Goal: Task Accomplishment & Management: Manage account settings

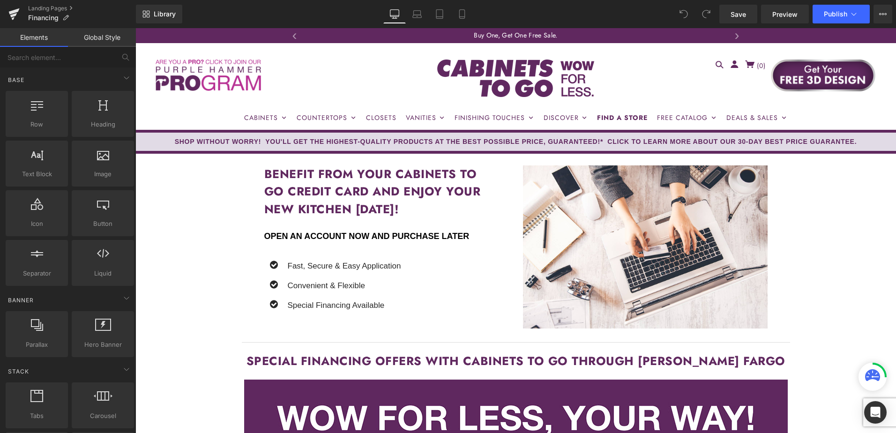
click at [638, 12] on div "Library Desktop Desktop Laptop Tablet Mobile Save Preview Publish Scheduled Vie…" at bounding box center [516, 14] width 760 height 19
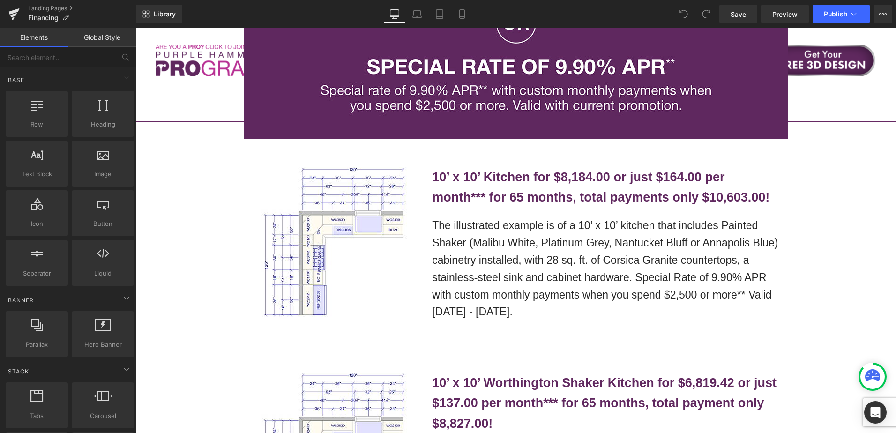
scroll to position [843, 0]
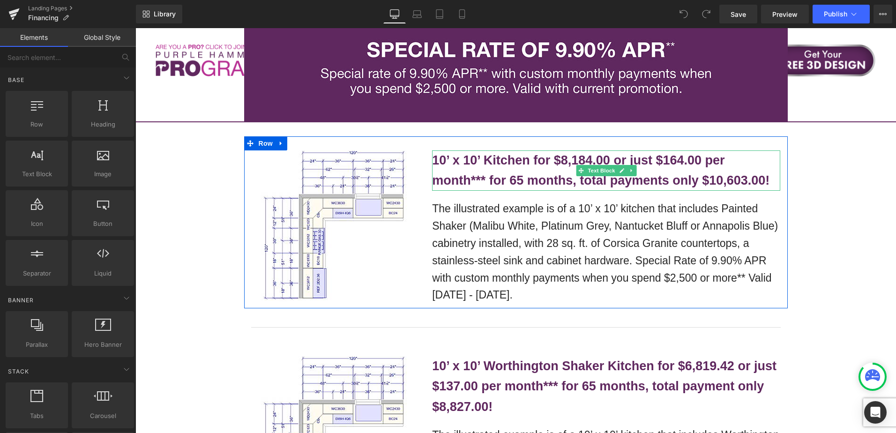
drag, startPoint x: 650, startPoint y: 170, endPoint x: 682, endPoint y: 162, distance: 33.2
click at [650, 170] on p "10’ x 10’ Kitchen for $8,184.00 or just $164.00 per month*** for 65 months, tot…" at bounding box center [606, 170] width 348 height 40
click at [685, 162] on b "10’ x 10’ Kitchen for $8,184.00 or just $164.00 per month*** for 65 months, tot…" at bounding box center [600, 170] width 337 height 34
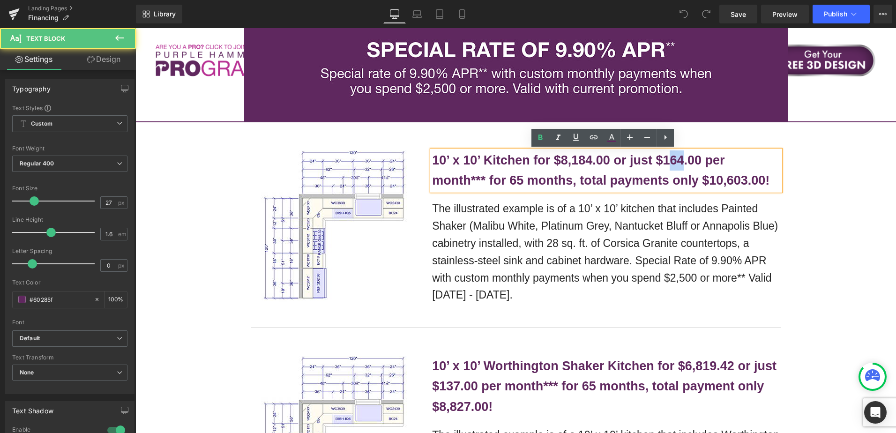
drag, startPoint x: 669, startPoint y: 159, endPoint x: 680, endPoint y: 162, distance: 11.0
click at [680, 162] on b "10’ x 10’ Kitchen for $8,184.00 or just $164.00 per month*** for 65 months, tot…" at bounding box center [600, 170] width 337 height 34
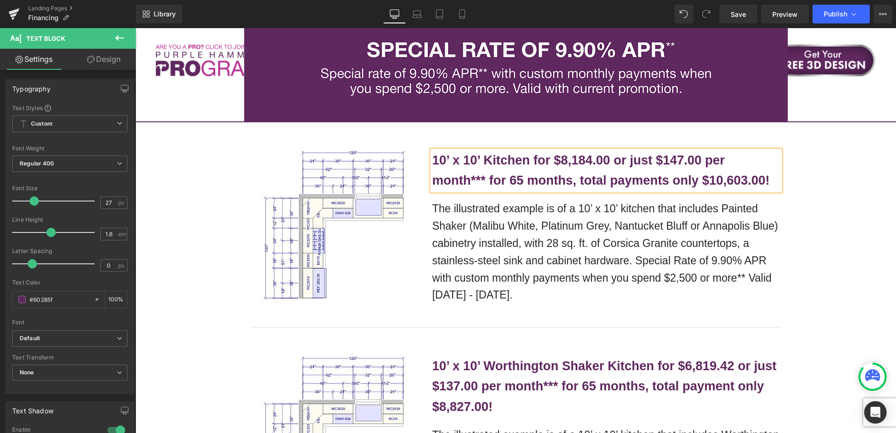
click at [565, 164] on b "10’ x 10’ Kitchen for $8,184.00 or just $147.00 per month*** for 65 months, tot…" at bounding box center [600, 170] width 337 height 34
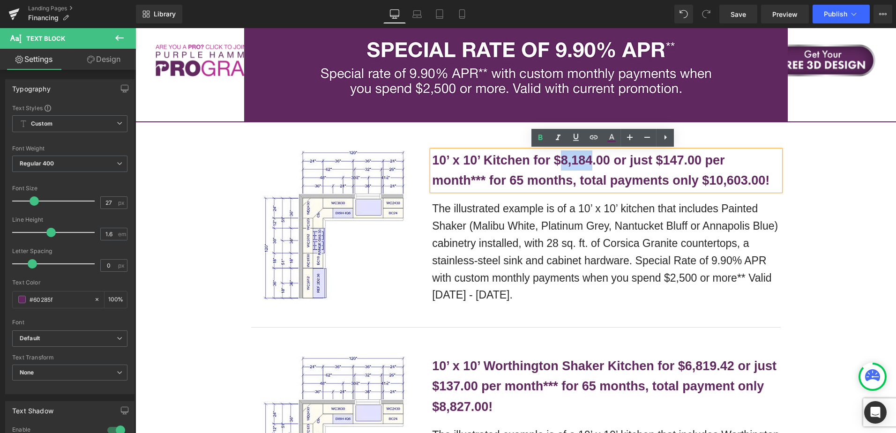
drag, startPoint x: 560, startPoint y: 161, endPoint x: 590, endPoint y: 163, distance: 30.5
click at [590, 163] on b "10’ x 10’ Kitchen for $8,184.00 or just $147.00 per month*** for 65 months, tot…" at bounding box center [600, 170] width 337 height 34
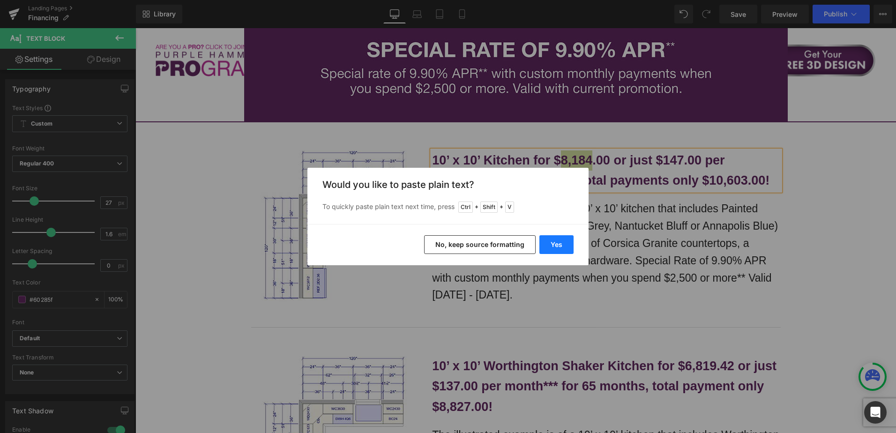
click at [557, 241] on button "Yes" at bounding box center [556, 244] width 34 height 19
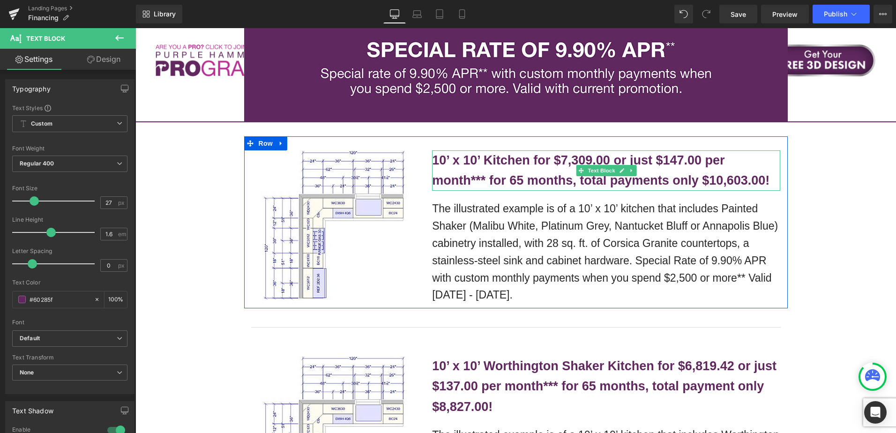
click at [719, 178] on b "10’ x 10’ Kitchen for $7,309.00 or just $147.00 per month*** for 65 months, tot…" at bounding box center [600, 170] width 337 height 34
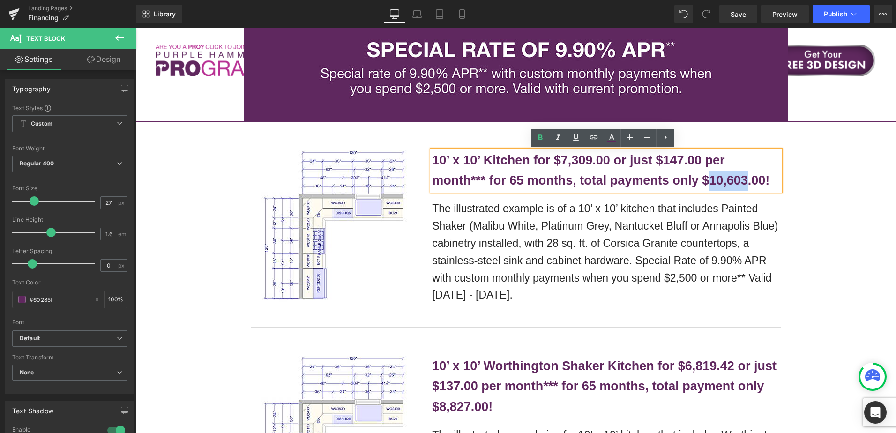
drag, startPoint x: 709, startPoint y: 181, endPoint x: 743, endPoint y: 183, distance: 34.7
click at [743, 183] on b "10’ x 10’ Kitchen for $7,309.00 or just $147.00 per month*** for 65 months, tot…" at bounding box center [600, 170] width 337 height 34
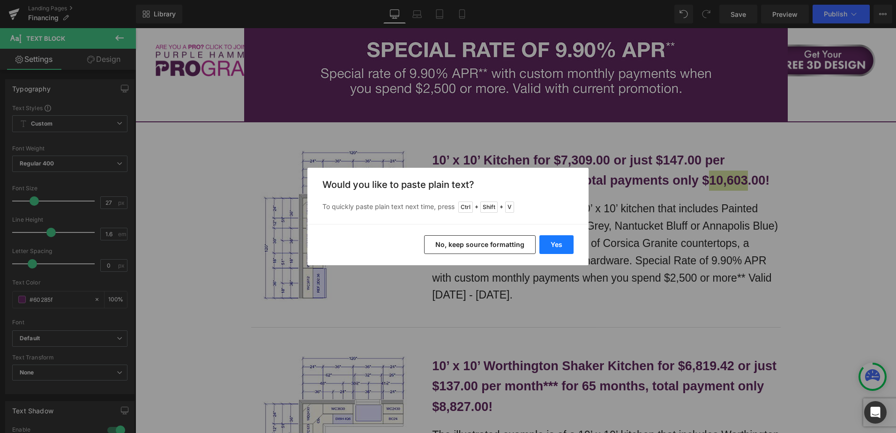
click at [559, 246] on button "Yes" at bounding box center [556, 244] width 34 height 19
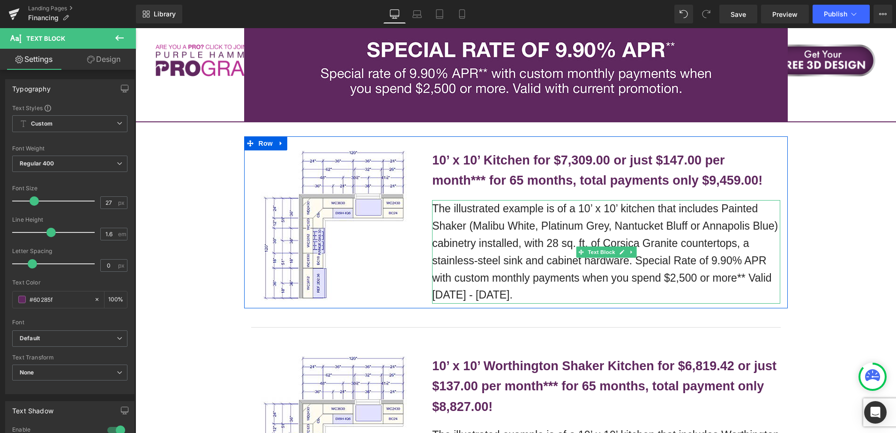
drag, startPoint x: 516, startPoint y: 230, endPoint x: 473, endPoint y: 241, distance: 44.4
click at [516, 230] on p "The illustrated example is of a 10’ x 10’ kitchen that includes Painted Shaker …" at bounding box center [606, 252] width 348 height 104
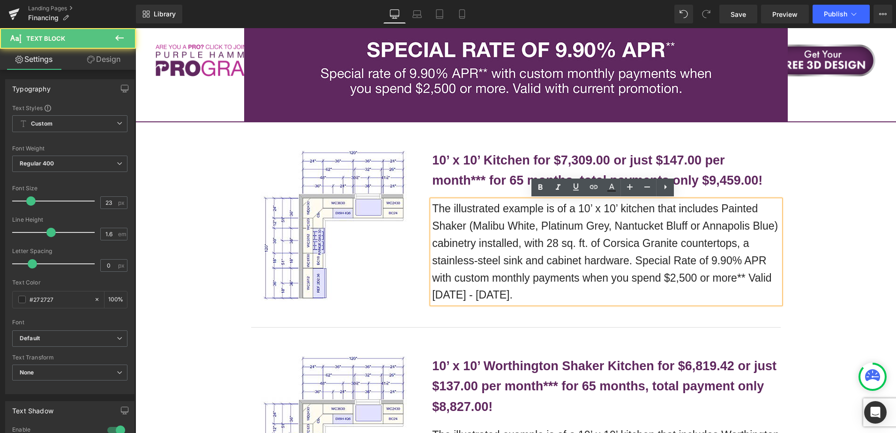
click at [452, 225] on p "The illustrated example is of a 10’ x 10’ kitchen that includes Painted Shaker …" at bounding box center [606, 252] width 348 height 104
drag, startPoint x: 431, startPoint y: 208, endPoint x: 517, endPoint y: 295, distance: 121.9
click at [517, 295] on p "The illustrated example is of a 10’ x 10’ kitchen that includes Painted Shaker …" at bounding box center [606, 252] width 348 height 104
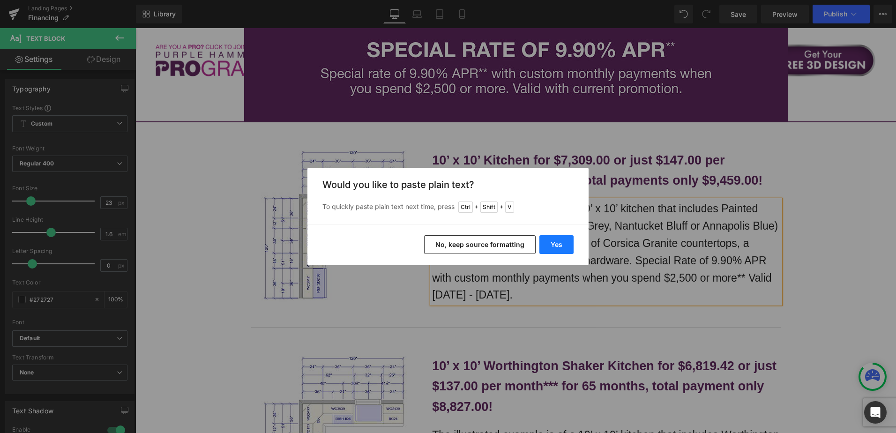
click at [563, 244] on button "Yes" at bounding box center [556, 244] width 34 height 19
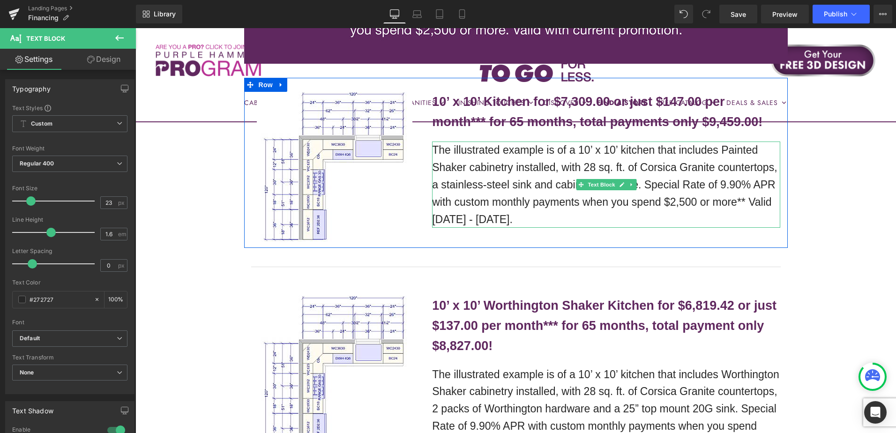
scroll to position [1031, 0]
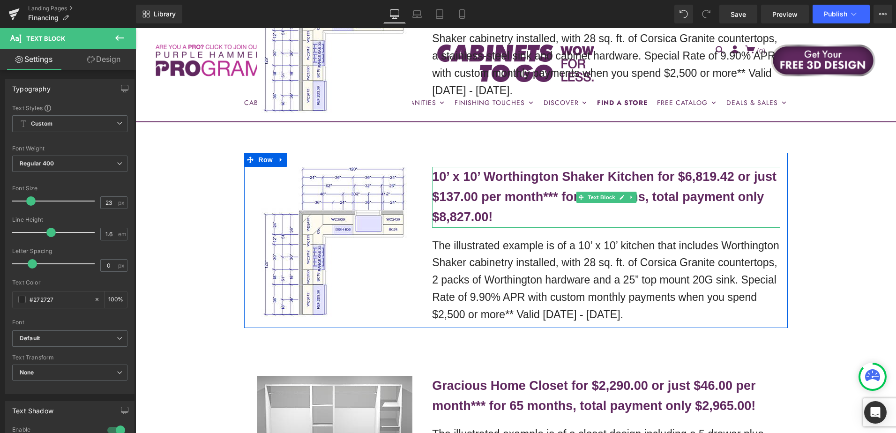
click at [498, 194] on b "10’ x 10’ Worthington Shaker Kitchen for $6,819.42 or just $137.00 per month***…" at bounding box center [604, 197] width 344 height 54
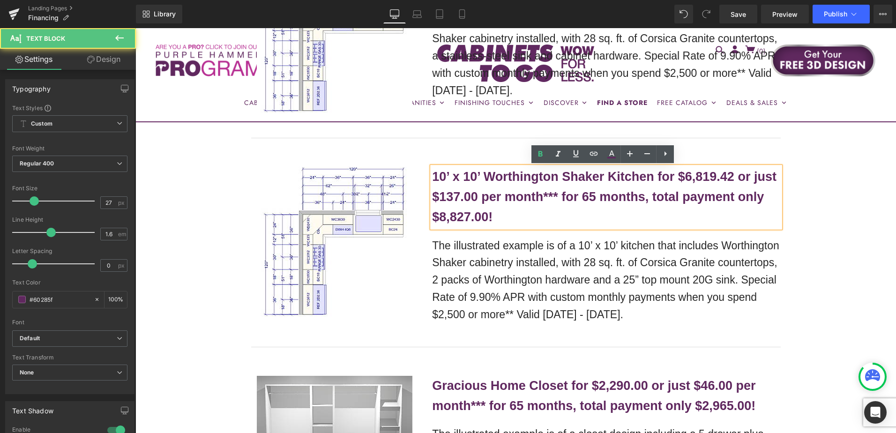
click at [455, 200] on b "10’ x 10’ Worthington Shaker Kitchen for $6,819.42 or just $137.00 per month***…" at bounding box center [604, 197] width 344 height 54
drag, startPoint x: 444, startPoint y: 196, endPoint x: 457, endPoint y: 196, distance: 13.1
click at [457, 196] on b "10’ x 10’ Worthington Shaker Kitchen for $6,819.42 or just $137.00 per month***…" at bounding box center [604, 197] width 344 height 54
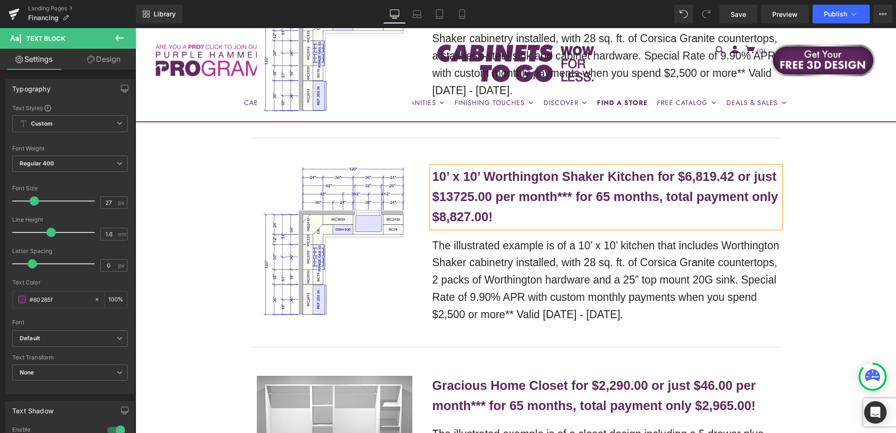
click at [458, 199] on b "10’ x 10’ Worthington Shaker Kitchen for $6,819.42 or just $13725.00 per month*…" at bounding box center [605, 197] width 346 height 54
click at [437, 199] on b "10’ x 10’ Worthington Shaker Kitchen for $6,819.42 or just $125.00 per month***…" at bounding box center [604, 197] width 344 height 54
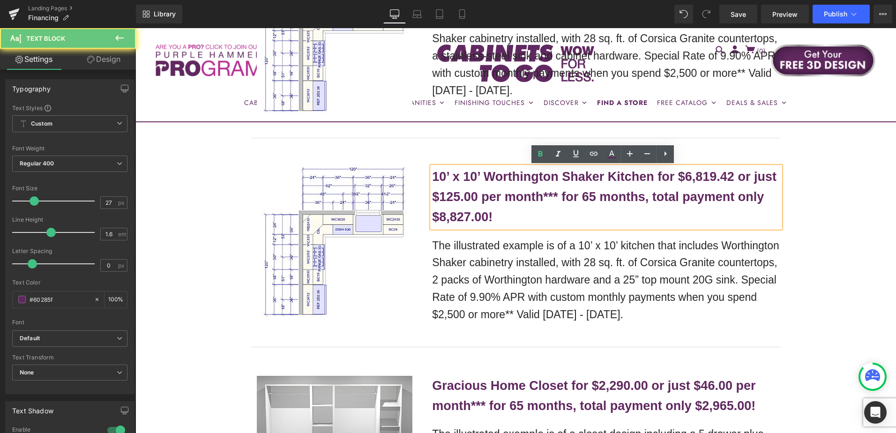
click at [695, 180] on b "10’ x 10’ Worthington Shaker Kitchen for $6,819.42 or just $125.00 per month***…" at bounding box center [604, 197] width 344 height 54
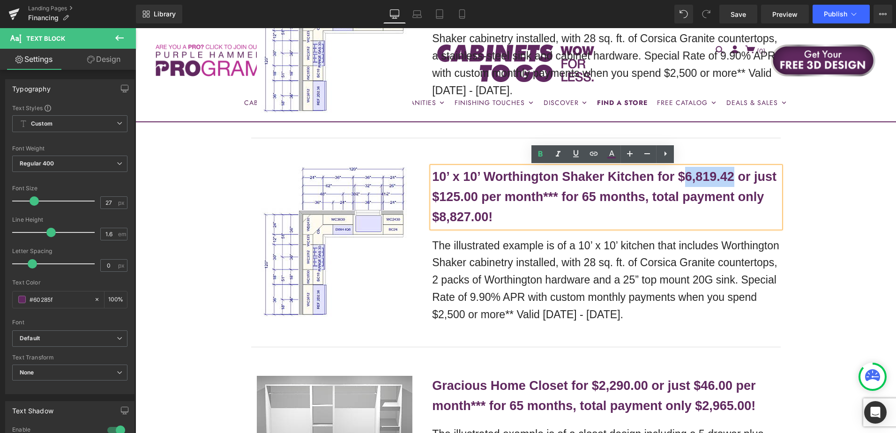
drag, startPoint x: 683, startPoint y: 178, endPoint x: 733, endPoint y: 179, distance: 49.7
click at [733, 179] on b "10’ x 10’ Worthington Shaker Kitchen for $6,819.42 or just $125.00 per month***…" at bounding box center [604, 197] width 344 height 54
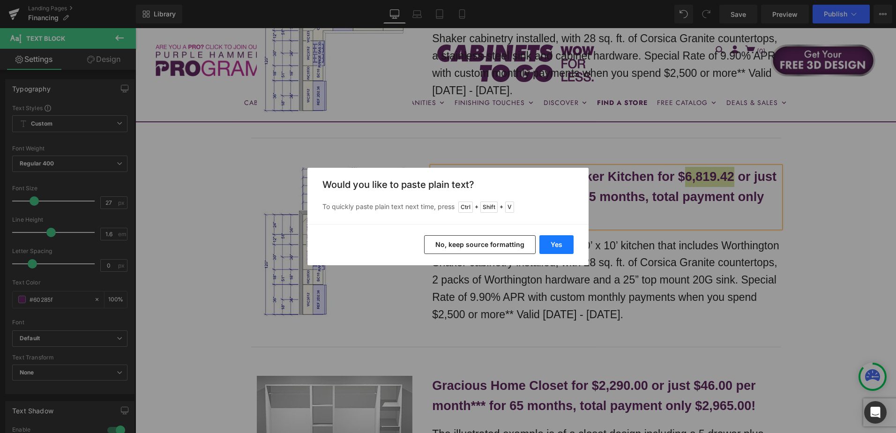
click at [561, 244] on button "Yes" at bounding box center [556, 244] width 34 height 19
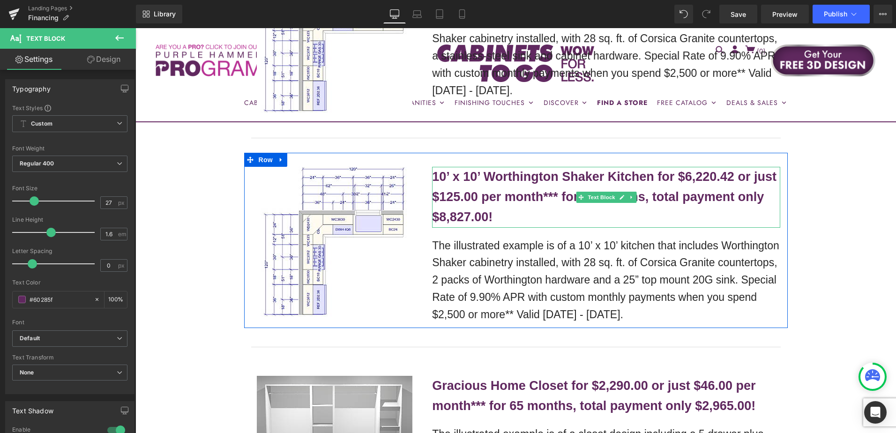
click at [463, 215] on b "10’ x 10’ Worthington Shaker Kitchen for $6,220.42 or just $125.00 per month***…" at bounding box center [604, 197] width 344 height 54
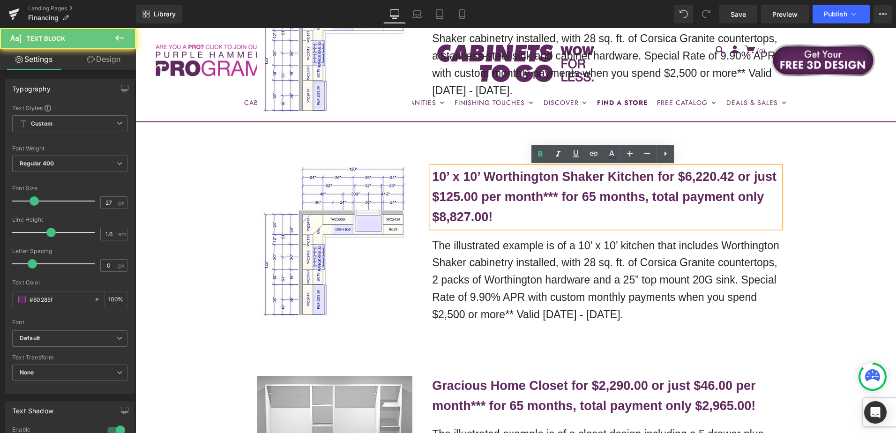
click at [438, 217] on b "10’ x 10’ Worthington Shaker Kitchen for $6,220.42 or just $125.00 per month***…" at bounding box center [604, 197] width 344 height 54
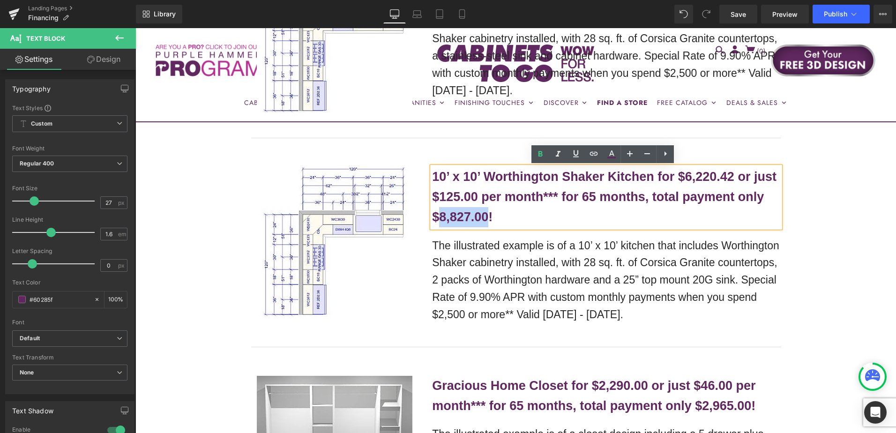
drag, startPoint x: 458, startPoint y: 215, endPoint x: 464, endPoint y: 215, distance: 6.1
click at [464, 215] on b "10’ x 10’ Worthington Shaker Kitchen for $6,220.42 or just $125.00 per month***…" at bounding box center [604, 197] width 344 height 54
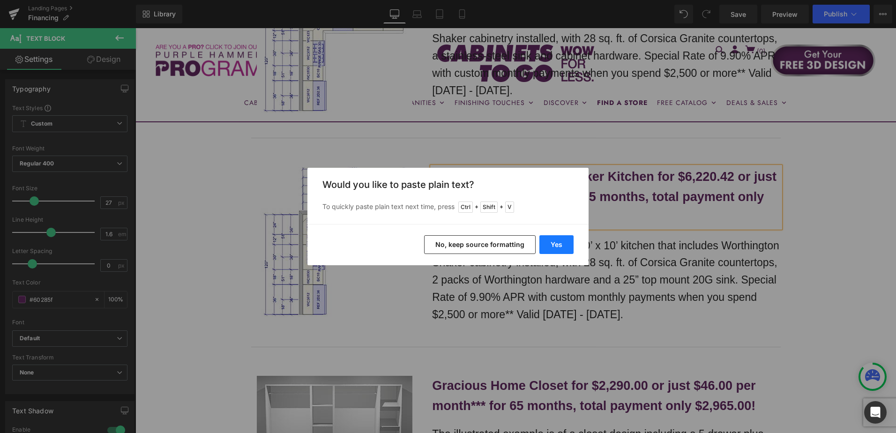
click at [554, 247] on button "Yes" at bounding box center [556, 244] width 34 height 19
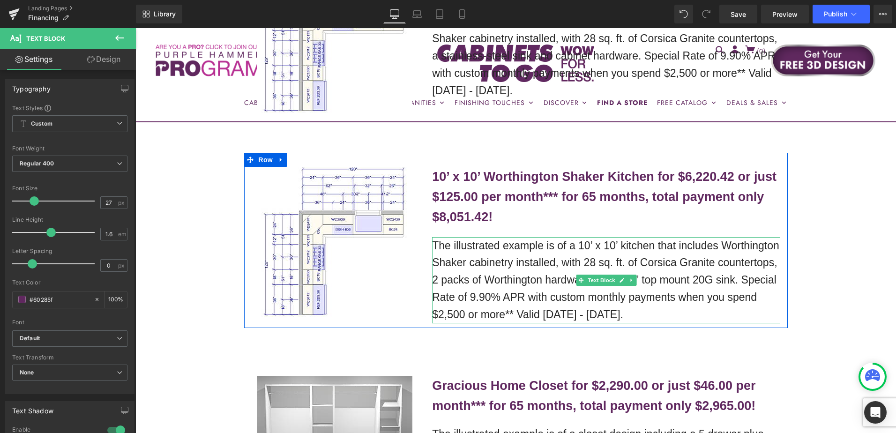
click at [506, 280] on p "The illustrated example is of a 10’ x 10’ kitchen that includes Worthington Sha…" at bounding box center [606, 280] width 348 height 86
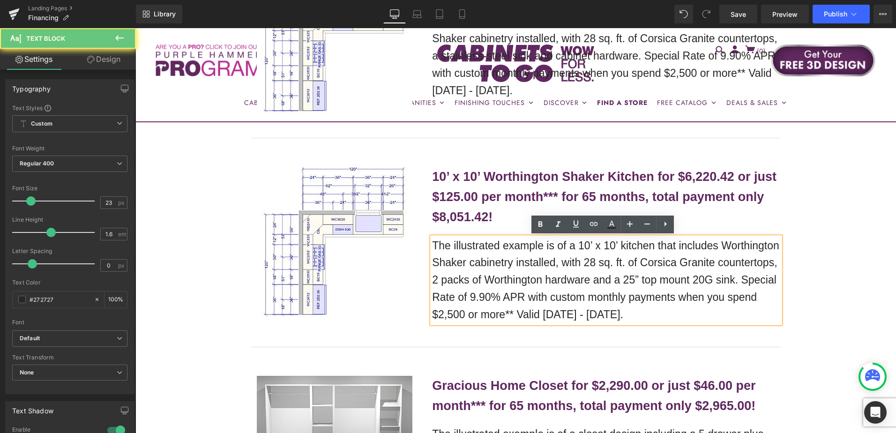
click at [454, 261] on p "The illustrated example is of a 10’ x 10’ kitchen that includes Worthington Sha…" at bounding box center [606, 280] width 348 height 86
drag, startPoint x: 431, startPoint y: 246, endPoint x: 698, endPoint y: 314, distance: 275.1
click at [698, 314] on p "The illustrated example is of a 10’ x 10’ kitchen that includes Worthington Sha…" at bounding box center [606, 280] width 348 height 86
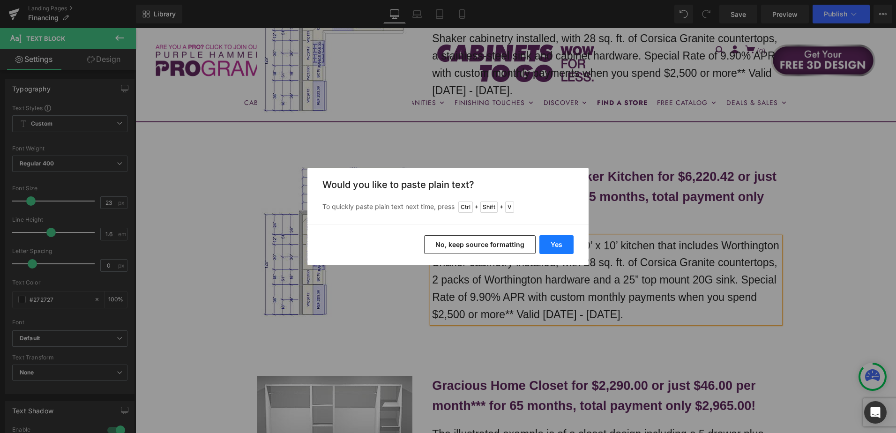
click at [558, 245] on button "Yes" at bounding box center [556, 244] width 34 height 19
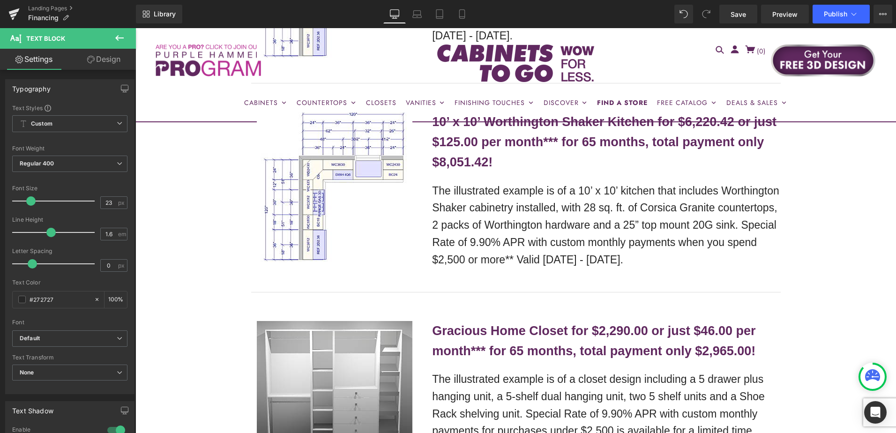
scroll to position [1171, 0]
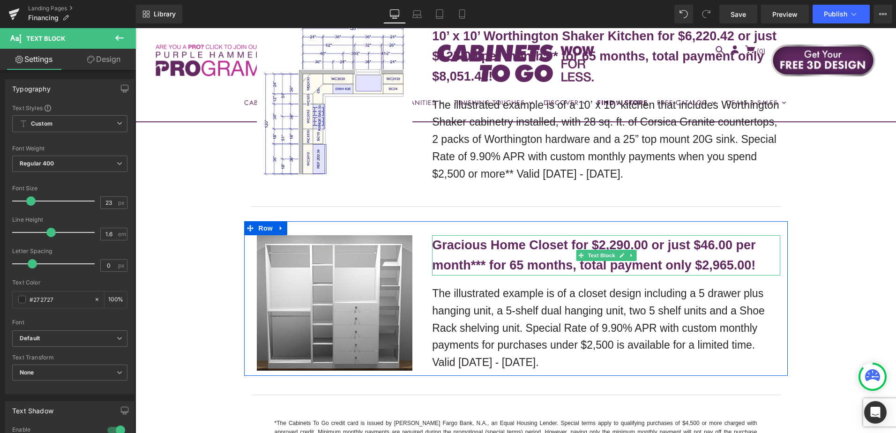
drag, startPoint x: 697, startPoint y: 252, endPoint x: 708, endPoint y: 247, distance: 11.9
click at [697, 252] on p "Gracious Home Closet for $2,290.00 or just $46.00 per month*** for 65 months, t…" at bounding box center [606, 255] width 348 height 40
click at [708, 247] on b "Gracious Home Closet for $2,290.00 or just $46.00 per month*** for 65 months, t…" at bounding box center [593, 255] width 323 height 34
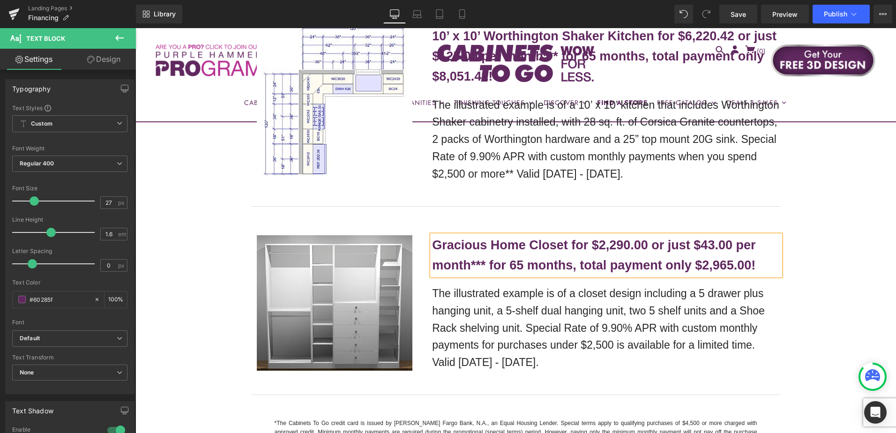
drag, startPoint x: 619, startPoint y: 244, endPoint x: 612, endPoint y: 244, distance: 6.6
click at [619, 244] on b "Gracious Home Closet for $2,290.00 or just $43.00 per month*** for 65 months, t…" at bounding box center [593, 255] width 323 height 34
drag, startPoint x: 597, startPoint y: 244, endPoint x: 627, endPoint y: 243, distance: 30.5
click at [627, 243] on b "Gracious Home Closet for $2,290.00 or just $43.00 per month*** for 65 months, t…" at bounding box center [593, 255] width 323 height 34
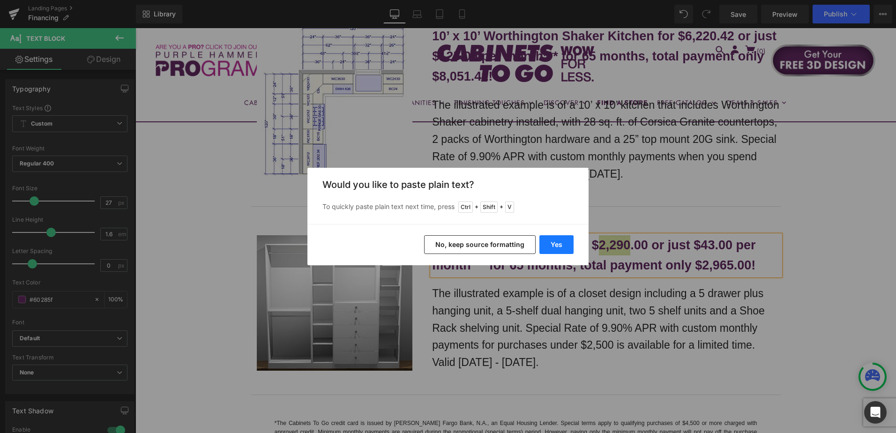
click at [567, 247] on button "Yes" at bounding box center [556, 244] width 34 height 19
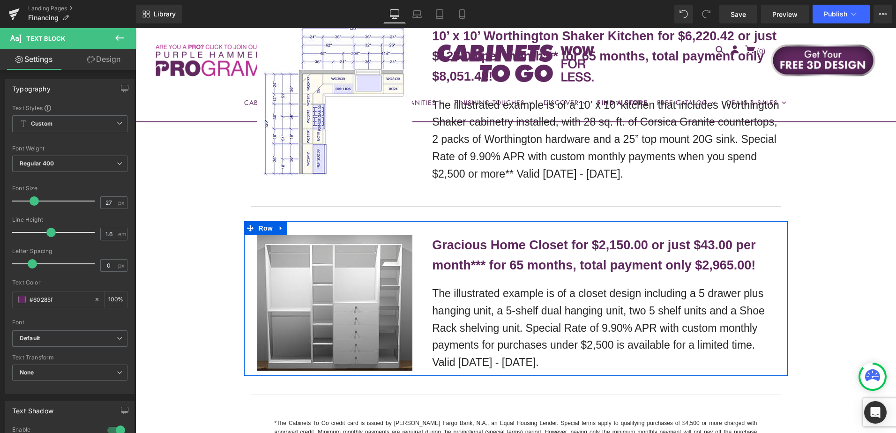
click at [704, 265] on b "Gracious Home Closet for $2,150.00 or just $43.00 per month*** for 65 months, t…" at bounding box center [593, 255] width 323 height 34
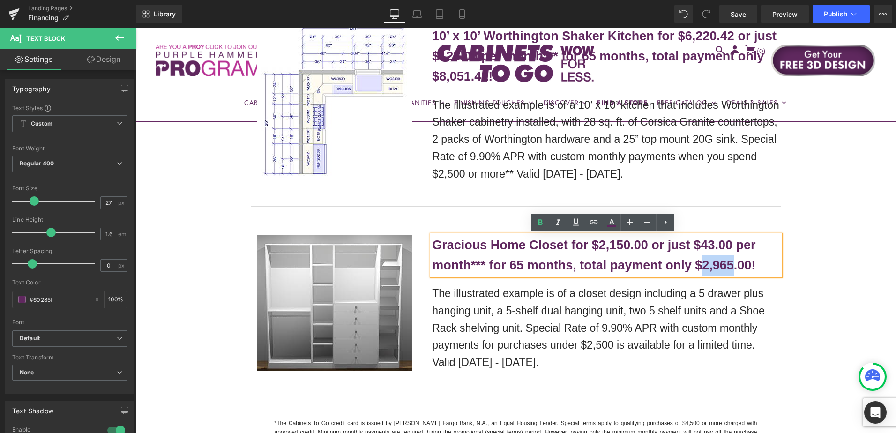
drag, startPoint x: 700, startPoint y: 265, endPoint x: 729, endPoint y: 264, distance: 28.6
click at [729, 264] on b "Gracious Home Closet for $2,150.00 or just $43.00 per month*** for 65 months, t…" at bounding box center [593, 255] width 323 height 34
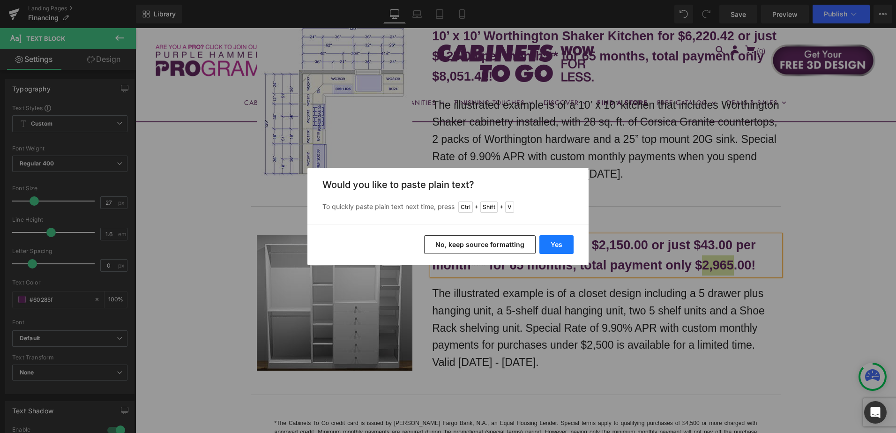
click at [552, 252] on button "Yes" at bounding box center [556, 244] width 34 height 19
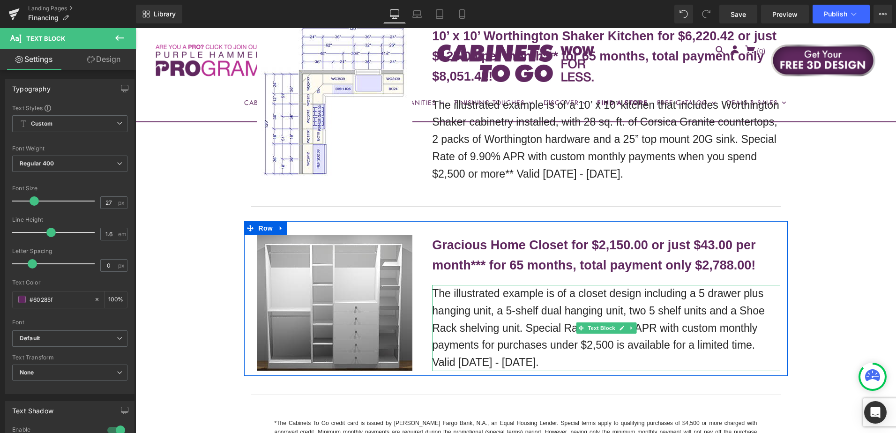
drag, startPoint x: 535, startPoint y: 328, endPoint x: 490, endPoint y: 306, distance: 49.9
click at [535, 328] on p "The illustrated example is of a closet design including a 5 drawer plus hanging…" at bounding box center [606, 328] width 348 height 86
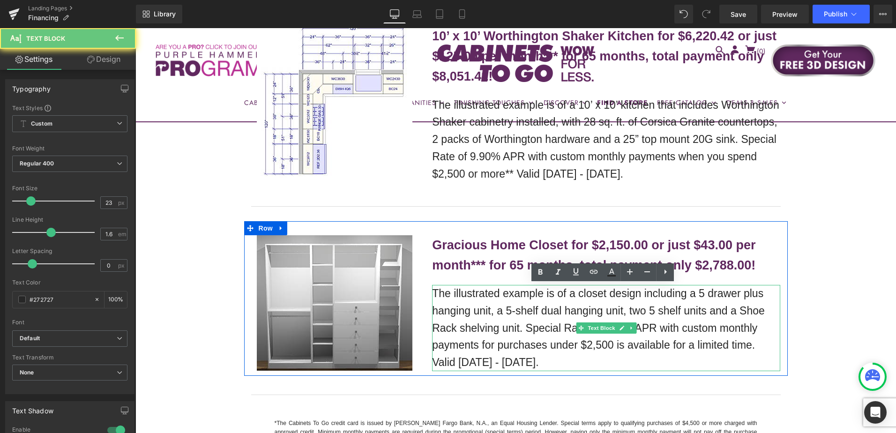
click at [490, 306] on p "The illustrated example is of a closet design including a 5 drawer plus hanging…" at bounding box center [606, 328] width 348 height 86
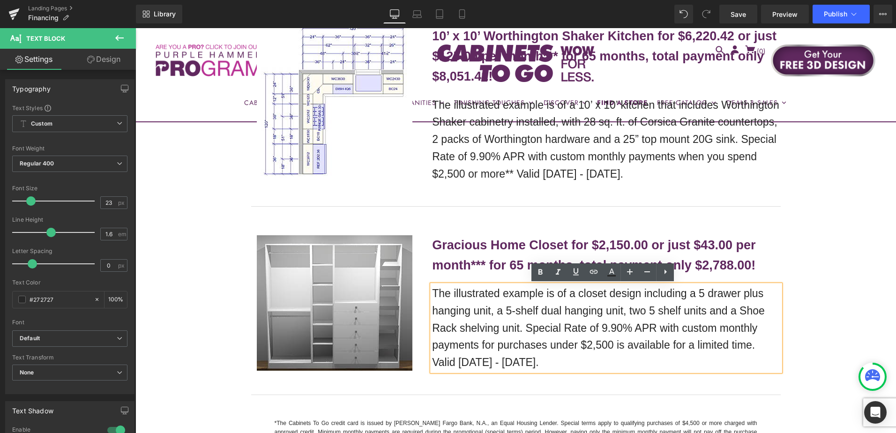
drag, startPoint x: 431, startPoint y: 295, endPoint x: 550, endPoint y: 359, distance: 134.8
click at [550, 359] on p "The illustrated example is of a closet design including a 5 drawer plus hanging…" at bounding box center [606, 328] width 348 height 86
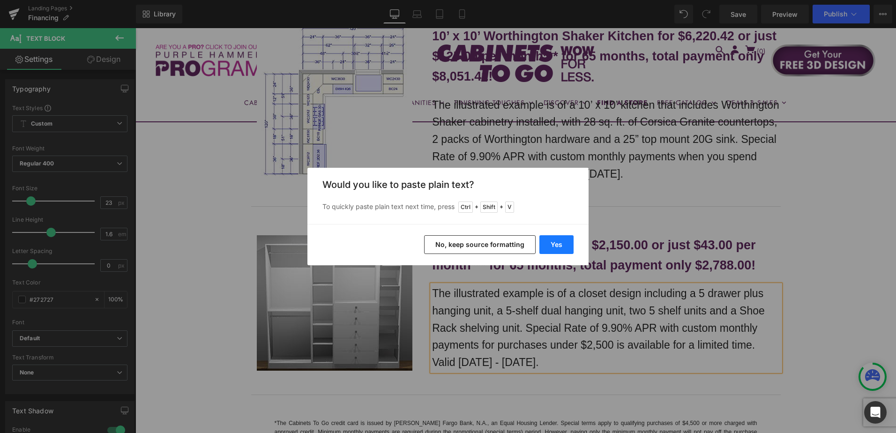
click at [553, 248] on button "Yes" at bounding box center [556, 244] width 34 height 19
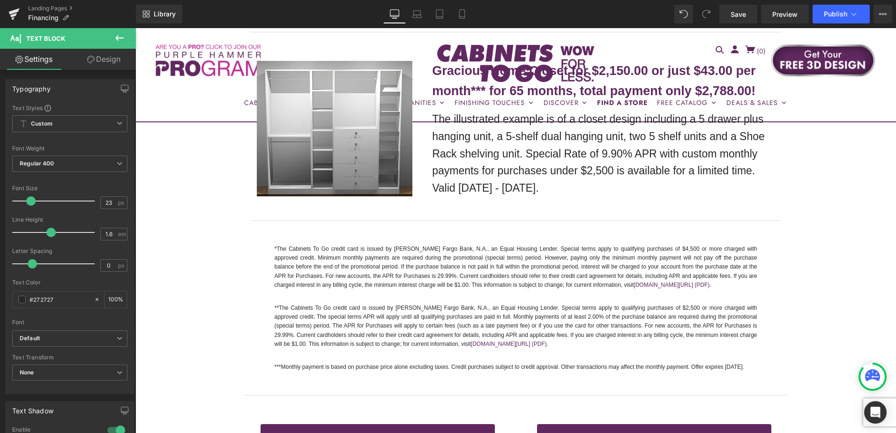
scroll to position [1405, 0]
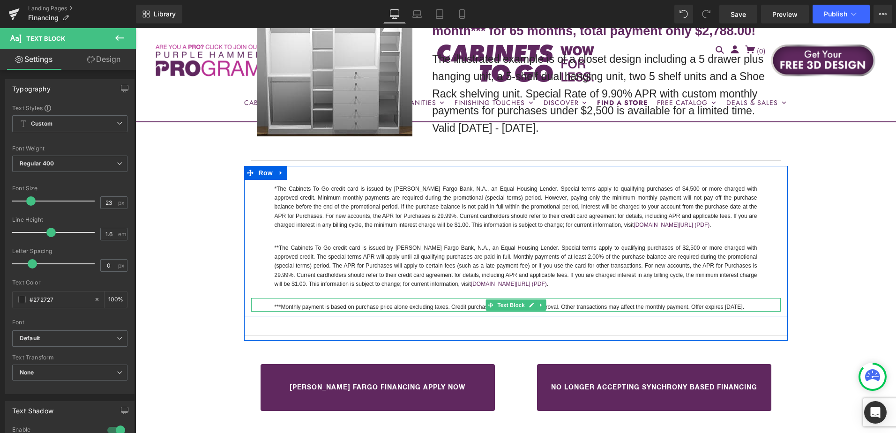
click at [722, 307] on p "***Monthly payment is based on purchase price alone excluding taxes. Credit pur…" at bounding box center [516, 307] width 483 height 9
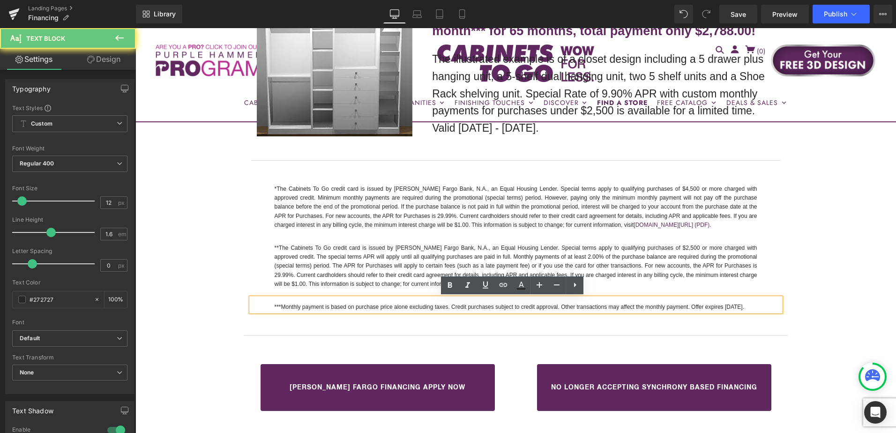
click at [727, 307] on p "***Monthly payment is based on purchase price alone excluding taxes. Credit pur…" at bounding box center [516, 307] width 483 height 9
click at [732, 308] on p "***Monthly payment is based on purchase price alone excluding taxes. Credit pur…" at bounding box center [516, 307] width 483 height 9
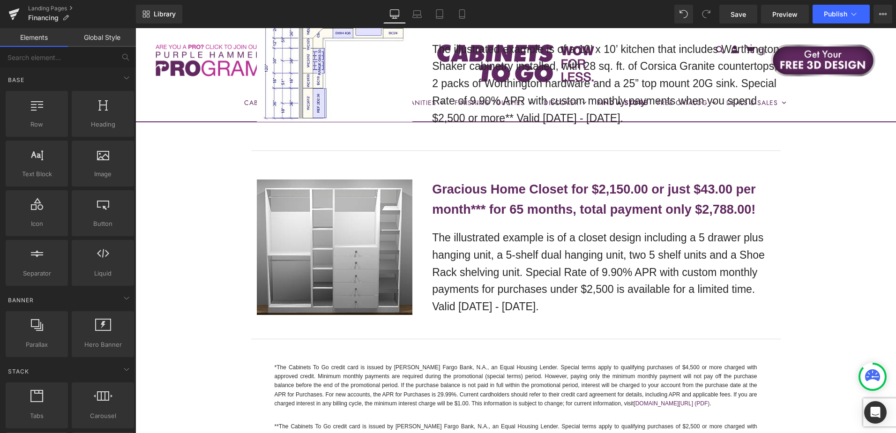
scroll to position [1171, 0]
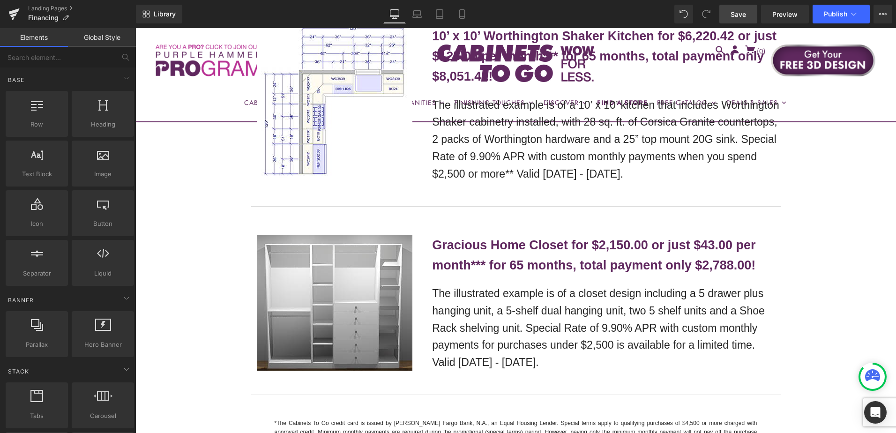
click at [742, 13] on span "Save" at bounding box center [737, 14] width 15 height 10
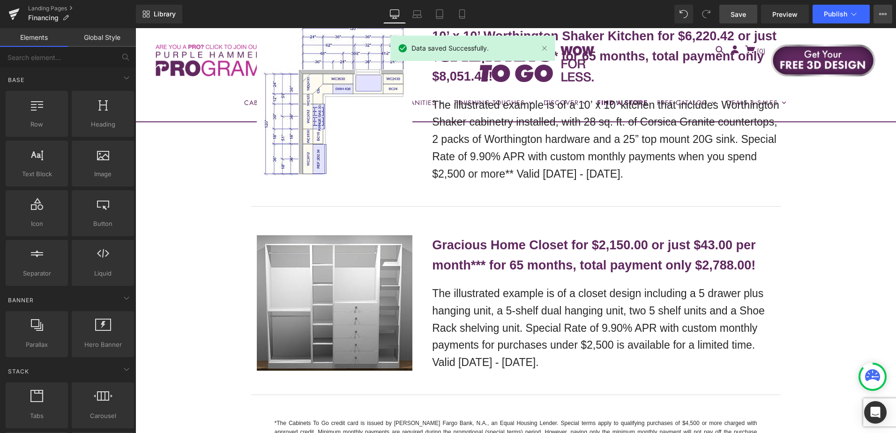
click at [884, 15] on icon at bounding box center [882, 13] width 7 height 7
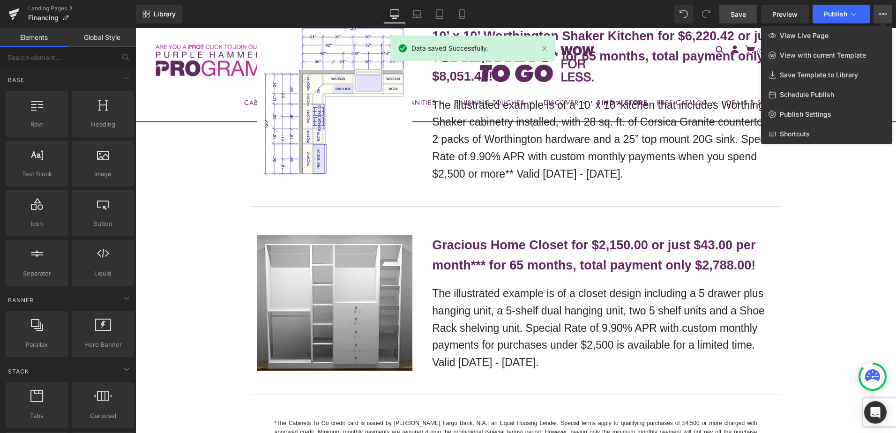
click at [808, 95] on span "Schedule Publish" at bounding box center [807, 94] width 54 height 8
select select
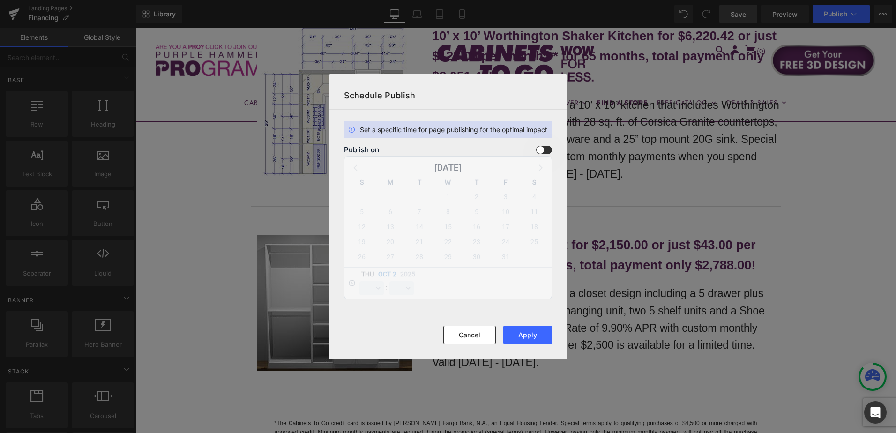
click at [542, 149] on span at bounding box center [544, 150] width 16 height 8
click at [0, 0] on input "checkbox" at bounding box center [0, 0] width 0 height 0
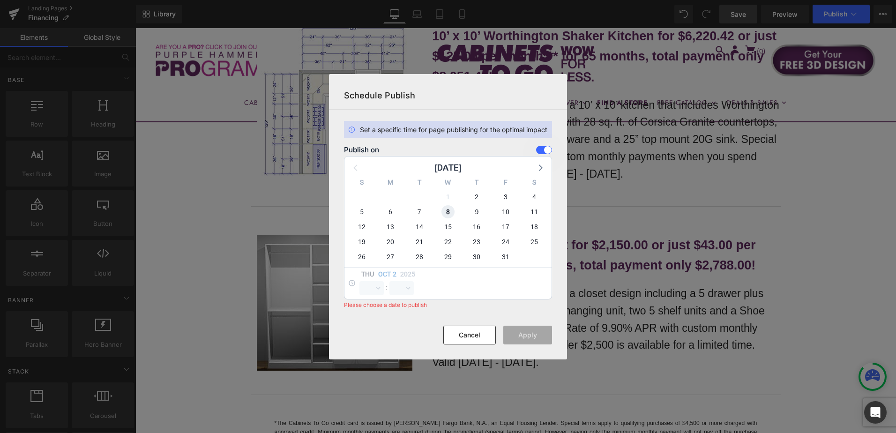
click at [447, 211] on span "8" at bounding box center [447, 211] width 13 height 13
select select "14"
select select "8"
click at [372, 287] on select "00 01 02 03 04 05 06 07 08 09 10 11 12 13 14 15 16 17 18 19 20 21 22 23" at bounding box center [371, 288] width 24 height 14
click at [359, 281] on select "00 01 02 03 04 05 06 07 08 09 10 11 12 13 14 15 16 17 18 19 20 21 22 23" at bounding box center [371, 288] width 24 height 14
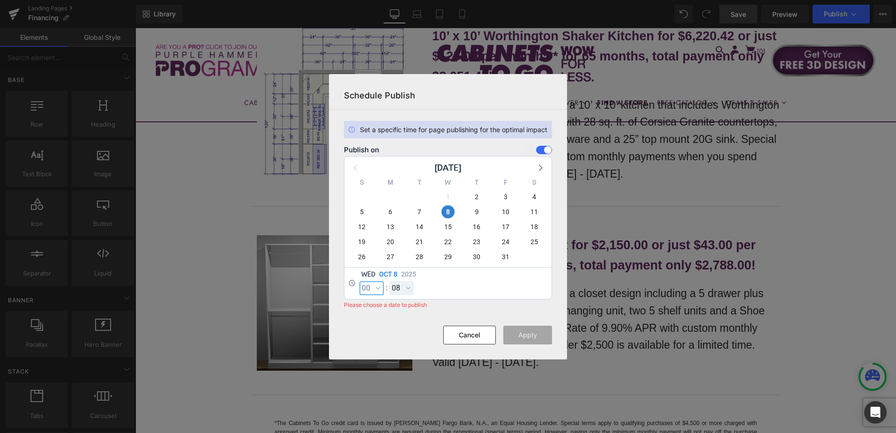
select select "0"
click at [404, 291] on select "00 01 02 03 04 05 06 07 08 09 10 11 12 13 14 15 16 17 18 19 20 21 22 23 24 25 2…" at bounding box center [401, 288] width 24 height 14
click at [389, 281] on select "00 01 02 03 04 05 06 07 08 09 10 11 12 13 14 15 16 17 18 19 20 21 22 23 24 25 2…" at bounding box center [401, 288] width 24 height 14
select select "0"
click at [533, 333] on button "Apply" at bounding box center [527, 335] width 49 height 19
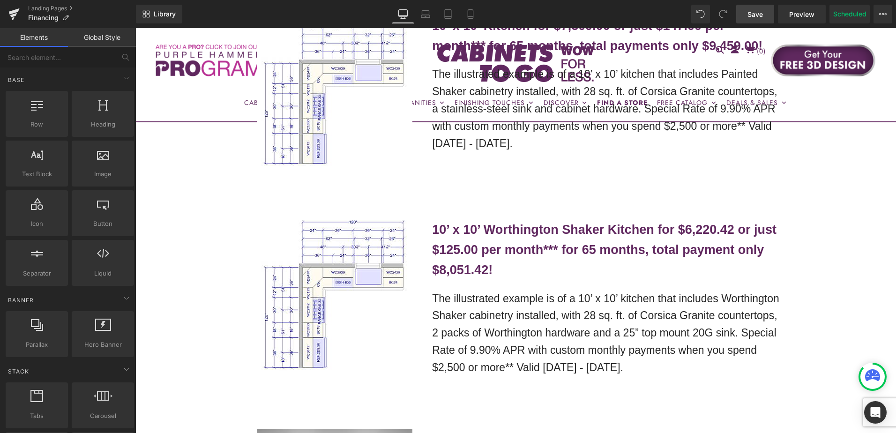
scroll to position [984, 0]
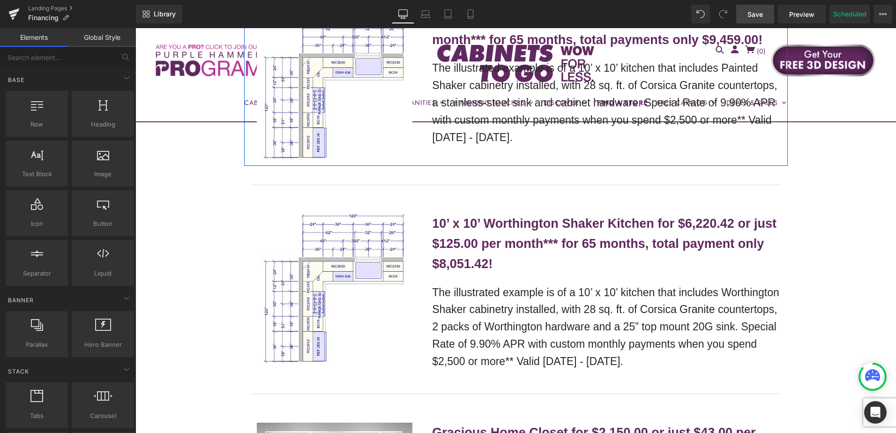
click at [461, 147] on div "Image 10’ x 10’ Kitchen for $7,309.00 or just $147.00 per month*** for 65 month…" at bounding box center [515, 81] width 543 height 170
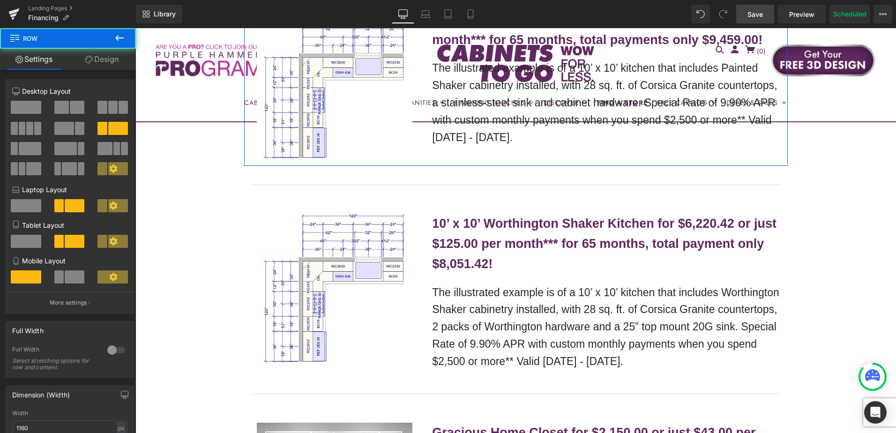
click at [483, 154] on div "Image 10’ x 10’ Kitchen for $7,309.00 or just $147.00 per month*** for 65 month…" at bounding box center [515, 81] width 543 height 170
click at [535, 140] on p "The illustrated example is of a 10’ x 10’ kitchen that includes Painted Shaker …" at bounding box center [606, 102] width 348 height 86
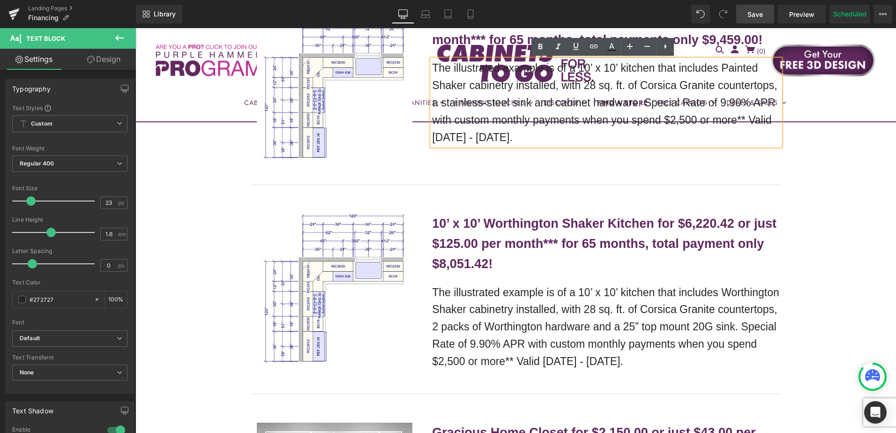
click at [834, 215] on div "BENEFIT FROM YOUR CABINETS TO GO CREDIT CARD AND ENJOY YOUR NEW KITCHEN TODAY! …" at bounding box center [515, 81] width 760 height 1807
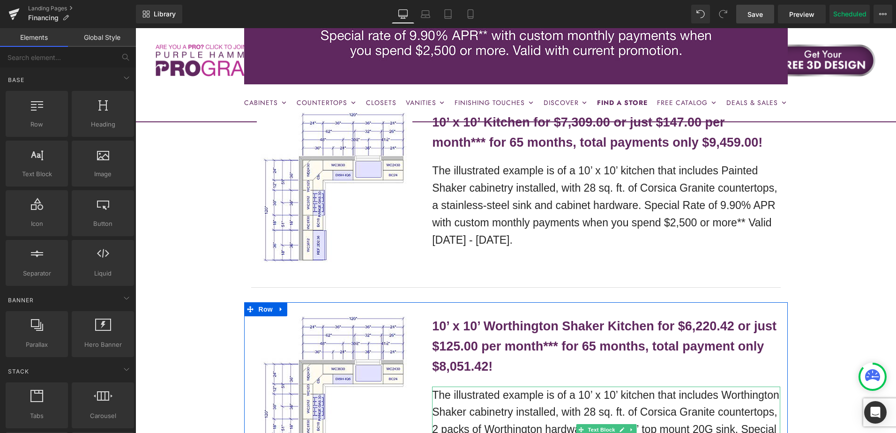
scroll to position [843, 0]
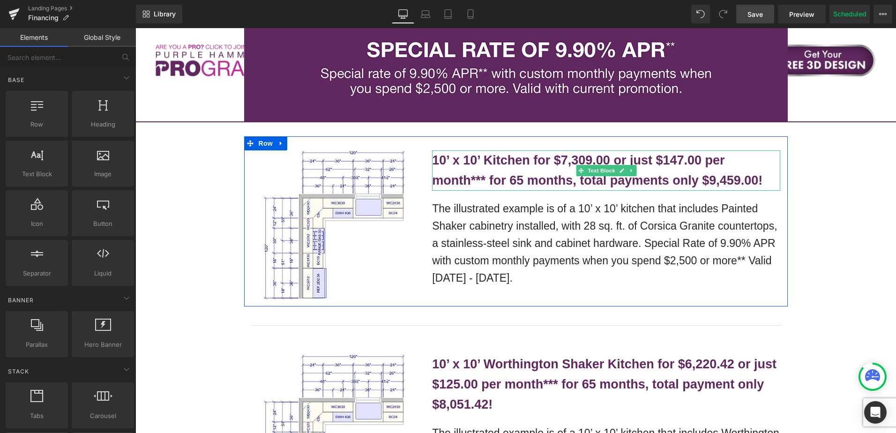
click at [529, 162] on b "10’ x 10’ Kitchen for $7,309.00 or just $147.00 per month*** for 65 months, tot…" at bounding box center [597, 170] width 330 height 34
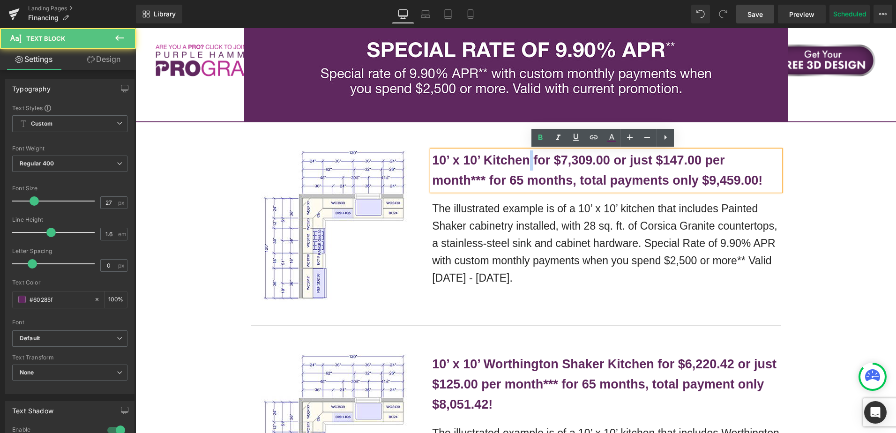
click at [529, 161] on b "10’ x 10’ Kitchen for $7,309.00 or just $147.00 per month*** for 65 months, tot…" at bounding box center [597, 170] width 330 height 34
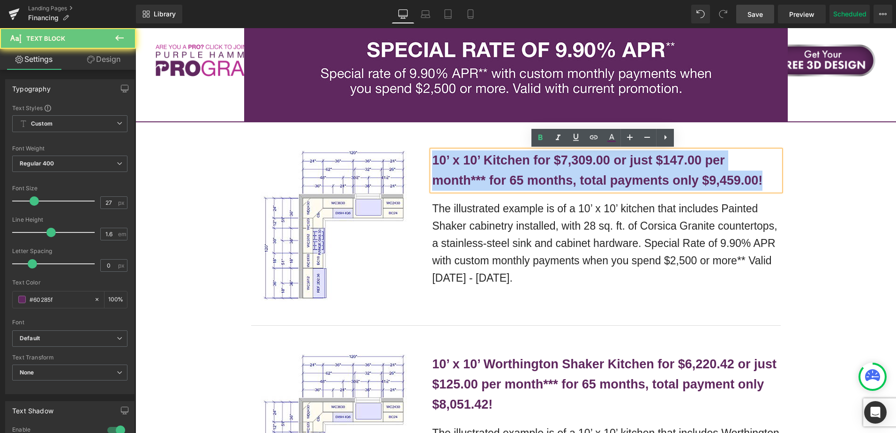
click at [529, 161] on b "10’ x 10’ Kitchen for $7,309.00 or just $147.00 per month*** for 65 months, tot…" at bounding box center [597, 170] width 330 height 34
copy b "10’ x 10’ Kitchen for $7,309.00 or just $147.00 per month*** for 65 months, tot…"
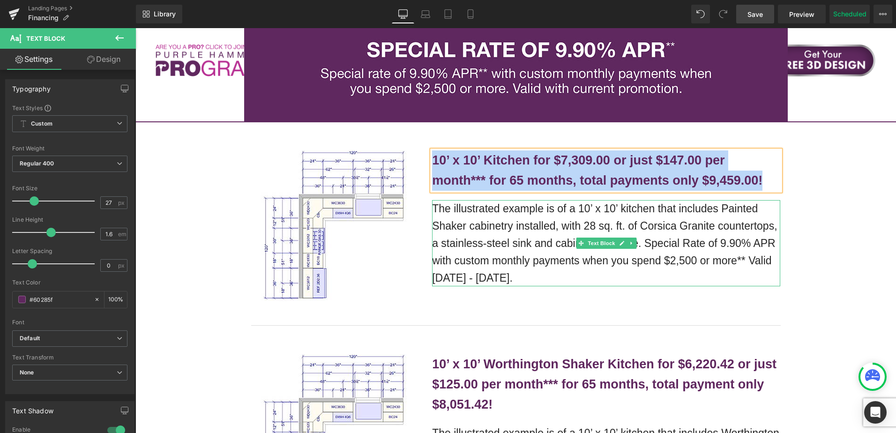
click at [536, 221] on p "The illustrated example is of a 10’ x 10’ kitchen that includes Painted Shaker …" at bounding box center [606, 243] width 348 height 86
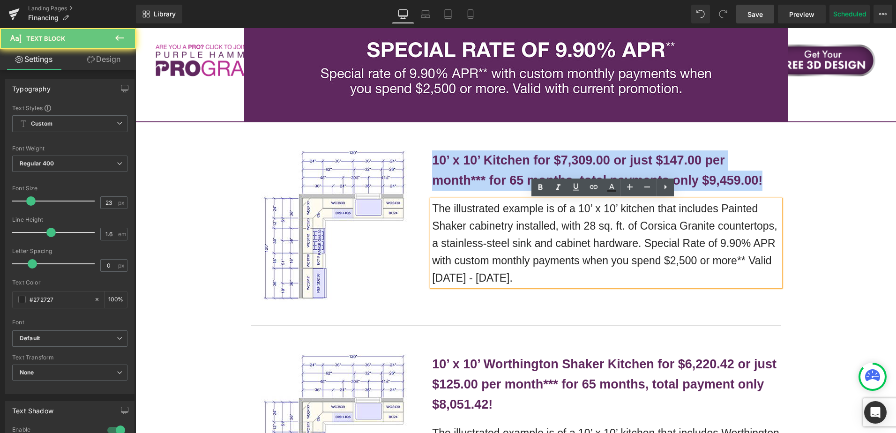
click at [536, 220] on p "The illustrated example is of a 10’ x 10’ kitchen that includes Painted Shaker …" at bounding box center [606, 243] width 348 height 86
copy p "The illustrated example is of a 10’ x 10’ kitchen that includes Painted Shaker …"
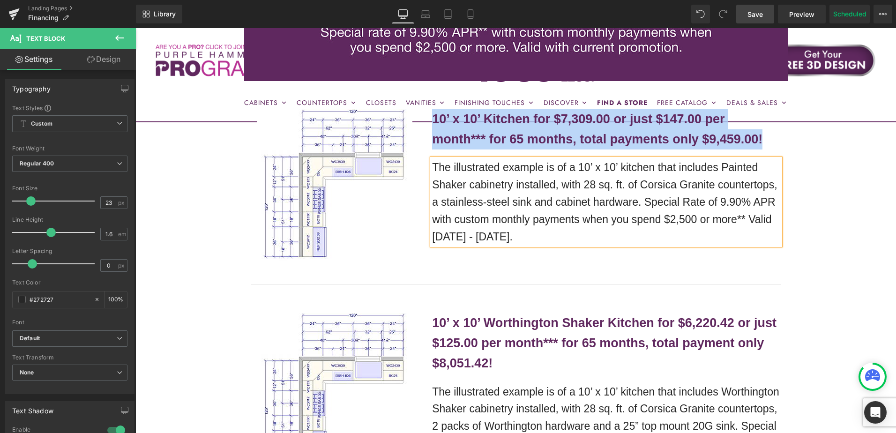
scroll to position [984, 0]
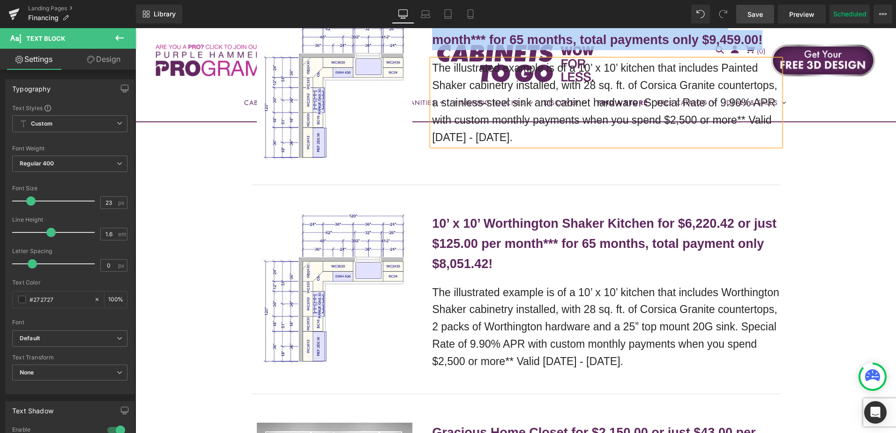
click at [492, 227] on b "10’ x 10’ Worthington Shaker Kitchen for $6,220.42 or just $125.00 per month***…" at bounding box center [604, 243] width 344 height 54
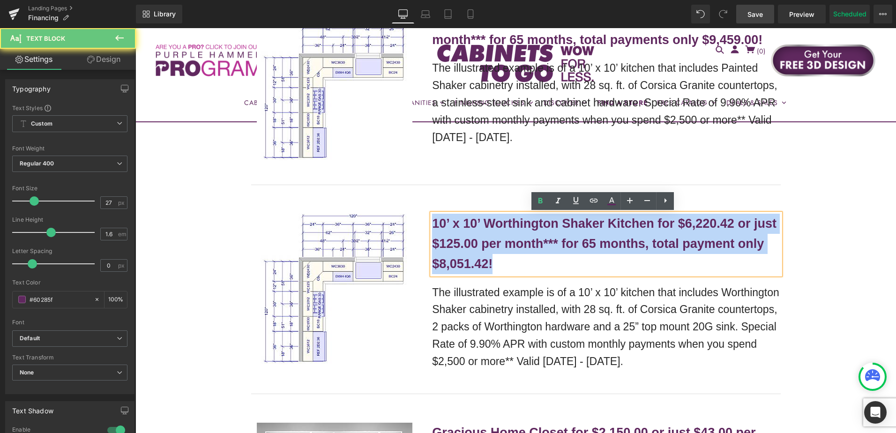
click at [492, 227] on b "10’ x 10’ Worthington Shaker Kitchen for $6,220.42 or just $125.00 per month***…" at bounding box center [604, 243] width 344 height 54
copy b "10’ x 10’ Worthington Shaker Kitchen for $6,220.42 or just $125.00 per month***…"
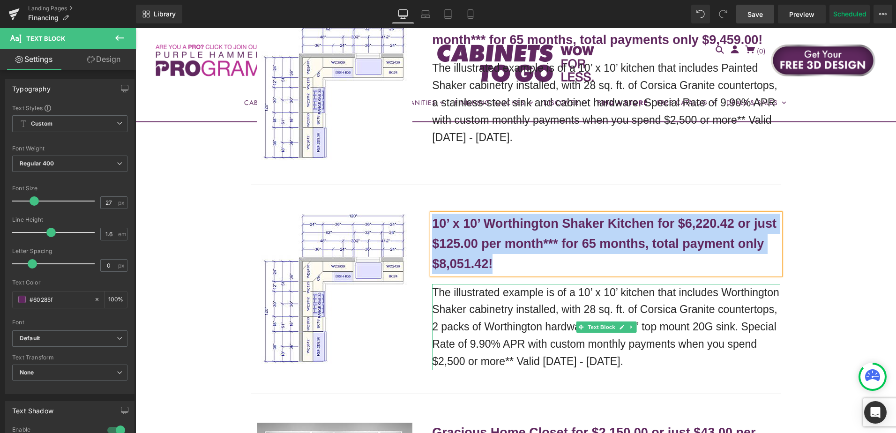
click at [488, 301] on p "The illustrated example is of a 10’ x 10’ kitchen that includes Worthington Sha…" at bounding box center [606, 327] width 348 height 86
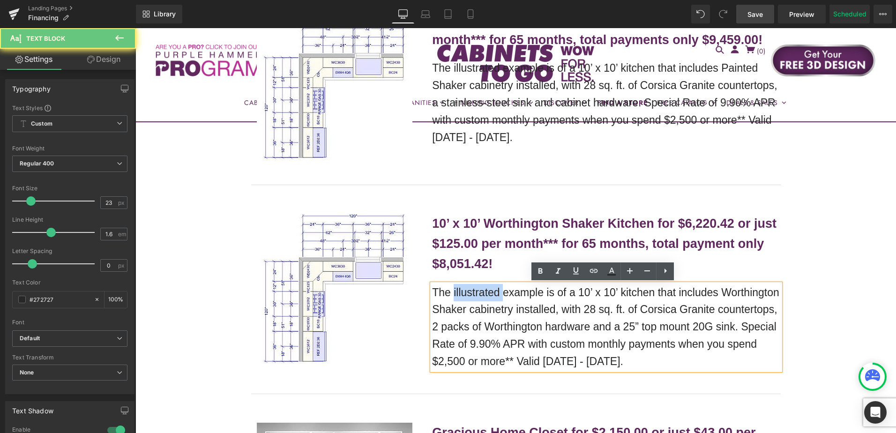
click at [488, 301] on p "The illustrated example is of a 10’ x 10’ kitchen that includes Worthington Sha…" at bounding box center [606, 327] width 348 height 86
copy p "The illustrated example is of a 10’ x 10’ kitchen that includes Worthington Sha…"
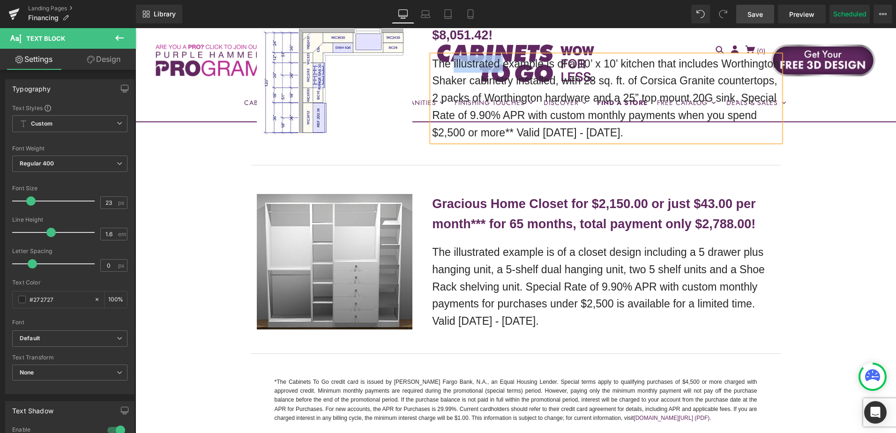
scroll to position [1218, 0]
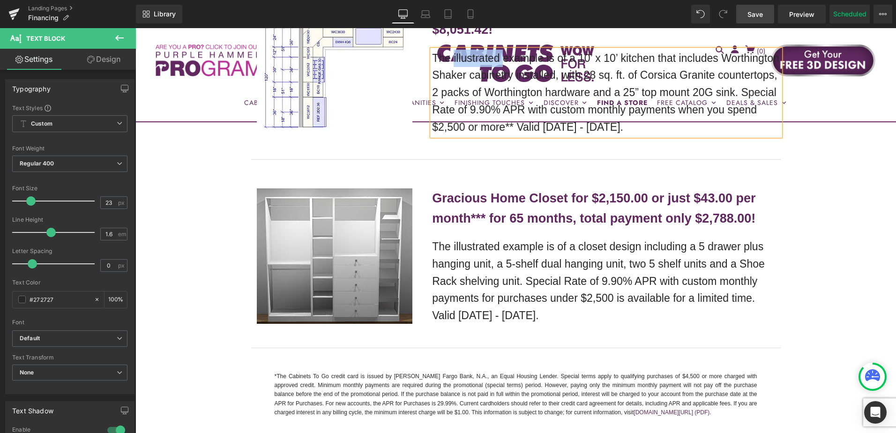
click at [490, 202] on b "Gracious Home Closet for $2,150.00 or just $43.00 per month*** for 65 months, t…" at bounding box center [593, 208] width 323 height 34
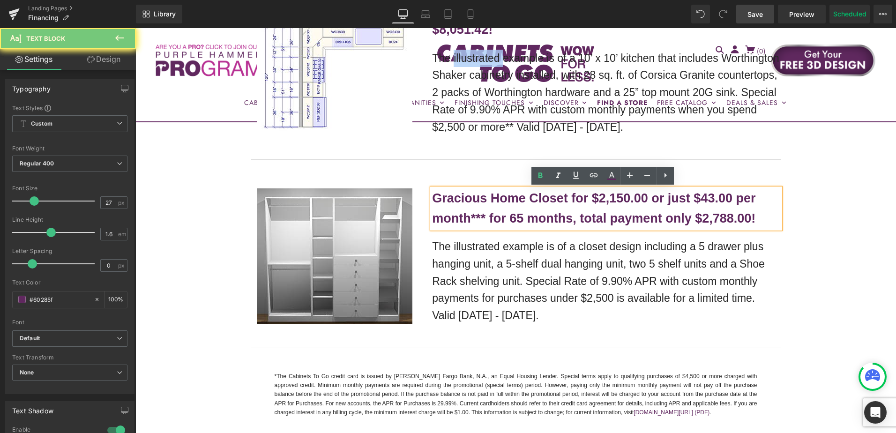
click at [490, 202] on b "Gracious Home Closet for $2,150.00 or just $43.00 per month*** for 65 months, t…" at bounding box center [593, 208] width 323 height 34
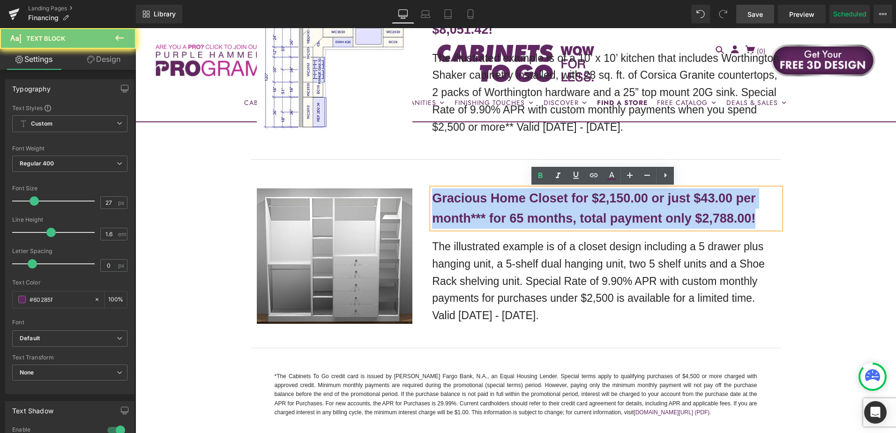
copy b "Gracious Home Closet for $2,150.00 or just $43.00 per month*** for 65 months, t…"
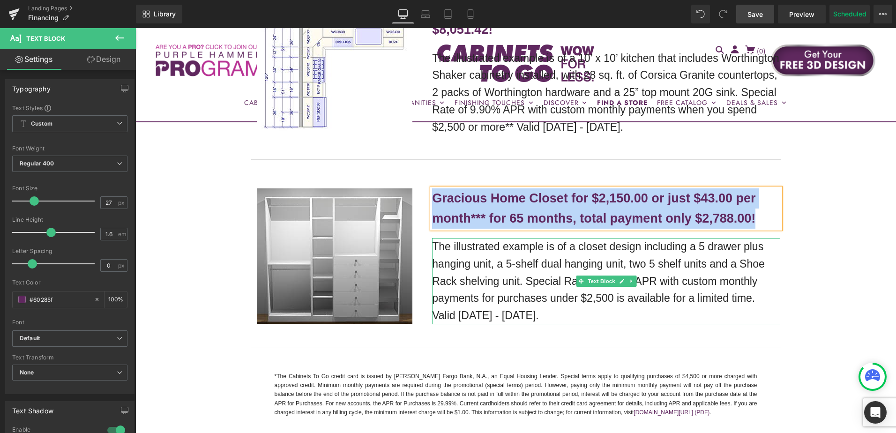
click at [489, 254] on p "The illustrated example is of a closet design including a 5 drawer plus hanging…" at bounding box center [606, 281] width 348 height 86
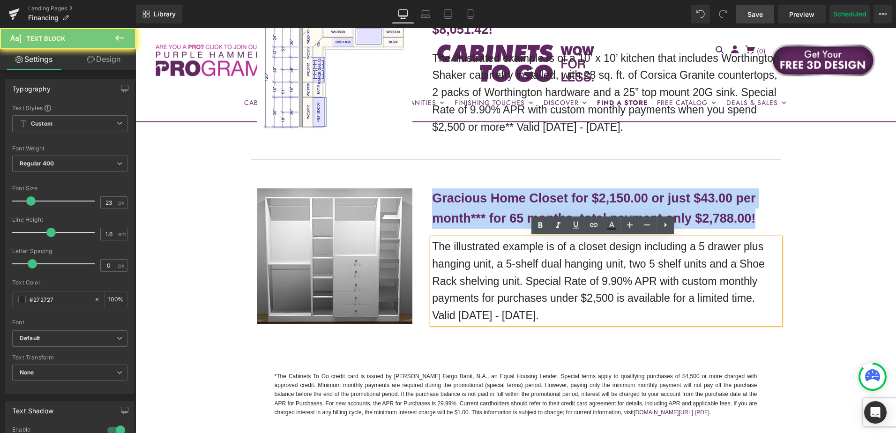
click at [489, 254] on p "The illustrated example is of a closet design including a 5 drawer plus hanging…" at bounding box center [606, 281] width 348 height 86
copy p "The illustrated example is of a closet design including a 5 drawer plus hanging…"
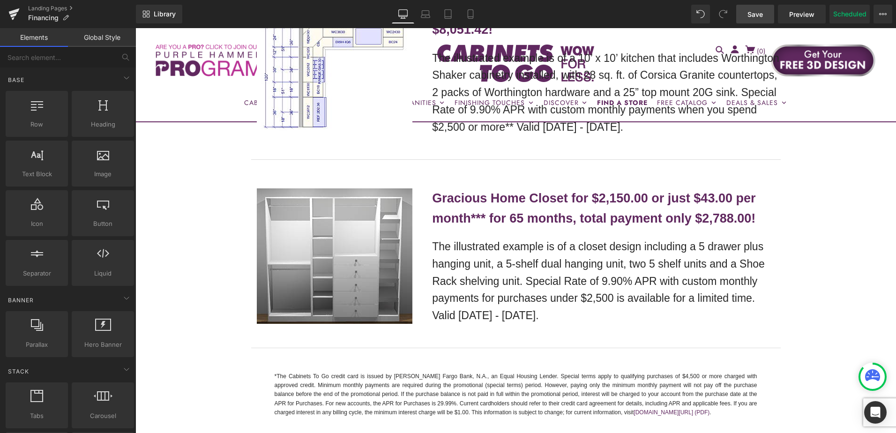
click at [754, 22] on link "Save" at bounding box center [755, 14] width 38 height 19
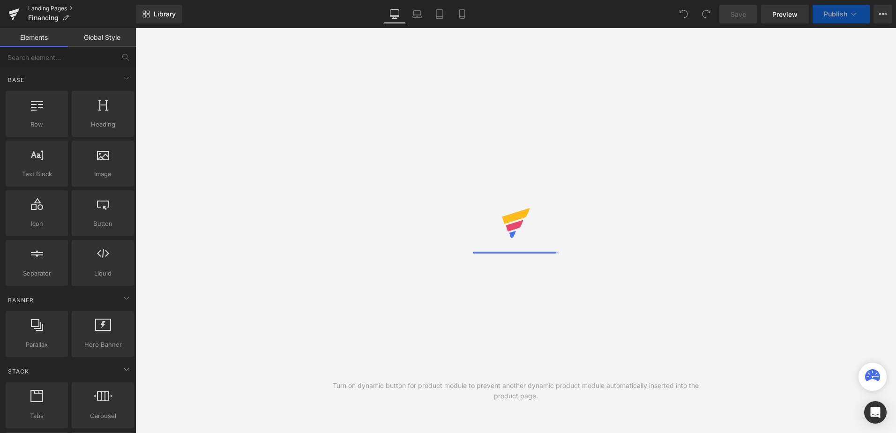
click at [41, 7] on link "Landing Pages" at bounding box center [82, 8] width 108 height 7
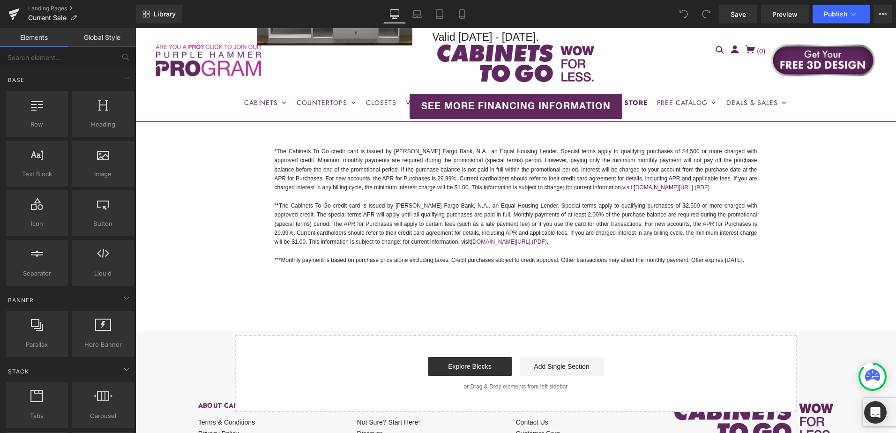
scroll to position [2418, 0]
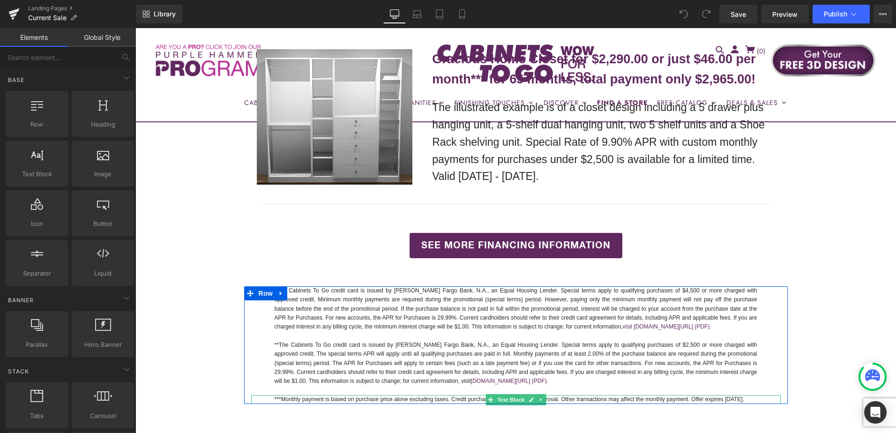
click at [723, 395] on p "***Monthly payment is based on purchase price alone excluding taxes. Credit pur…" at bounding box center [516, 399] width 483 height 9
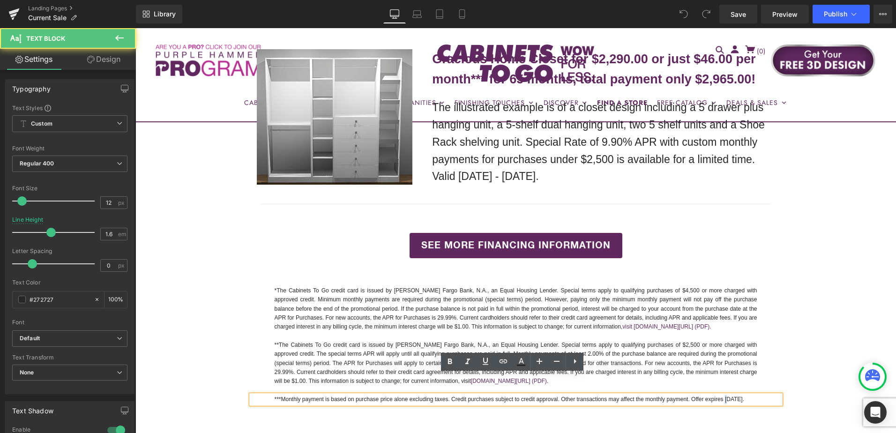
click at [727, 395] on p "***Monthly payment is based on purchase price alone excluding taxes. Credit pur…" at bounding box center [516, 399] width 483 height 9
click at [732, 395] on p "***Monthly payment is based on purchase price alone excluding taxes. Credit pur…" at bounding box center [516, 399] width 483 height 9
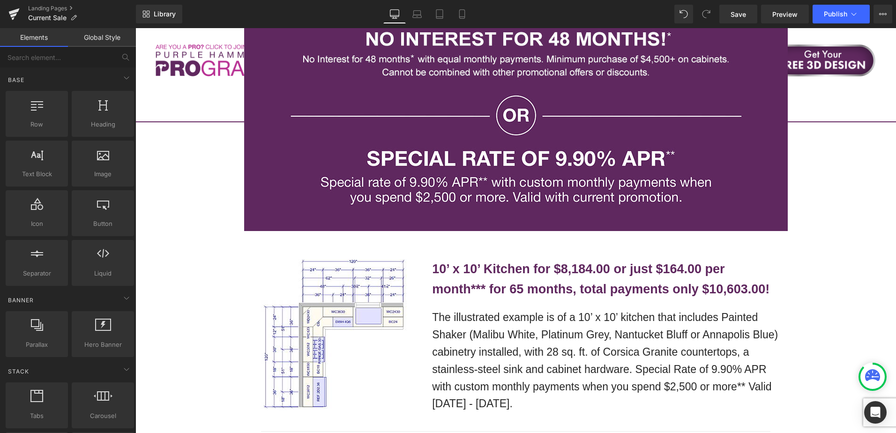
scroll to position [1902, 0]
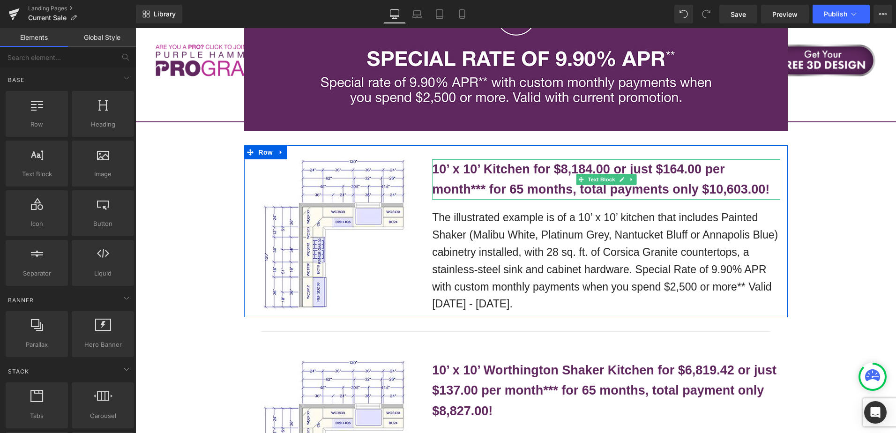
click at [505, 162] on b "10’ x 10’ Kitchen for $8,184.00 or just $164.00 per month*** for 65 months, tot…" at bounding box center [600, 179] width 337 height 34
click at [503, 162] on b "10’ x 10’ Kitchen for $8,184.00 or just $164.00 per month*** for 65 months, tot…" at bounding box center [600, 179] width 337 height 34
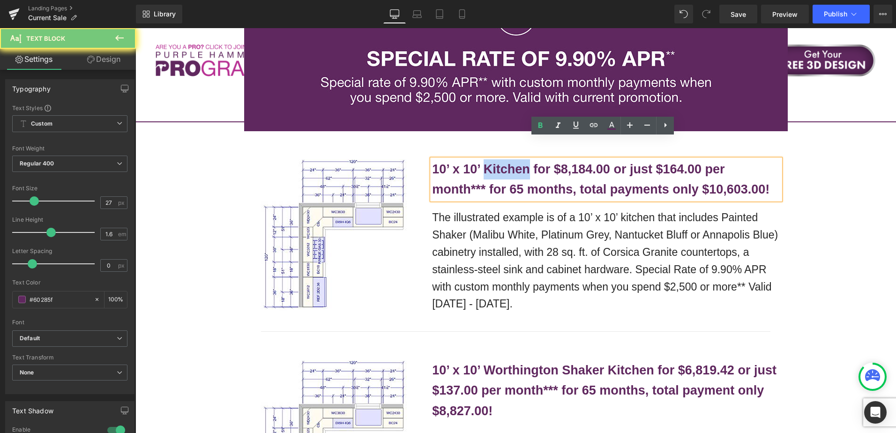
click at [503, 162] on b "10’ x 10’ Kitchen for $8,184.00 or just $164.00 per month*** for 65 months, tot…" at bounding box center [600, 179] width 337 height 34
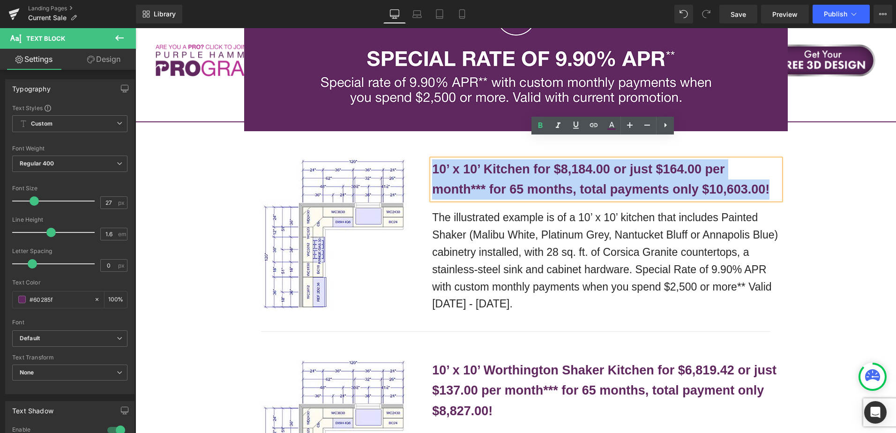
click at [503, 162] on b "10’ x 10’ Kitchen for $8,184.00 or just $164.00 per month*** for 65 months, tot…" at bounding box center [600, 179] width 337 height 34
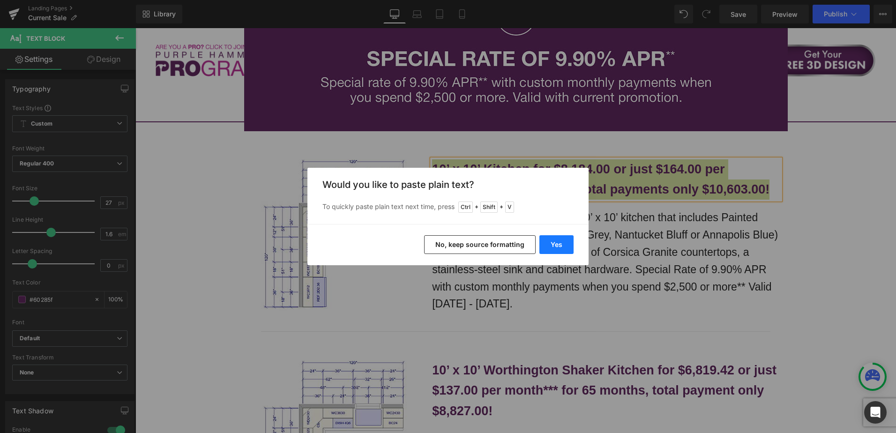
click at [557, 246] on button "Yes" at bounding box center [556, 244] width 34 height 19
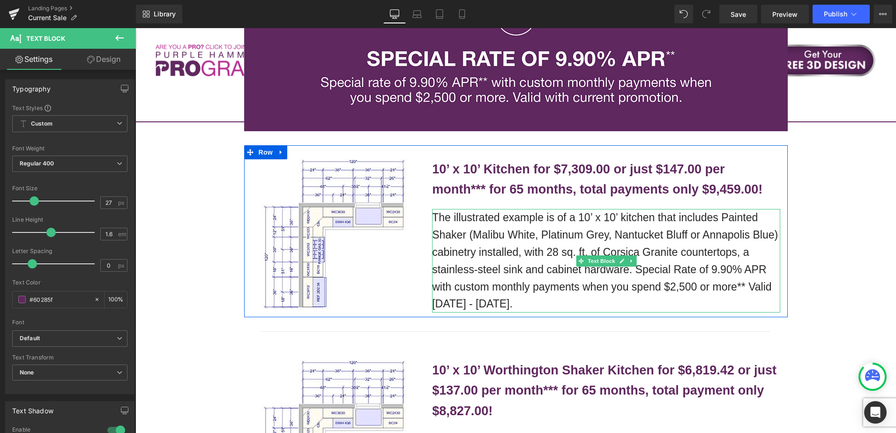
click at [520, 209] on p "The illustrated example is of a 10’ x 10’ kitchen that includes Painted Shaker …" at bounding box center [606, 261] width 348 height 104
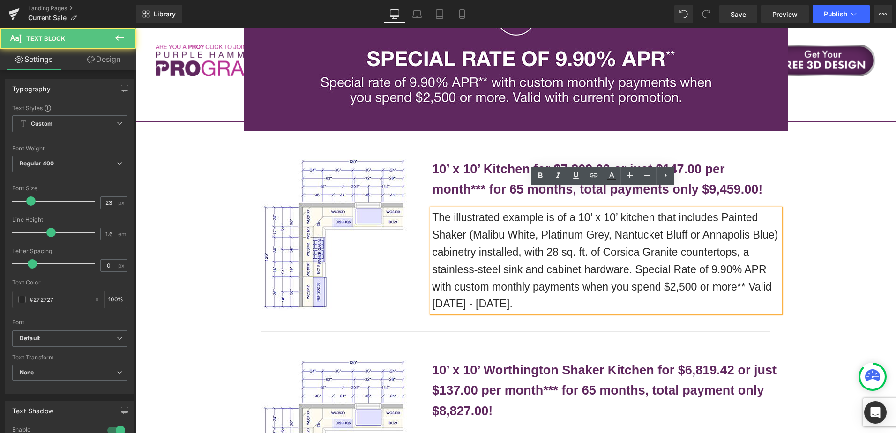
click at [514, 219] on p "The illustrated example is of a 10’ x 10’ kitchen that includes Painted Shaker …" at bounding box center [606, 261] width 348 height 104
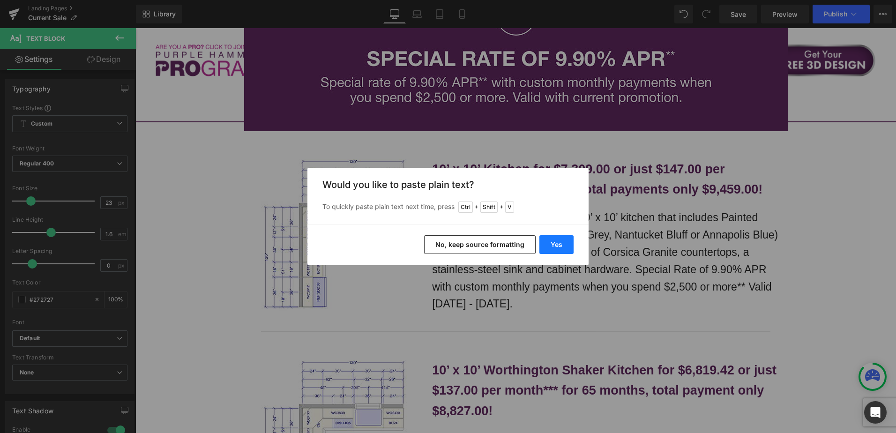
click at [553, 246] on button "Yes" at bounding box center [556, 244] width 34 height 19
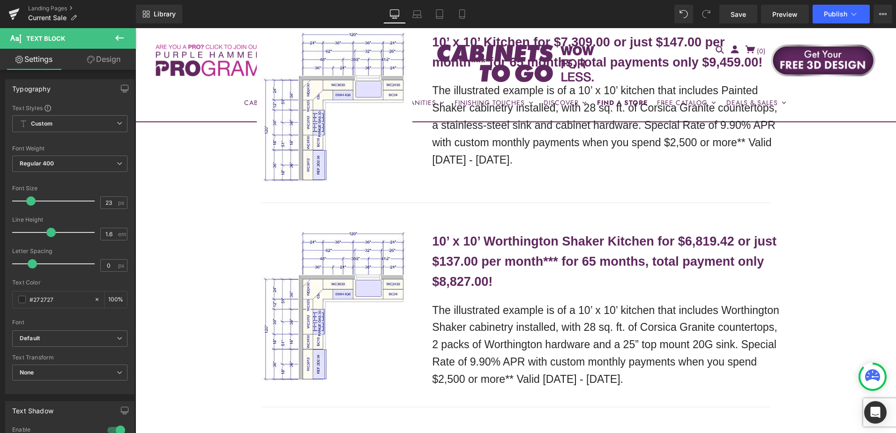
scroll to position [2043, 0]
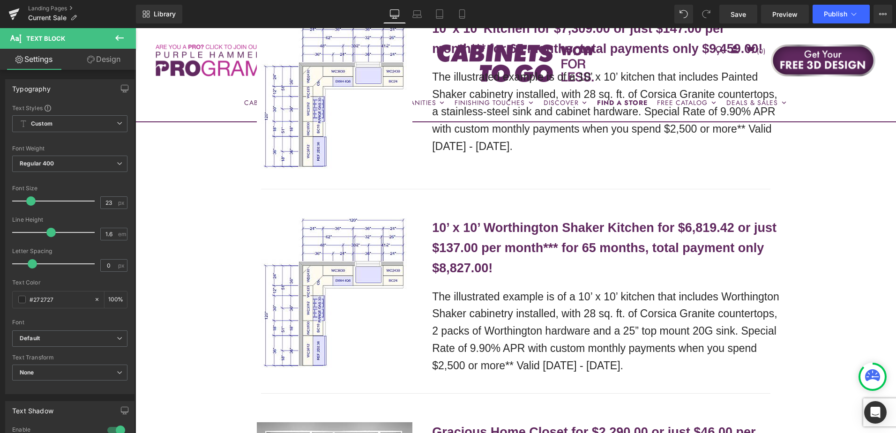
click at [480, 221] on b "10’ x 10’ Worthington Shaker Kitchen for $6,819.42 or just $137.00 per month***…" at bounding box center [604, 248] width 344 height 54
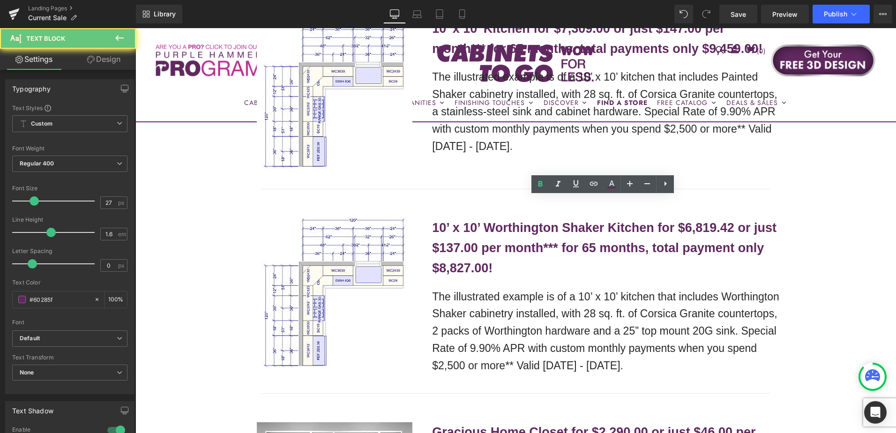
click at [480, 221] on b "10’ x 10’ Worthington Shaker Kitchen for $6,819.42 or just $137.00 per month***…" at bounding box center [604, 248] width 344 height 54
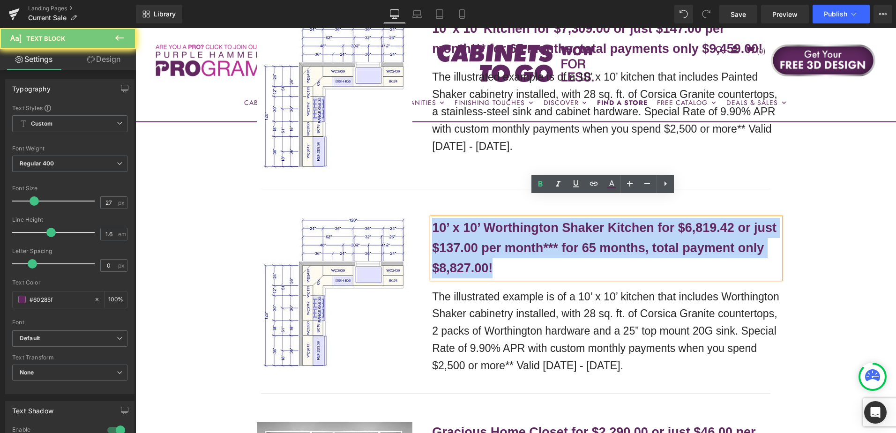
click at [480, 221] on b "10’ x 10’ Worthington Shaker Kitchen for $6,819.42 or just $137.00 per month***…" at bounding box center [604, 248] width 344 height 54
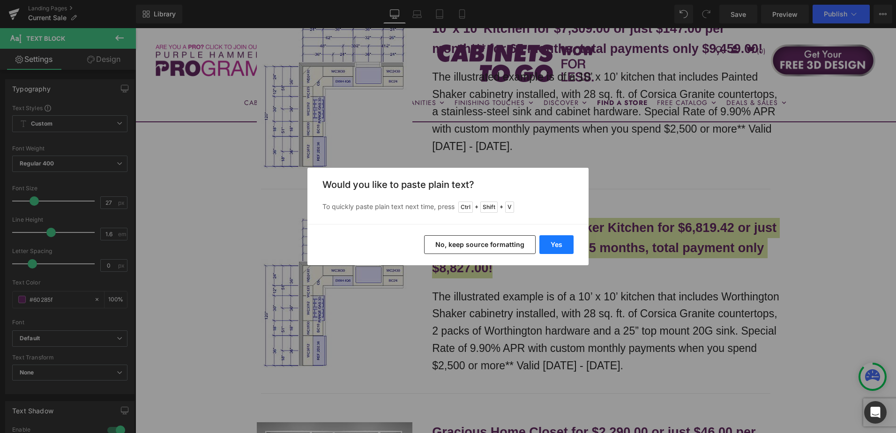
click at [556, 245] on button "Yes" at bounding box center [556, 244] width 34 height 19
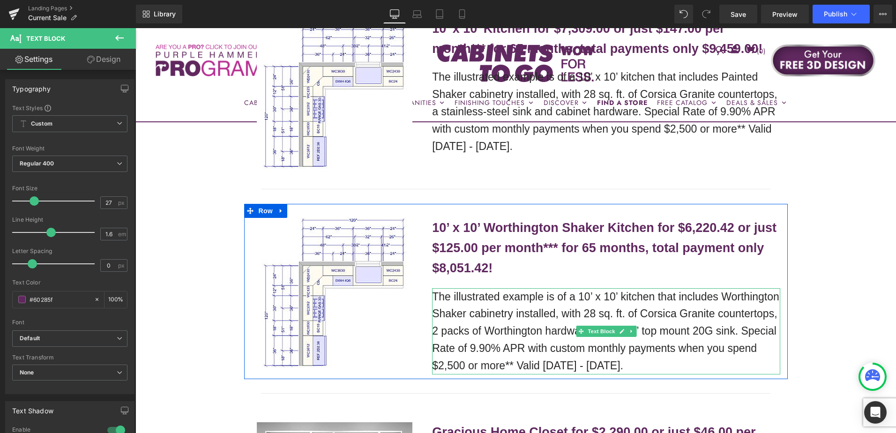
click at [498, 288] on p "The illustrated example is of a 10’ x 10’ kitchen that includes Worthington Sha…" at bounding box center [606, 331] width 348 height 86
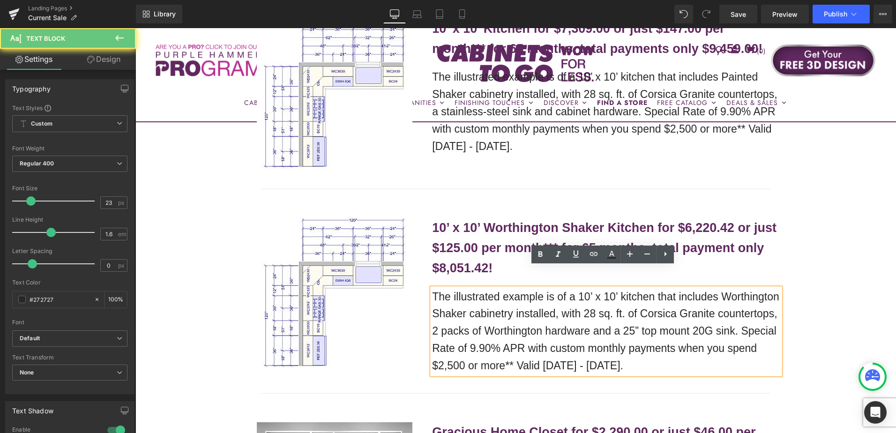
click at [498, 288] on p "The illustrated example is of a 10’ x 10’ kitchen that includes Worthington Sha…" at bounding box center [606, 331] width 348 height 86
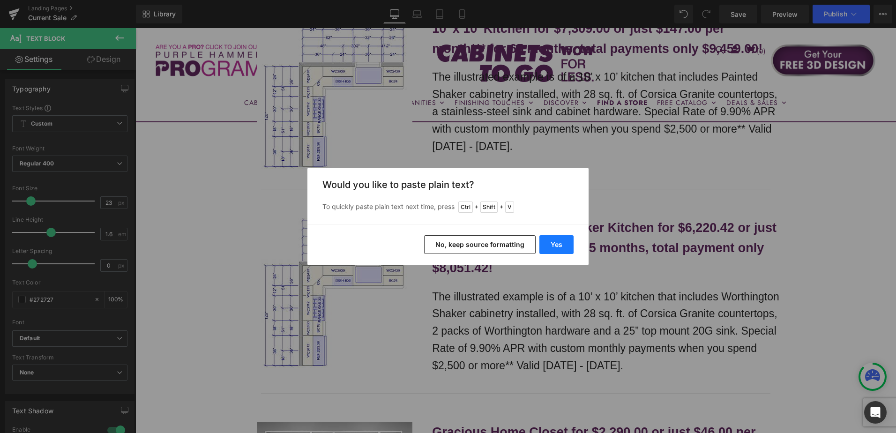
click at [545, 245] on button "Yes" at bounding box center [556, 244] width 34 height 19
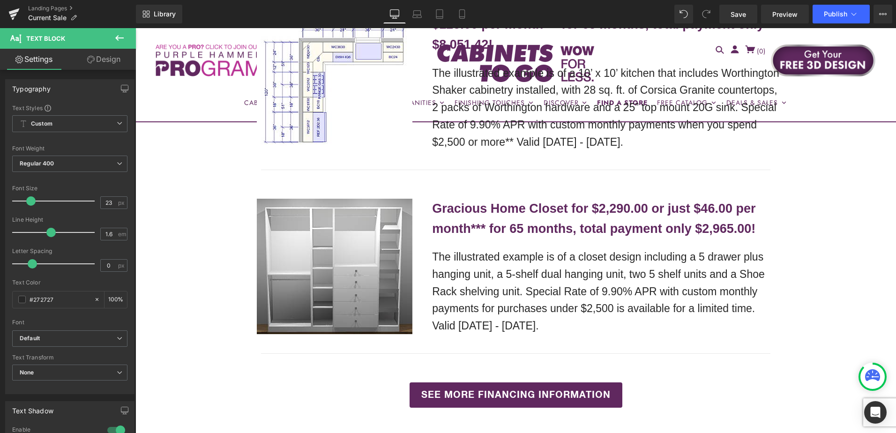
scroll to position [2277, 0]
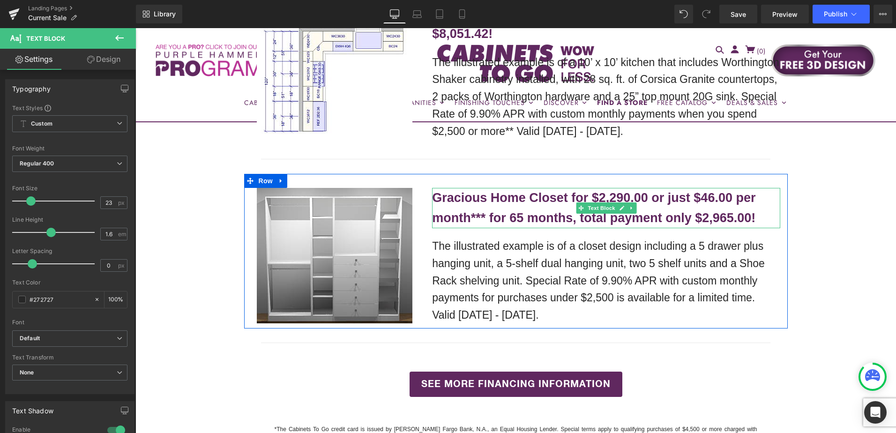
click at [485, 191] on b "Gracious Home Closet for $2,290.00 or just $46.00 per month*** for 65 months, t…" at bounding box center [593, 208] width 323 height 34
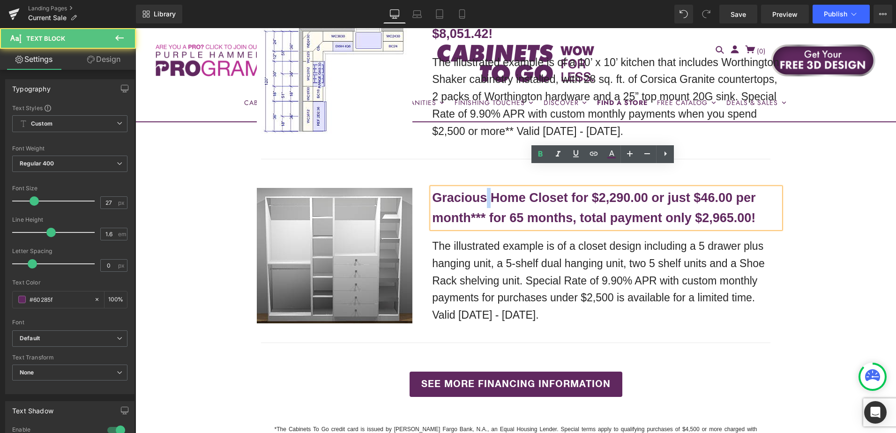
click at [485, 191] on b "Gracious Home Closet for $2,290.00 or just $46.00 per month*** for 65 months, t…" at bounding box center [593, 208] width 323 height 34
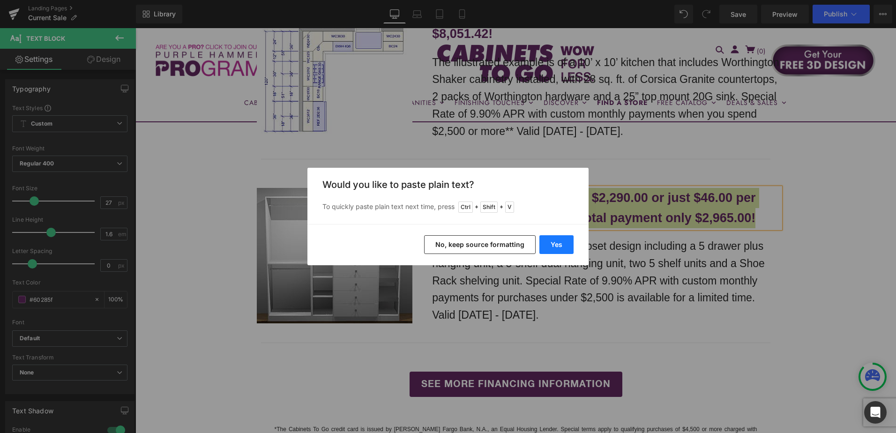
click at [557, 248] on button "Yes" at bounding box center [556, 244] width 34 height 19
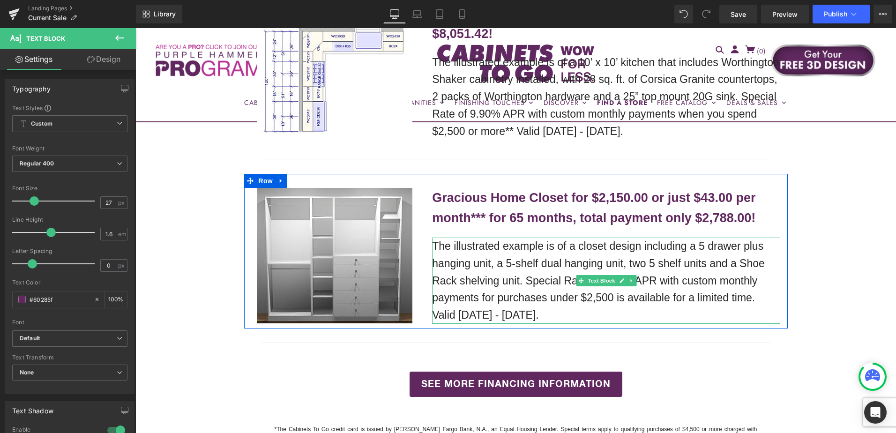
click at [453, 239] on p "The illustrated example is of a closet design including a 5 drawer plus hanging…" at bounding box center [606, 281] width 348 height 86
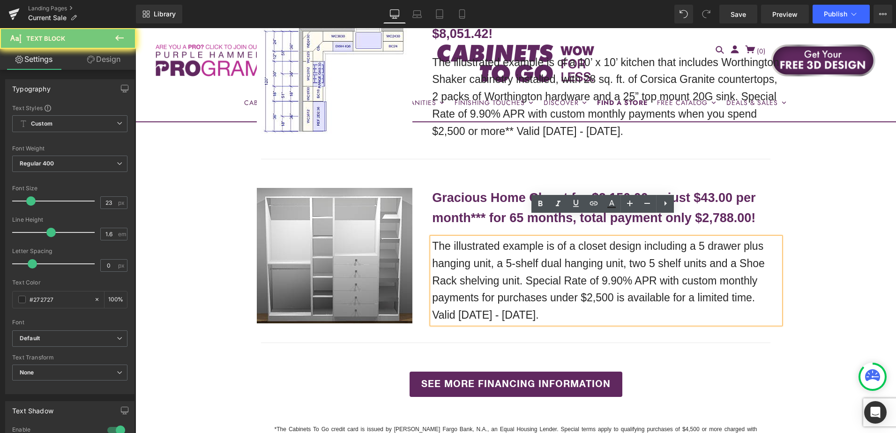
click at [453, 239] on p "The illustrated example is of a closet design including a 5 drawer plus hanging…" at bounding box center [606, 281] width 348 height 86
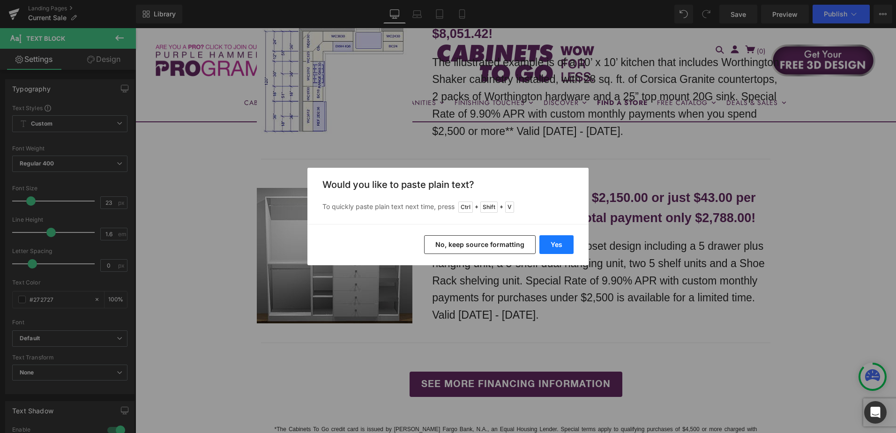
click at [544, 243] on button "Yes" at bounding box center [556, 244] width 34 height 19
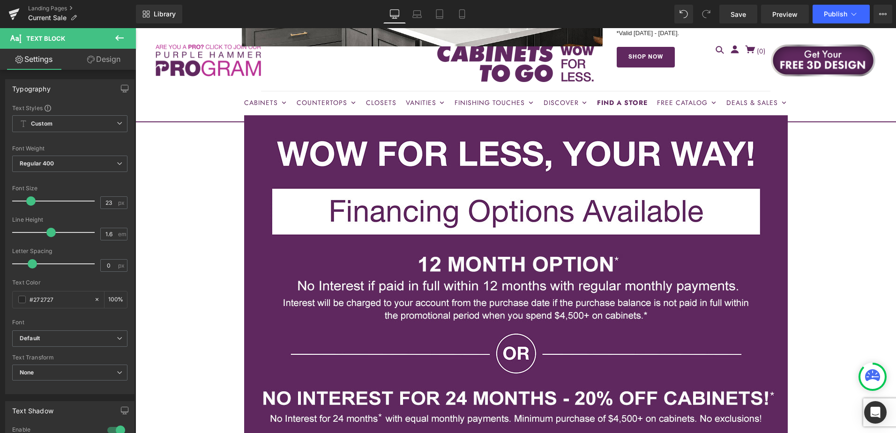
scroll to position [1012, 0]
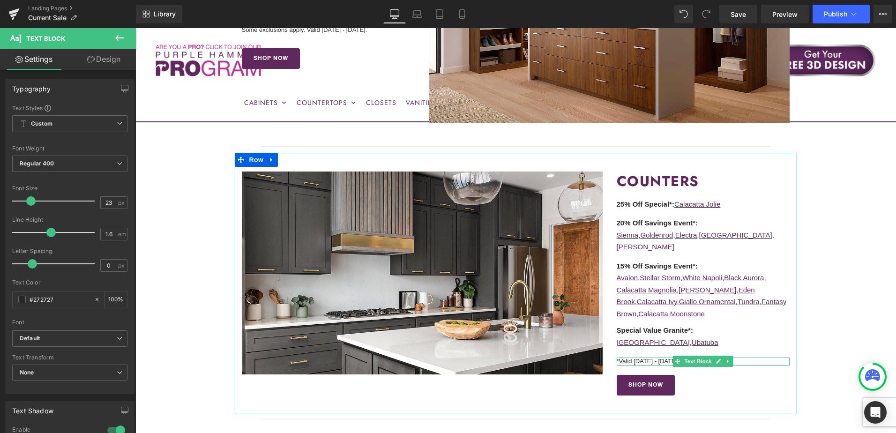
click at [660, 357] on p "*Valid [DATE] - [DATE]." at bounding box center [702, 361] width 173 height 8
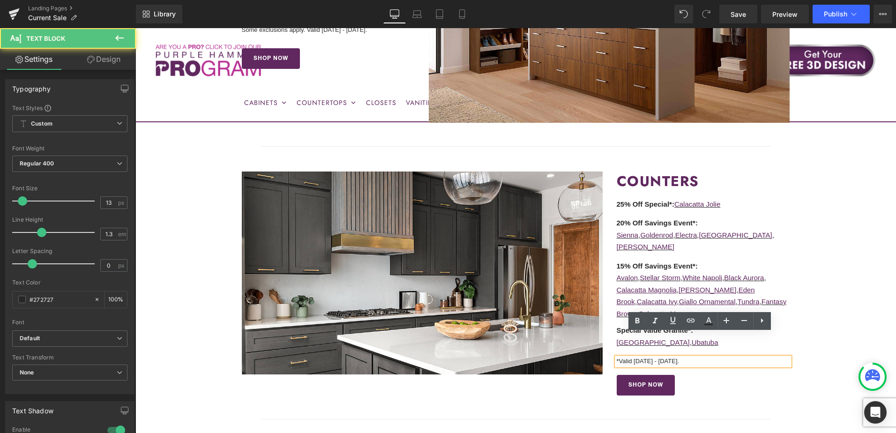
click at [664, 357] on p "*Valid [DATE] - [DATE]." at bounding box center [702, 361] width 173 height 8
click at [668, 357] on p "*Valid 9/27/25 - 10/7/25." at bounding box center [702, 361] width 173 height 8
click at [642, 357] on p "*Valid 9/27/25 - 10/21/25." at bounding box center [702, 361] width 173 height 8
click at [633, 357] on p "*Valid 9/8/25 - 10/21/25." at bounding box center [702, 361] width 173 height 8
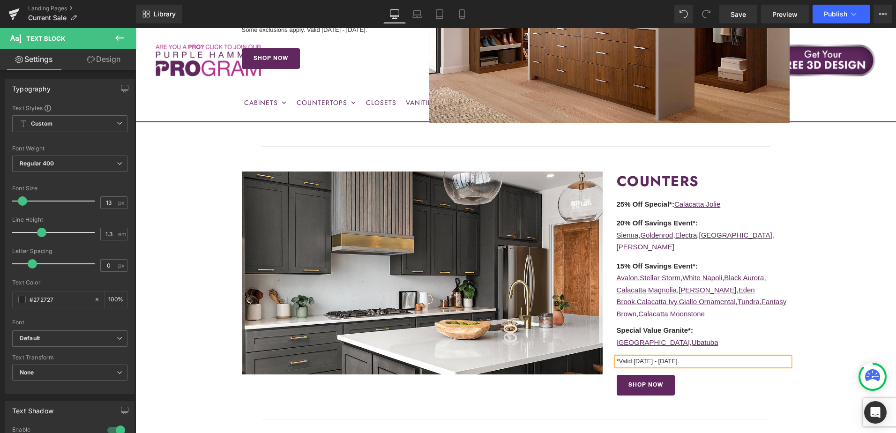
click at [659, 357] on p "*Valid 10/8/25 - 10/21/25." at bounding box center [702, 361] width 173 height 8
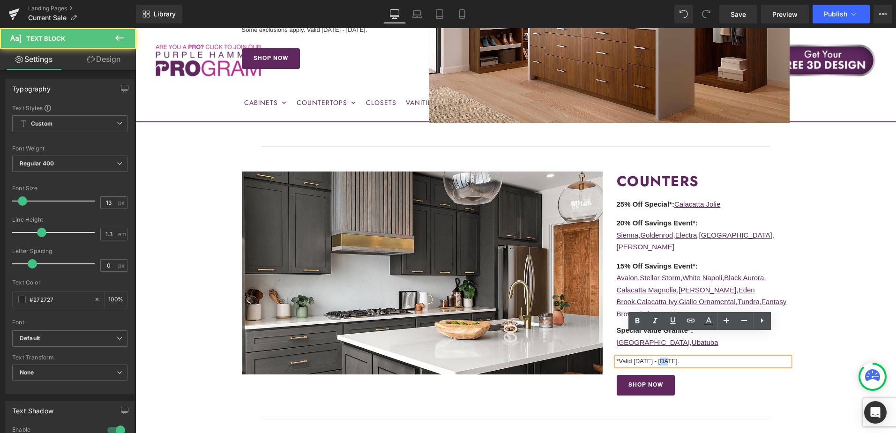
click at [659, 357] on p "*Valid 10/8/25 - 10/21/25." at bounding box center [702, 361] width 173 height 8
copy p "*Valid 10/8/25 - 10/21/25."
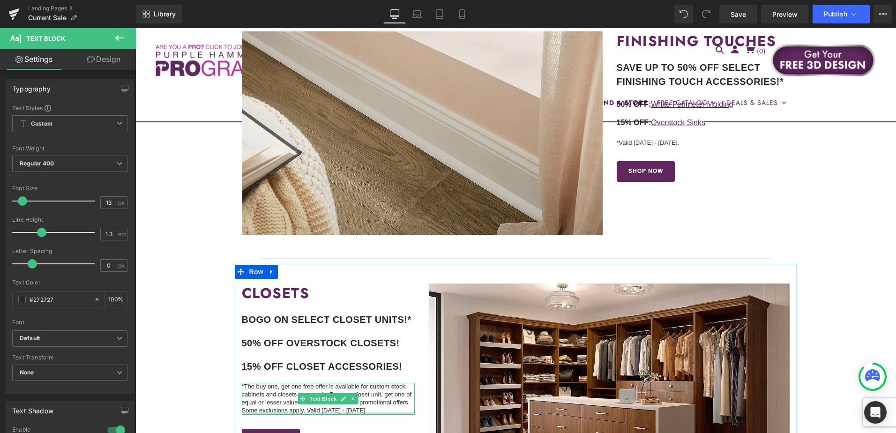
scroll to position [591, 0]
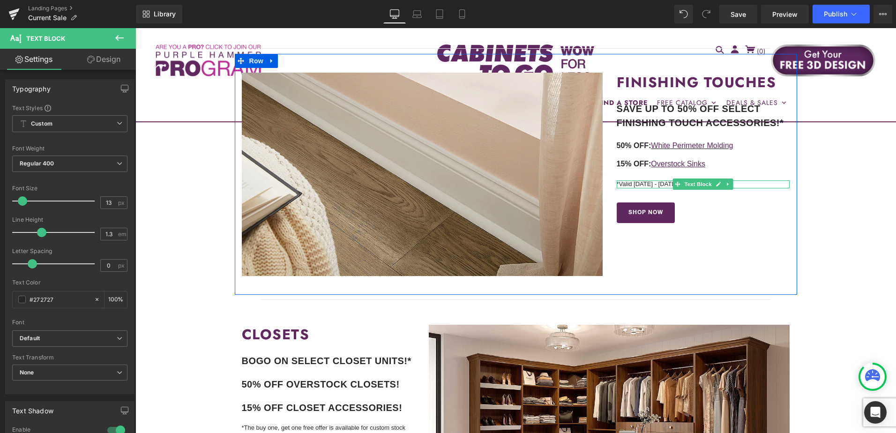
click at [653, 185] on p "*Valid 9/27/25 - 10/7/25." at bounding box center [702, 184] width 173 height 8
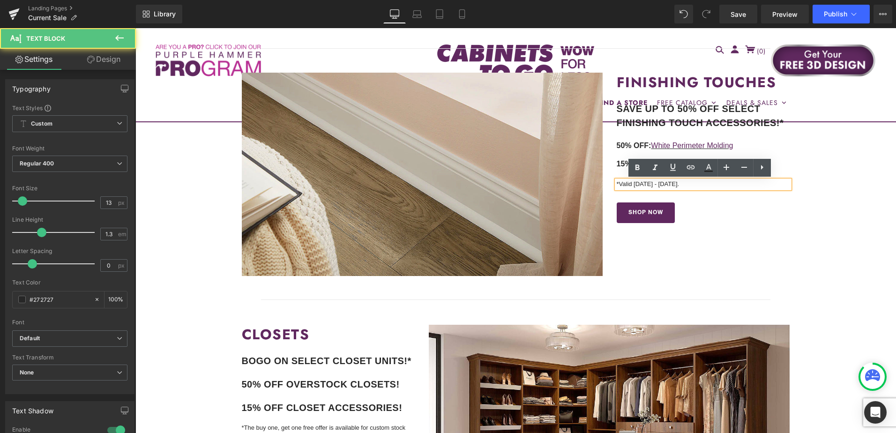
click at [649, 184] on p "*Valid 9/27/25 - 10/7/25." at bounding box center [702, 184] width 173 height 8
click at [623, 184] on p "*Valid 9/27/25 - 10/7/25." at bounding box center [702, 184] width 173 height 8
drag, startPoint x: 617, startPoint y: 185, endPoint x: 686, endPoint y: 176, distance: 69.4
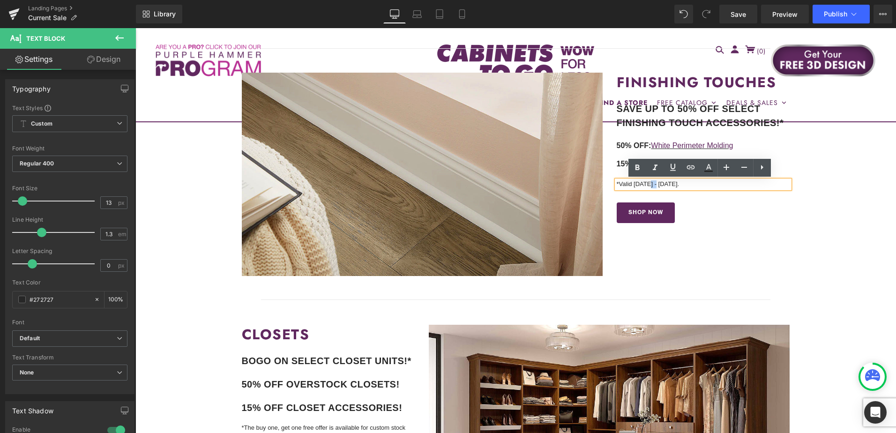
click at [686, 176] on div "FINISHING TOUCHES Heading SAVE UP TO 50% OFF SELECT FINISHING TOUCH ACCESSORIES…" at bounding box center [702, 148] width 187 height 150
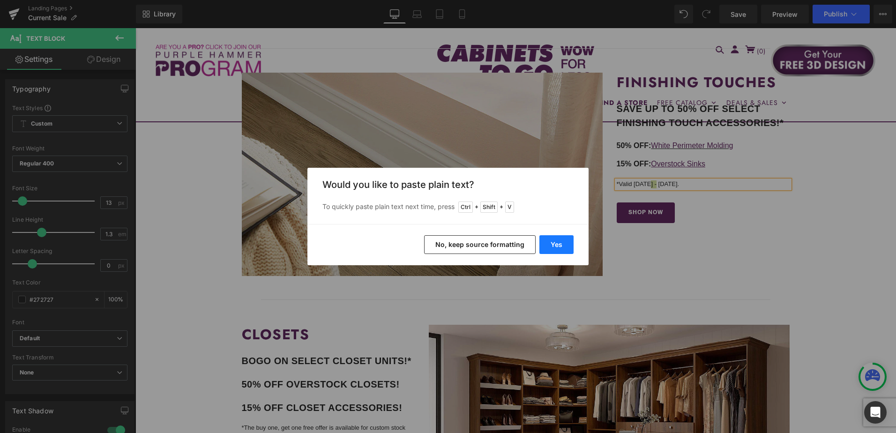
click at [560, 244] on button "Yes" at bounding box center [556, 244] width 34 height 19
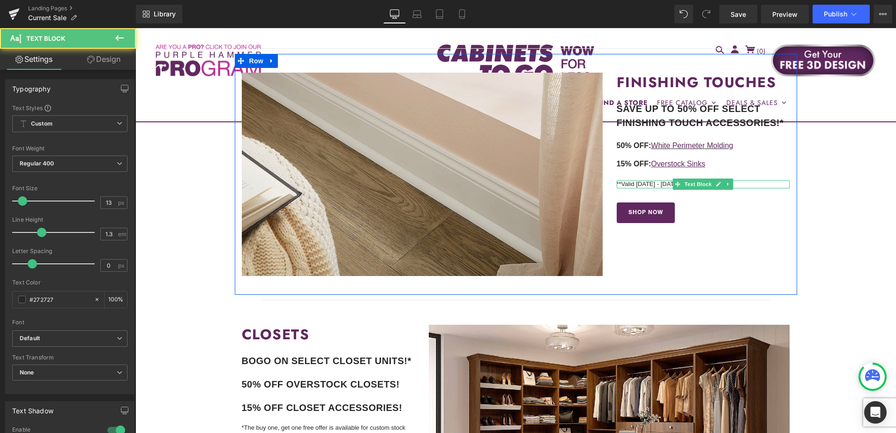
click at [642, 185] on p "**Valid 10/8/25 - 10/21/25." at bounding box center [702, 184] width 173 height 8
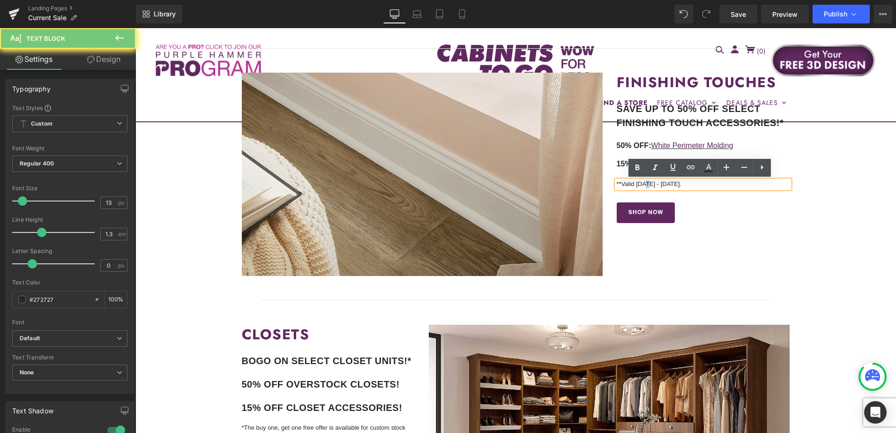
click at [642, 185] on p "**Valid 10/8/25 - 10/21/25." at bounding box center [702, 184] width 173 height 8
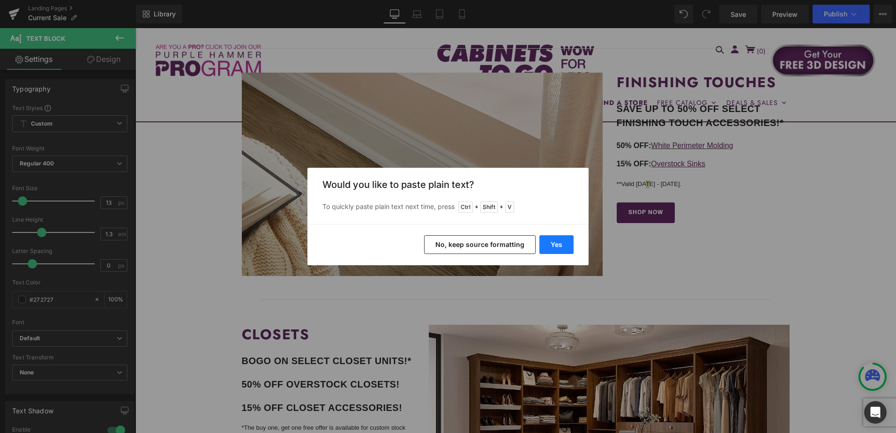
click at [561, 245] on button "Yes" at bounding box center [556, 244] width 34 height 19
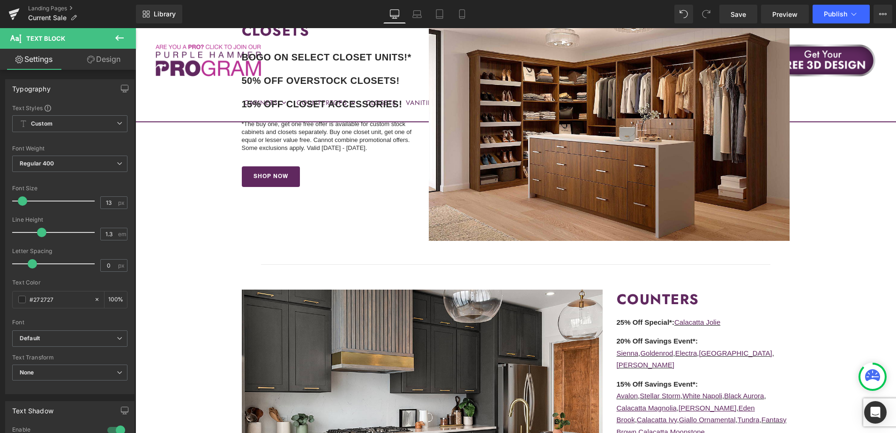
scroll to position [1106, 0]
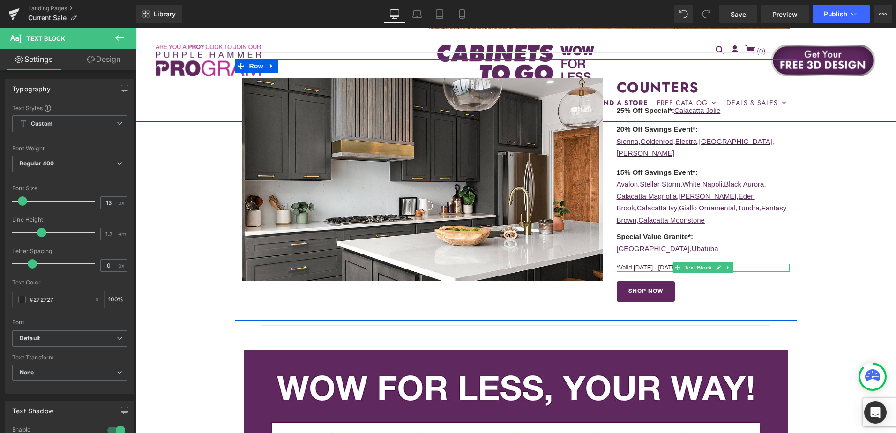
click at [639, 264] on p "*Valid 10/8/25 - 10/21/25." at bounding box center [702, 268] width 173 height 8
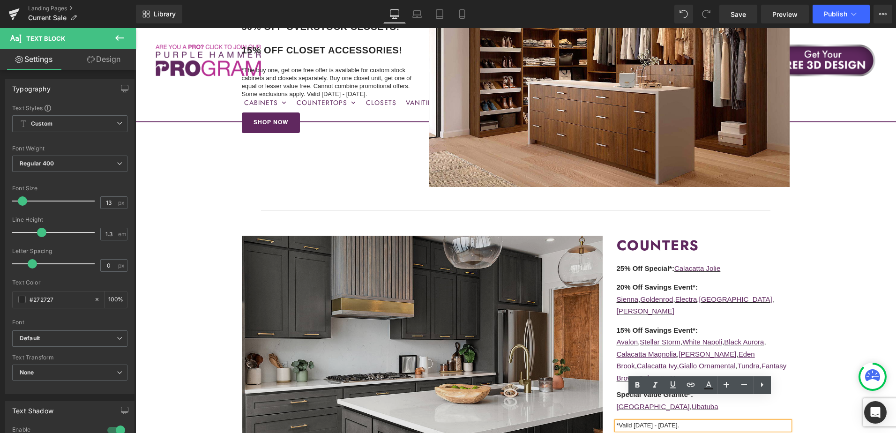
scroll to position [872, 0]
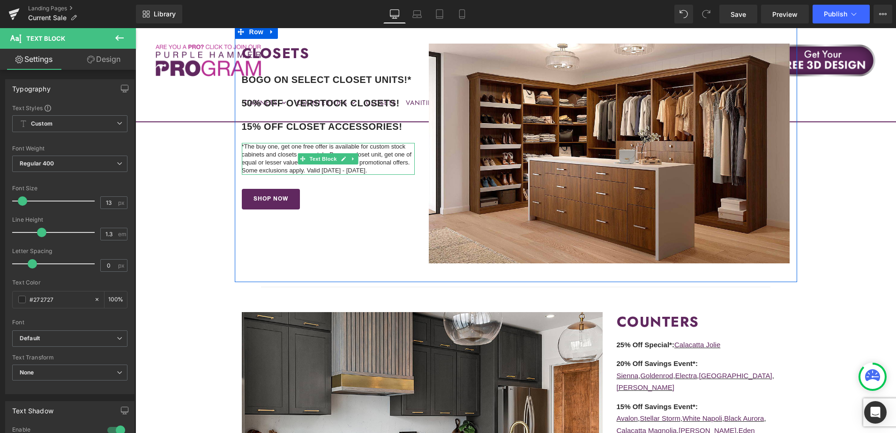
click at [314, 170] on p "*The buy one, get one free offer is available for custom stock cabinets and clo…" at bounding box center [328, 159] width 173 height 32
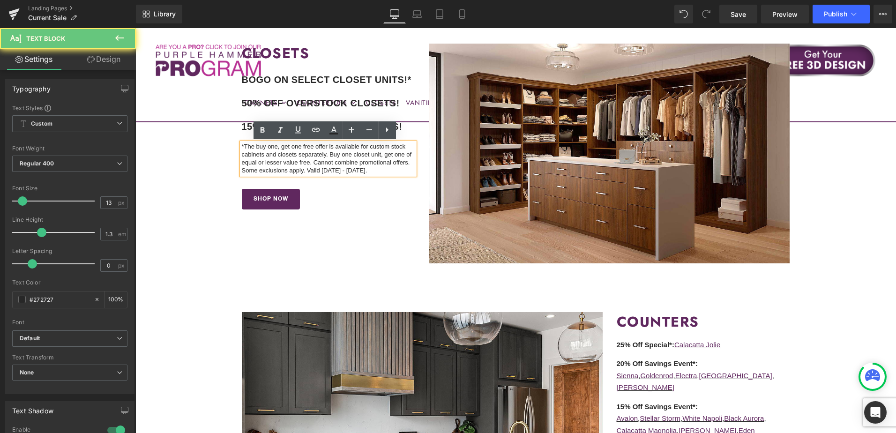
click at [311, 171] on p "*The buy one, get one free offer is available for custom stock cabinets and clo…" at bounding box center [328, 159] width 173 height 32
drag, startPoint x: 372, startPoint y: 170, endPoint x: 230, endPoint y: 144, distance: 143.9
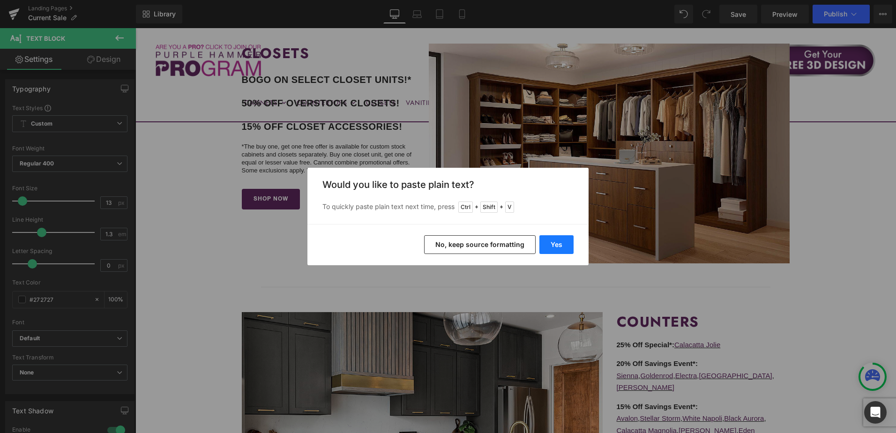
click at [554, 247] on button "Yes" at bounding box center [556, 244] width 34 height 19
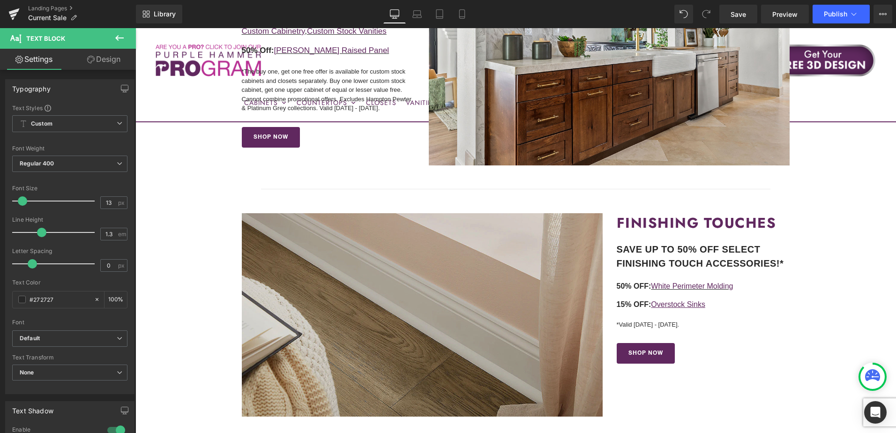
scroll to position [310, 0]
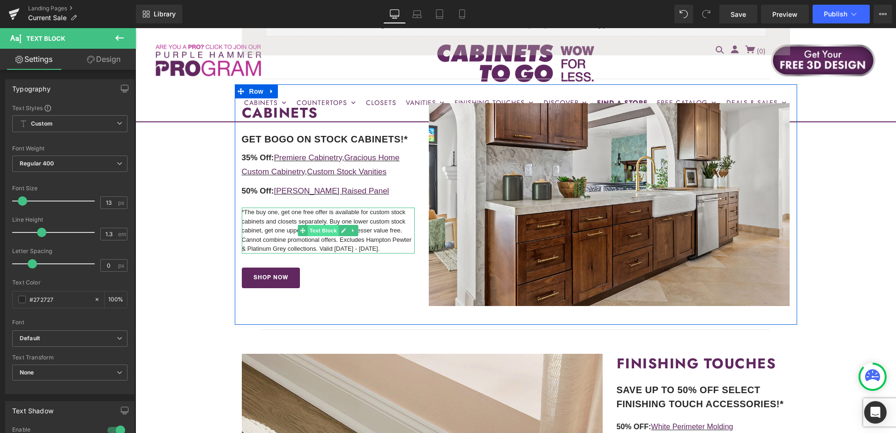
click at [330, 235] on span "Text Block" at bounding box center [323, 230] width 31 height 11
click at [327, 241] on p "*The buy one, get one free offer is available for custom stock cabinets and clo…" at bounding box center [328, 231] width 173 height 46
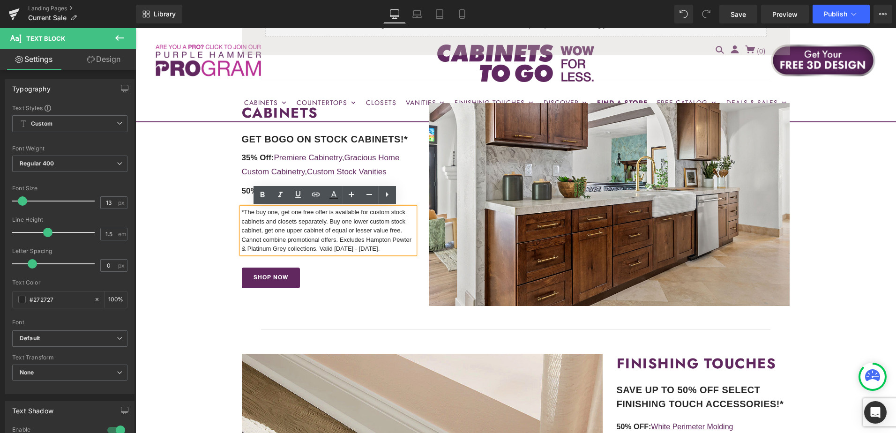
drag, startPoint x: 382, startPoint y: 248, endPoint x: 230, endPoint y: 208, distance: 157.2
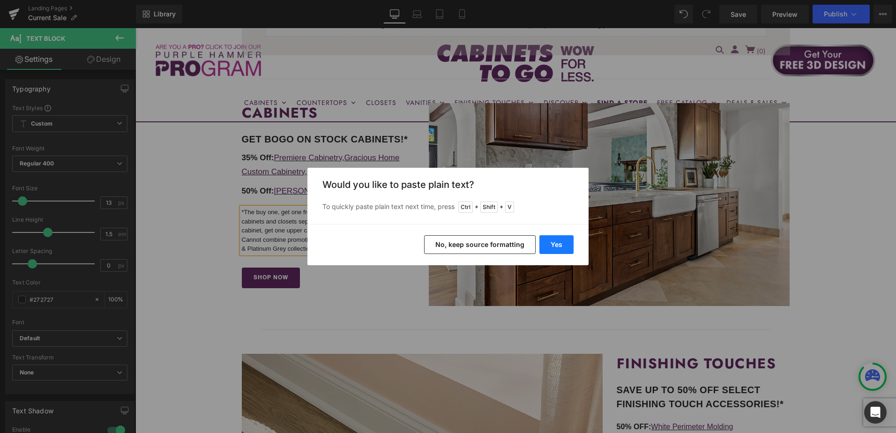
click at [557, 244] on button "Yes" at bounding box center [556, 244] width 34 height 19
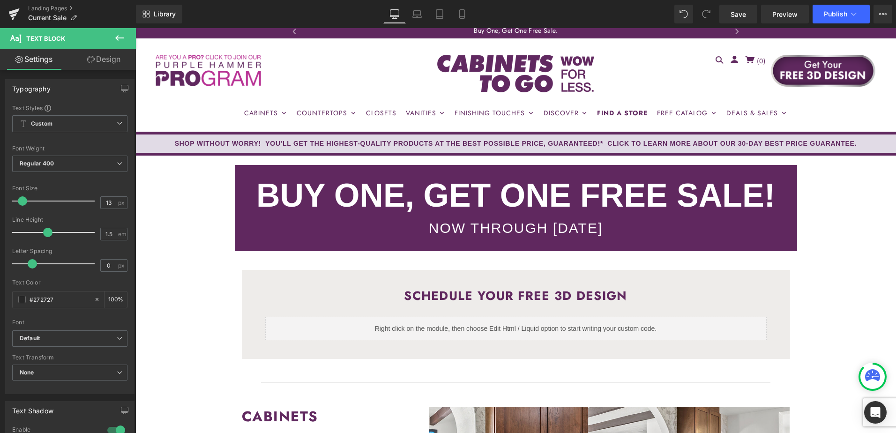
scroll to position [0, 0]
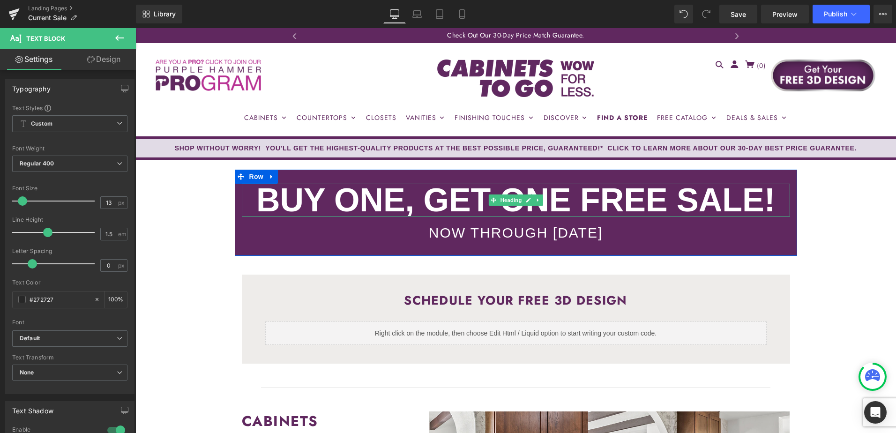
drag, startPoint x: 325, startPoint y: 204, endPoint x: 344, endPoint y: 201, distance: 19.5
click at [325, 204] on strong "BUY ONE, GET ONE fREE SALE!" at bounding box center [515, 200] width 519 height 37
click at [344, 201] on strong "BUY ONE, GET ONE fREE SALE!" at bounding box center [515, 200] width 519 height 37
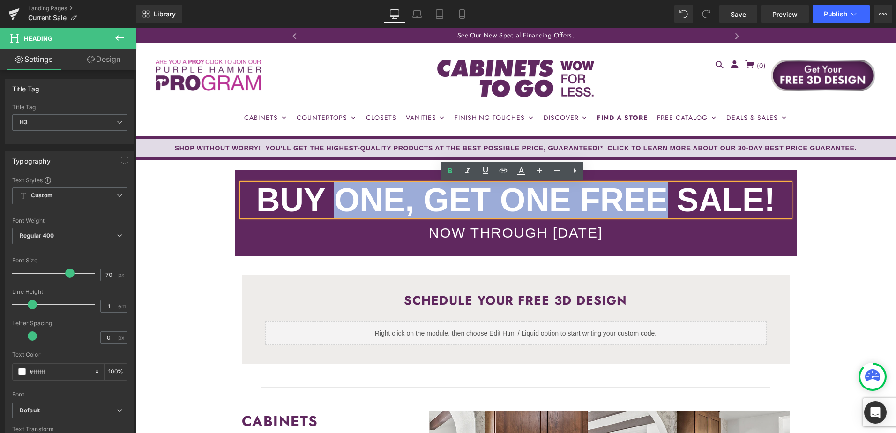
drag, startPoint x: 338, startPoint y: 200, endPoint x: 658, endPoint y: 206, distance: 320.0
click at [658, 206] on strong "BUY ONE, GET ONE fREE SALE!" at bounding box center [515, 200] width 519 height 37
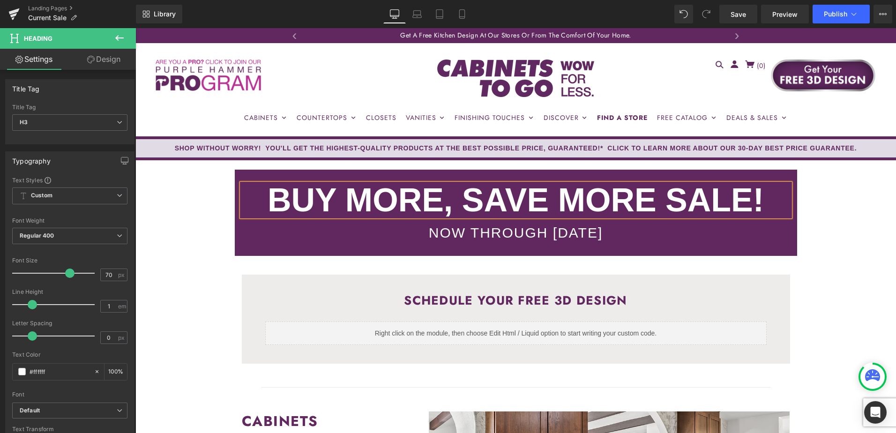
click at [538, 197] on strong "BUY MORE, SAVE MORE SALE!" at bounding box center [515, 200] width 496 height 37
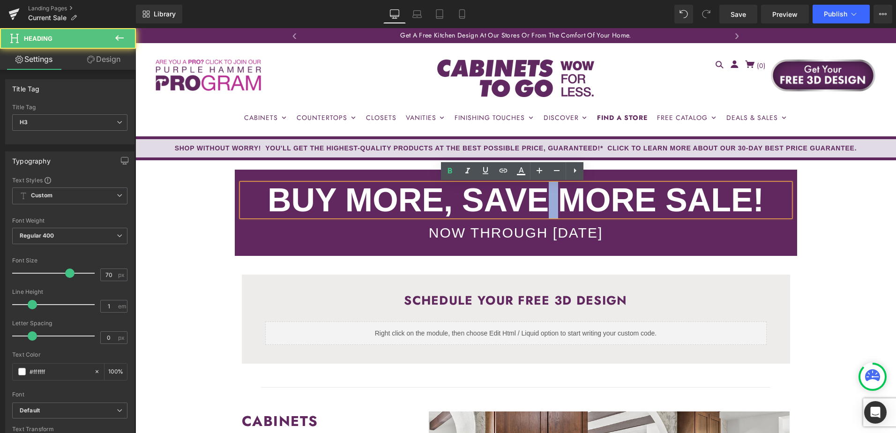
click at [538, 197] on strong "BUY MORE, SAVE MORE SALE!" at bounding box center [515, 200] width 496 height 37
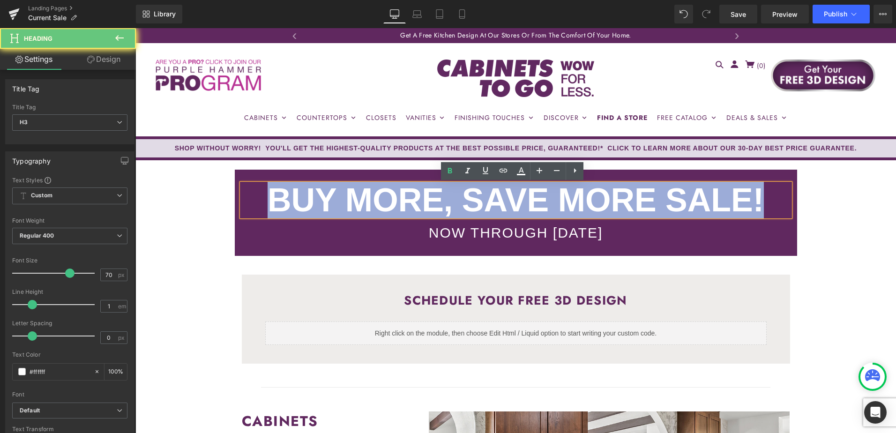
click at [538, 196] on strong "BUY MORE, SAVE MORE SALE!" at bounding box center [515, 200] width 496 height 37
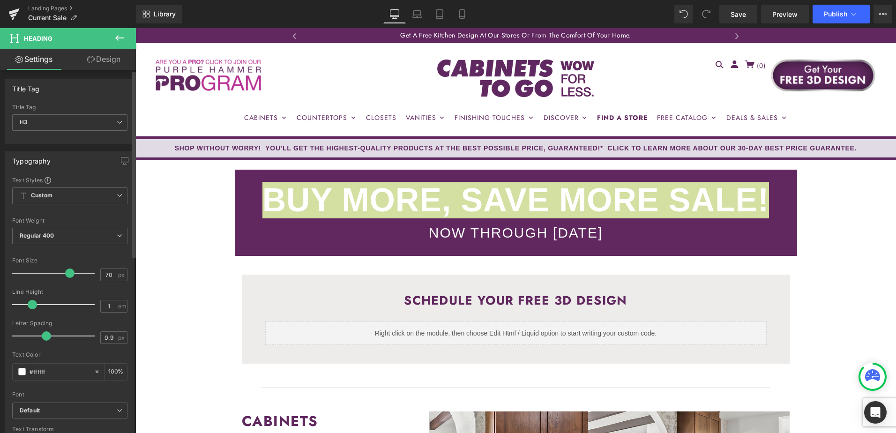
type input "1"
drag, startPoint x: 32, startPoint y: 335, endPoint x: 48, endPoint y: 335, distance: 15.5
click at [48, 335] on span at bounding box center [47, 335] width 9 height 9
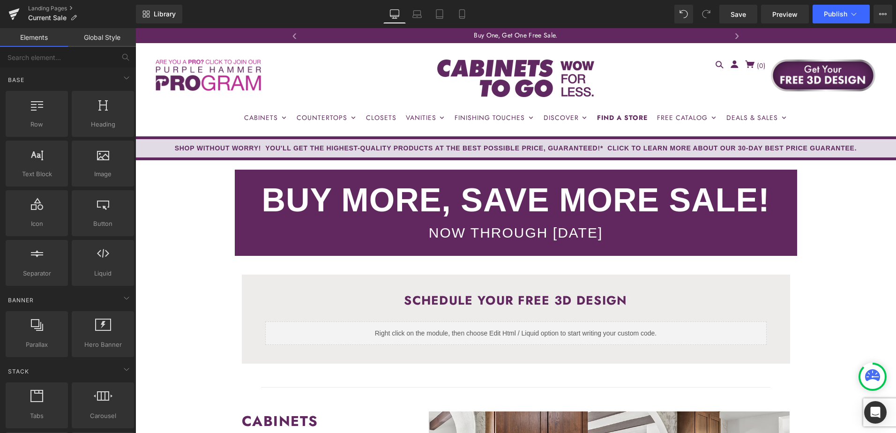
click at [616, 230] on div "NOW THROUGH TUESDAY, OCTOBER 7TH" at bounding box center [516, 232] width 548 height 18
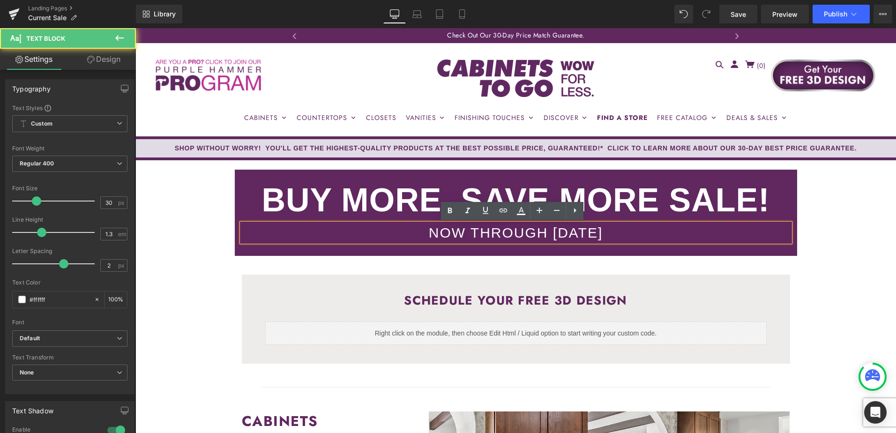
click at [646, 228] on div "NOW THROUGH TUESDAY, OCTOBER 7TH" at bounding box center [516, 232] width 548 height 18
drag, startPoint x: 643, startPoint y: 233, endPoint x: 695, endPoint y: 230, distance: 52.1
click at [695, 230] on div "NOW THROUGH TUESDAY, OCTOBER 7TH" at bounding box center [516, 232] width 548 height 18
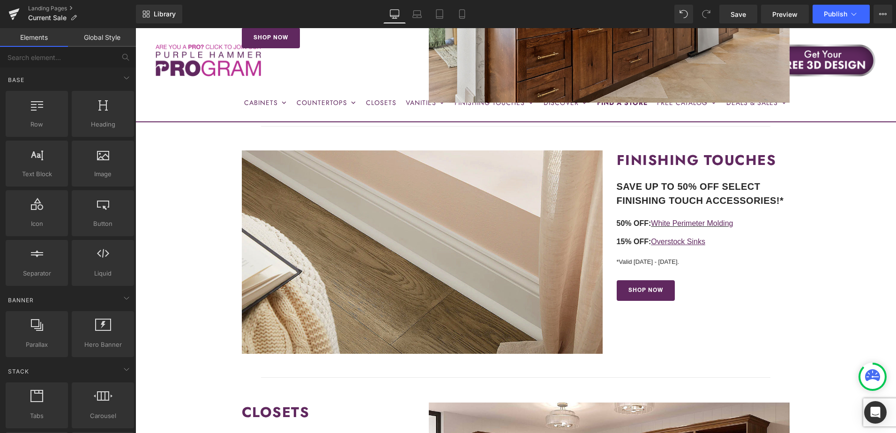
scroll to position [562, 0]
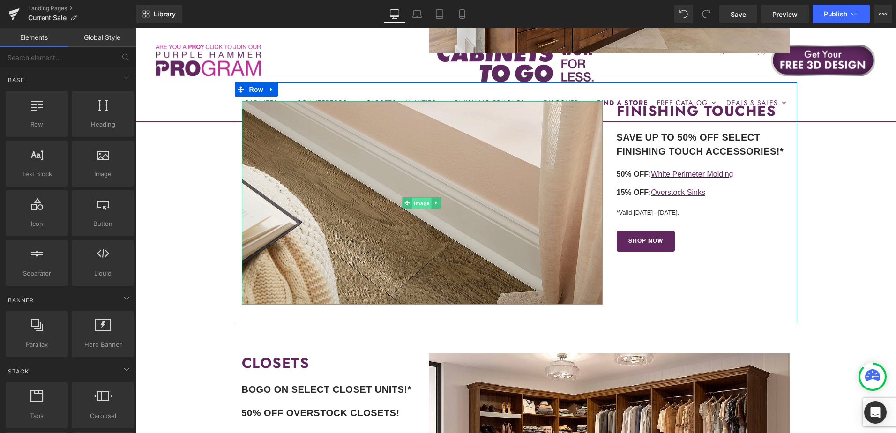
click at [419, 203] on span "Image" at bounding box center [422, 203] width 20 height 11
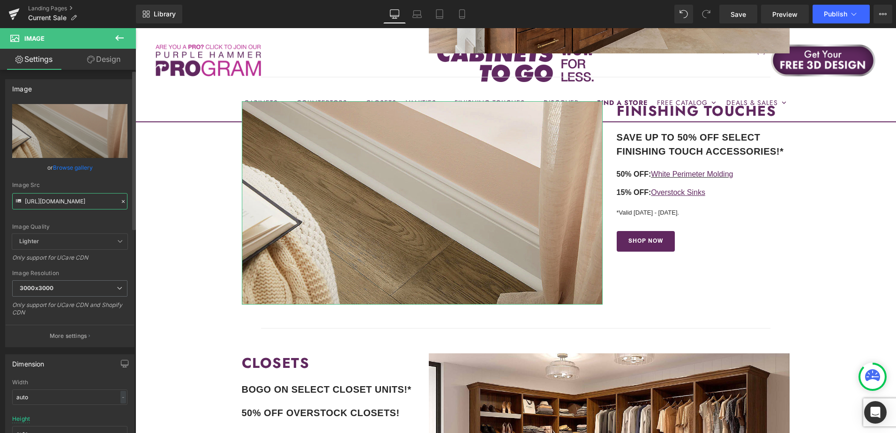
click at [63, 200] on input "https://cdn.shopify.com/s/files/1/0196/2351/0078/files/white-molding-pic2_3000x…" at bounding box center [69, 201] width 115 height 16
paste input "collection-new.jpg?v=175278151"
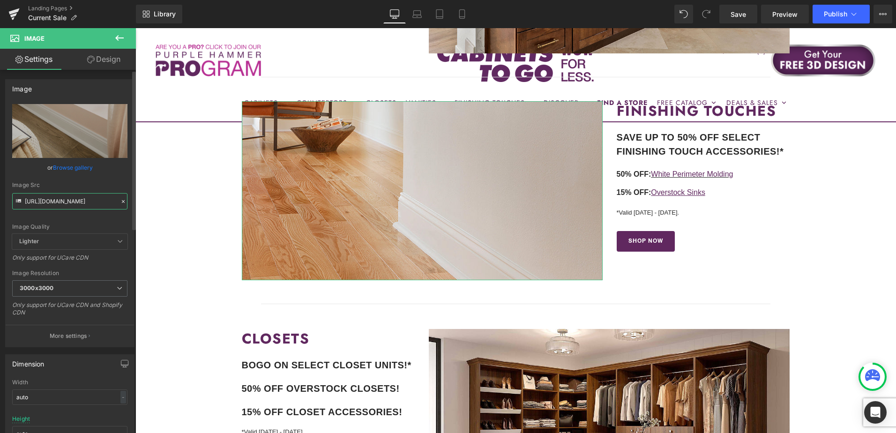
type input "https://cdn.shopify.com/s/files/1/0196/2351/0078/files/white-molding-collection…"
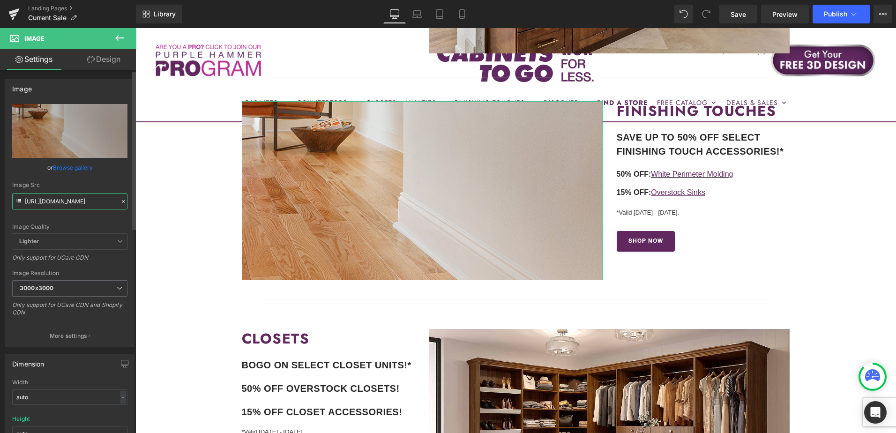
click at [63, 200] on input "https://cdn.shopify.com/s/files/1/0196/2351/0078/files/white-molding-collection…" at bounding box center [69, 201] width 115 height 16
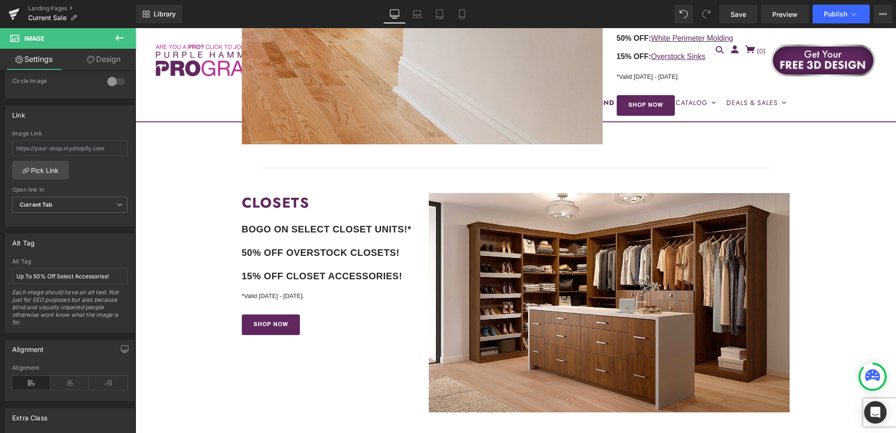
scroll to position [703, 0]
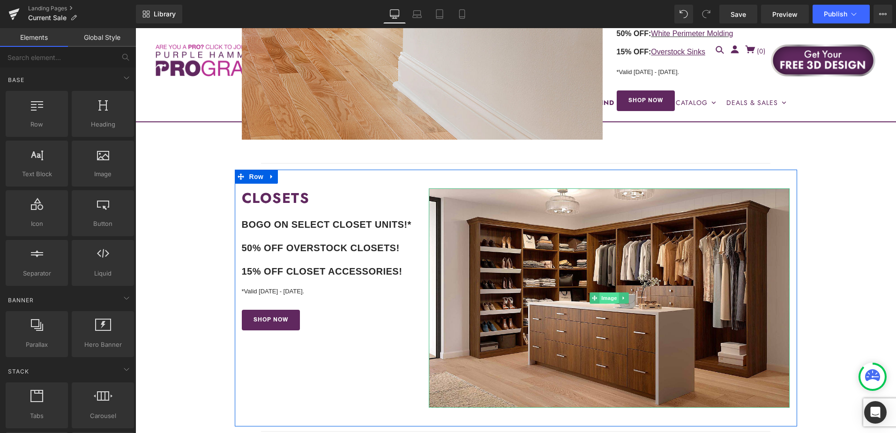
click at [609, 298] on span "Image" at bounding box center [610, 297] width 20 height 11
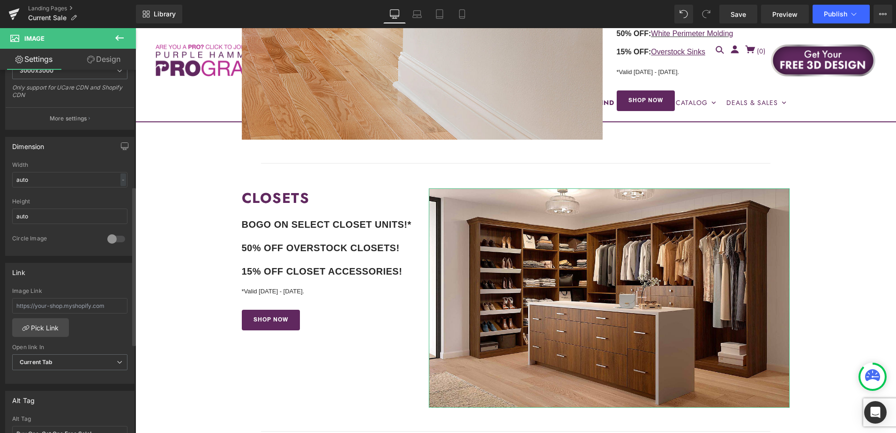
scroll to position [281, 0]
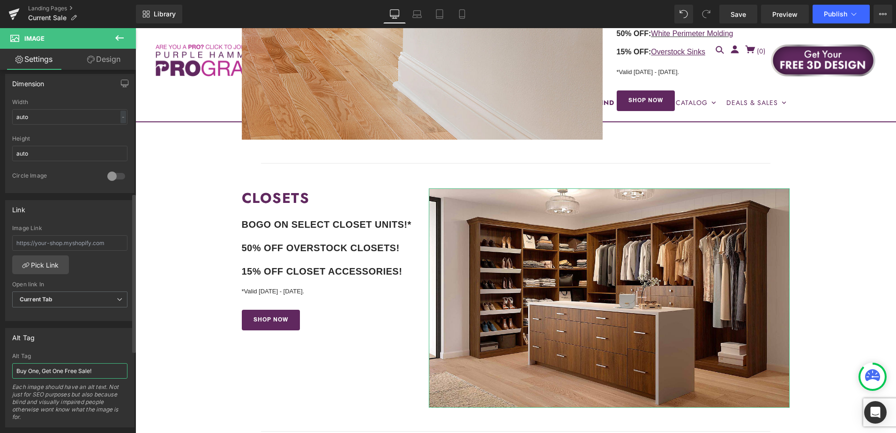
drag, startPoint x: 30, startPoint y: 371, endPoint x: 96, endPoint y: 366, distance: 66.2
click at [96, 366] on input "Buy One, Get One Free Sale!" at bounding box center [69, 370] width 115 height 15
type input "Buy More, Save More Sale!"
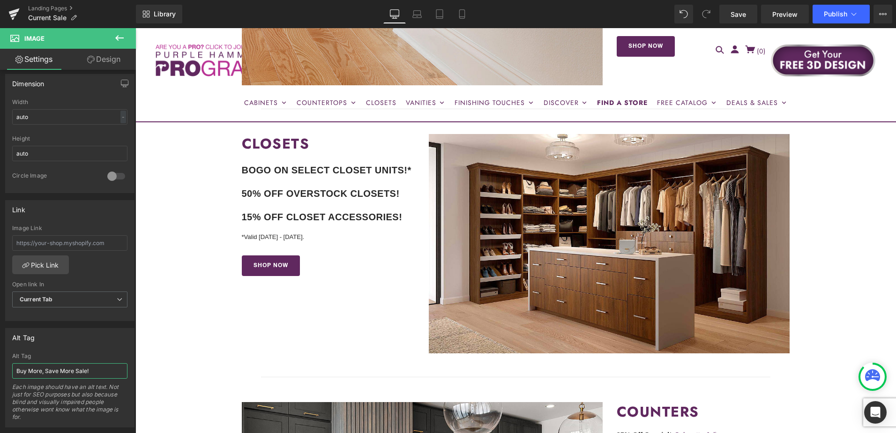
scroll to position [937, 0]
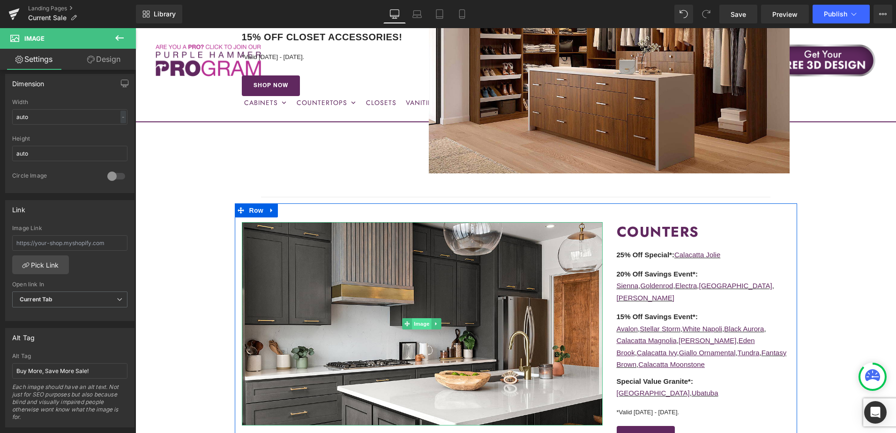
click at [416, 326] on span "Image" at bounding box center [422, 323] width 20 height 11
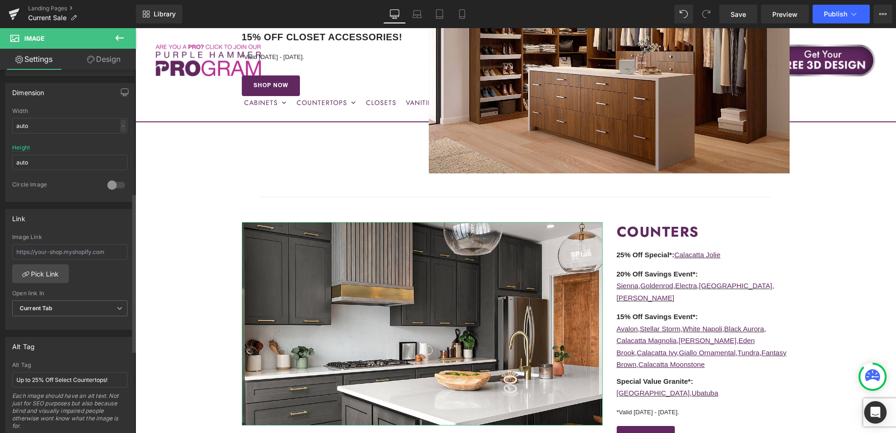
scroll to position [281, 0]
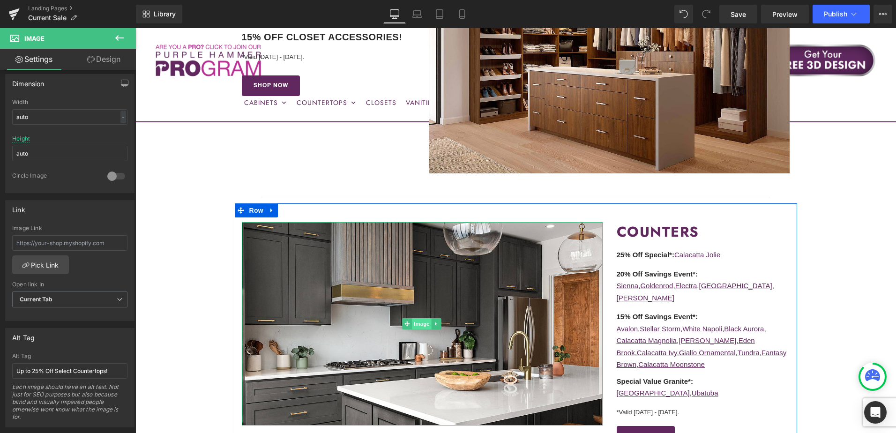
click at [415, 323] on span "Image" at bounding box center [422, 323] width 20 height 11
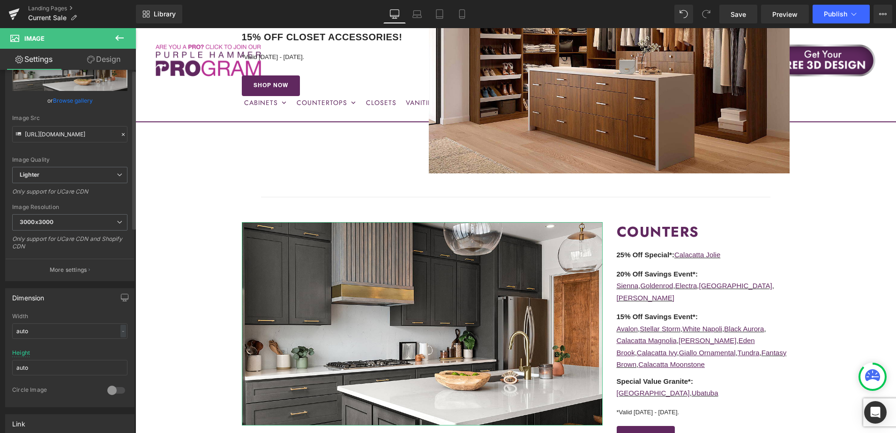
scroll to position [0, 0]
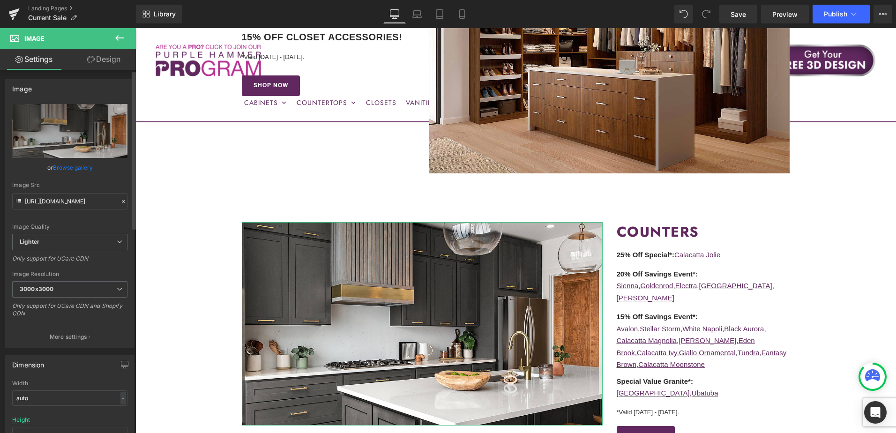
click at [79, 166] on link "Browse gallery" at bounding box center [73, 167] width 40 height 16
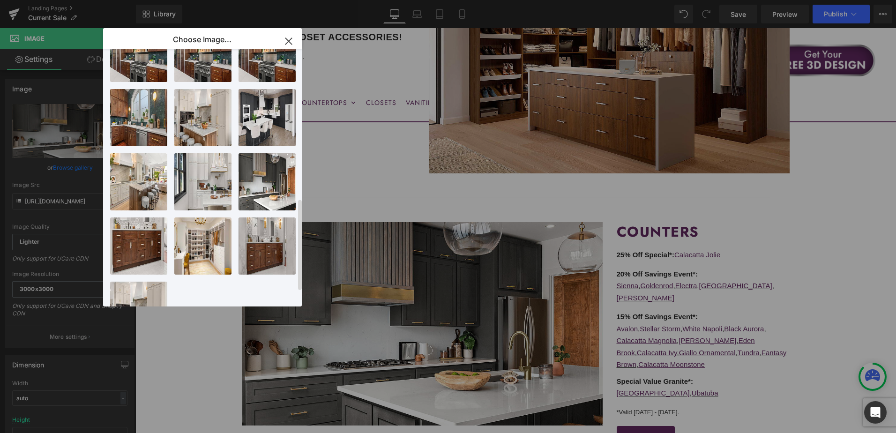
scroll to position [422, 0]
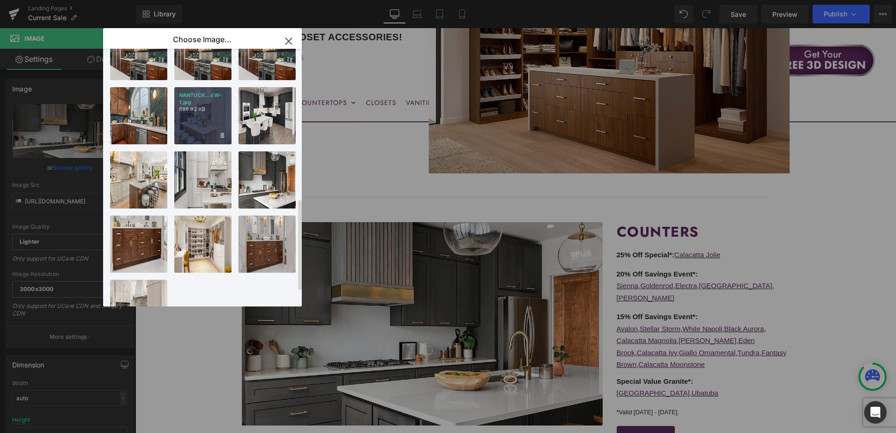
click at [208, 112] on p "686.82 KB" at bounding box center [203, 109] width 48 height 7
type input "https://ucarecdn.com/ba42482c-7bf8-4b30-95ab-423f84426fe8/-/format/auto/-/previ…"
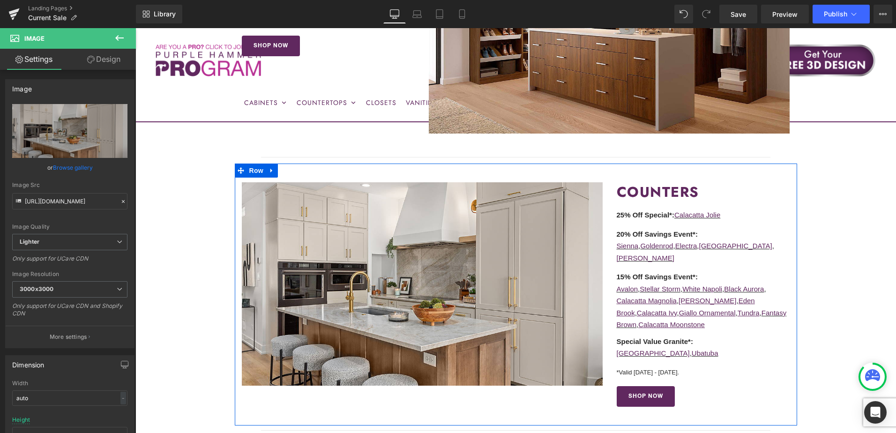
scroll to position [1031, 0]
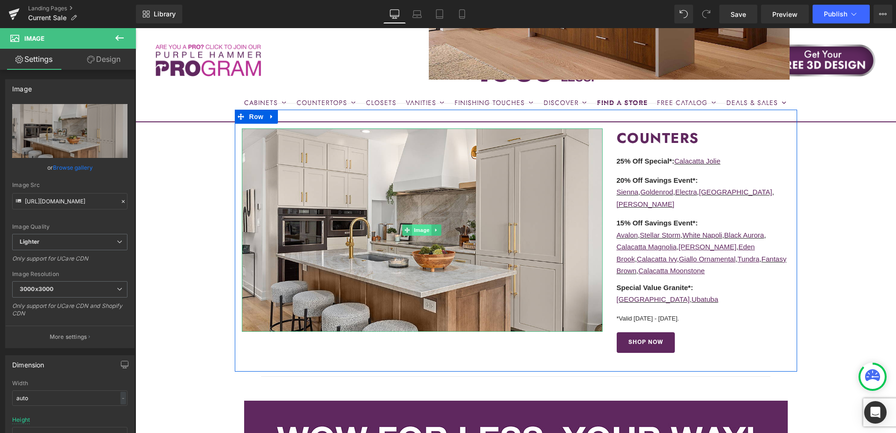
click at [416, 232] on span "Image" at bounding box center [422, 229] width 20 height 11
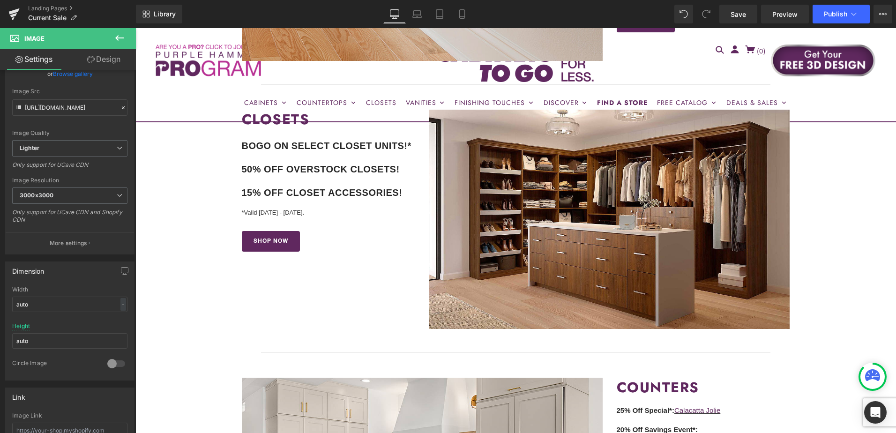
scroll to position [750, 0]
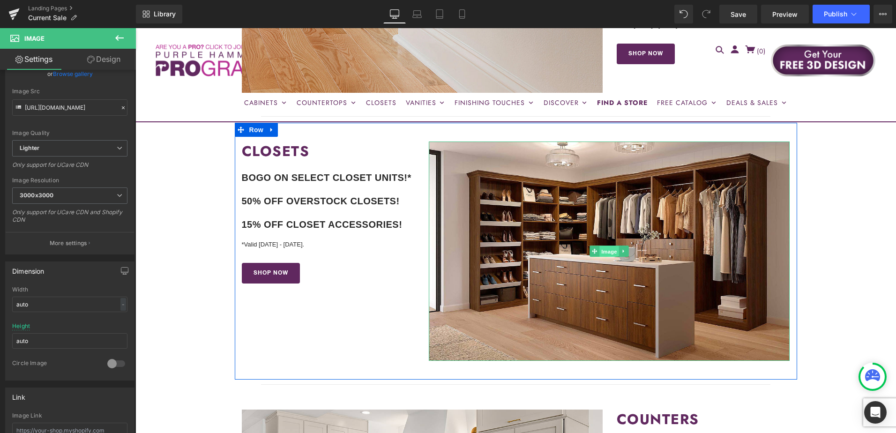
click at [606, 250] on span "Image" at bounding box center [610, 251] width 20 height 11
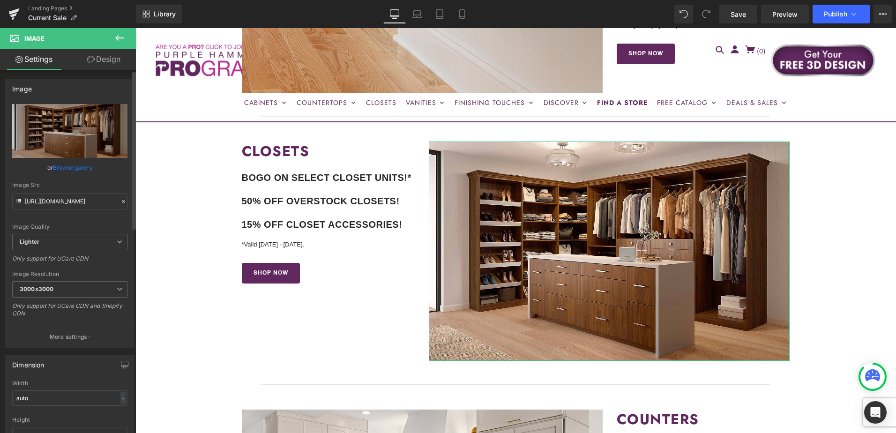
click at [77, 165] on link "Browse gallery" at bounding box center [73, 167] width 40 height 16
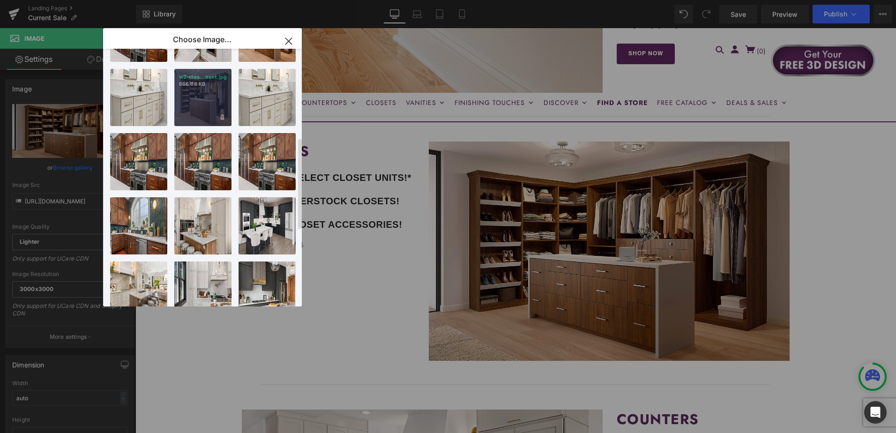
scroll to position [422, 0]
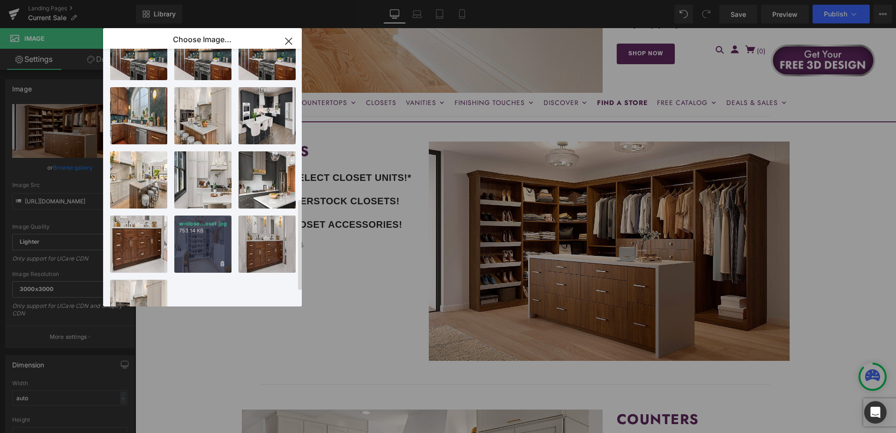
click at [204, 231] on p "753.14 KB" at bounding box center [203, 230] width 48 height 7
type input "https://ucarecdn.com/cd1da694-1859-4534-b692-0ba230065dd3/-/format/auto/-/previ…"
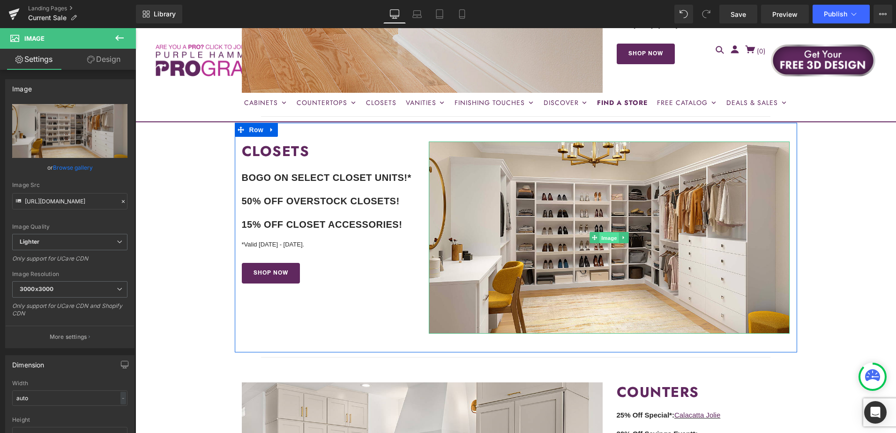
click at [605, 238] on span "Image" at bounding box center [610, 237] width 20 height 11
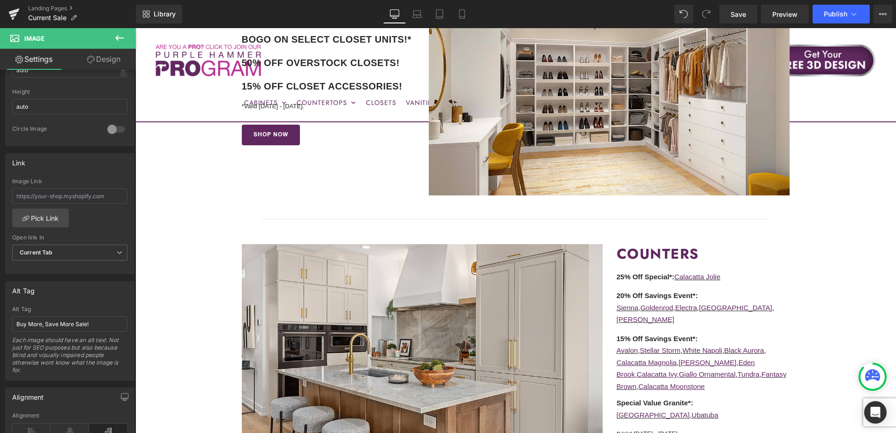
scroll to position [890, 0]
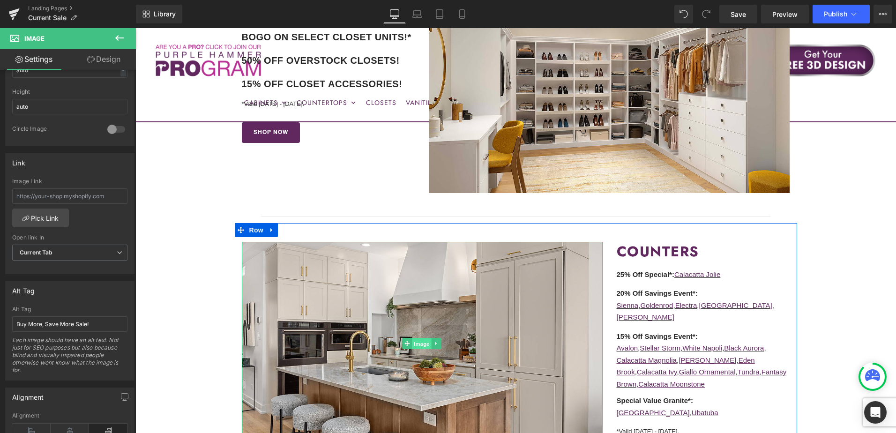
click at [413, 343] on span "Image" at bounding box center [422, 343] width 20 height 11
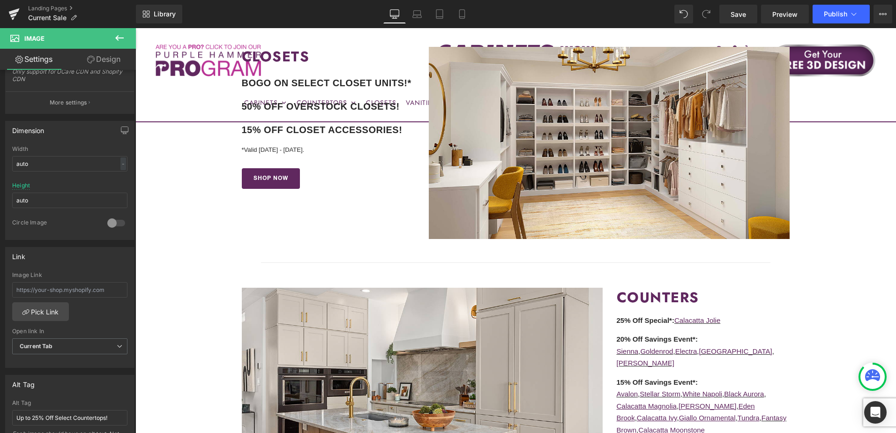
scroll to position [703, 0]
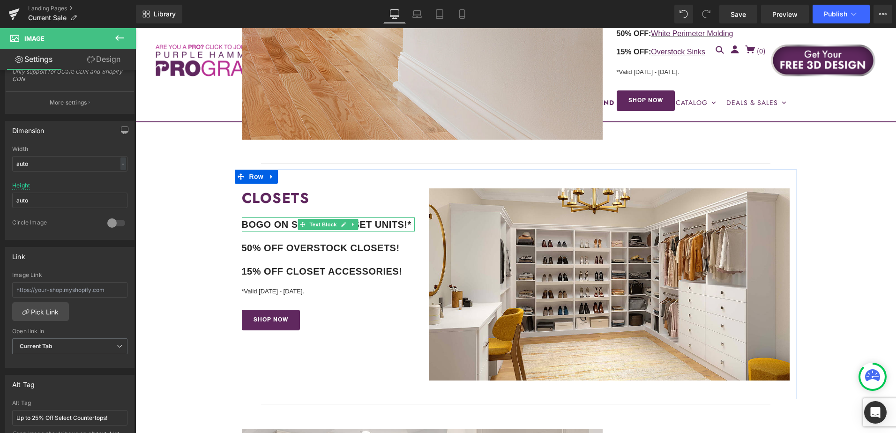
click at [276, 224] on b "BOGO ON SELECT CLOSET UNITS!*" at bounding box center [327, 224] width 170 height 10
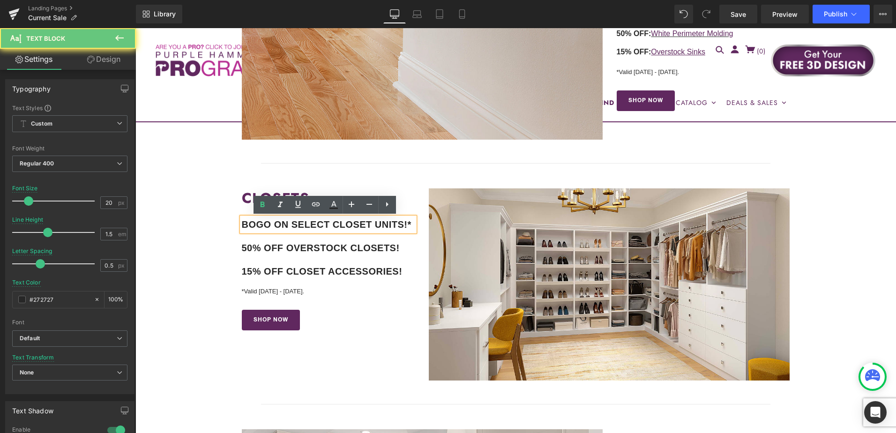
click at [281, 224] on b "BOGO ON SELECT CLOSET UNITS!*" at bounding box center [327, 224] width 170 height 10
click at [291, 224] on b "BOGO ON SELECT CLOSET UNITS!*" at bounding box center [327, 224] width 170 height 10
click at [323, 226] on b "BOGO ON SELECT CLOSET UNITS!*" at bounding box center [327, 224] width 170 height 10
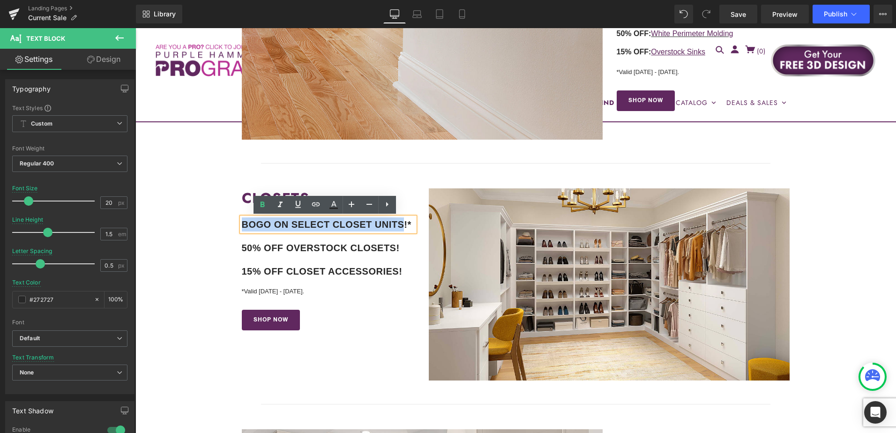
drag, startPoint x: 401, startPoint y: 222, endPoint x: 234, endPoint y: 229, distance: 166.4
click at [235, 229] on div "CLOSETS Heading BOGO ON SELECT CLOSET UNITS!* Text Block 50% OFF OVERSTOCK CLOS…" at bounding box center [328, 259] width 187 height 142
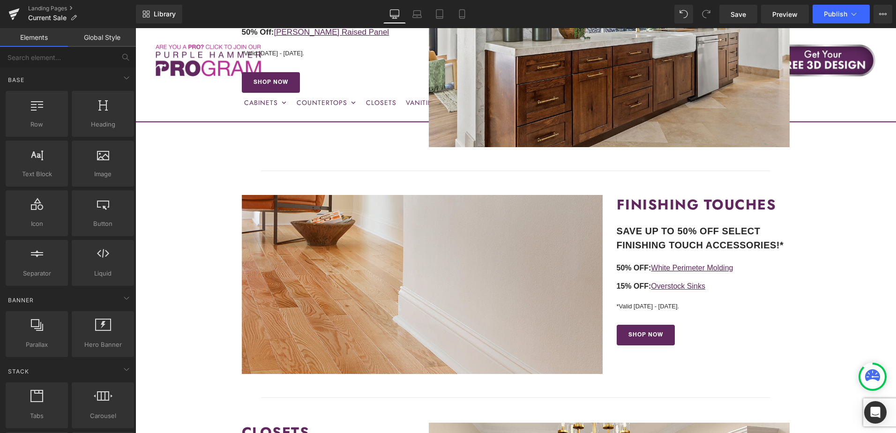
scroll to position [281, 0]
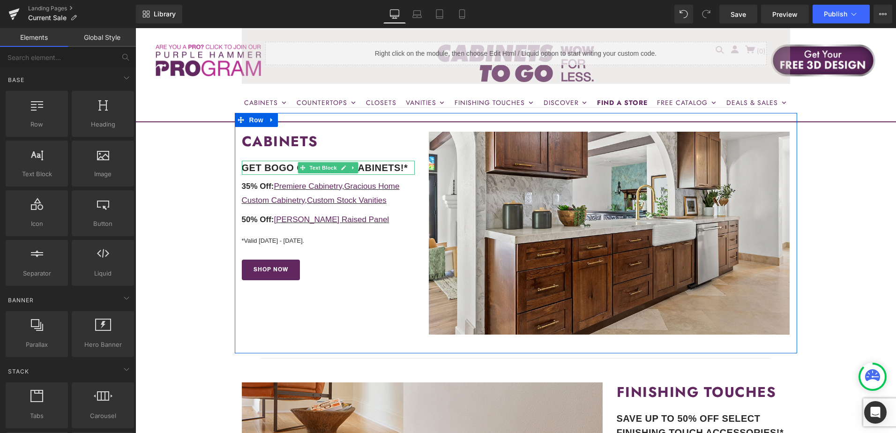
click at [282, 166] on b "GET BOGO ON STOCK CABINETS!*" at bounding box center [325, 168] width 166 height 10
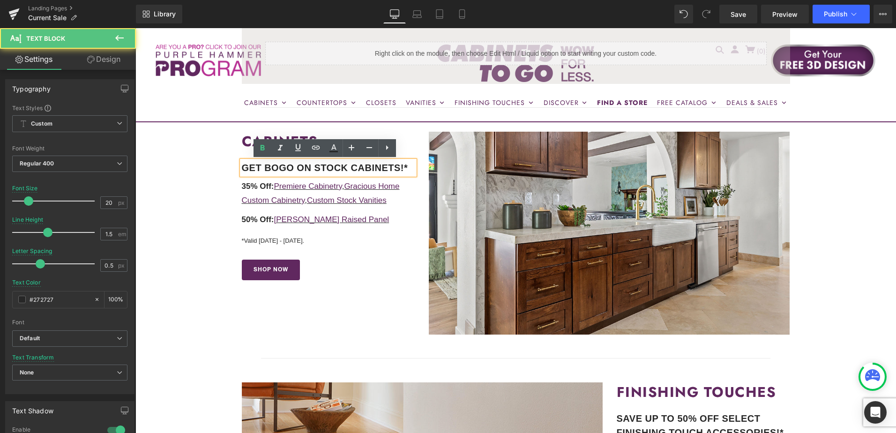
click at [289, 166] on b "GET BOGO ON STOCK CABINETS!*" at bounding box center [325, 168] width 166 height 10
click at [306, 169] on b "GET BOGO ON STOCK CABINETS!*" at bounding box center [325, 168] width 166 height 10
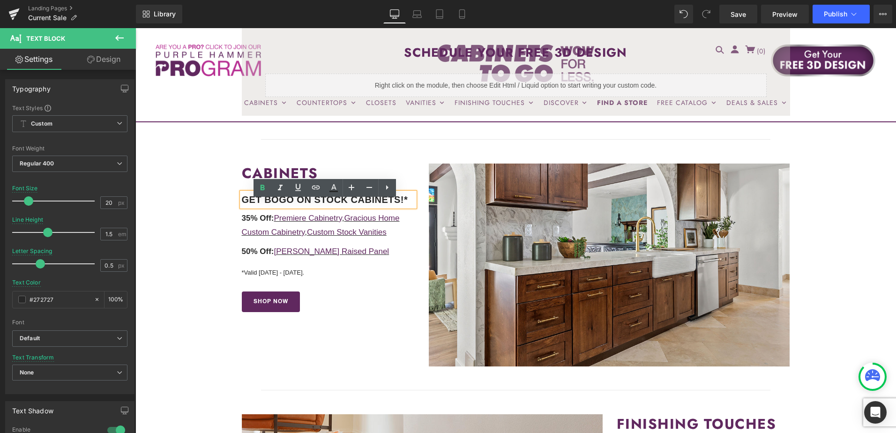
scroll to position [187, 0]
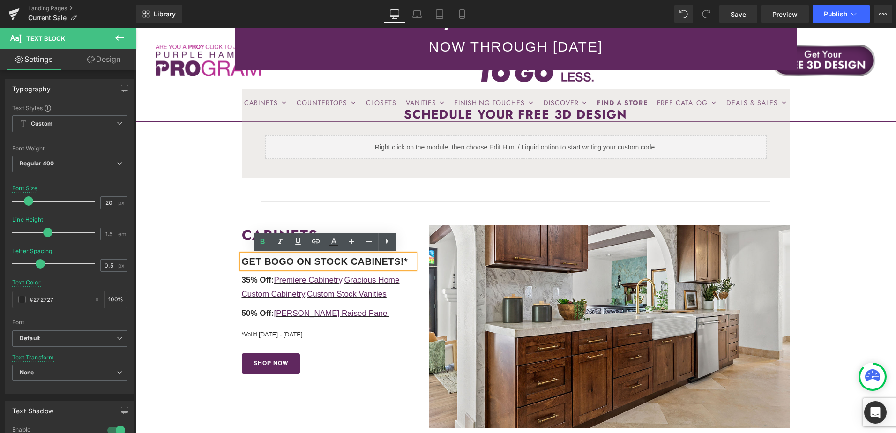
click at [301, 262] on b "GET BOGO ON STOCK CABINETS!*" at bounding box center [325, 261] width 166 height 10
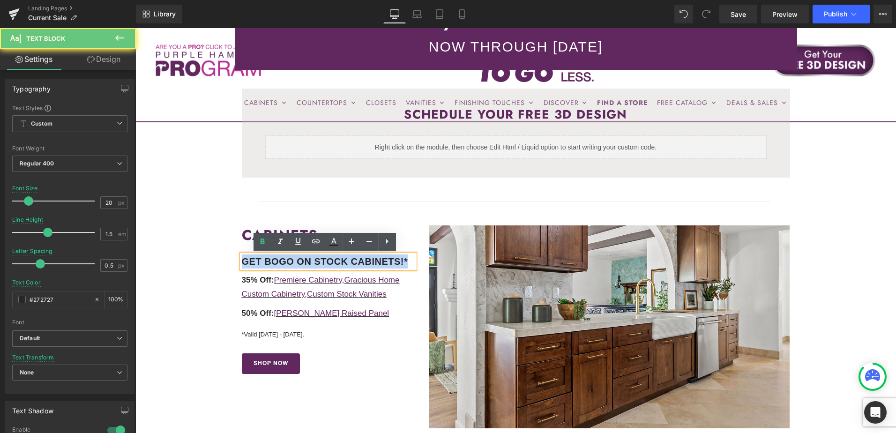
click at [301, 262] on b "GET BOGO ON STOCK CABINETS!*" at bounding box center [325, 261] width 166 height 10
click at [321, 264] on b "GET BOGO ON STOCK CABINETS!*" at bounding box center [325, 261] width 166 height 10
drag, startPoint x: 397, startPoint y: 262, endPoint x: 240, endPoint y: 266, distance: 157.0
click at [242, 266] on b "GET BOGO ON STOCK CABINETS!*" at bounding box center [325, 261] width 166 height 10
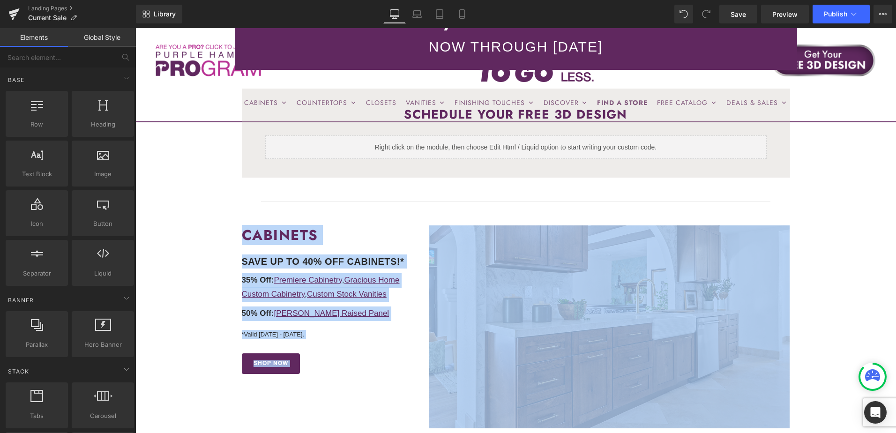
drag, startPoint x: 852, startPoint y: 290, endPoint x: 735, endPoint y: 27, distance: 287.8
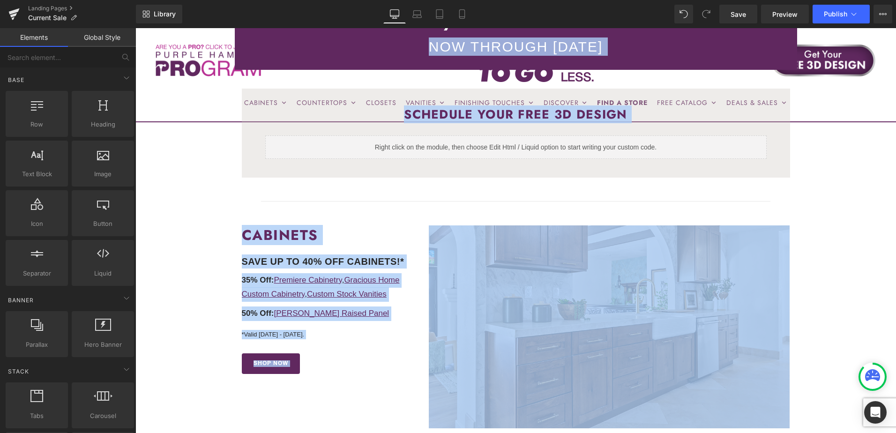
scroll to position [179, 0]
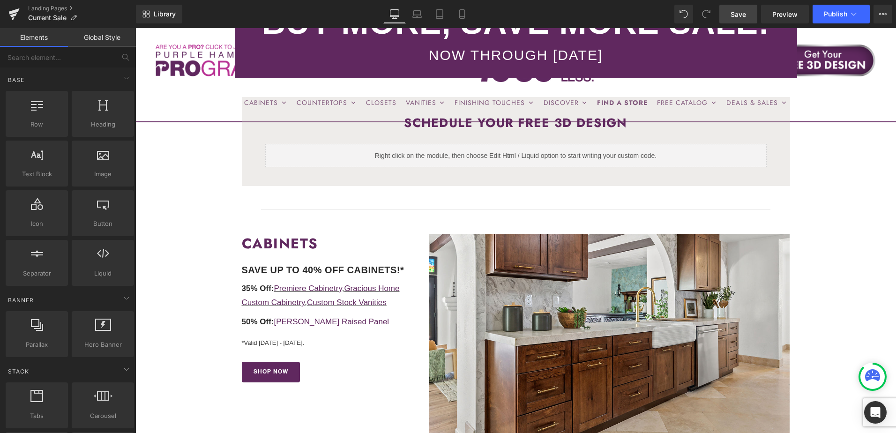
click at [736, 11] on span "Save" at bounding box center [737, 14] width 15 height 10
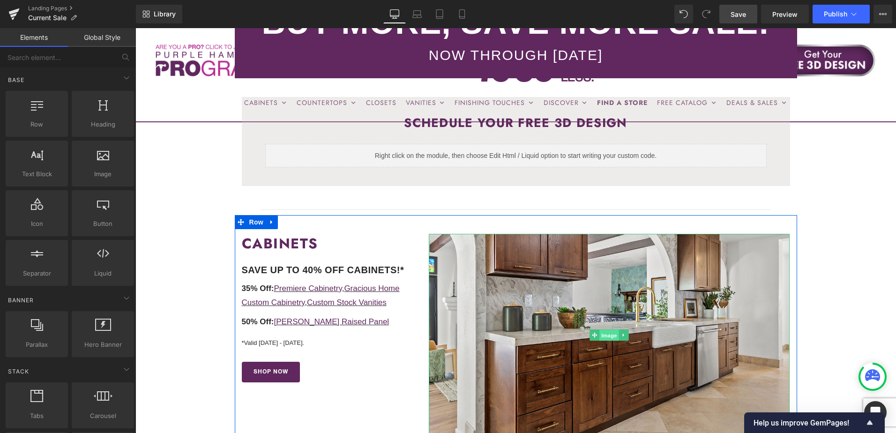
click at [605, 335] on span "Image" at bounding box center [610, 335] width 20 height 11
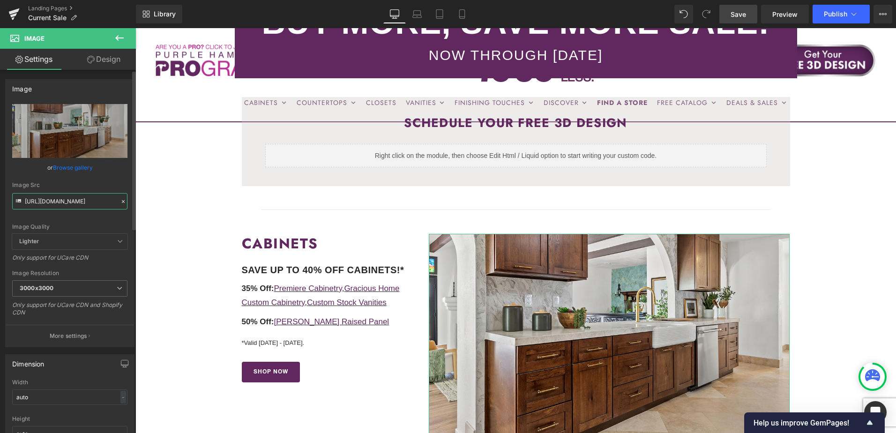
click at [67, 204] on input "https://cdn.shopify.com/s/files/1/0196/2351/0078/files/SHH-NEW-16_3000x3000.jpg…" at bounding box center [69, 201] width 115 height 16
paste input "CHALET-2.jpg?v=1755877980"
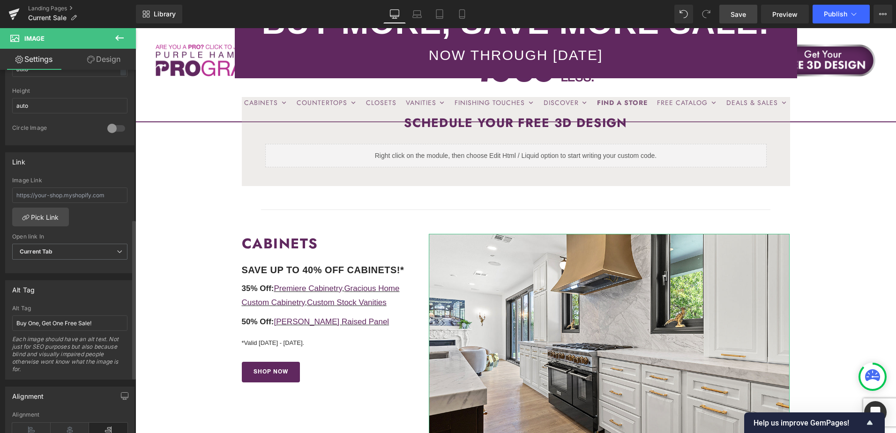
scroll to position [375, 0]
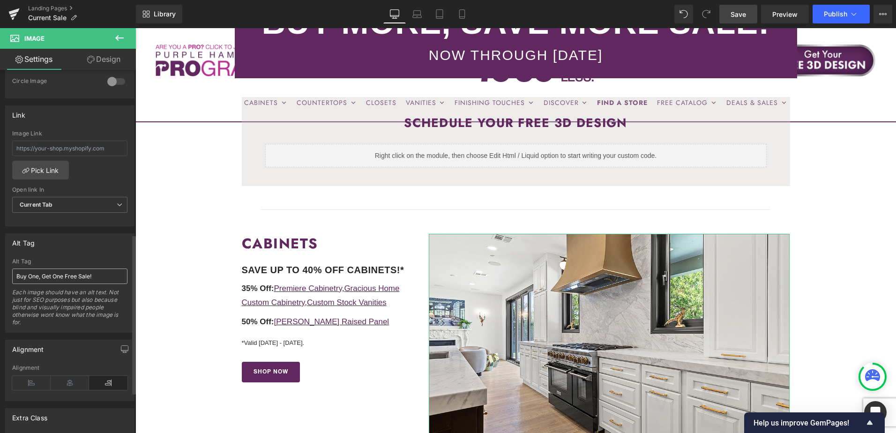
type input "https://cdn.shopify.com/s/files/1/0196/2351/0078/files/CHALET-2_3000x3000.jpg?v…"
click at [62, 275] on input "Buy One, Get One Free Sale!" at bounding box center [69, 275] width 115 height 15
click at [36, 275] on input "Buy One, Get One Free Sale!" at bounding box center [69, 275] width 115 height 15
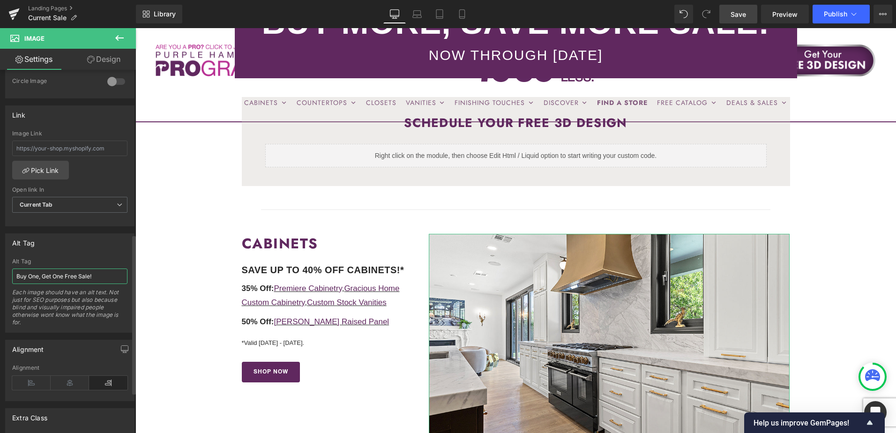
drag, startPoint x: 30, startPoint y: 275, endPoint x: 77, endPoint y: 276, distance: 47.8
click at [77, 276] on input "Buy One, Get One Free Sale!" at bounding box center [69, 275] width 115 height 15
type input "Buy More, Save More Sale!"
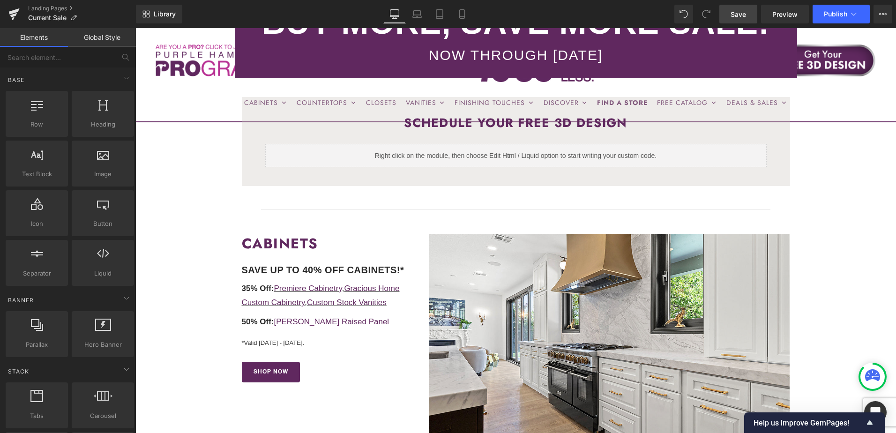
drag, startPoint x: 741, startPoint y: 16, endPoint x: 657, endPoint y: 150, distance: 158.5
click at [741, 16] on span "Save" at bounding box center [737, 14] width 15 height 10
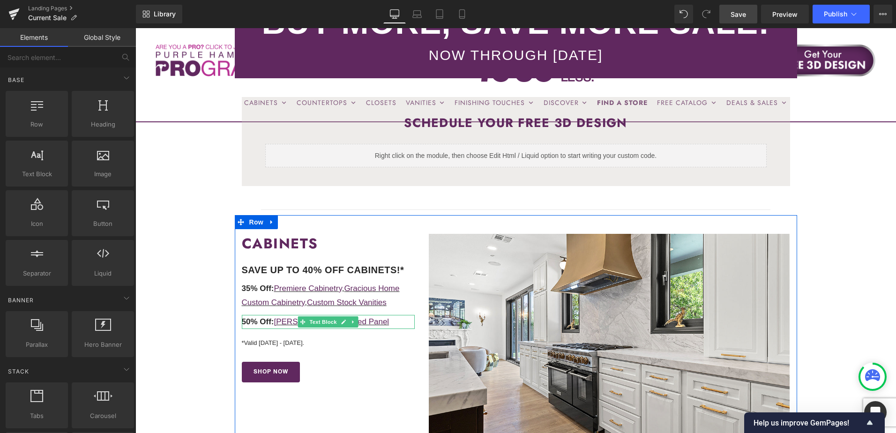
click at [379, 325] on p "50% Off: Victoria Ivory Raised Panel" at bounding box center [328, 322] width 173 height 15
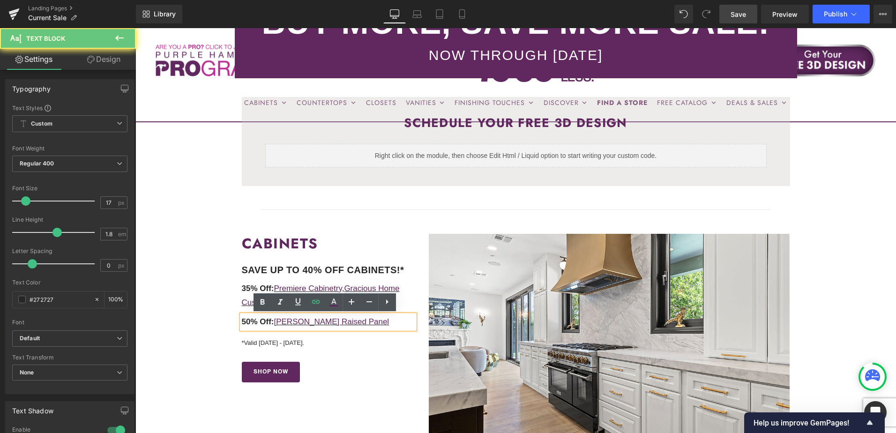
click at [378, 322] on p "50% Off: Victoria Ivory Raised Panel" at bounding box center [328, 322] width 173 height 15
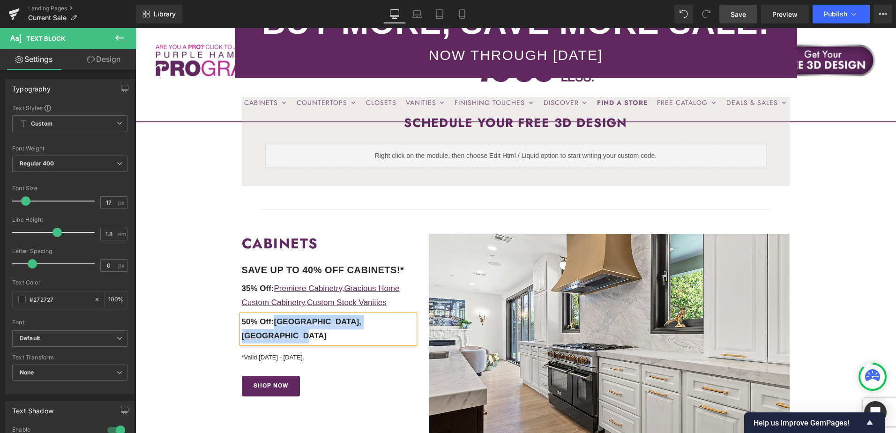
drag, startPoint x: 275, startPoint y: 320, endPoint x: 405, endPoint y: 323, distance: 129.8
click at [405, 323] on p "50% Off: Kensington, Charleston Driftwood" at bounding box center [328, 329] width 173 height 29
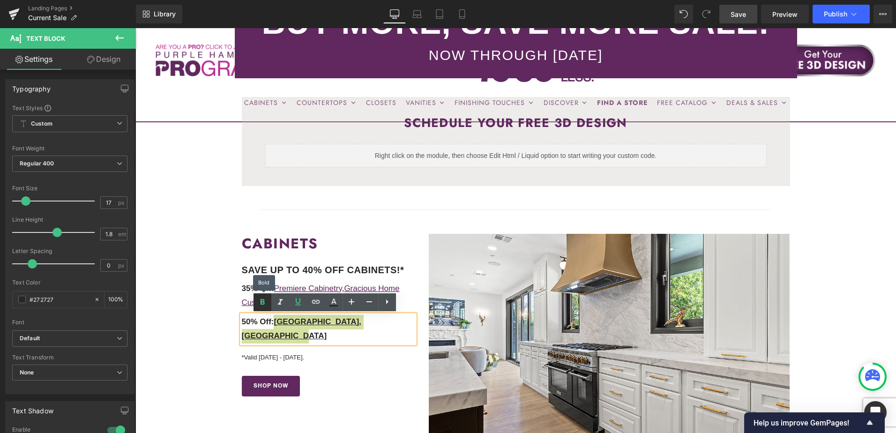
click at [262, 304] on icon at bounding box center [262, 302] width 4 height 6
click at [311, 324] on u "Kensington, Charleston Driftwood" at bounding box center [301, 328] width 118 height 23
drag, startPoint x: 319, startPoint y: 323, endPoint x: 313, endPoint y: 324, distance: 5.6
click at [313, 324] on u "Kensington, Charleston Driftwood" at bounding box center [301, 328] width 118 height 23
click at [296, 304] on icon at bounding box center [297, 301] width 11 height 11
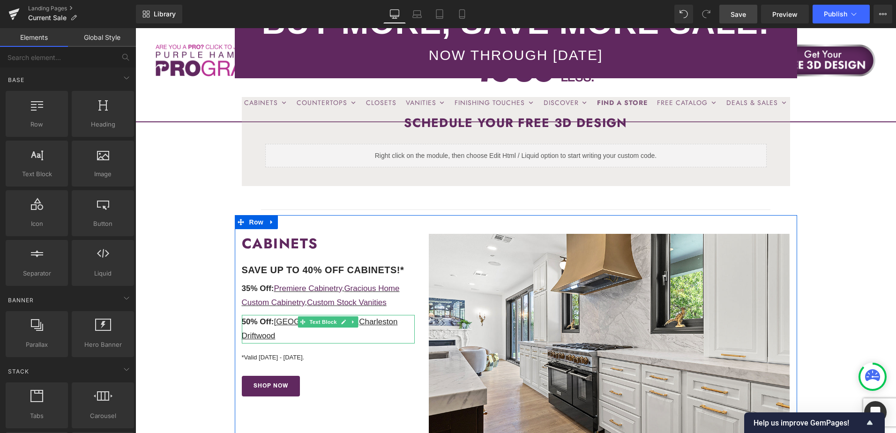
click at [284, 322] on u "Kensington" at bounding box center [315, 321] width 83 height 9
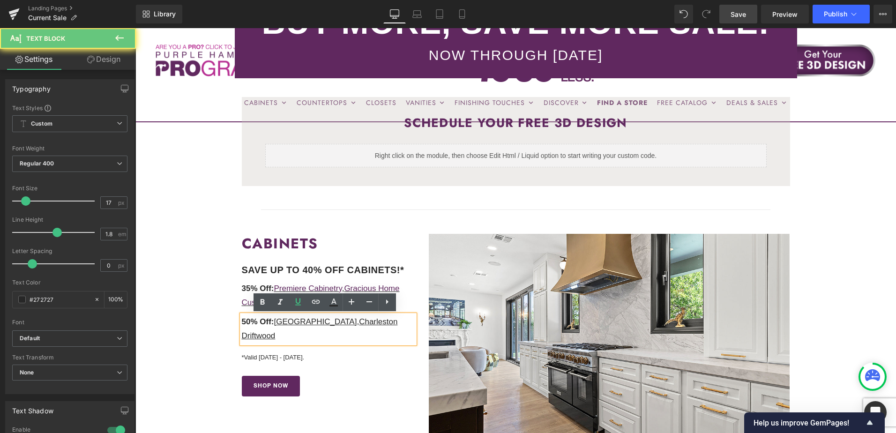
click at [273, 321] on span "50% Off:" at bounding box center [258, 321] width 32 height 9
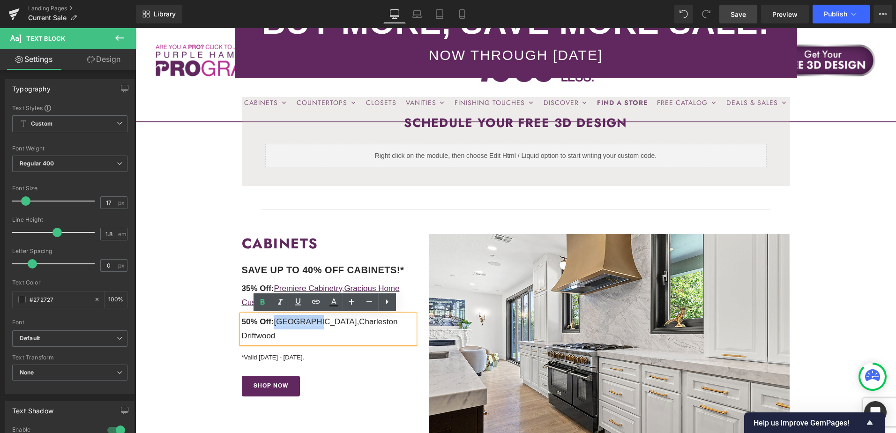
drag, startPoint x: 275, startPoint y: 322, endPoint x: 312, endPoint y: 322, distance: 37.0
click at [312, 322] on u "Kensington" at bounding box center [315, 321] width 83 height 9
click at [315, 302] on icon at bounding box center [315, 301] width 11 height 11
click at [322, 346] on input "text" at bounding box center [296, 341] width 144 height 23
paste input "https://cabinetstogo.com/products/kensington-collection"
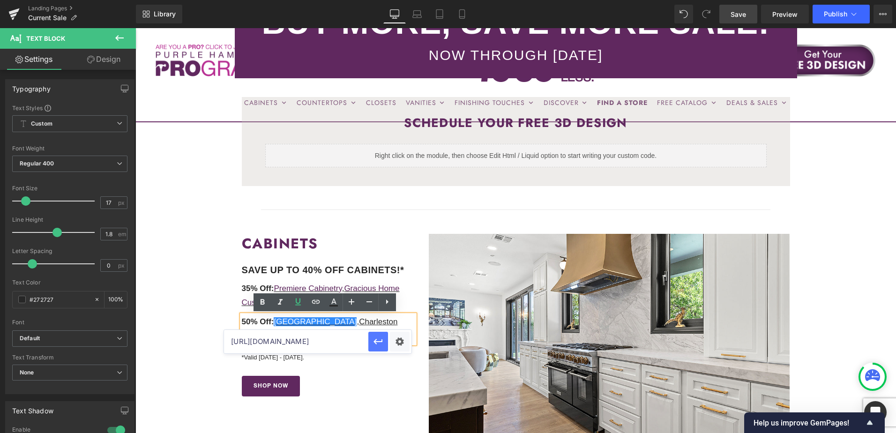
click at [378, 344] on icon "button" at bounding box center [377, 341] width 11 height 11
click at [327, 323] on u "Charleston Driftwood" at bounding box center [320, 328] width 156 height 23
drag, startPoint x: 321, startPoint y: 322, endPoint x: 345, endPoint y: 324, distance: 23.5
click at [345, 324] on u "Charleston Driftwood" at bounding box center [320, 328] width 156 height 23
click at [326, 323] on u "Charleston Driftwood" at bounding box center [320, 328] width 156 height 23
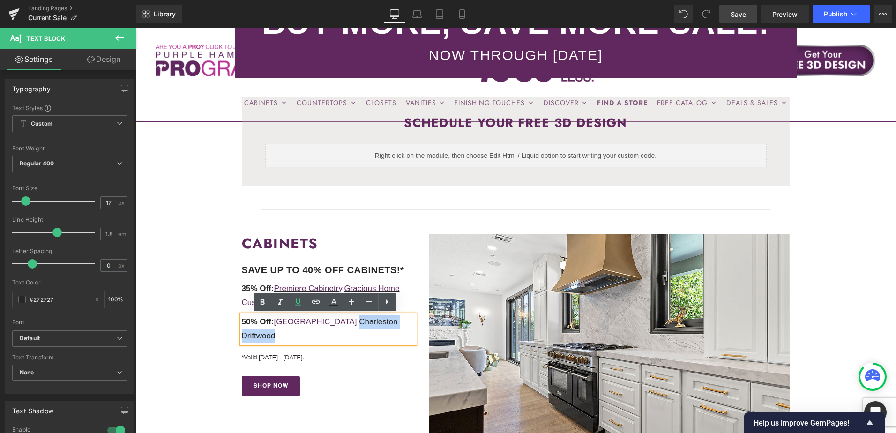
drag, startPoint x: 319, startPoint y: 323, endPoint x: 405, endPoint y: 327, distance: 85.3
click at [405, 327] on p "50% Off: Kensington , Charleston Driftwood" at bounding box center [328, 329] width 173 height 29
click at [314, 298] on icon at bounding box center [315, 301] width 11 height 11
click at [325, 341] on input "text" at bounding box center [296, 341] width 144 height 23
paste input "https://cabinetstogo.com/products/charleston-driftwood-collection"
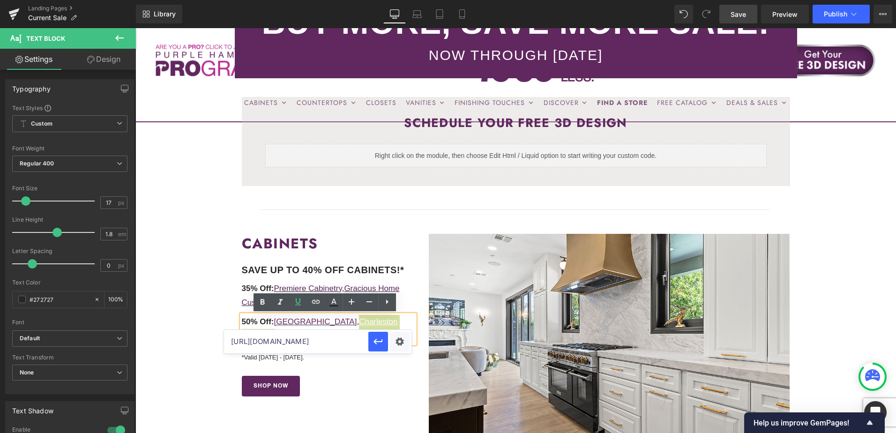
scroll to position [0, 102]
type input "https://cabinetstogo.com/products/charleston-driftwood-collection"
click at [376, 345] on icon "button" at bounding box center [377, 341] width 11 height 11
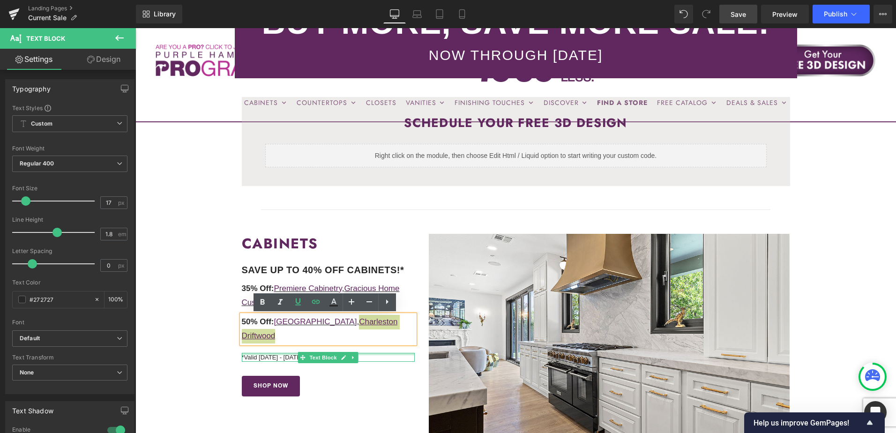
drag, startPoint x: 285, startPoint y: 338, endPoint x: 268, endPoint y: 342, distance: 16.9
click at [285, 353] on div at bounding box center [328, 354] width 173 height 2
click at [285, 353] on p "*Valid 10/8/25 - 10/21/25." at bounding box center [328, 357] width 173 height 9
click at [288, 353] on p "*Valid 10/8/25 - 10/21/25." at bounding box center [328, 357] width 173 height 9
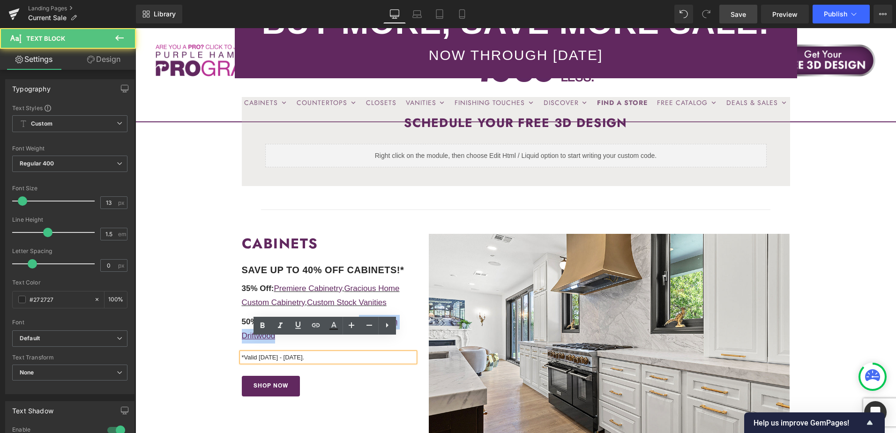
drag, startPoint x: 243, startPoint y: 343, endPoint x: 327, endPoint y: 344, distance: 83.4
click at [327, 353] on p "*Valid 10/8/25 - 10/21/25." at bounding box center [328, 357] width 173 height 9
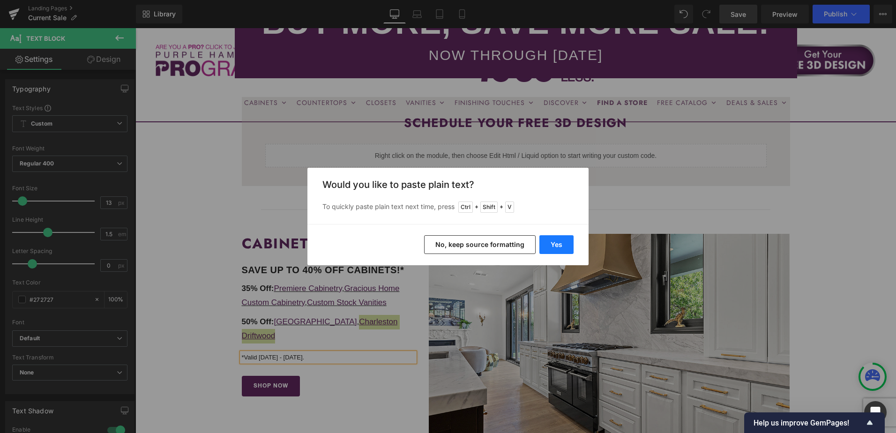
click at [549, 246] on button "Yes" at bounding box center [556, 244] width 34 height 19
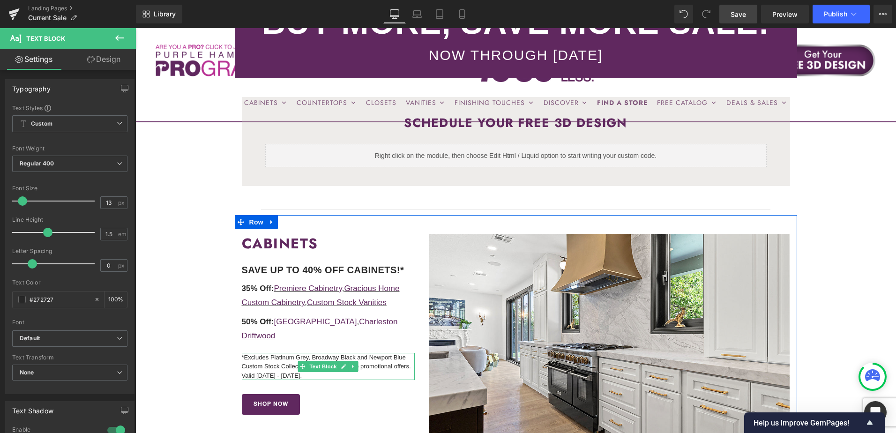
click at [267, 361] on p "*Excludes Platinum Grey, Broadway Black and Newport Blue Custom Stock Collectio…" at bounding box center [328, 367] width 173 height 28
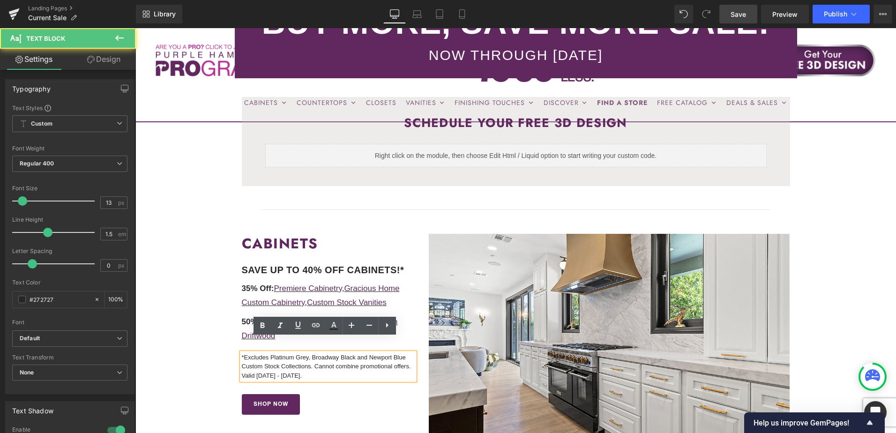
click at [267, 362] on p "*Excludes Platinum Grey, Broadway Black and Newport Blue Custom Stock Collectio…" at bounding box center [328, 367] width 173 height 28
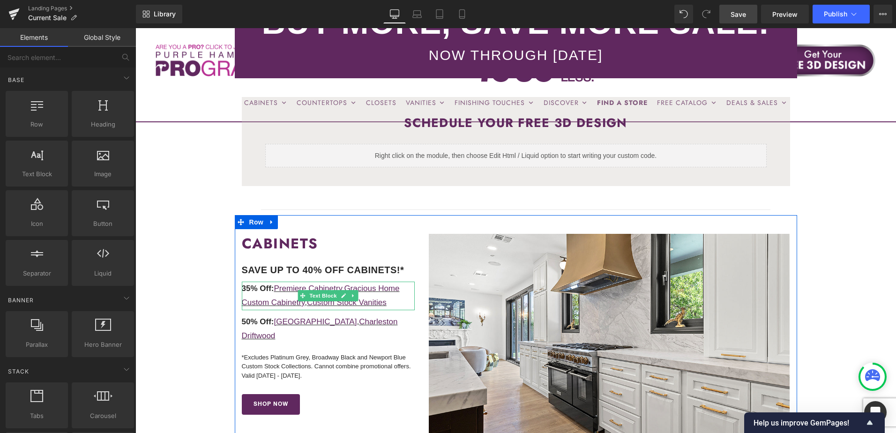
click at [395, 299] on p "35% Off: Premiere Cabinetry , Gracious Home Custom Cabinetry , Custom Stock Van…" at bounding box center [328, 296] width 173 height 29
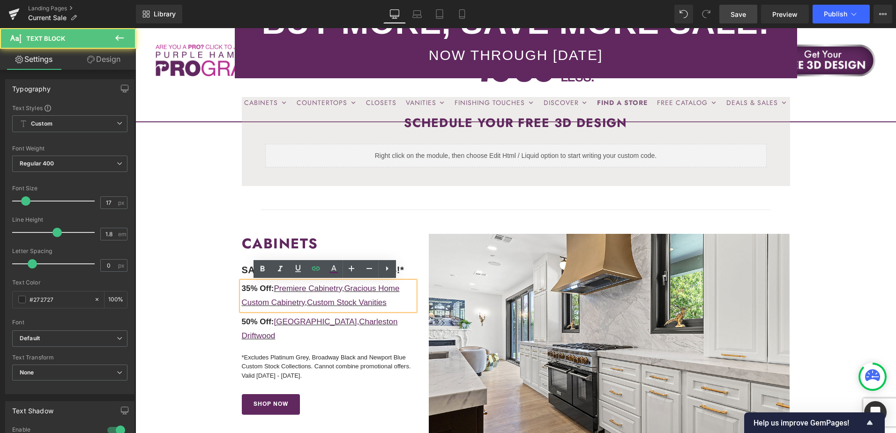
click at [395, 302] on p "35% Off: Premiere Cabinetry , Gracious Home Custom Cabinetry , Custom Stock Van…" at bounding box center [328, 296] width 173 height 29
drag, startPoint x: 398, startPoint y: 304, endPoint x: 377, endPoint y: 303, distance: 20.6
click at [377, 303] on p "35% Off: Premiere Cabinetry , Gracious Home Custom Cabinetry , Custom Stock Van…" at bounding box center [328, 296] width 173 height 29
click at [397, 301] on p "35% Off: Premiere Cabinetry , Gracious Home Custom Cabinetry , Custom Stock Van…" at bounding box center [328, 296] width 173 height 29
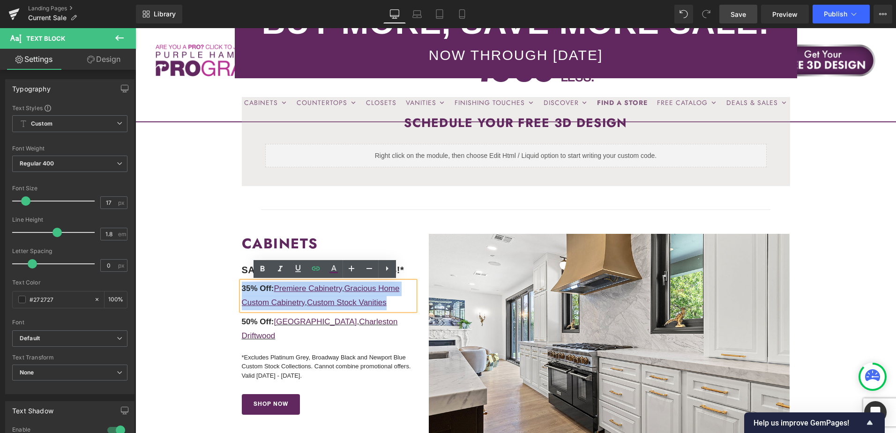
drag, startPoint x: 386, startPoint y: 304, endPoint x: 228, endPoint y: 287, distance: 159.8
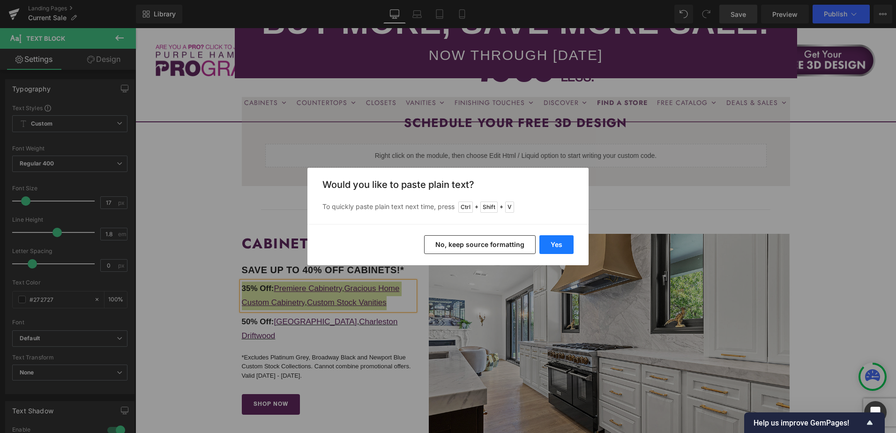
click at [554, 245] on button "Yes" at bounding box center [556, 244] width 34 height 19
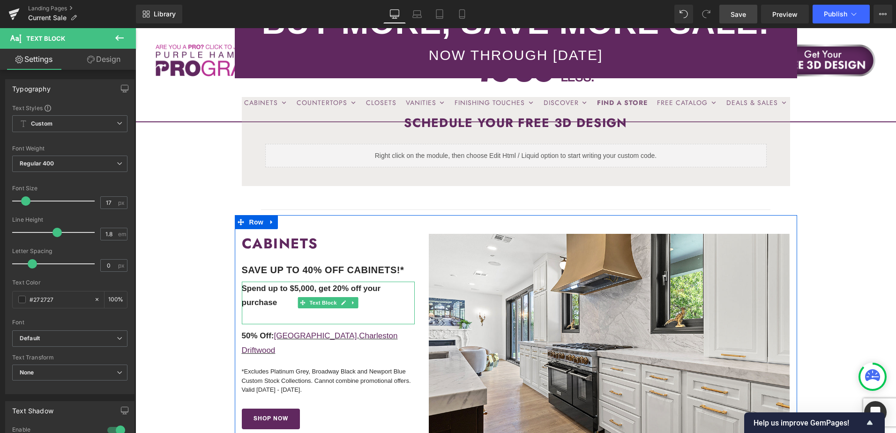
click at [257, 290] on b "Spend up to $5,000, get 20% off your purchase" at bounding box center [311, 295] width 139 height 23
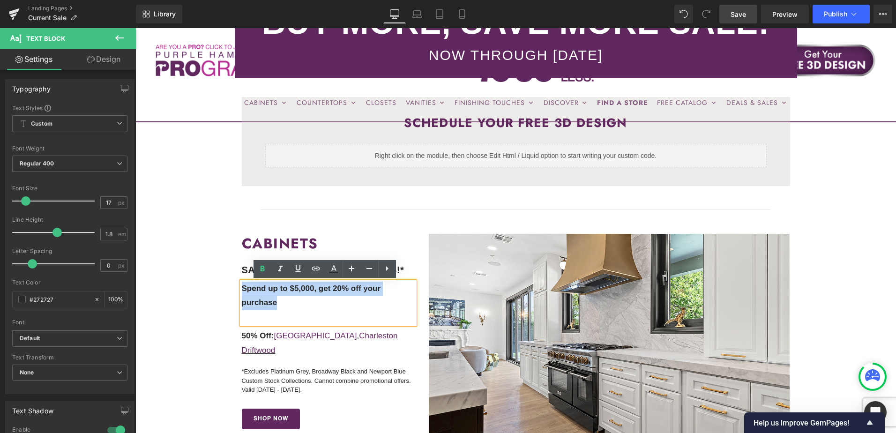
drag, startPoint x: 275, startPoint y: 304, endPoint x: 221, endPoint y: 283, distance: 58.0
click at [264, 268] on icon at bounding box center [262, 269] width 4 height 6
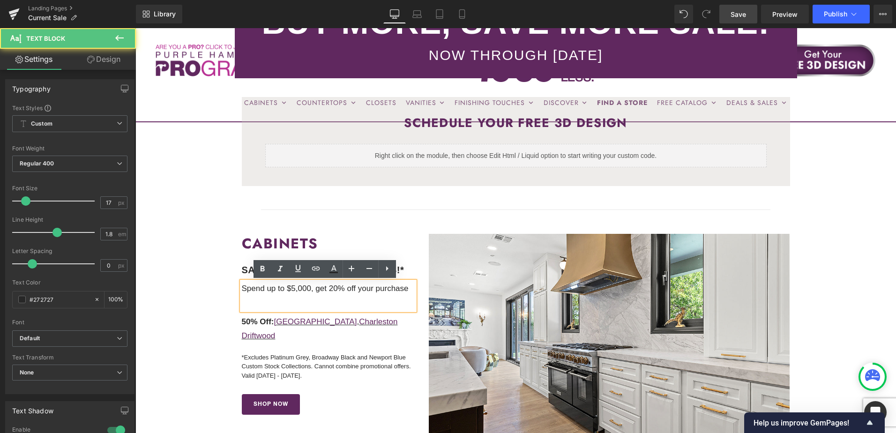
click at [371, 289] on p "Spend up to $5,000, get 20% off your purchase" at bounding box center [328, 289] width 173 height 15
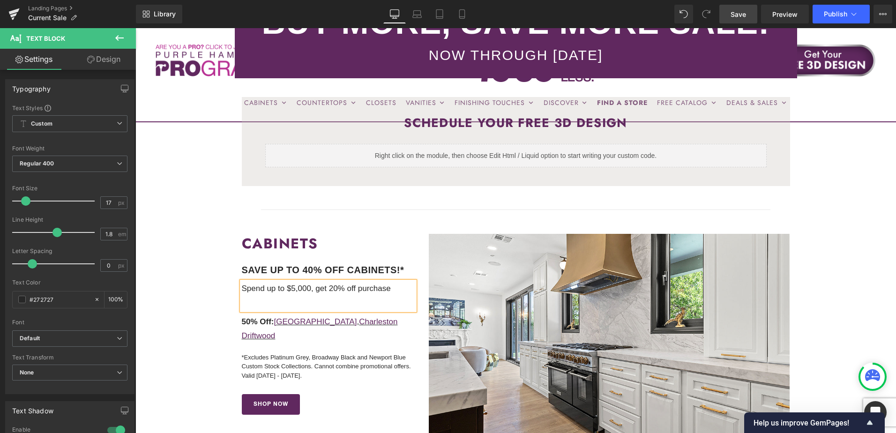
click at [257, 296] on p "Spend up to $5,000, get 20% off purchase" at bounding box center [328, 289] width 173 height 15
click at [311, 302] on p at bounding box center [328, 303] width 173 height 15
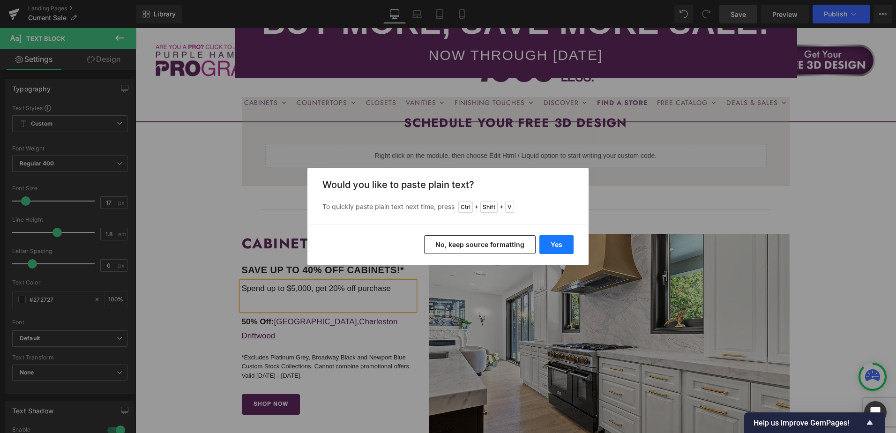
click at [559, 241] on button "Yes" at bounding box center [556, 244] width 34 height 19
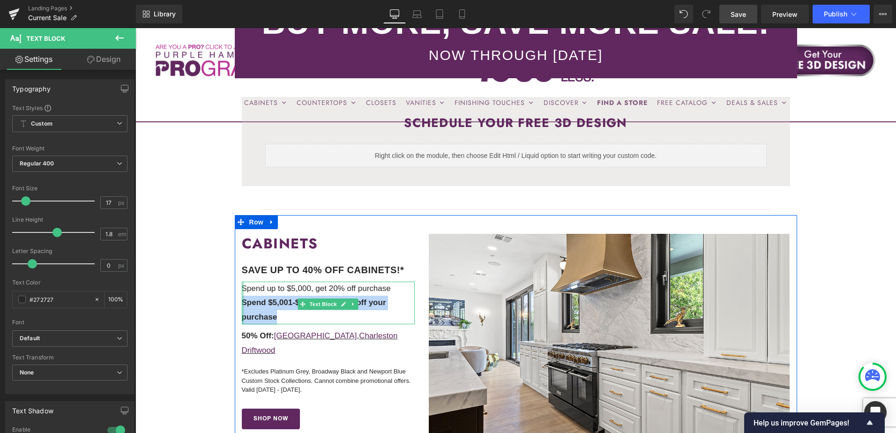
drag, startPoint x: 277, startPoint y: 318, endPoint x: 239, endPoint y: 301, distance: 41.1
click at [242, 301] on div "Spend up to $5,000, get 20% off purchase Spend $5,001-$7,500, get 25% off your …" at bounding box center [328, 303] width 173 height 43
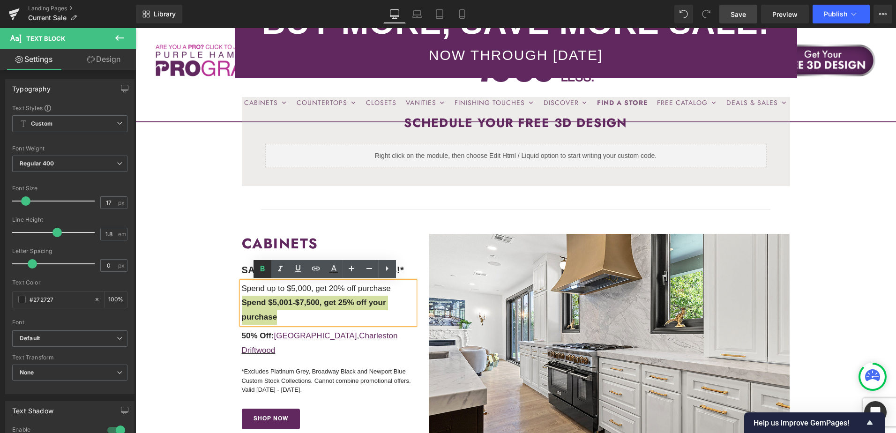
click at [261, 267] on icon at bounding box center [262, 269] width 4 height 6
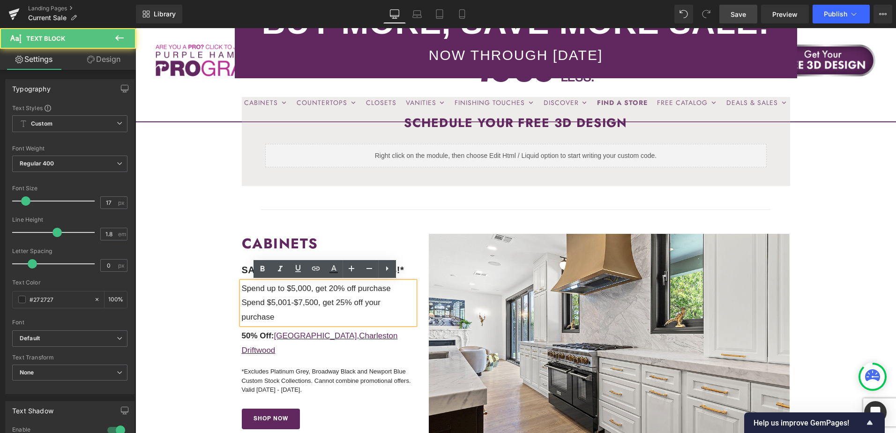
click at [376, 302] on p "Spend $5,001-$7,500, get 25% off your purchase" at bounding box center [328, 310] width 173 height 29
click at [377, 304] on p "Spend $5,001-$7,500, get 25% off your purchase" at bounding box center [328, 310] width 173 height 29
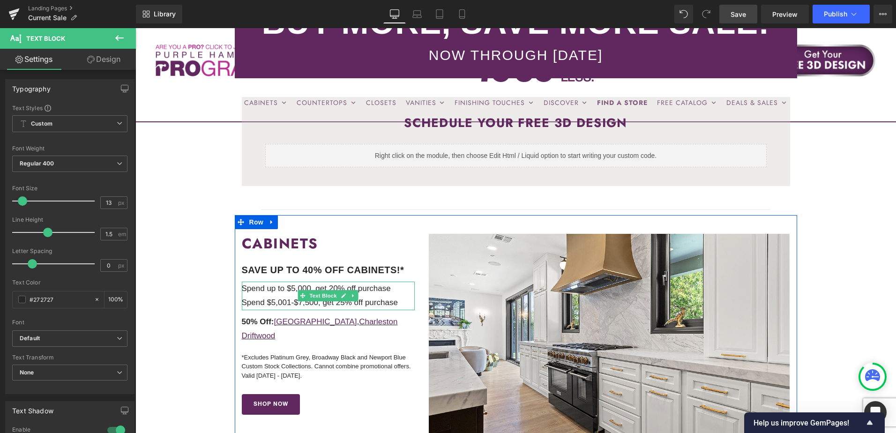
click at [398, 300] on p "Spend $5,001-$7,500, get 25% off purchase" at bounding box center [328, 303] width 173 height 15
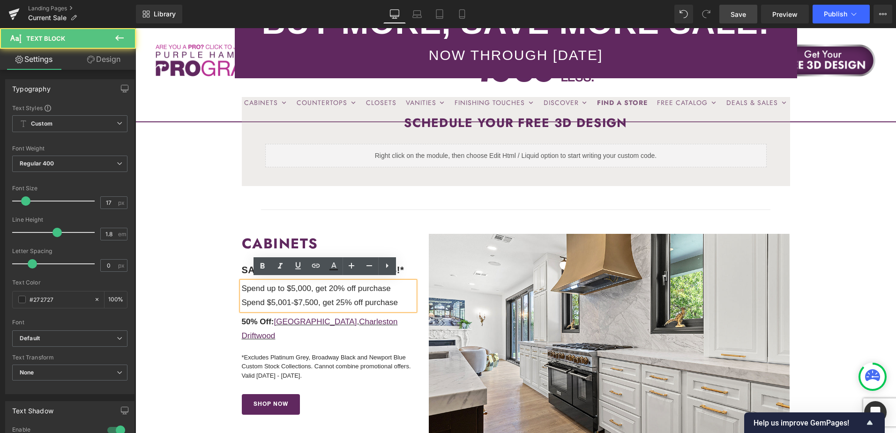
scroll to position [182, 0]
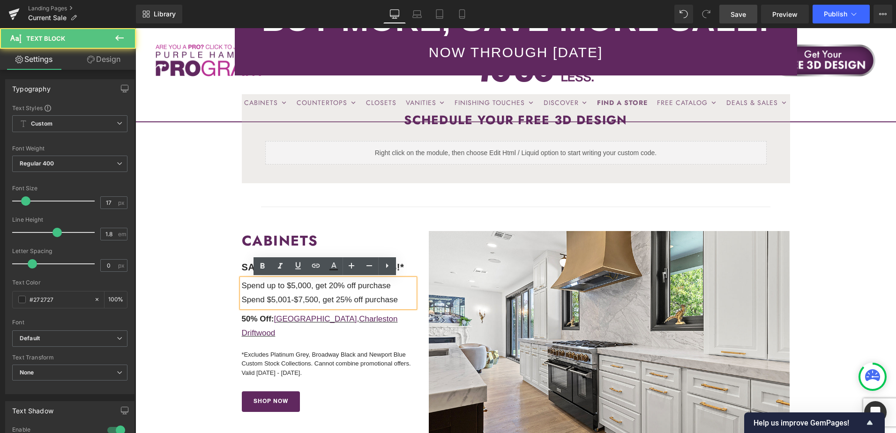
click at [403, 302] on p "Spend $5,001-$7,500, get 25% off purchase" at bounding box center [328, 300] width 173 height 15
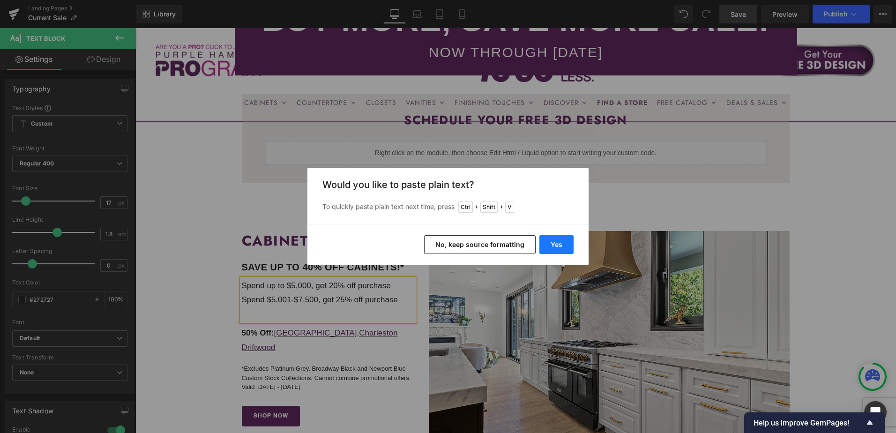
click at [551, 244] on button "Yes" at bounding box center [556, 244] width 34 height 19
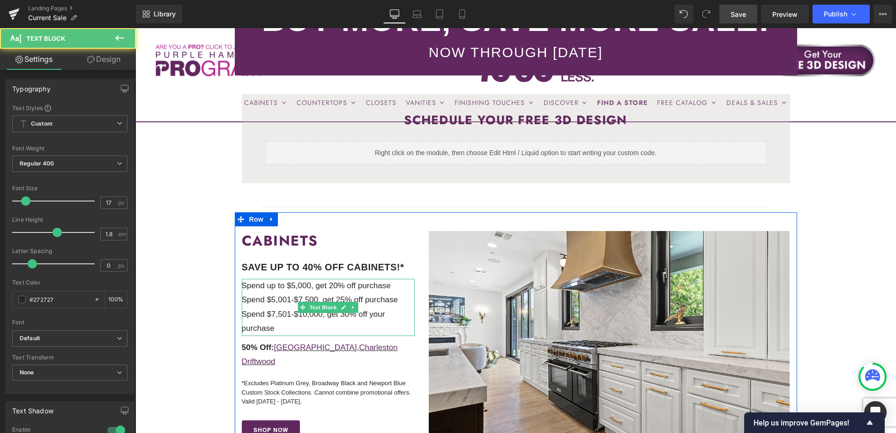
click at [382, 312] on p "Spend $7,501-$10,000, get 30% off your purchase" at bounding box center [328, 321] width 173 height 29
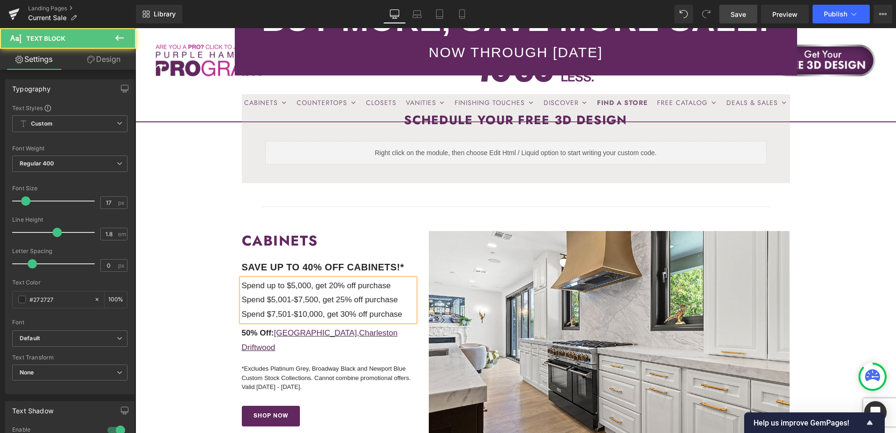
click at [400, 315] on p "Spend $7,501-$10,000, get 30% off purchase" at bounding box center [328, 314] width 173 height 15
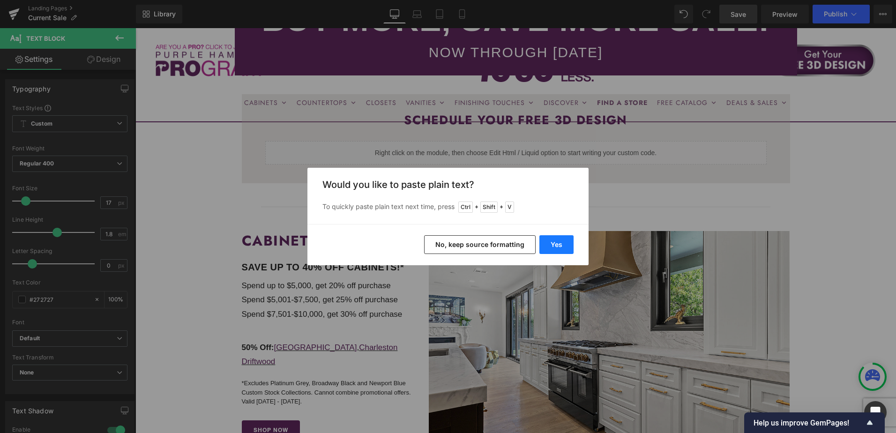
click at [547, 248] on button "Yes" at bounding box center [556, 244] width 34 height 19
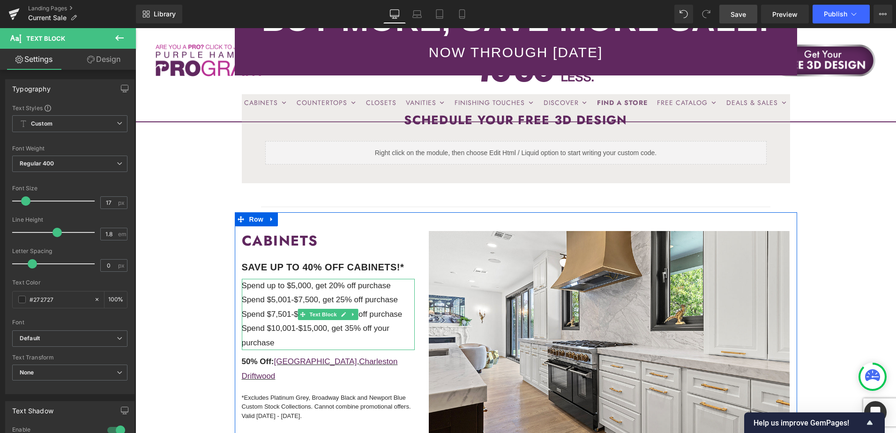
click at [291, 347] on p "Spend $10,001-$15,000, get 35% off your purchase" at bounding box center [328, 335] width 173 height 29
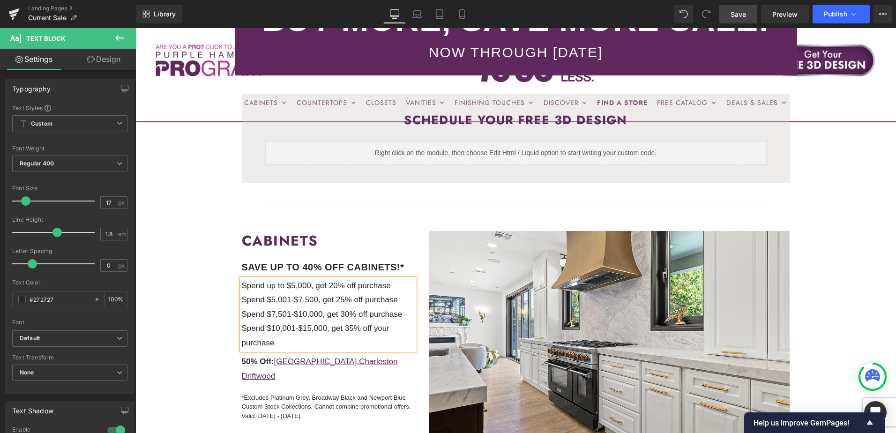
click at [386, 331] on p "Spend $10,001-$15,000, get 35% off your purchase" at bounding box center [328, 335] width 173 height 29
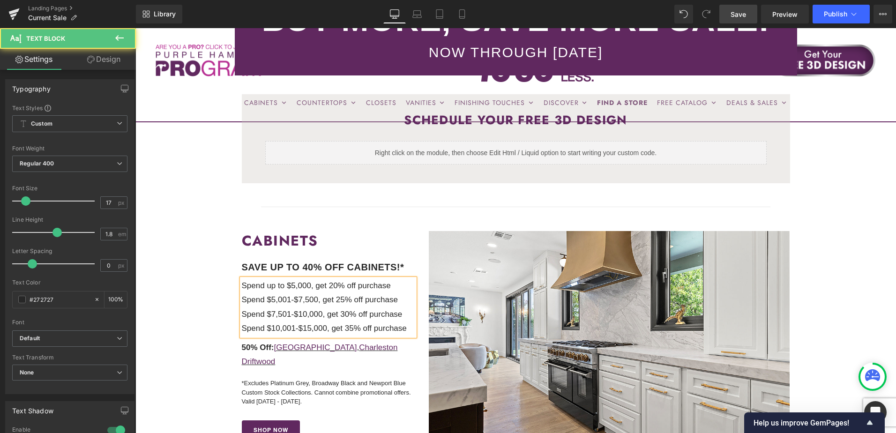
click at [407, 329] on p "Spend $10,001-$15,000, get 35% off purchase" at bounding box center [328, 328] width 173 height 15
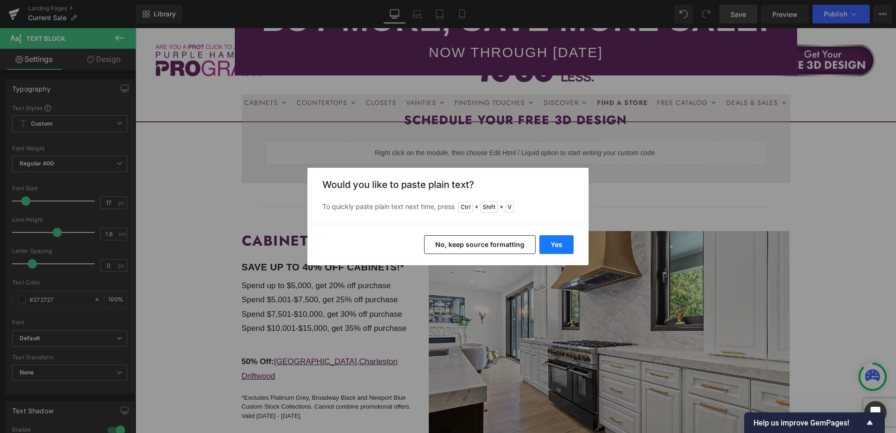
click at [542, 249] on button "Yes" at bounding box center [556, 244] width 34 height 19
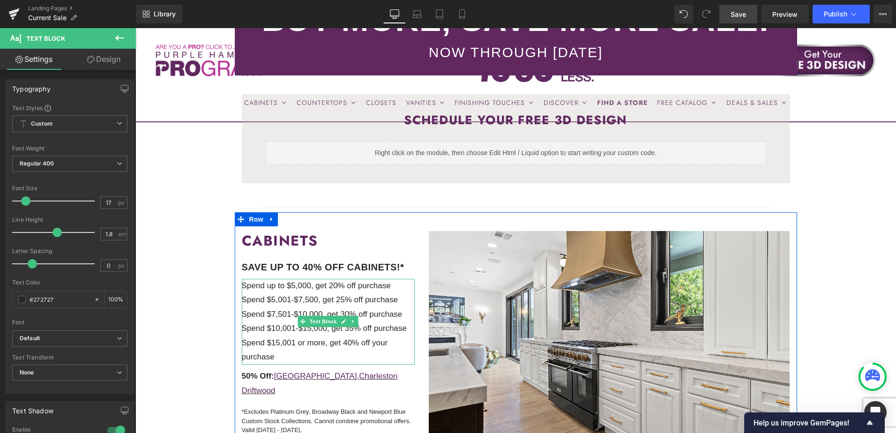
click at [385, 343] on p "Spend $15,001 or more, get 40% off your purchase" at bounding box center [328, 350] width 173 height 29
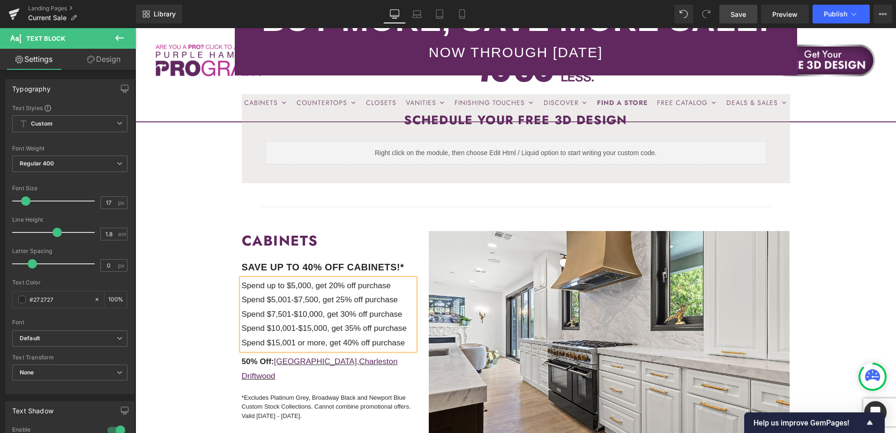
click at [406, 341] on p "Spend $15,001 or more, get 40% off purchase" at bounding box center [328, 343] width 173 height 15
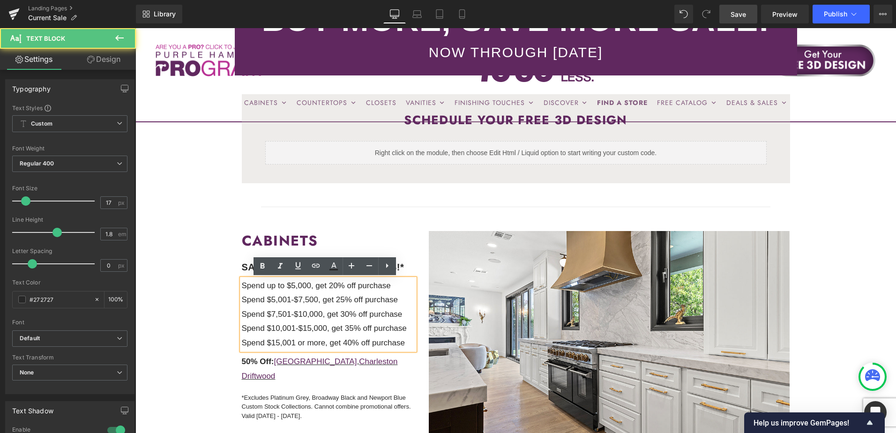
click at [408, 328] on p "Spend $10,001-$15,000, get 35% off purchase" at bounding box center [328, 328] width 173 height 15
click at [401, 314] on p "Spend $7,501-$10,000, get 30% off purchase" at bounding box center [328, 314] width 173 height 15
click at [396, 302] on p "Spend $5,001-$7,500, get 25% off purchase" at bounding box center [328, 300] width 173 height 15
click at [389, 285] on p "Spend up to $5,000, get 20% off purchase" at bounding box center [328, 286] width 173 height 15
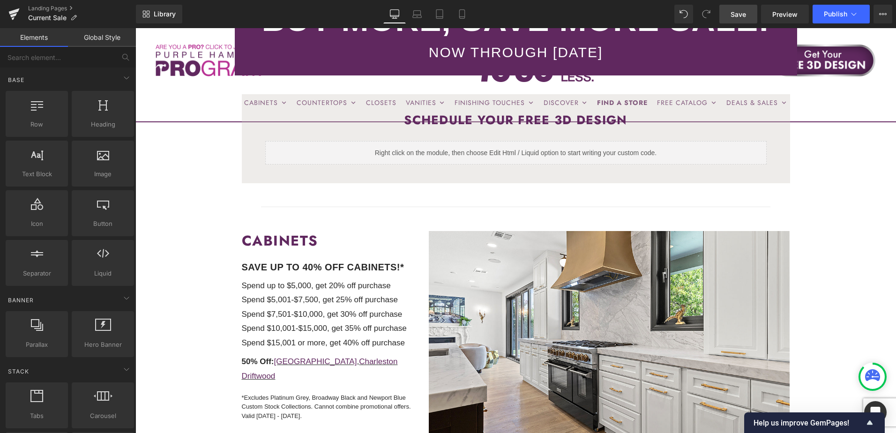
scroll to position [275, 0]
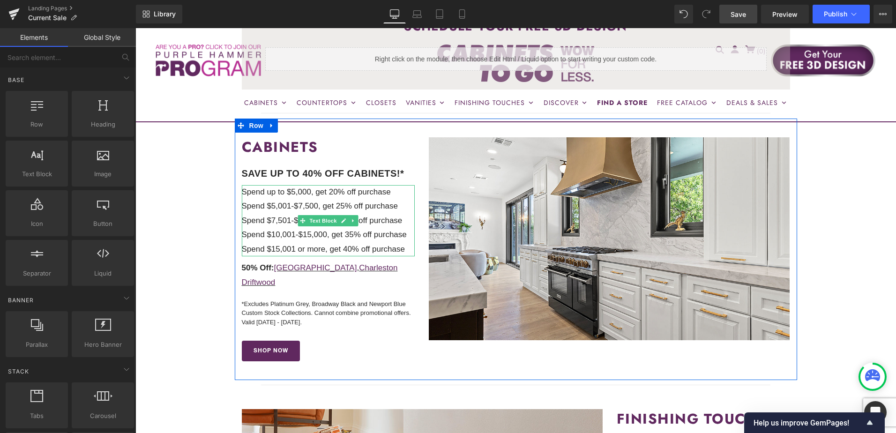
click at [280, 199] on div "Spend up to $5,000, get 20% off purchase Spend $5,001-$7,500, get 25% off purch…" at bounding box center [328, 221] width 173 height 72
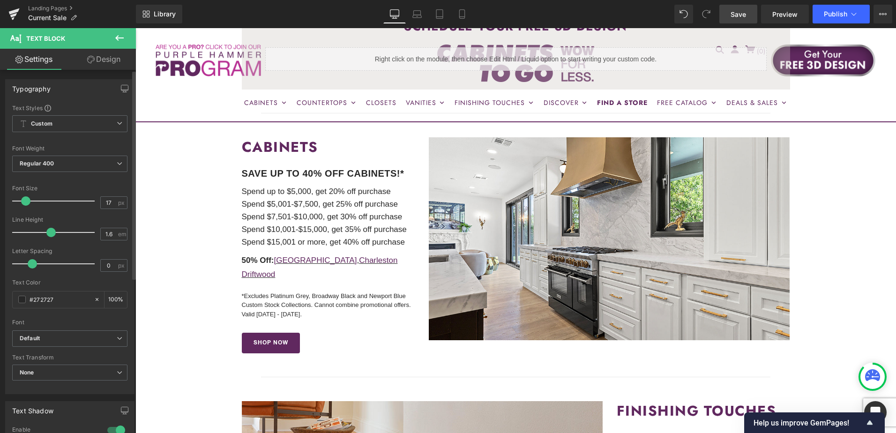
type input "1.7"
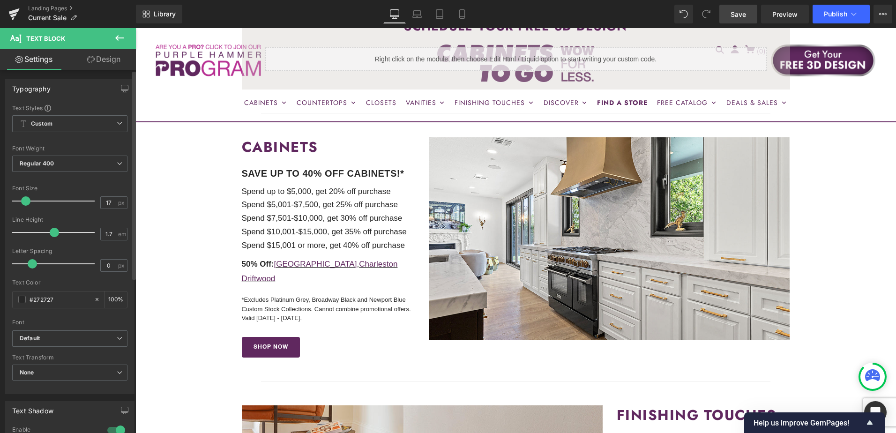
click at [53, 233] on span at bounding box center [54, 232] width 9 height 9
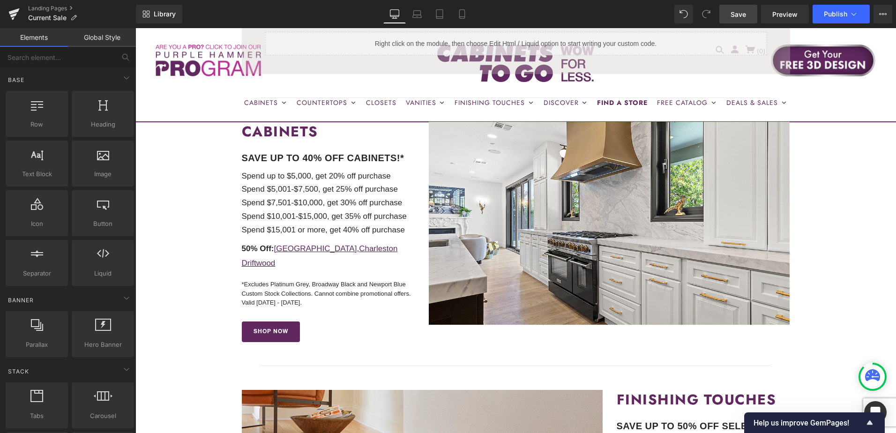
scroll to position [229, 0]
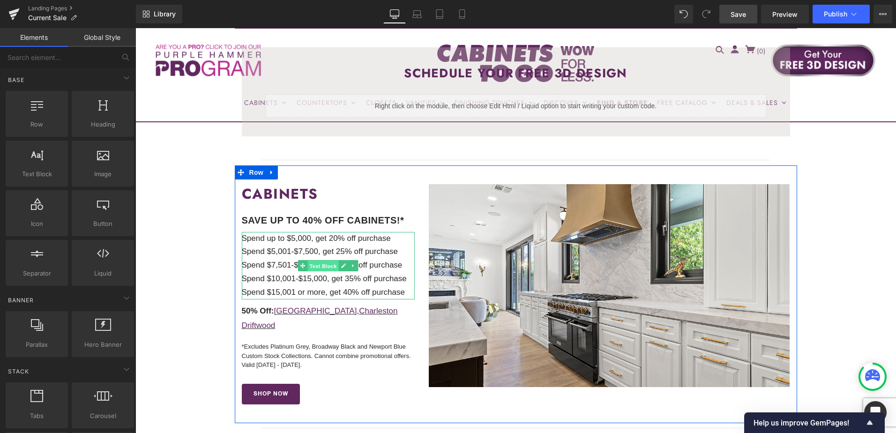
click at [310, 260] on span "Text Block" at bounding box center [323, 265] width 31 height 11
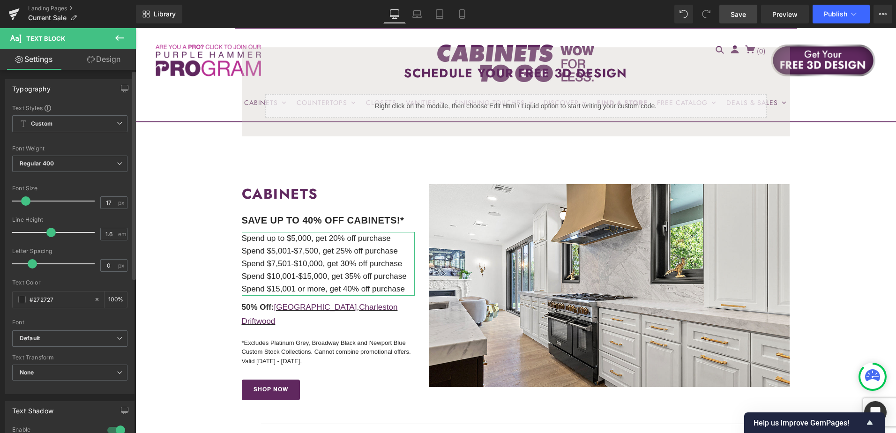
type input "1.7"
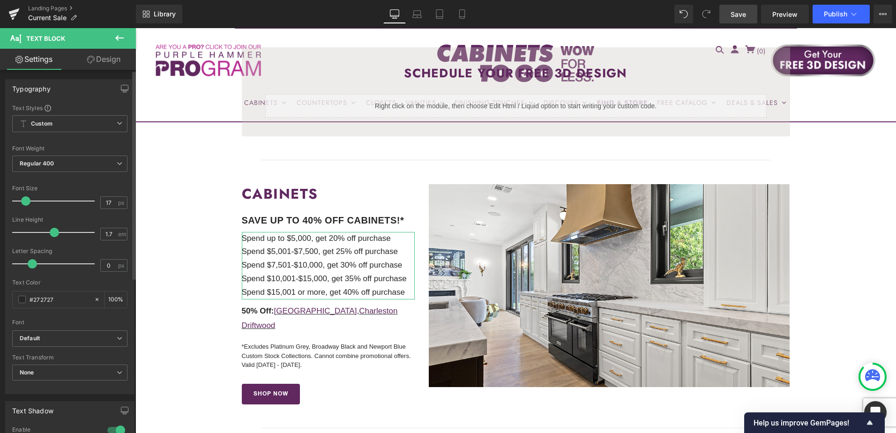
click at [51, 233] on span at bounding box center [54, 232] width 9 height 9
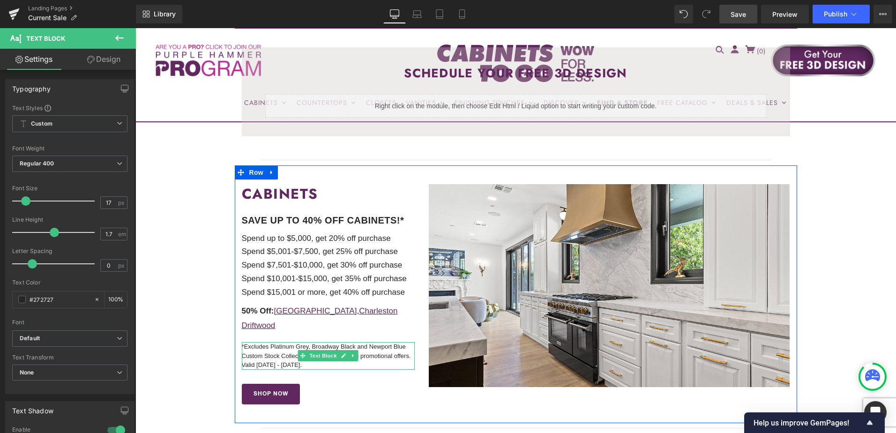
click at [276, 342] on p "*Excludes Platinum Grey, Broadway Black and Newport Blue Custom Stock Collectio…" at bounding box center [328, 356] width 173 height 28
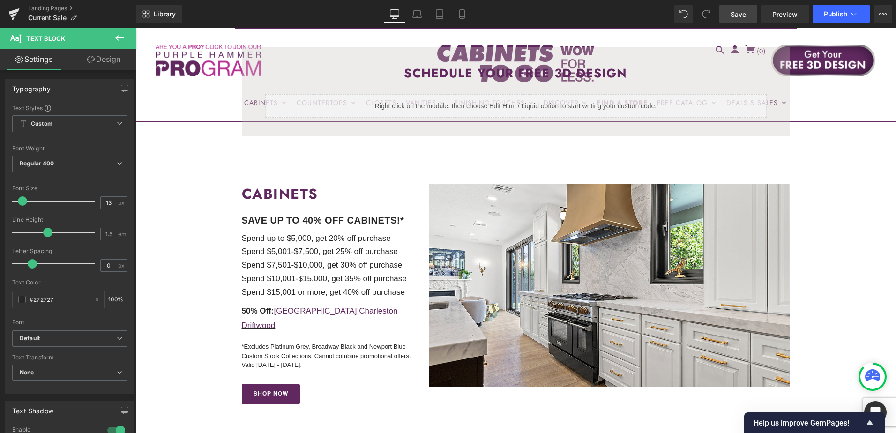
click at [111, 62] on link "Design" at bounding box center [104, 59] width 68 height 21
click at [0, 0] on div "Spacing" at bounding box center [0, 0] width 0 height 0
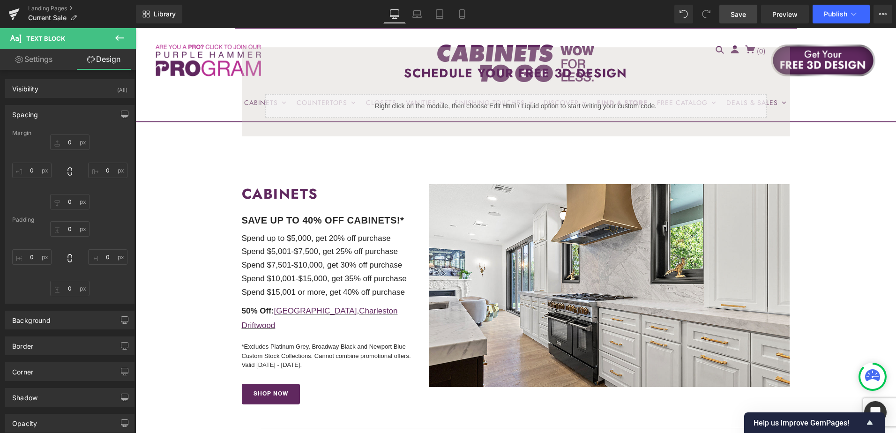
type input "20"
type input "0"
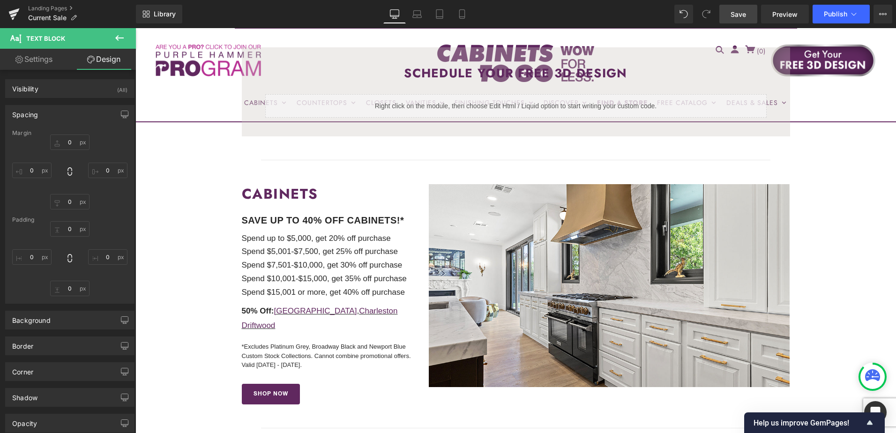
type input "0"
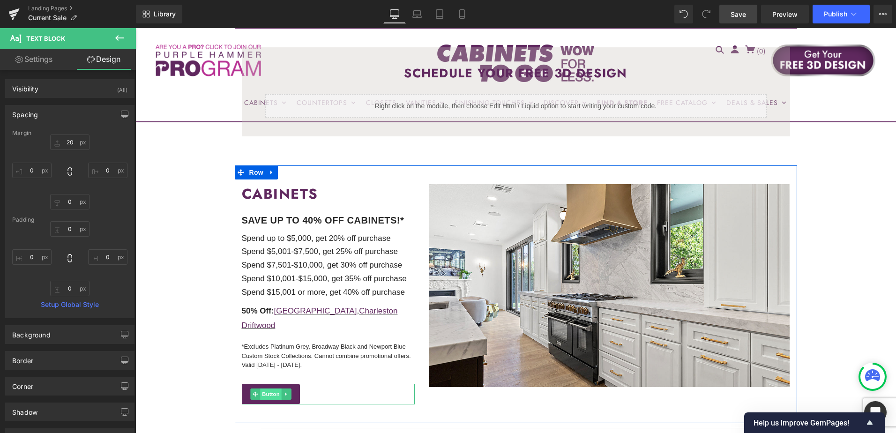
click at [263, 388] on span "Button" at bounding box center [271, 393] width 22 height 11
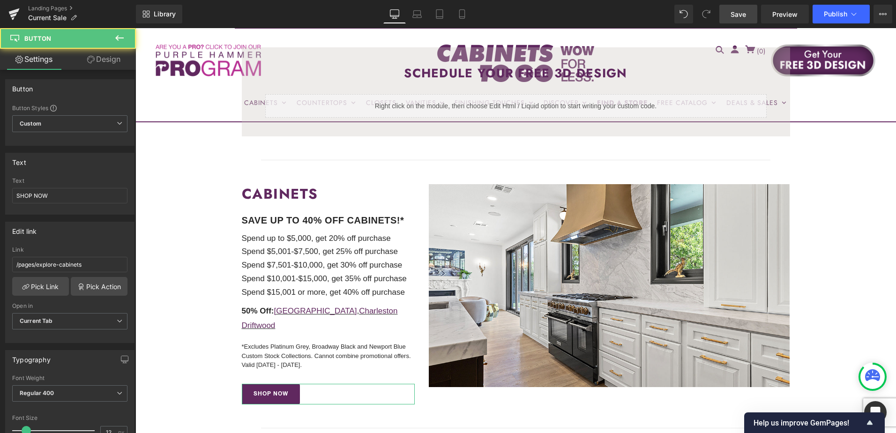
click at [103, 60] on link "Design" at bounding box center [104, 59] width 68 height 21
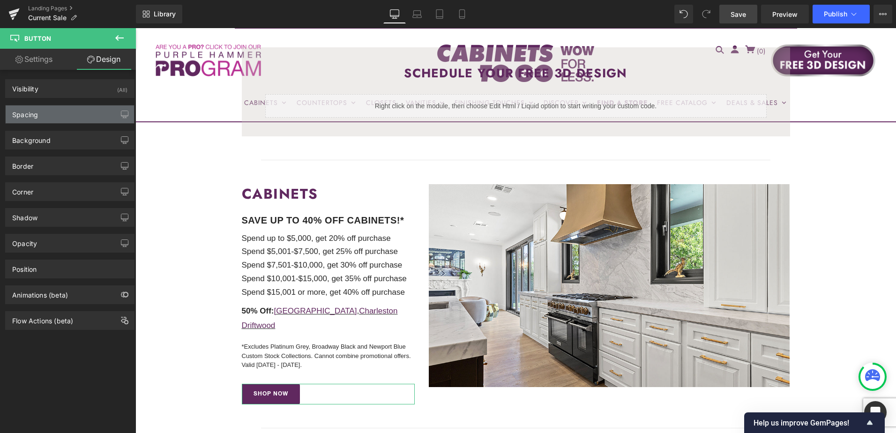
click at [73, 116] on div "Spacing" at bounding box center [70, 114] width 128 height 18
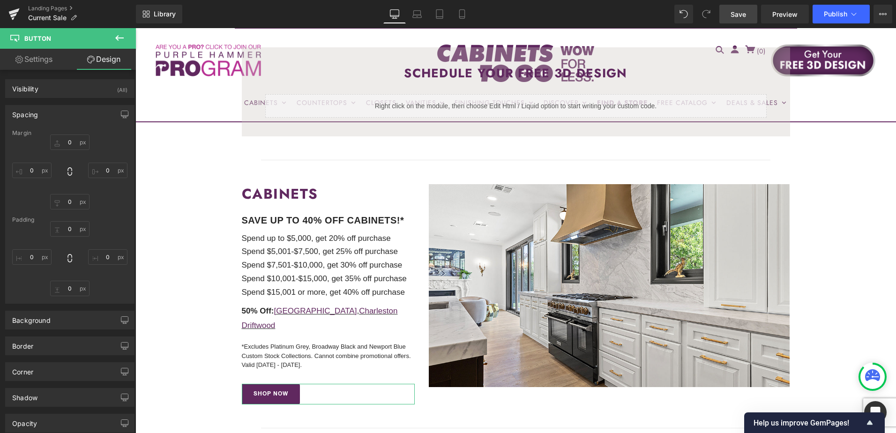
type input "30"
type input "0"
type input "15"
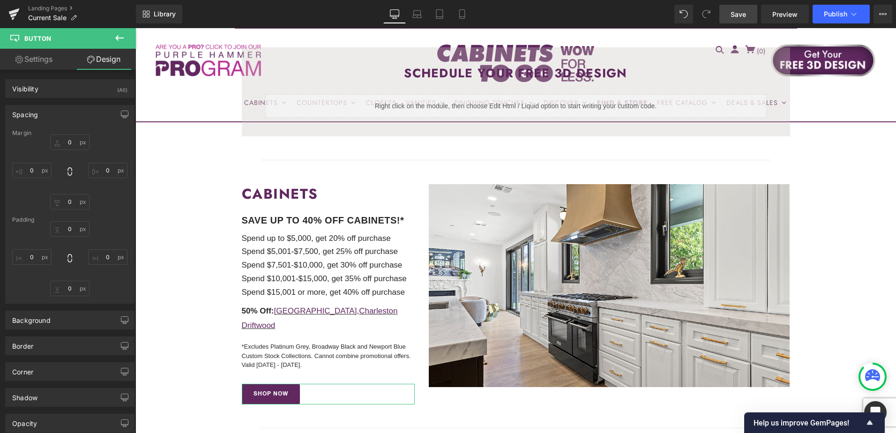
type input "25"
type input "15"
type input "25"
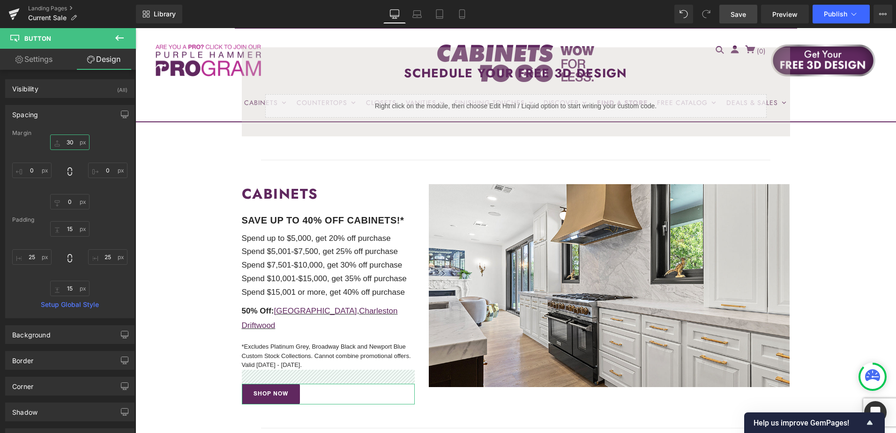
click at [69, 141] on input "30" at bounding box center [69, 141] width 39 height 15
type input "20"
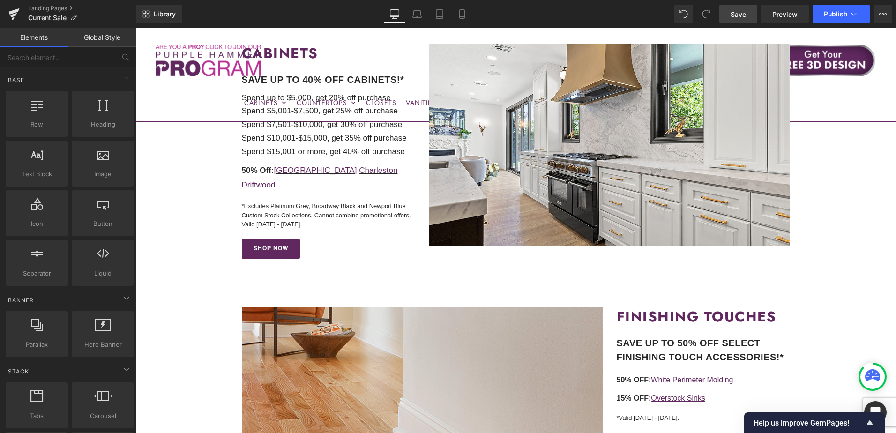
scroll to position [510, 0]
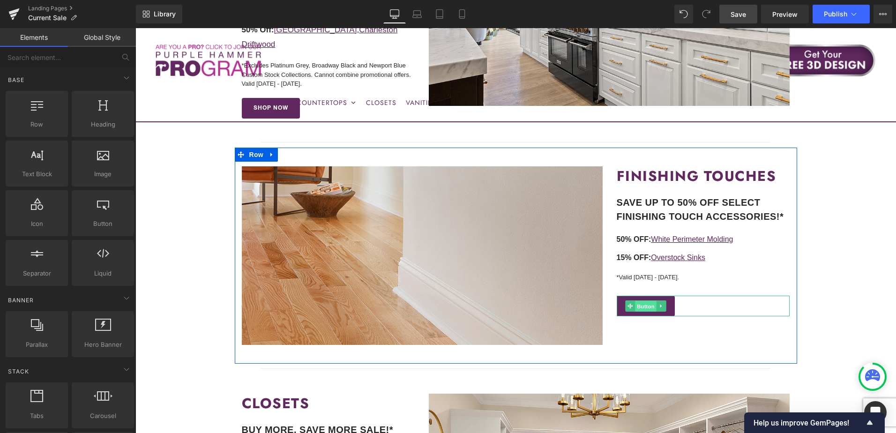
click at [643, 301] on span "Button" at bounding box center [646, 306] width 22 height 11
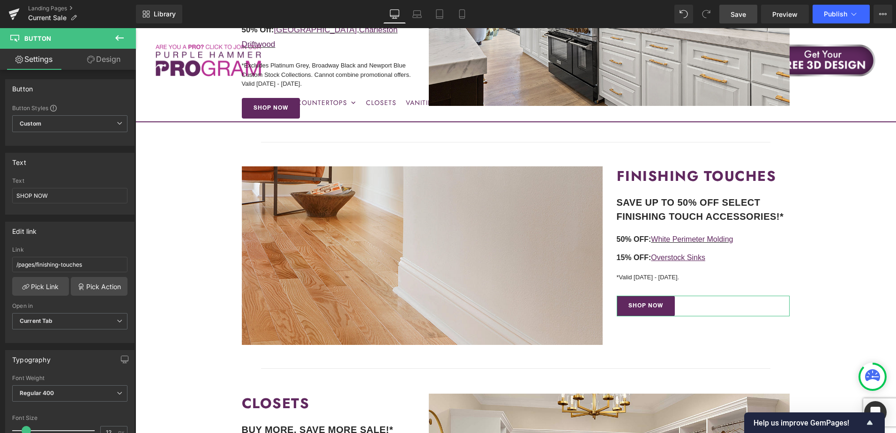
click at [93, 64] on link "Design" at bounding box center [104, 59] width 68 height 21
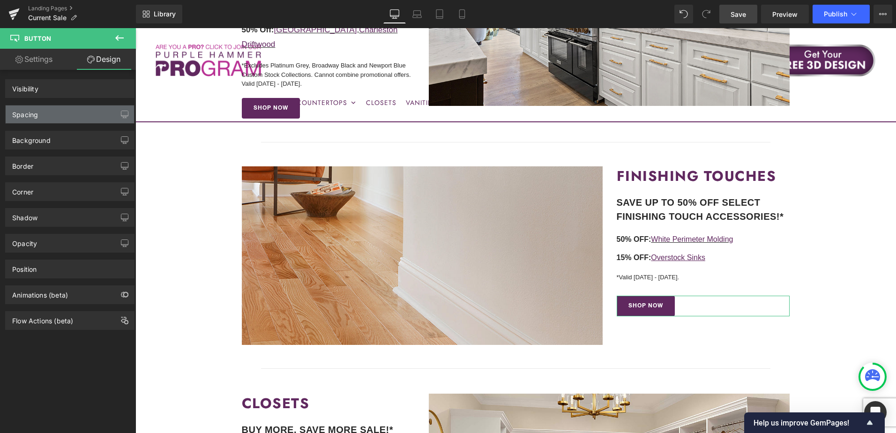
click at [66, 113] on div "Spacing" at bounding box center [70, 114] width 128 height 18
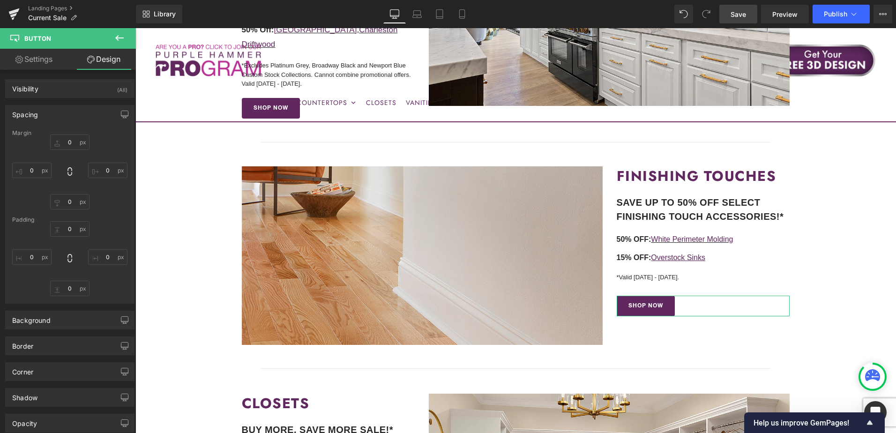
type input "30"
type input "0"
type input "15"
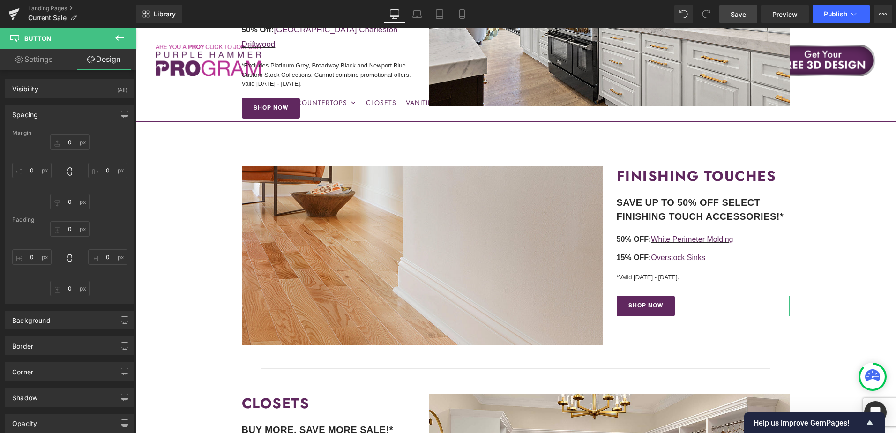
type input "25"
type input "15"
type input "25"
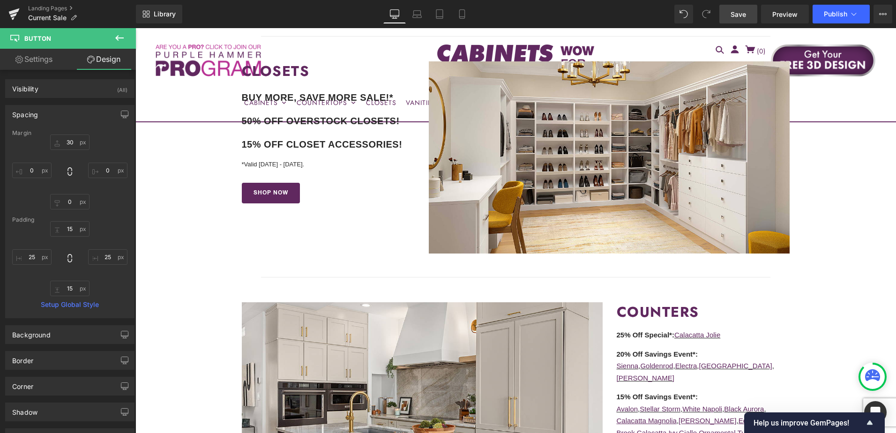
scroll to position [1025, 0]
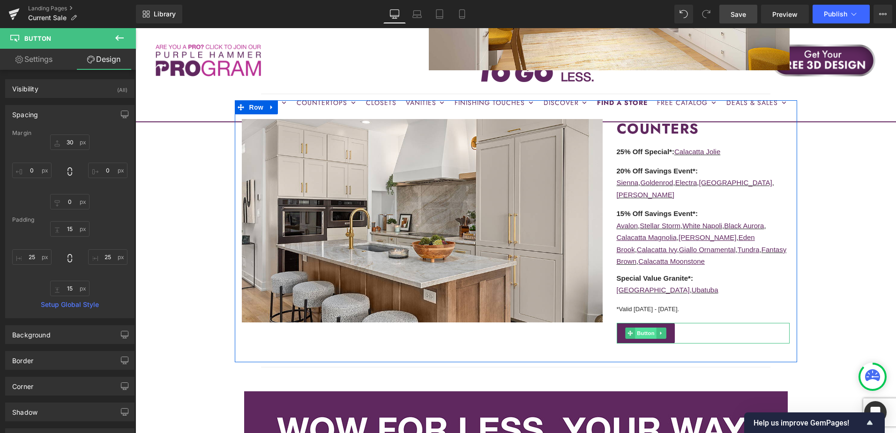
click at [646, 327] on span "Button" at bounding box center [646, 332] width 22 height 11
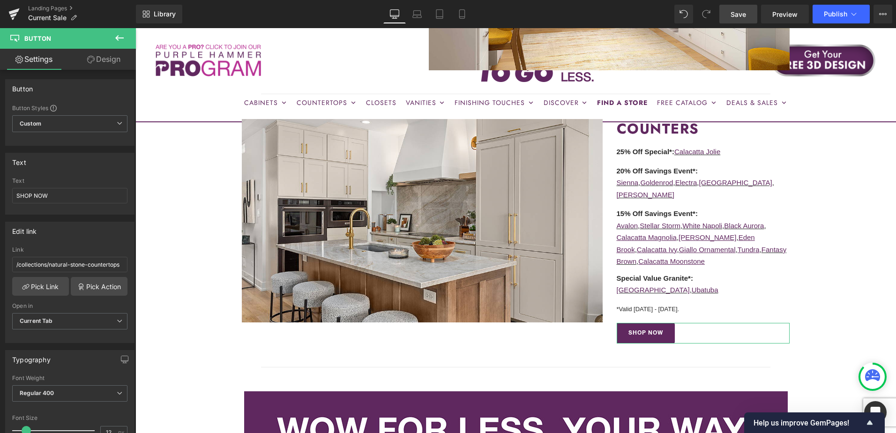
click at [101, 61] on link "Design" at bounding box center [104, 59] width 68 height 21
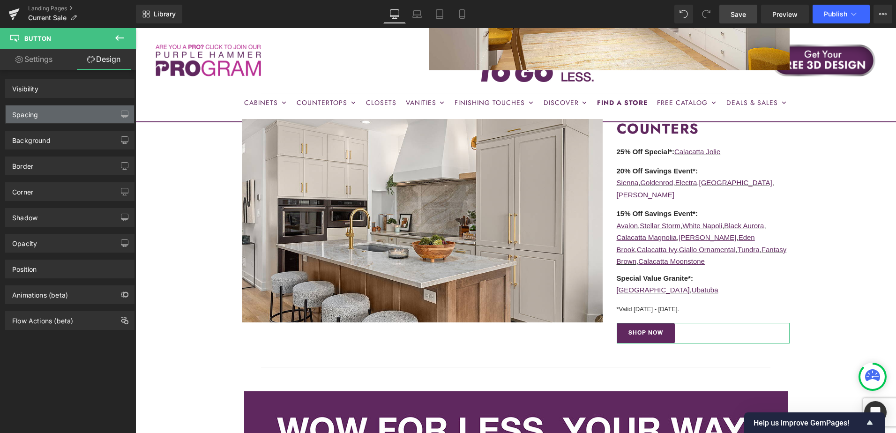
click at [65, 115] on div "Spacing" at bounding box center [70, 114] width 128 height 18
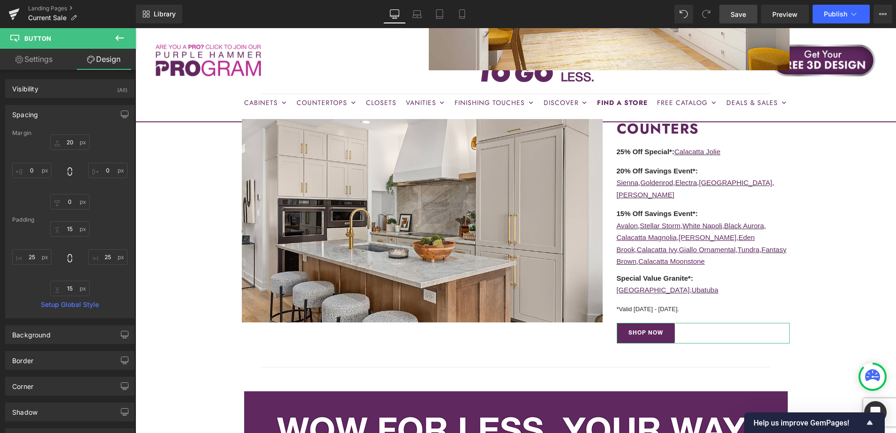
type input "20"
type input "0"
type input "15"
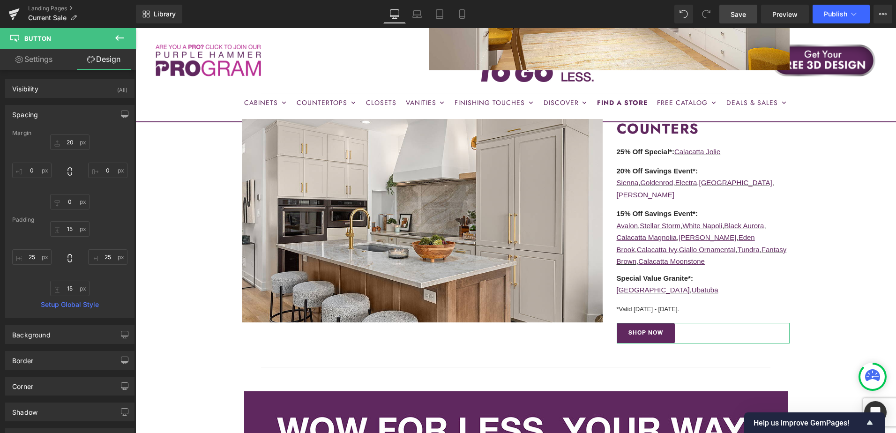
type input "25"
type input "15"
type input "25"
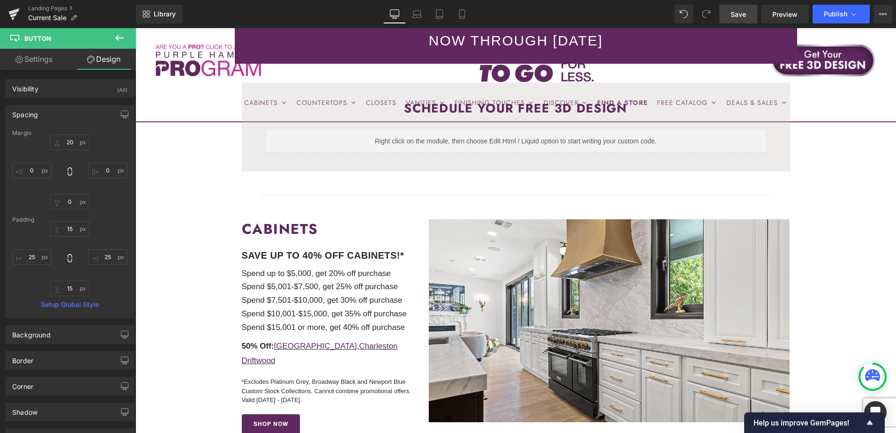
scroll to position [229, 0]
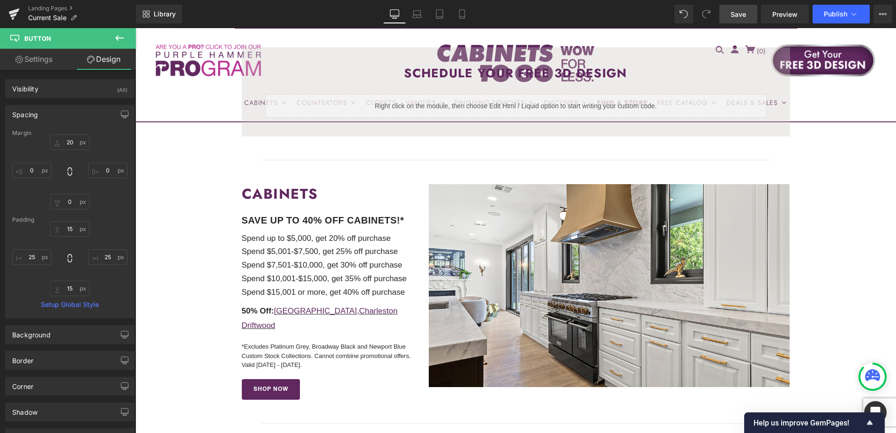
drag, startPoint x: 738, startPoint y: 17, endPoint x: 646, endPoint y: 123, distance: 140.1
click at [738, 17] on span "Save" at bounding box center [737, 14] width 15 height 10
click at [742, 13] on span "Save" at bounding box center [737, 14] width 15 height 10
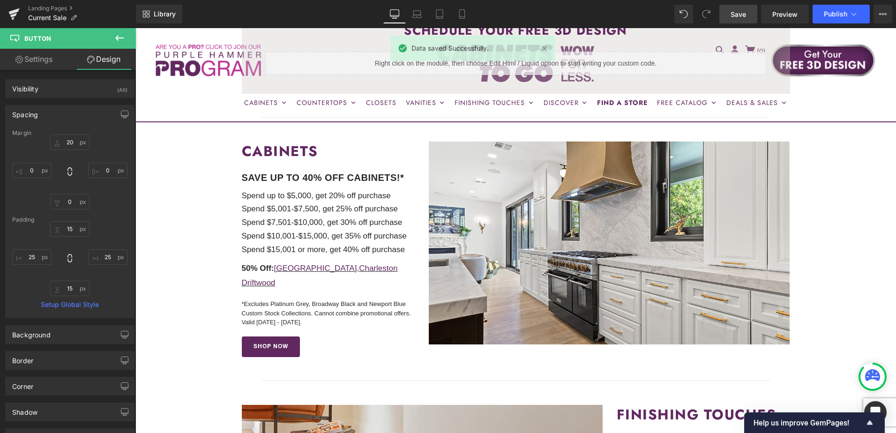
scroll to position [416, 0]
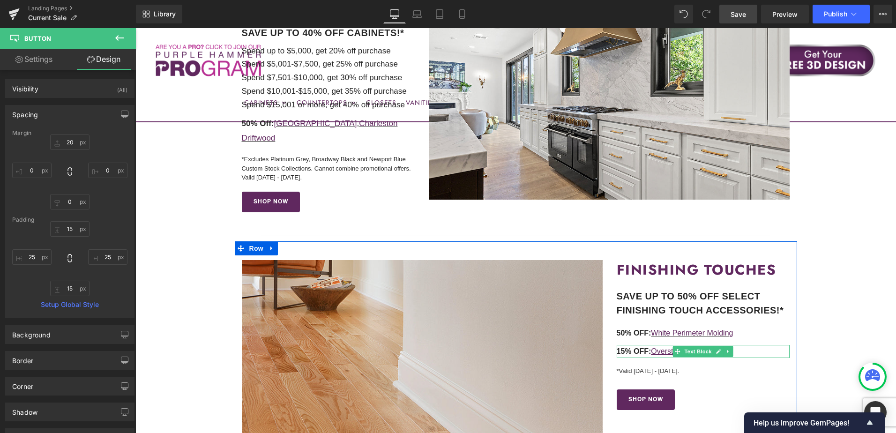
click at [743, 345] on p "15% OFF: Overstock Sinks" at bounding box center [702, 352] width 173 height 14
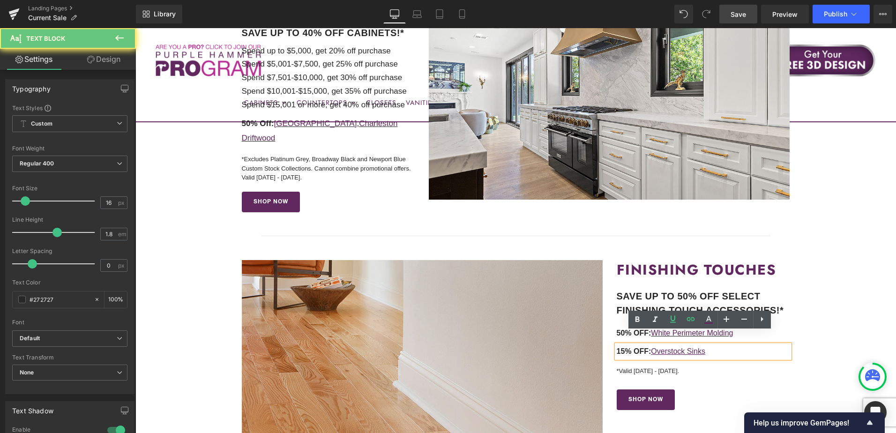
click at [738, 345] on p "15% OFF: Overstock Sinks" at bounding box center [702, 352] width 173 height 14
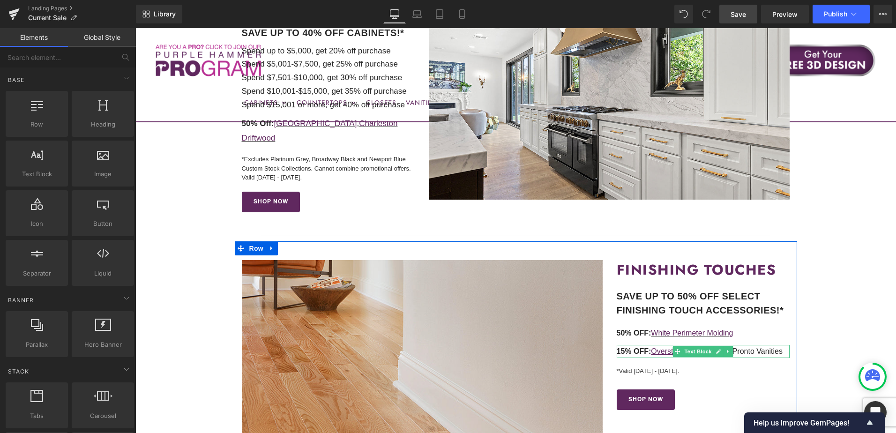
click at [742, 345] on p "15% OFF: Overstock Sinks , Select Pronto Vanities" at bounding box center [702, 352] width 173 height 14
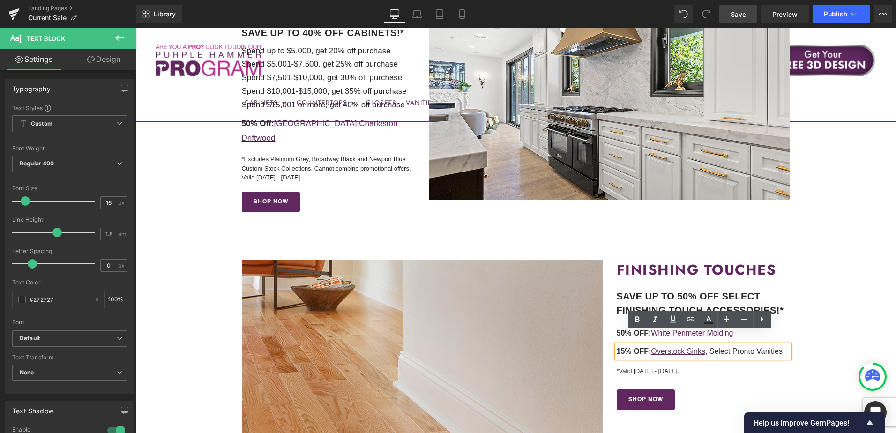
click at [722, 345] on p "15% OFF: Overstock Sinks , Select Pronto Vanities" at bounding box center [702, 352] width 173 height 14
click at [758, 345] on p "15% OFF: Overstock Sinks , Select Pronto Vanities" at bounding box center [702, 352] width 173 height 14
click at [761, 345] on p "15% OFF: Overstock Sinks , Select Pronto Vanities" at bounding box center [702, 352] width 173 height 14
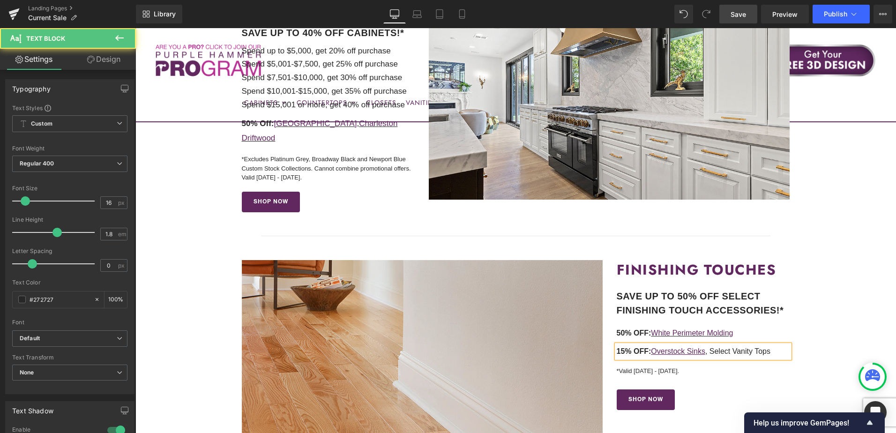
click at [710, 345] on p "15% OFF: Overstock Sinks , Select Vanity Tops" at bounding box center [702, 352] width 173 height 14
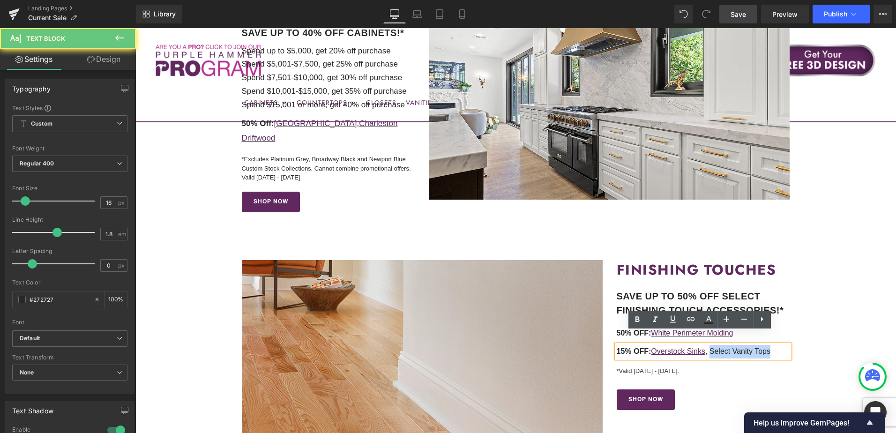
drag, startPoint x: 712, startPoint y: 338, endPoint x: 801, endPoint y: 338, distance: 88.5
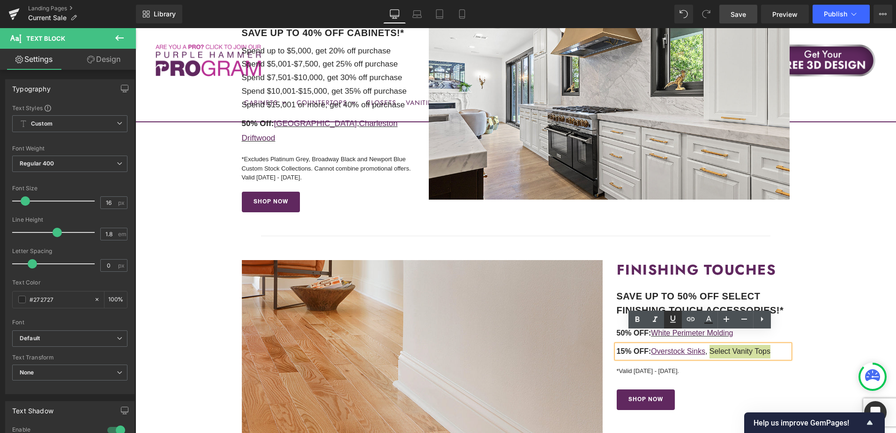
click at [669, 319] on icon at bounding box center [672, 318] width 11 height 11
click at [690, 320] on icon at bounding box center [691, 319] width 8 height 4
click at [692, 367] on input "text" at bounding box center [671, 357] width 144 height 23
paste input "https://cabinetstogo.com/collections/bathroom-vanities"
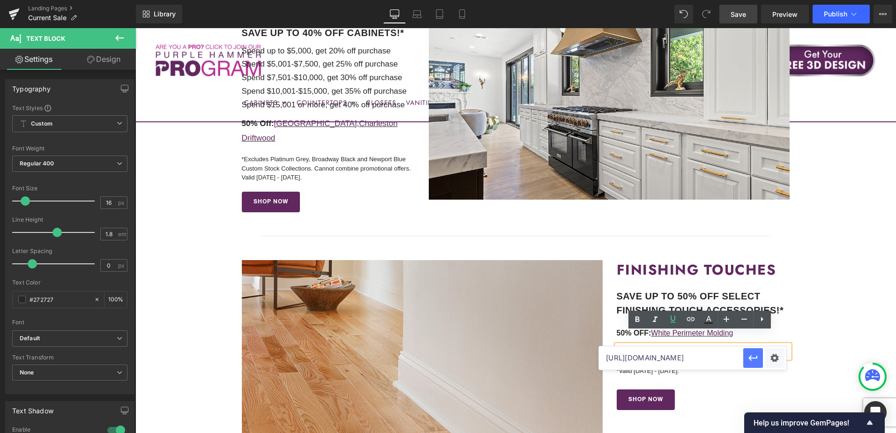
type input "https://cabinetstogo.com/collections/bathroom-vanities"
click at [749, 360] on icon "button" at bounding box center [752, 357] width 11 height 11
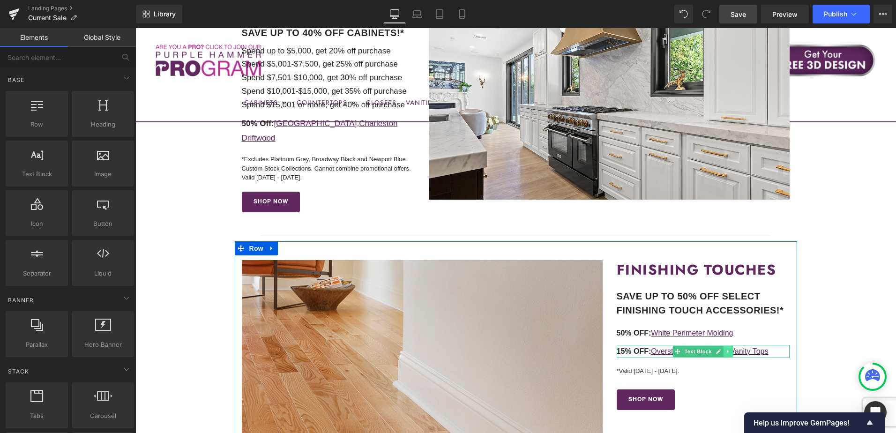
click at [726, 349] on icon at bounding box center [728, 352] width 5 height 6
click at [720, 349] on icon at bounding box center [722, 351] width 5 height 5
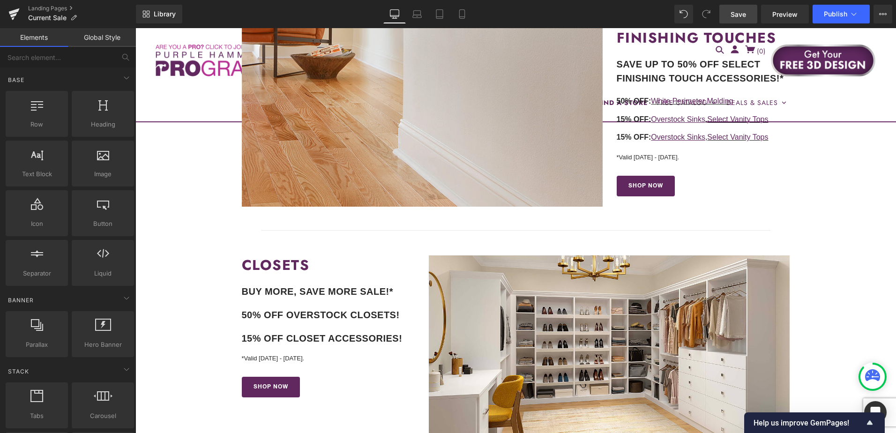
scroll to position [560, 0]
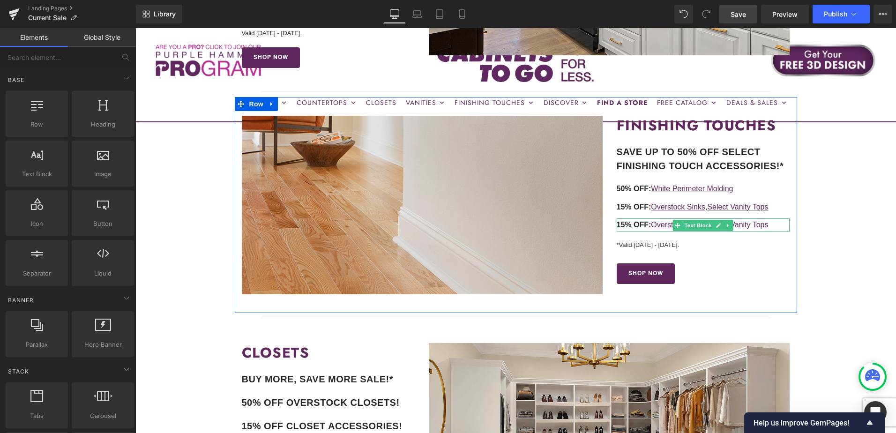
click at [621, 221] on span "15% OFF:" at bounding box center [633, 225] width 35 height 8
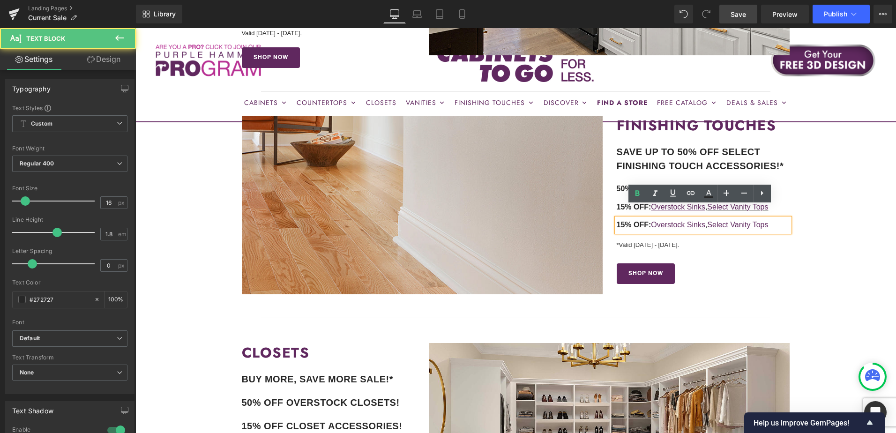
click at [622, 221] on span "15% OFF:" at bounding box center [633, 225] width 35 height 8
click at [778, 218] on p "10% OFF: Overstock Sinks , Select Vanity Tops" at bounding box center [702, 225] width 173 height 14
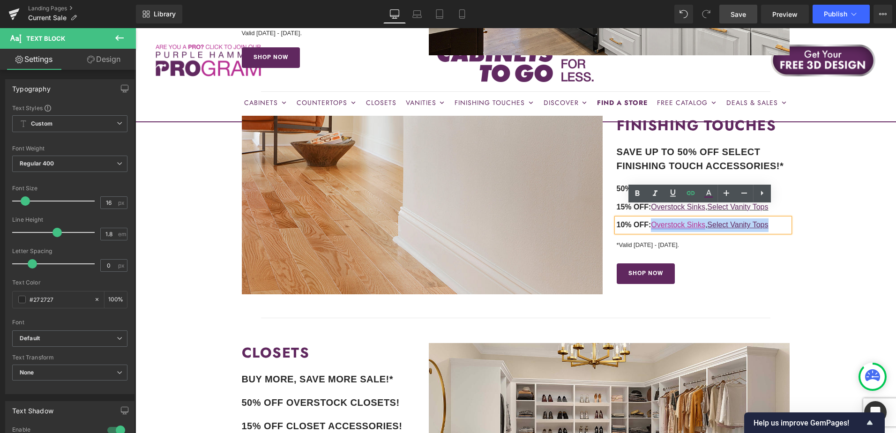
drag, startPoint x: 779, startPoint y: 214, endPoint x: 653, endPoint y: 214, distance: 126.0
click at [653, 218] on p "10% OFF: Overstock Sinks , Select Vanity Tops" at bounding box center [702, 225] width 173 height 14
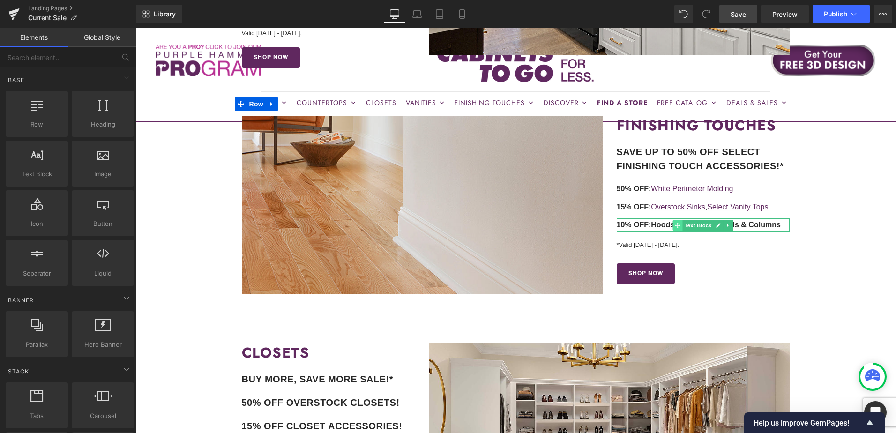
click at [675, 223] on icon at bounding box center [677, 225] width 5 height 5
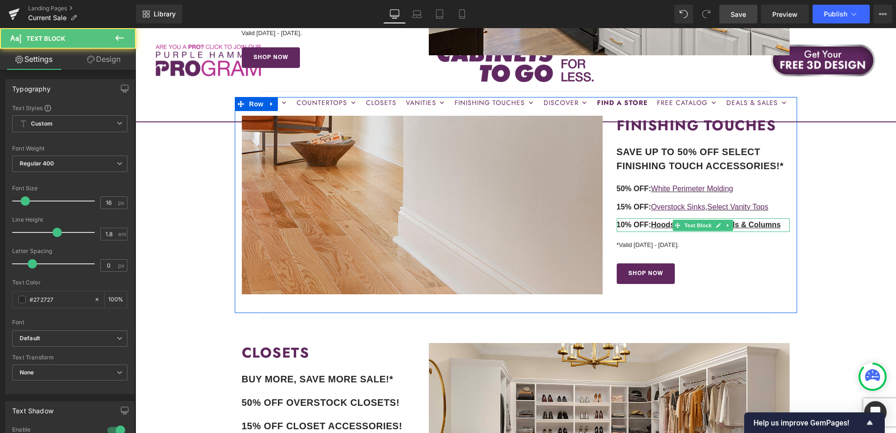
click at [662, 221] on u "Hoods, Shelves, Corbels & Columns" at bounding box center [716, 225] width 130 height 8
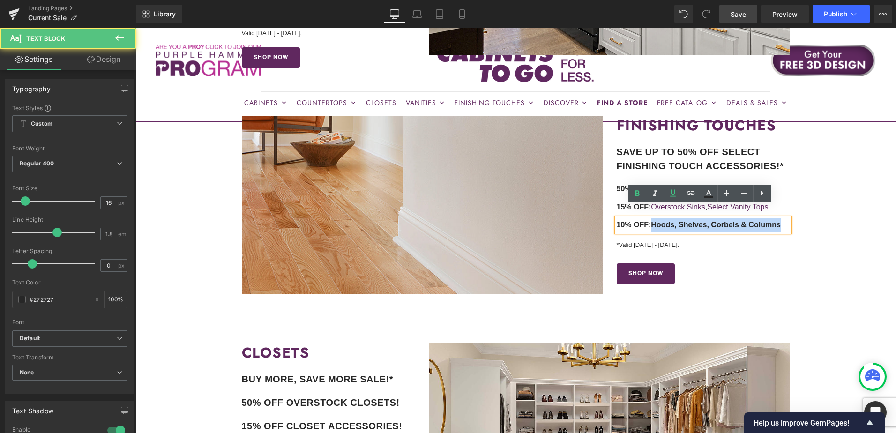
drag, startPoint x: 653, startPoint y: 214, endPoint x: 791, endPoint y: 216, distance: 138.7
click at [791, 216] on div "FINISHING TOUCHES Heading SAVE UP TO 50% OFF SELECT FINISHING TOUCH ACCESSORIES…" at bounding box center [702, 200] width 187 height 168
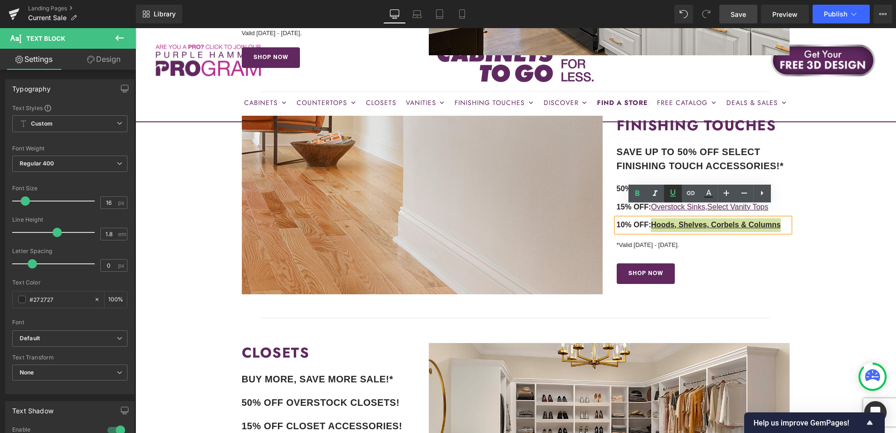
click at [673, 193] on icon at bounding box center [672, 192] width 11 height 11
click at [675, 194] on icon at bounding box center [672, 192] width 11 height 11
click at [637, 194] on icon at bounding box center [636, 193] width 11 height 11
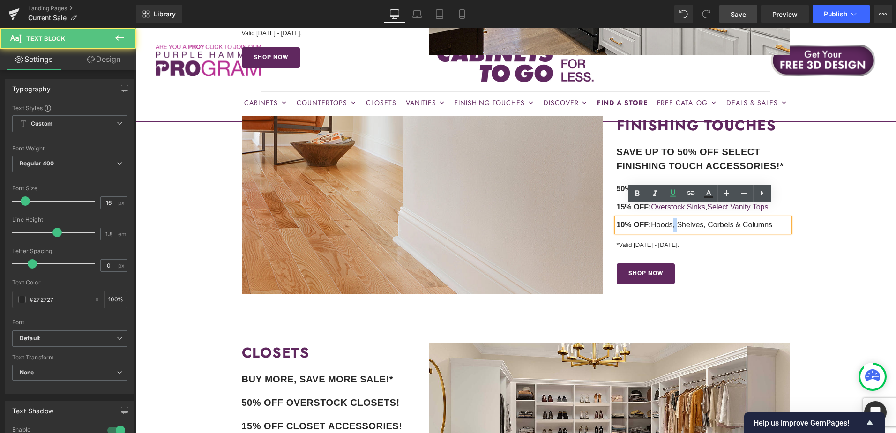
drag, startPoint x: 676, startPoint y: 213, endPoint x: 671, endPoint y: 215, distance: 5.0
click at [671, 221] on u "Hoods, Shelves, Corbels & Columns" at bounding box center [711, 225] width 121 height 8
click at [672, 193] on icon at bounding box center [672, 192] width 11 height 11
drag, startPoint x: 708, startPoint y: 215, endPoint x: 702, endPoint y: 217, distance: 6.1
click at [702, 221] on u "Shelves, Corbels & Columns" at bounding box center [723, 225] width 96 height 8
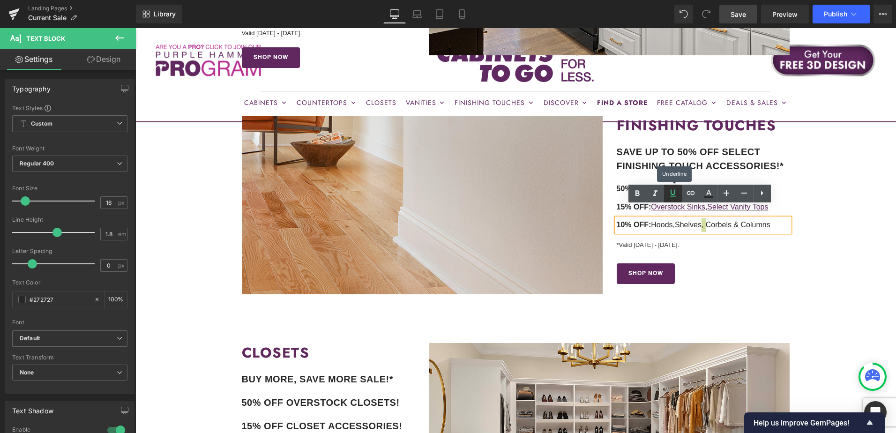
click at [674, 193] on icon at bounding box center [673, 192] width 6 height 7
click at [739, 221] on u "Corbels & Columns" at bounding box center [735, 225] width 65 height 8
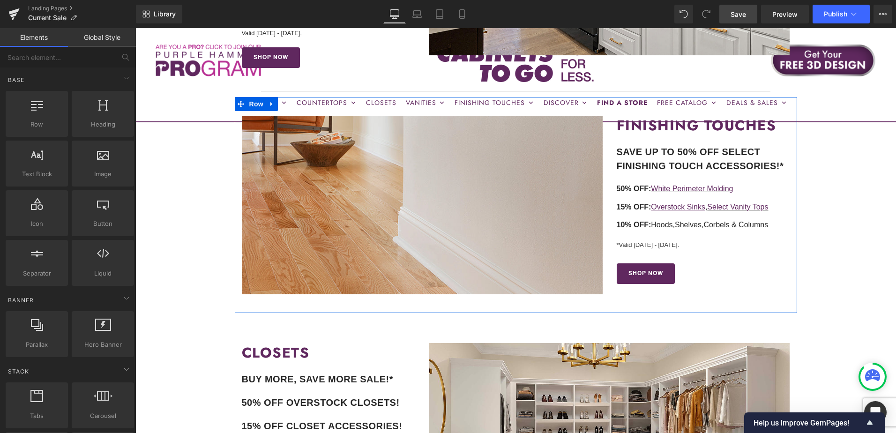
click at [659, 221] on u "Hoods" at bounding box center [662, 225] width 22 height 8
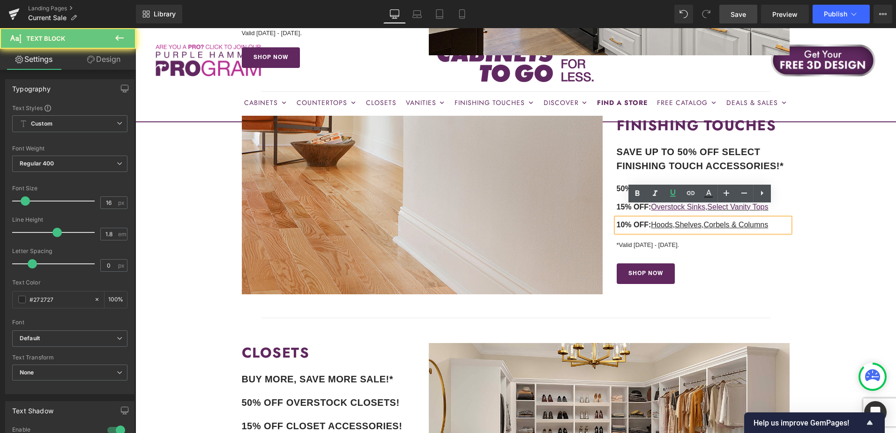
click at [650, 221] on span "10% OFF:" at bounding box center [633, 225] width 35 height 8
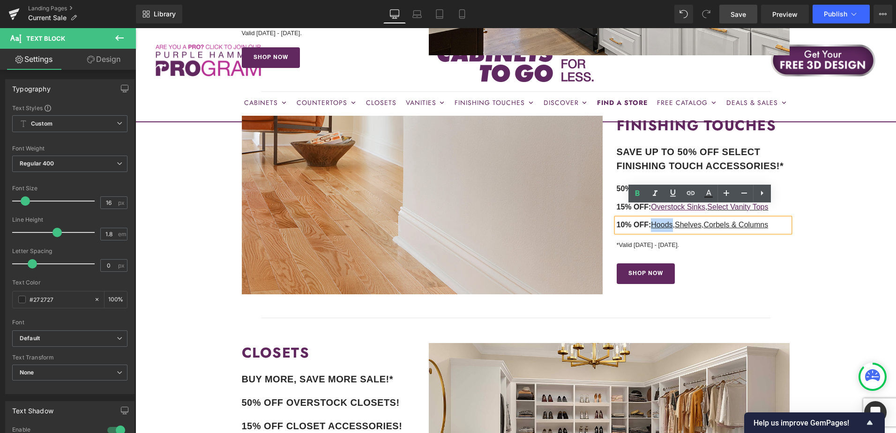
drag, startPoint x: 652, startPoint y: 212, endPoint x: 672, endPoint y: 212, distance: 19.7
click at [672, 221] on u "Hoods" at bounding box center [662, 225] width 22 height 8
click at [692, 195] on icon at bounding box center [690, 192] width 11 height 11
click at [678, 235] on input "text" at bounding box center [671, 231] width 144 height 23
paste input "https://cabinetstogo.com/collections/range-hoods"
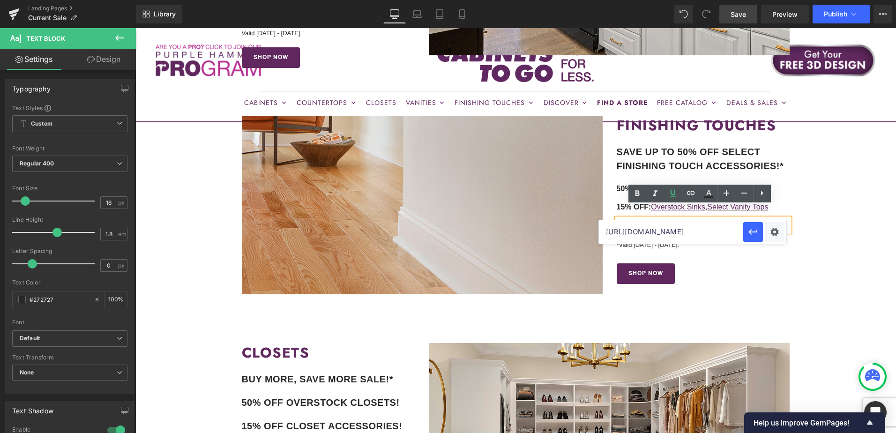
scroll to position [0, 44]
click at [757, 231] on icon "button" at bounding box center [752, 232] width 9 height 6
click at [698, 221] on u "Shelves" at bounding box center [688, 225] width 27 height 8
drag, startPoint x: 677, startPoint y: 213, endPoint x: 703, endPoint y: 215, distance: 25.4
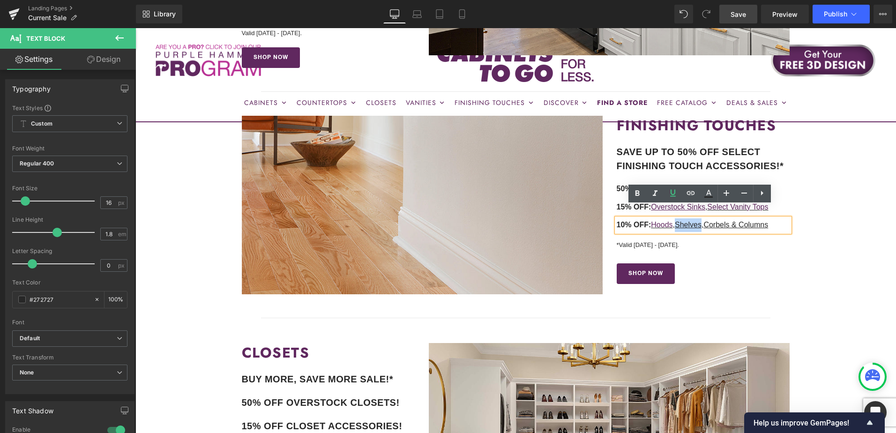
click at [701, 221] on u "Shelves" at bounding box center [688, 225] width 27 height 8
click at [694, 193] on icon at bounding box center [691, 193] width 8 height 4
click at [677, 232] on input "text" at bounding box center [671, 231] width 144 height 23
paste input "https://cabinetstogo.com/collections/floating-shelves"
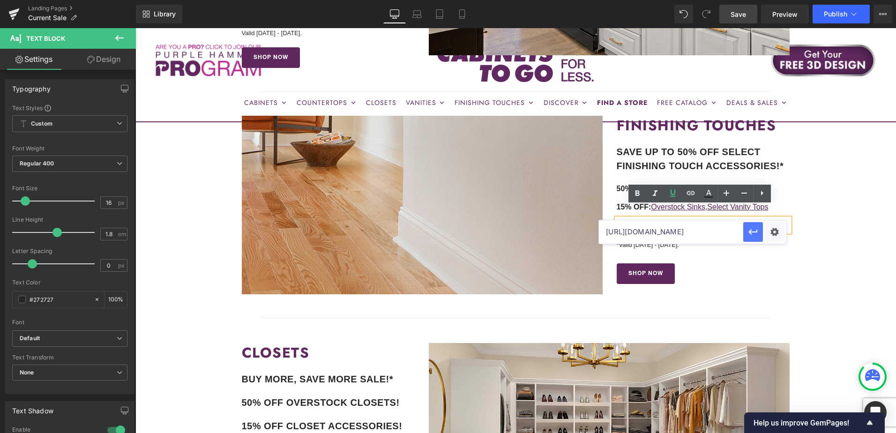
click at [748, 231] on icon "button" at bounding box center [752, 231] width 11 height 11
click at [720, 221] on u "Corbels & Columns" at bounding box center [735, 225] width 65 height 8
drag, startPoint x: 709, startPoint y: 215, endPoint x: 784, endPoint y: 220, distance: 74.7
click at [784, 220] on p "10% OFF: Hoods , Shelves , Corbels & Columns" at bounding box center [702, 225] width 173 height 14
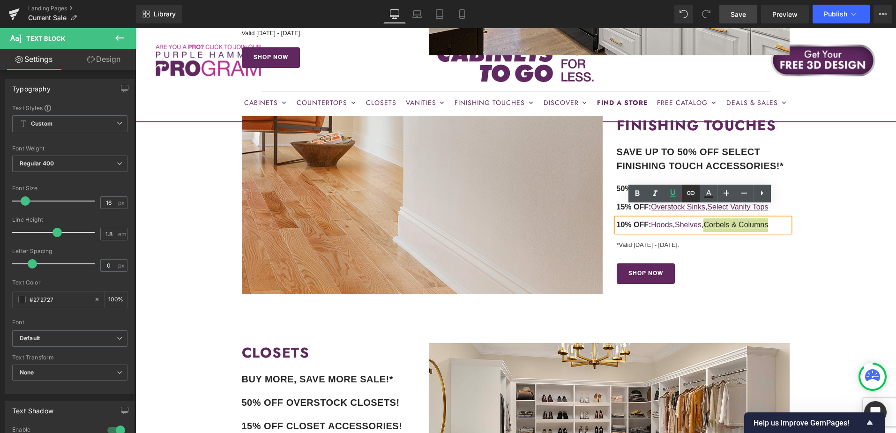
click at [691, 194] on icon at bounding box center [691, 193] width 8 height 4
click at [692, 233] on input "text" at bounding box center [671, 231] width 144 height 23
paste input "https://cabinetstogo.com/collections/accents-x-alison-victoria"
type input "https://cabinetstogo.com/collections/accents-x-alison-victoria"
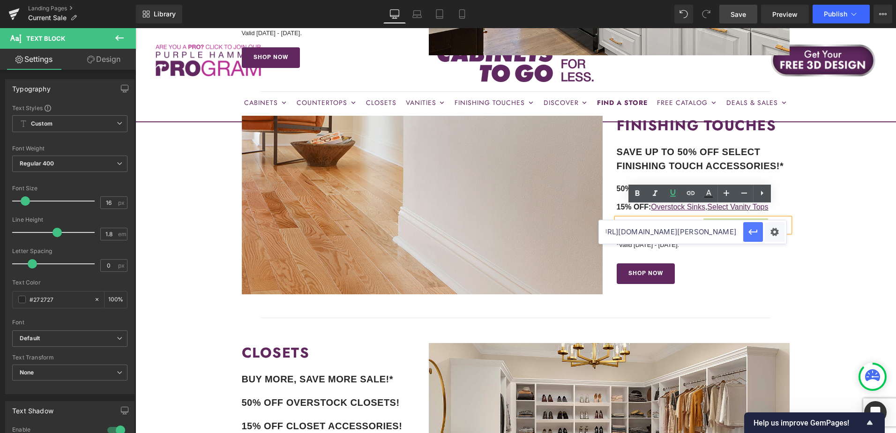
scroll to position [0, 0]
click at [754, 232] on icon "button" at bounding box center [752, 232] width 9 height 6
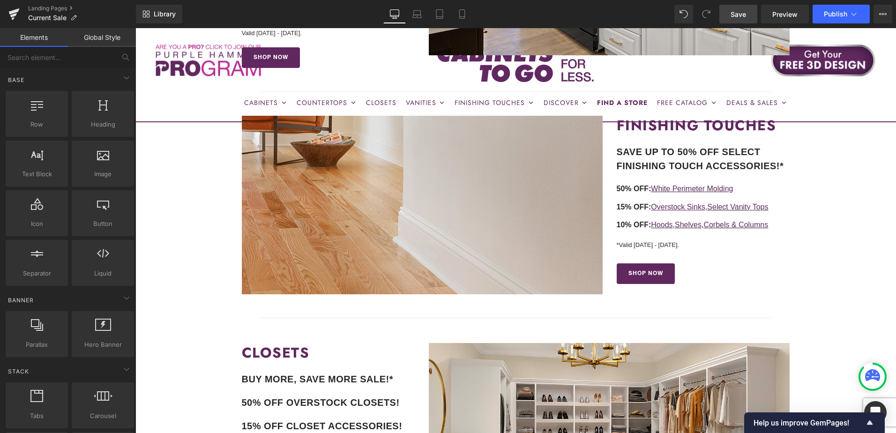
click at [743, 15] on span "Save" at bounding box center [737, 14] width 15 height 10
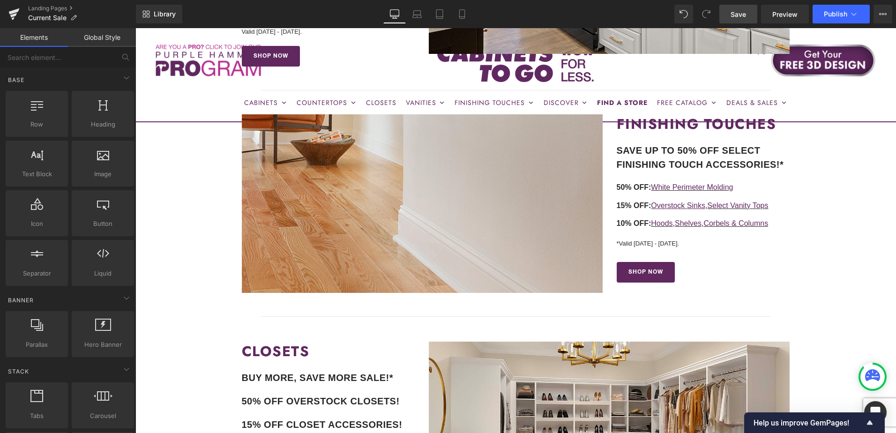
scroll to position [560, 0]
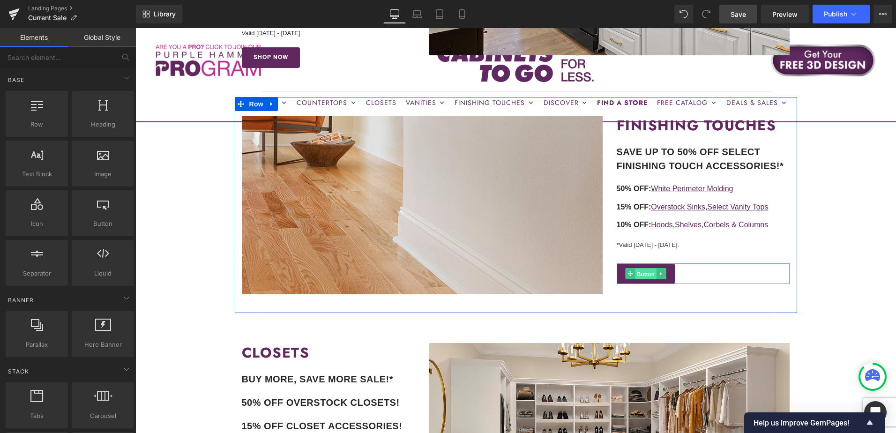
click at [645, 268] on span "Button" at bounding box center [646, 273] width 22 height 11
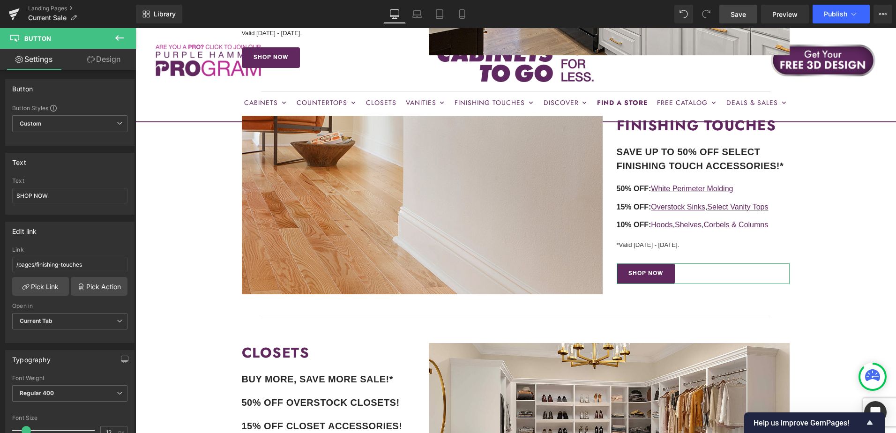
drag, startPoint x: 106, startPoint y: 65, endPoint x: 71, endPoint y: 122, distance: 66.8
click at [106, 64] on link "Design" at bounding box center [104, 59] width 68 height 21
click at [0, 0] on div "Spacing" at bounding box center [0, 0] width 0 height 0
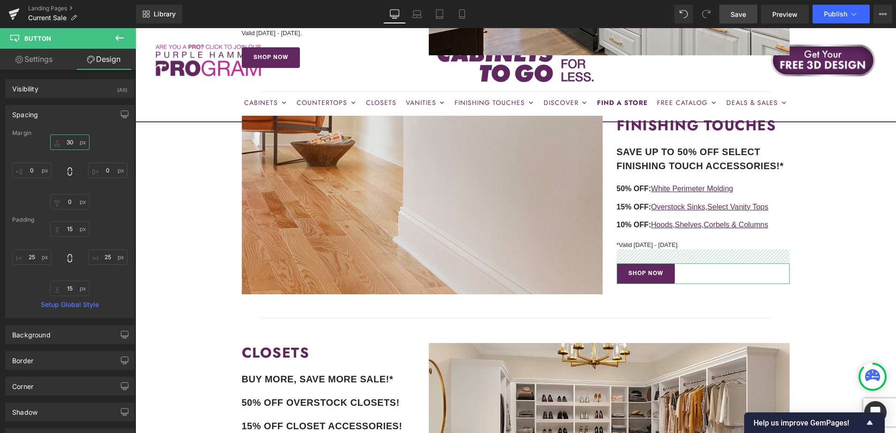
click at [70, 144] on input "30" at bounding box center [69, 141] width 39 height 15
type input "20"
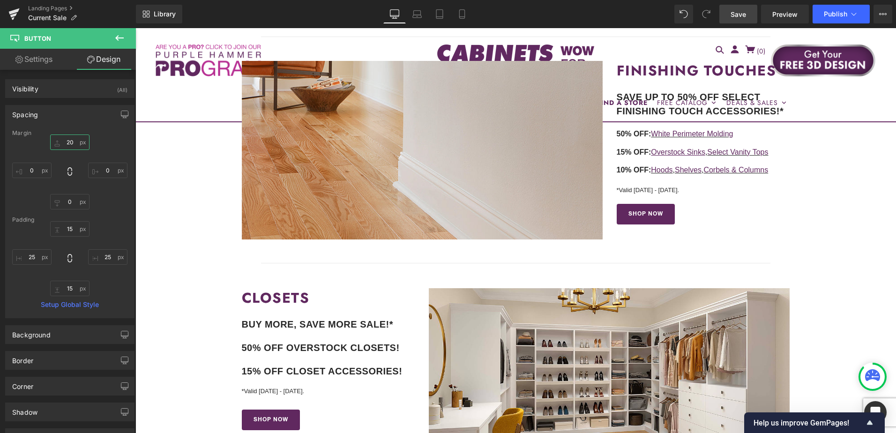
scroll to position [794, 0]
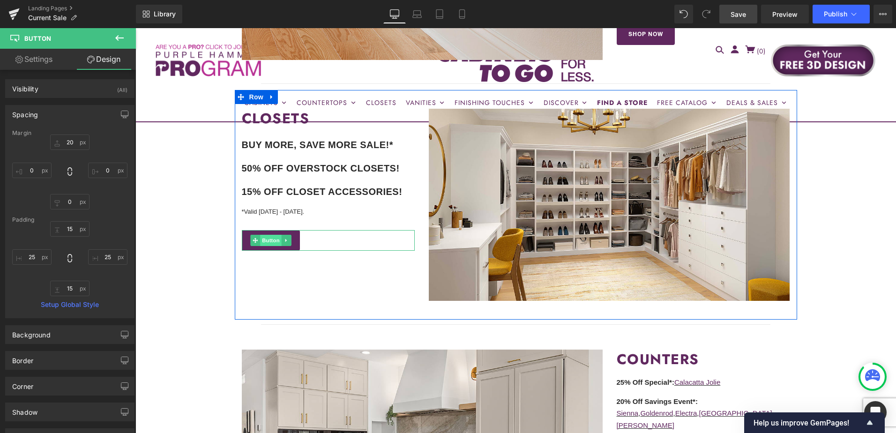
click at [268, 235] on span "Button" at bounding box center [271, 240] width 22 height 11
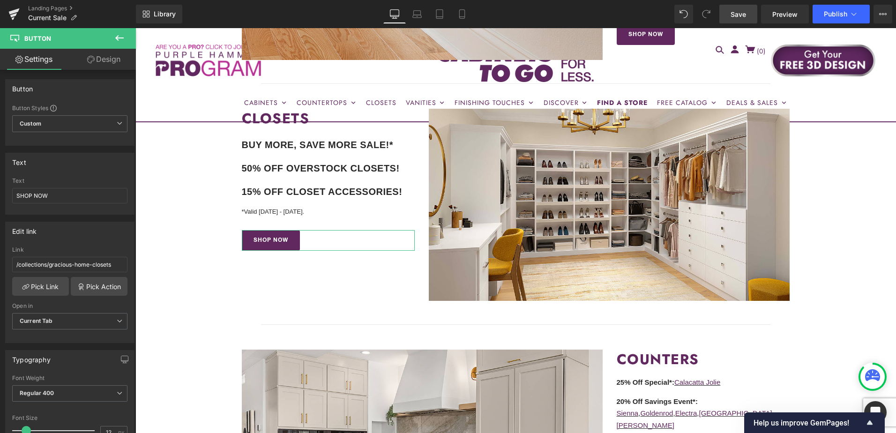
click at [107, 59] on link "Design" at bounding box center [104, 59] width 68 height 21
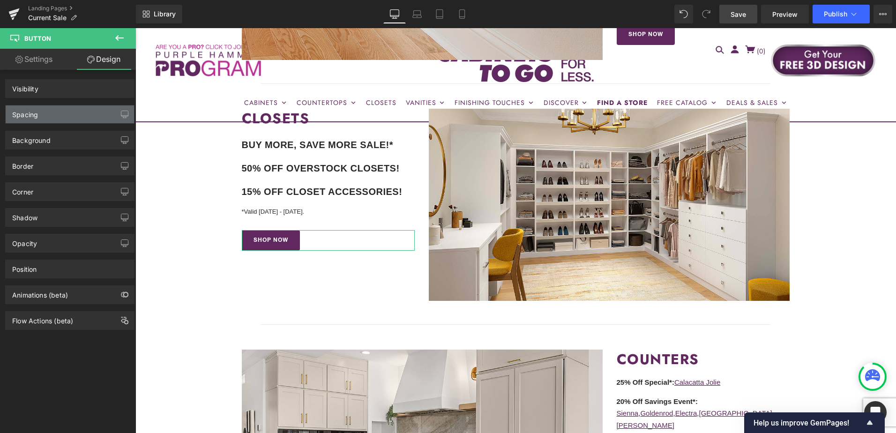
click at [71, 118] on div "Spacing" at bounding box center [70, 114] width 128 height 18
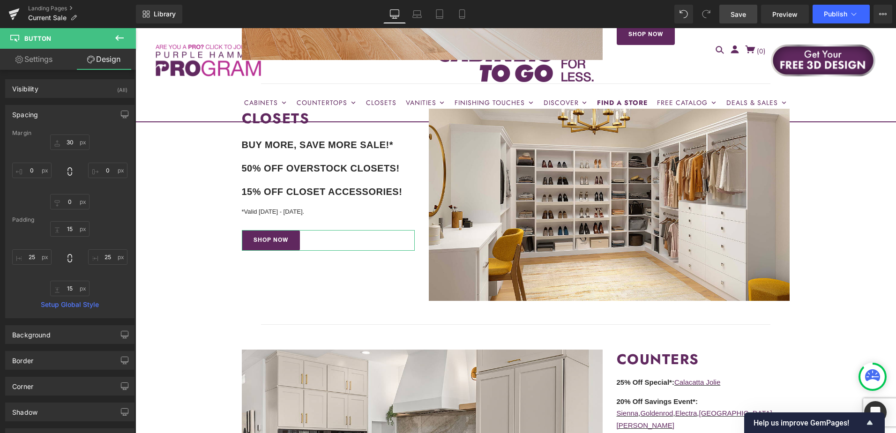
type input "30"
type input "0"
type input "15"
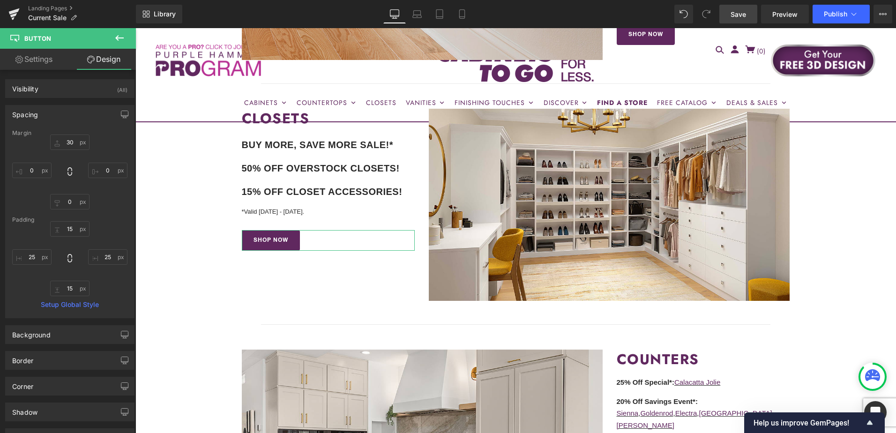
type input "25"
type input "15"
type input "25"
click at [71, 146] on input "30" at bounding box center [69, 141] width 39 height 15
type input "20"
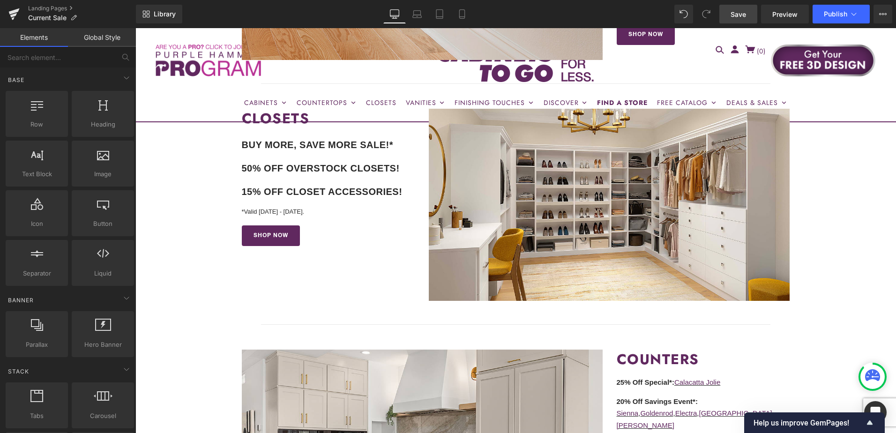
click at [738, 14] on span "Save" at bounding box center [737, 14] width 15 height 10
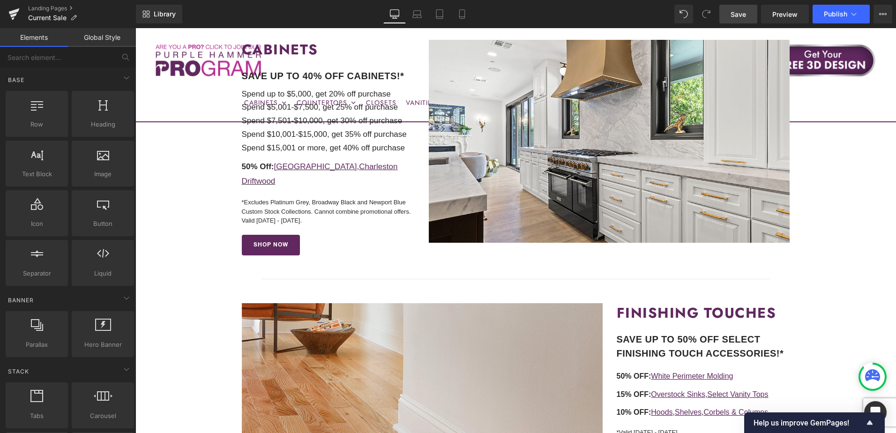
scroll to position [279, 0]
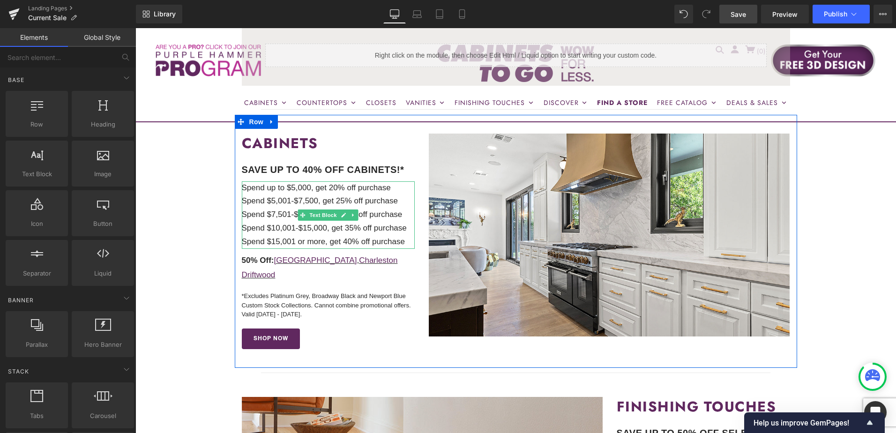
drag, startPoint x: 319, startPoint y: 202, endPoint x: 312, endPoint y: 196, distance: 9.3
click at [319, 202] on p "Spend $5,001-$7,500, get 25% off purchase" at bounding box center [328, 201] width 173 height 14
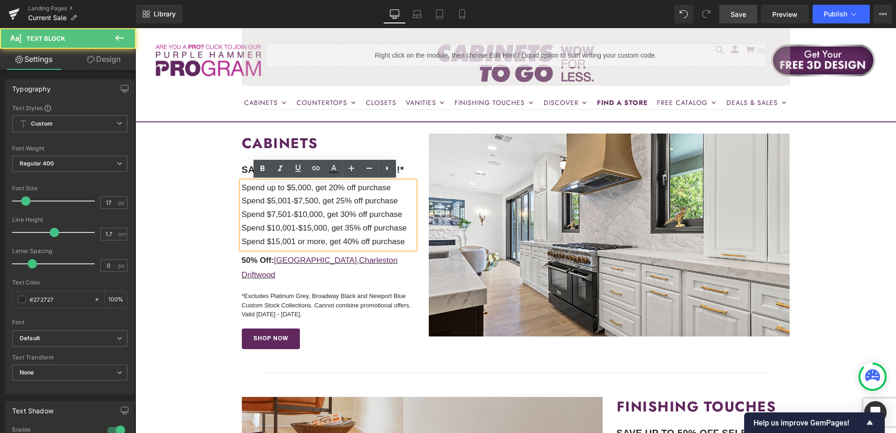
click at [312, 196] on p "Spend $5,001-$7,500, get 25% off purchase" at bounding box center [328, 201] width 173 height 14
click at [295, 204] on p "Spend $5,001-$7,500, get 25% off purchase" at bounding box center [328, 201] width 173 height 14
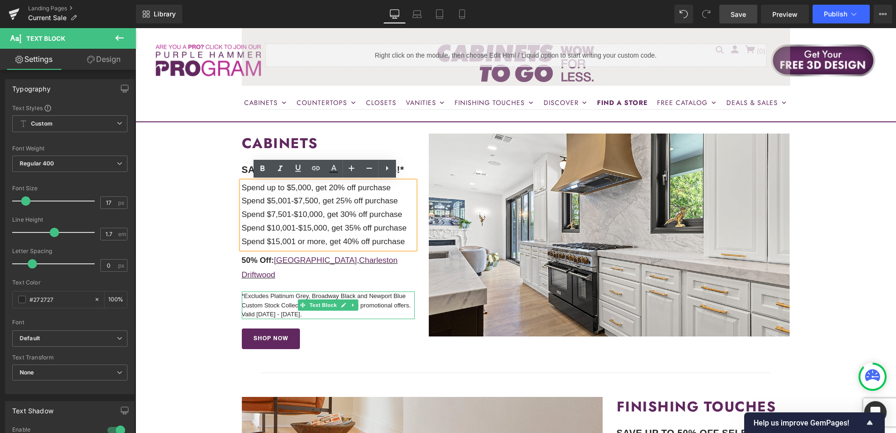
click at [380, 291] on p "*Excludes Platinum Grey, Broadway Black and Newport Blue Custom Stock Collectio…" at bounding box center [328, 305] width 173 height 28
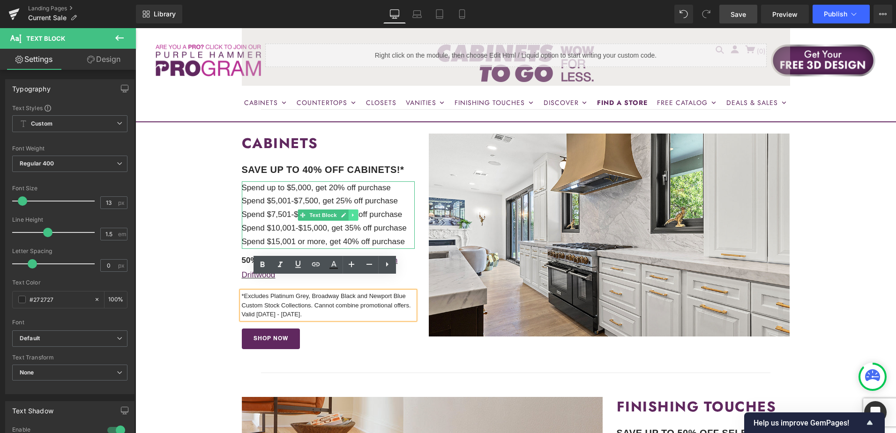
click at [352, 216] on icon at bounding box center [352, 214] width 1 height 3
click at [346, 215] on icon at bounding box center [348, 214] width 5 height 5
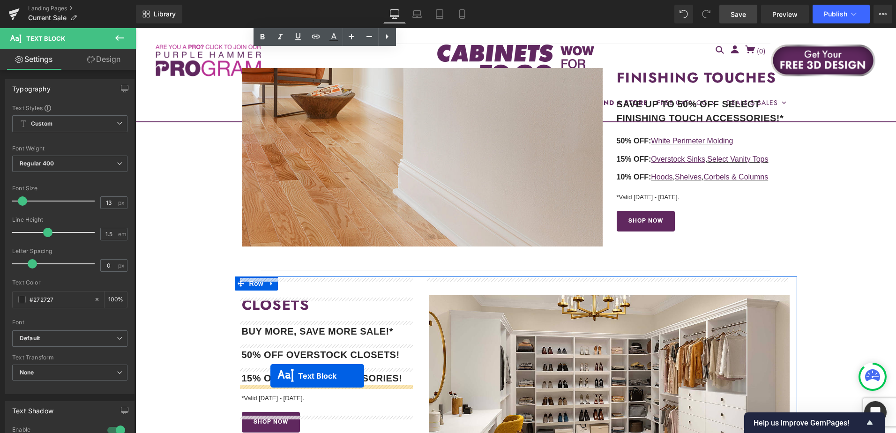
scroll to position [642, 0]
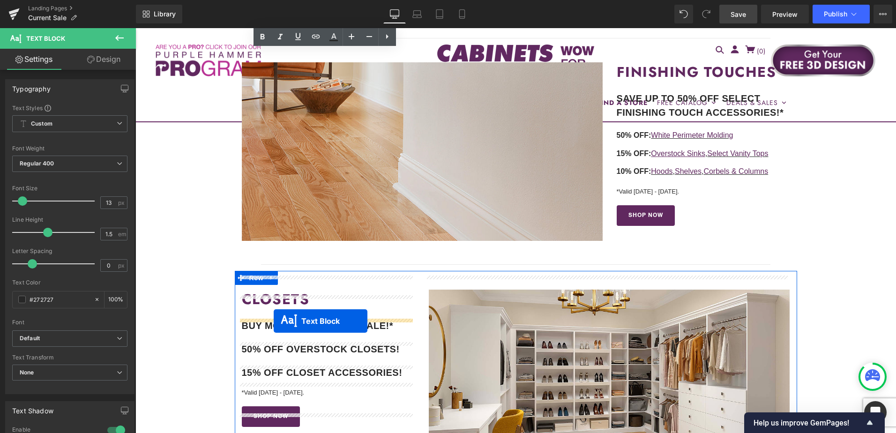
drag, startPoint x: 298, startPoint y: 147, endPoint x: 274, endPoint y: 320, distance: 175.0
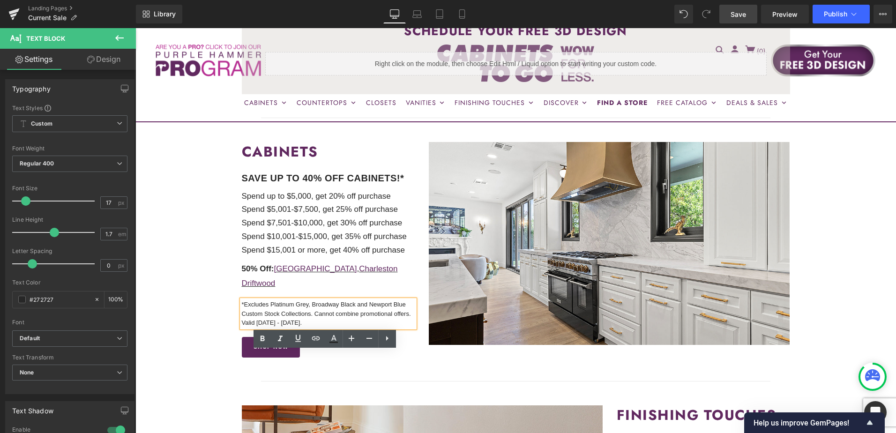
scroll to position [287, 0]
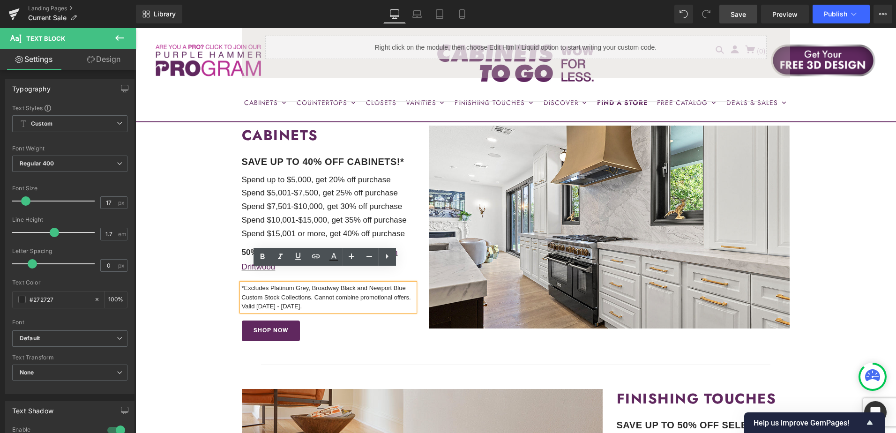
click at [300, 285] on p "*Excludes Platinum Grey, Broadway Black and Newport Blue Custom Stock Collectio…" at bounding box center [328, 297] width 173 height 28
click at [331, 283] on p "*Excludes Platinum Grey, Broadway Black and Newport Blue Custom Stock Collectio…" at bounding box center [328, 297] width 173 height 28
drag, startPoint x: 314, startPoint y: 283, endPoint x: 335, endPoint y: 291, distance: 22.5
click at [335, 291] on p "*Excludes Platinum Grey, Broadway Black and Newport Blue Custom Stock Collectio…" at bounding box center [328, 297] width 173 height 28
copy p "Cannot combine promotional offers. Valid 10/8/25 - 10/21/25."
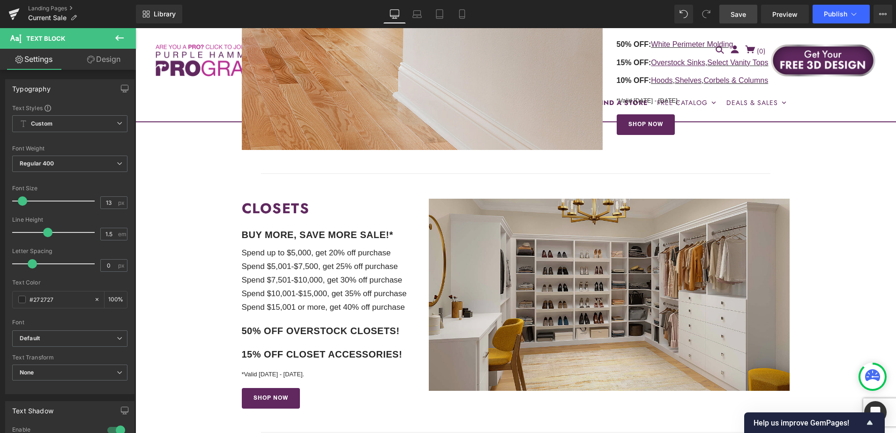
scroll to position [802, 0]
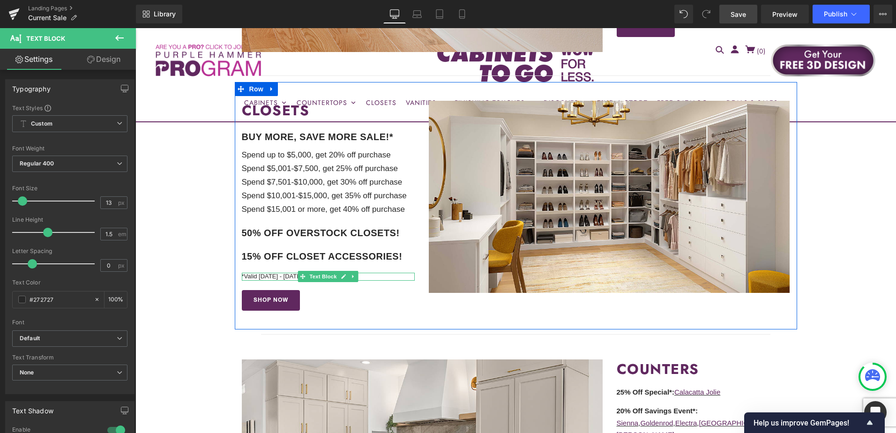
click at [283, 273] on p "*Valid 10/8/25 - 10/21/25." at bounding box center [328, 277] width 173 height 8
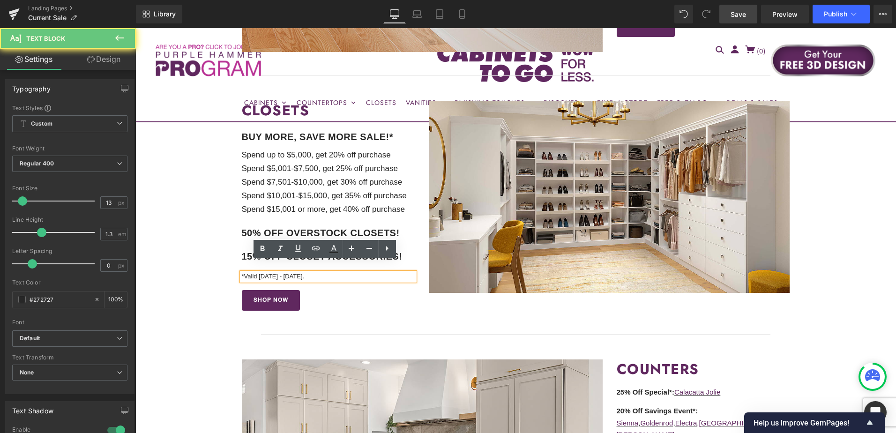
scroll to position [801, 0]
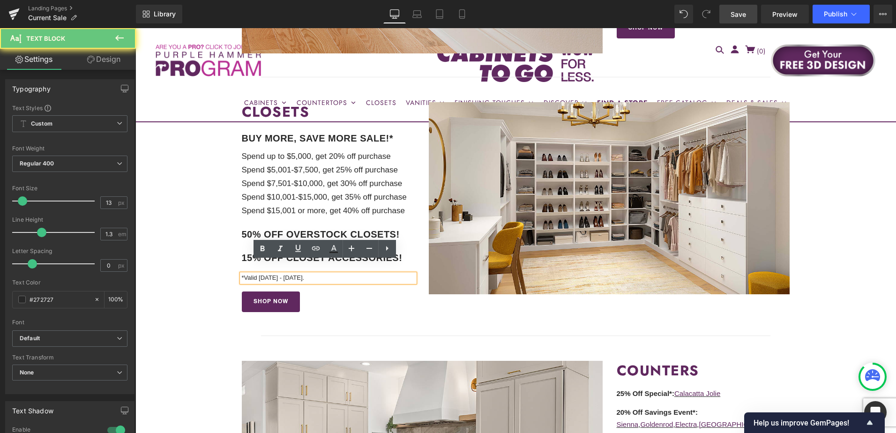
click at [273, 274] on p "*Valid 10/8/25 - 10/21/25." at bounding box center [328, 278] width 173 height 8
drag, startPoint x: 311, startPoint y: 266, endPoint x: 243, endPoint y: 267, distance: 67.5
click at [243, 274] on p "*Valid 10/8/25 - 10/21/25." at bounding box center [328, 278] width 173 height 8
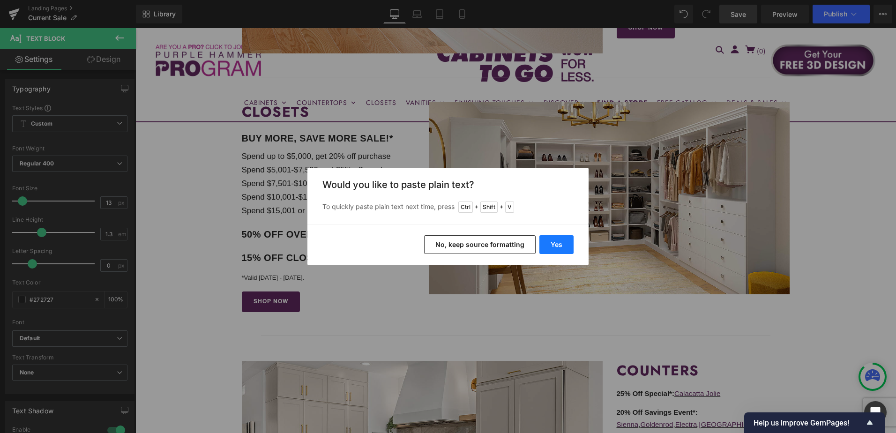
click at [553, 243] on button "Yes" at bounding box center [556, 244] width 34 height 19
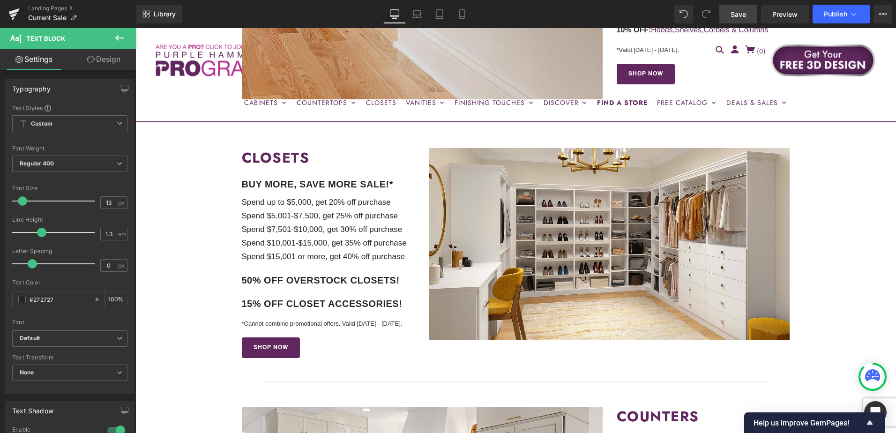
scroll to position [707, 0]
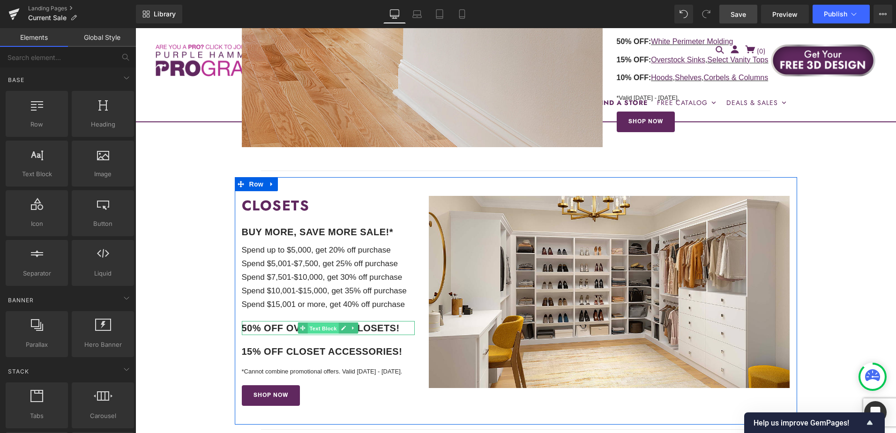
click at [316, 323] on span "Text Block" at bounding box center [323, 328] width 31 height 11
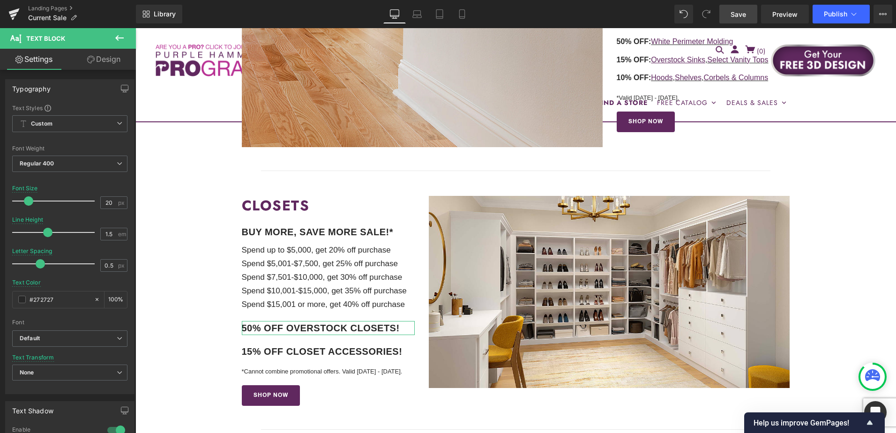
click at [91, 58] on icon at bounding box center [90, 59] width 7 height 7
click at [0, 0] on div "Spacing" at bounding box center [0, 0] width 0 height 0
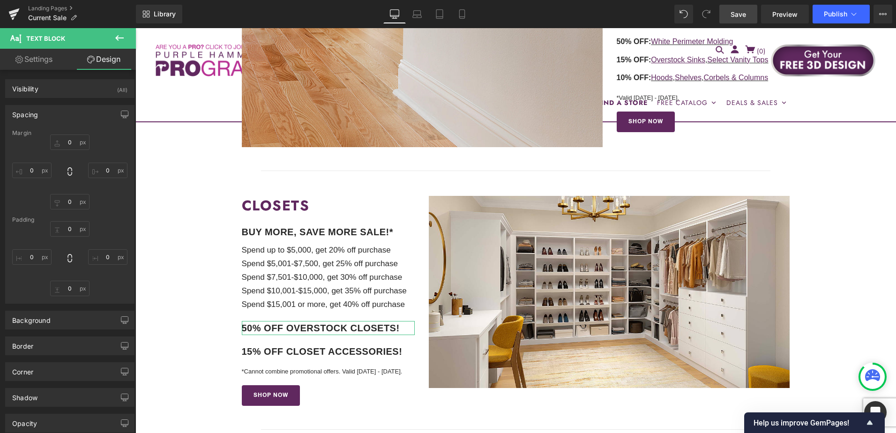
type input "20"
type input "0"
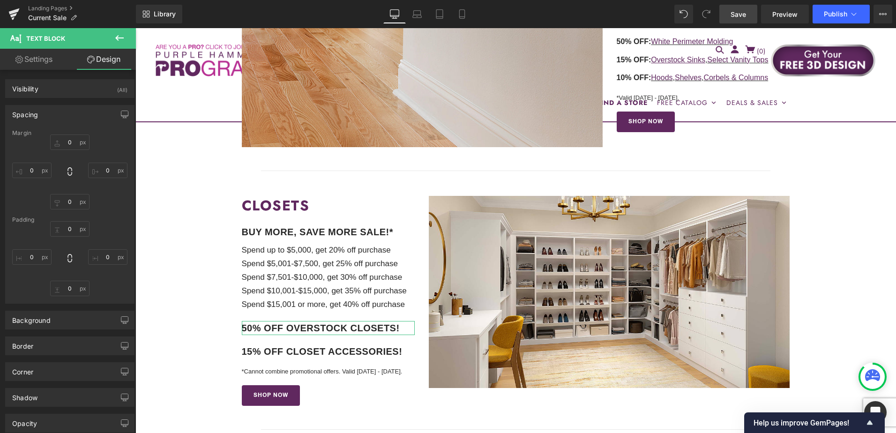
type input "0"
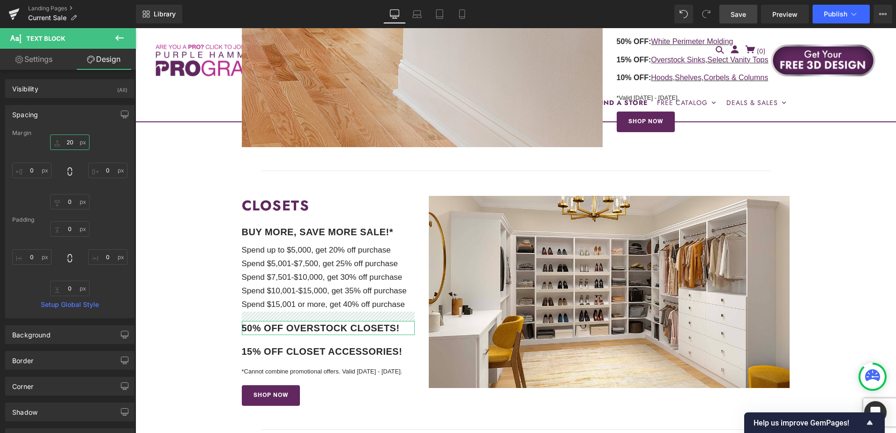
click at [70, 142] on input "20" at bounding box center [69, 141] width 39 height 15
type input "10"
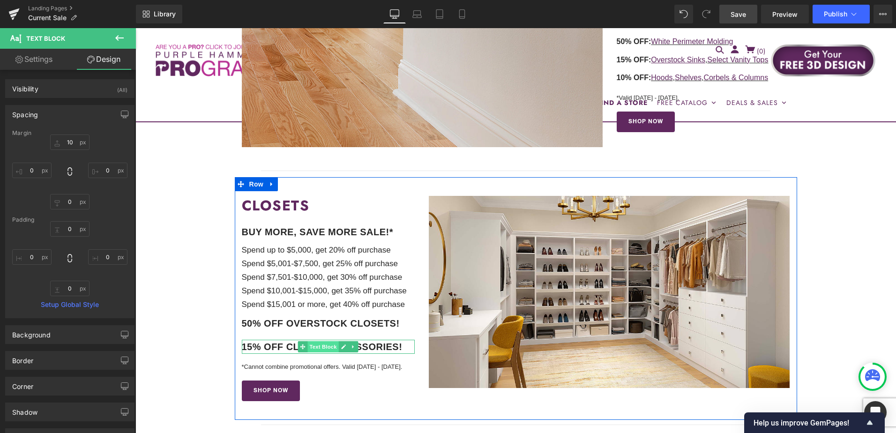
click at [311, 341] on span "Text Block" at bounding box center [323, 346] width 31 height 11
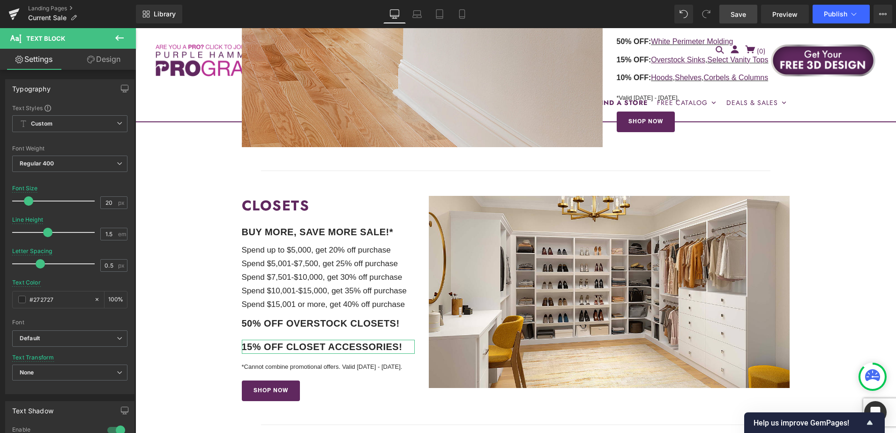
click at [96, 59] on link "Design" at bounding box center [104, 59] width 68 height 21
click at [0, 0] on div "Spacing" at bounding box center [0, 0] width 0 height 0
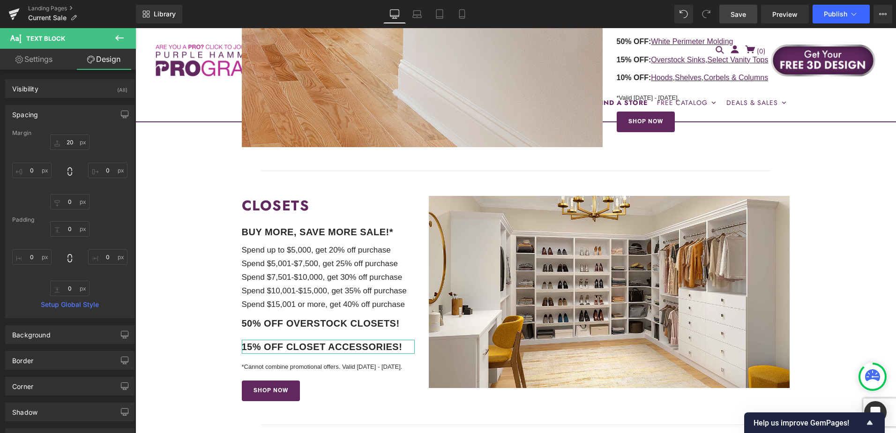
type input "20"
type input "0"
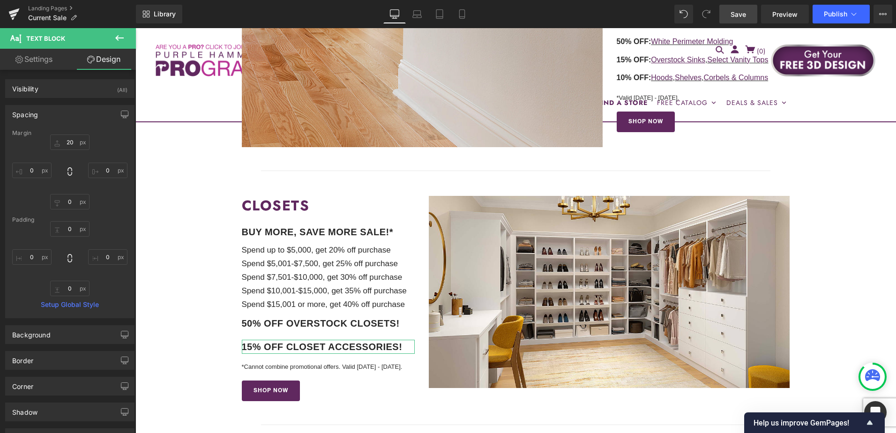
type input "0"
click at [73, 138] on input "20" at bounding box center [69, 141] width 39 height 15
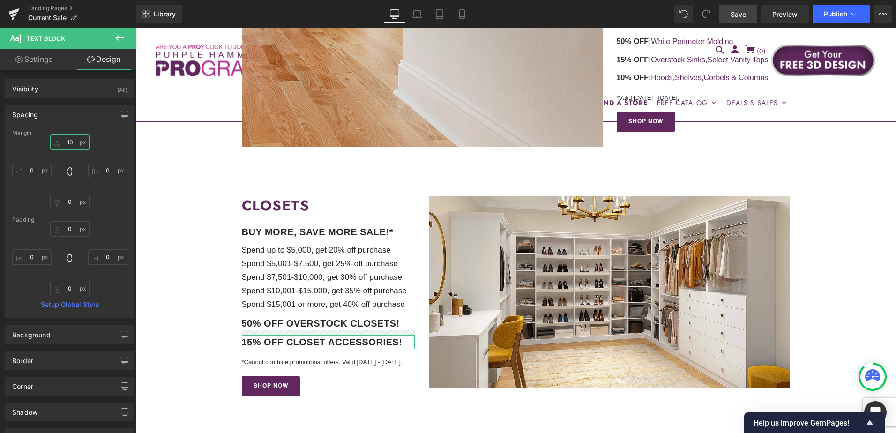
click at [68, 140] on input "10" at bounding box center [69, 141] width 39 height 15
type input "20"
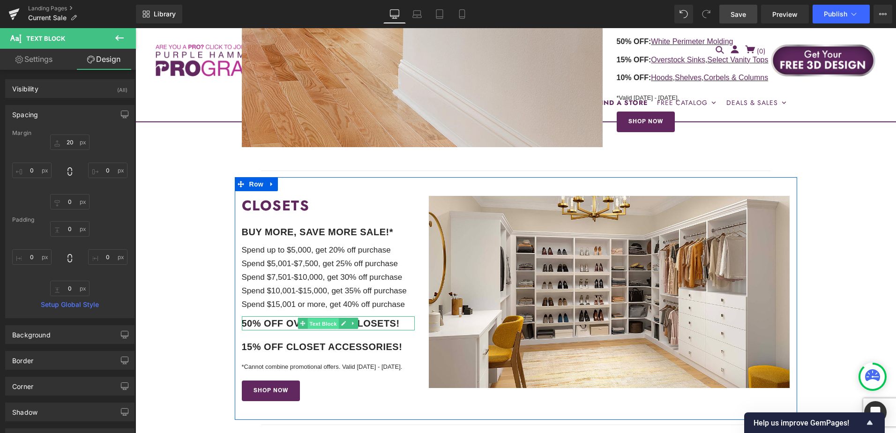
click at [311, 318] on span "Text Block" at bounding box center [323, 323] width 31 height 11
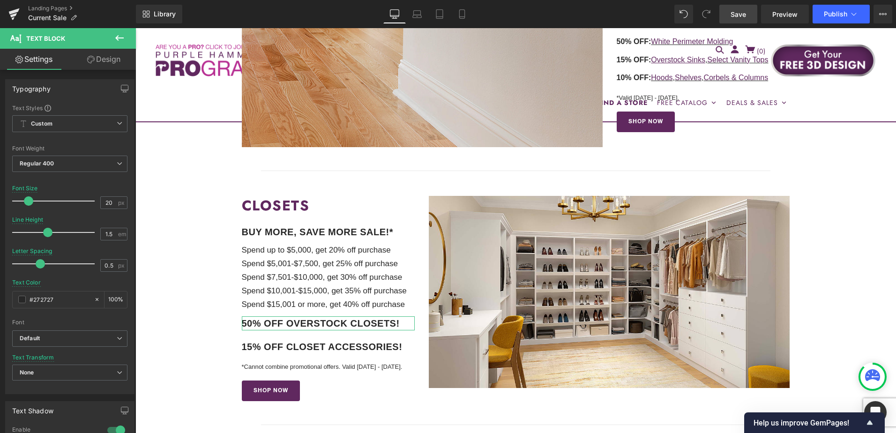
click at [103, 58] on link "Design" at bounding box center [104, 59] width 68 height 21
click at [0, 0] on div "Spacing" at bounding box center [0, 0] width 0 height 0
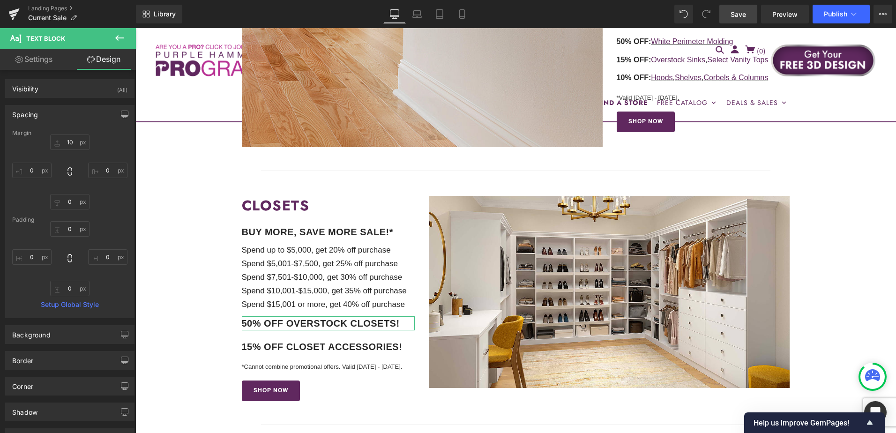
type input "10"
type input "0"
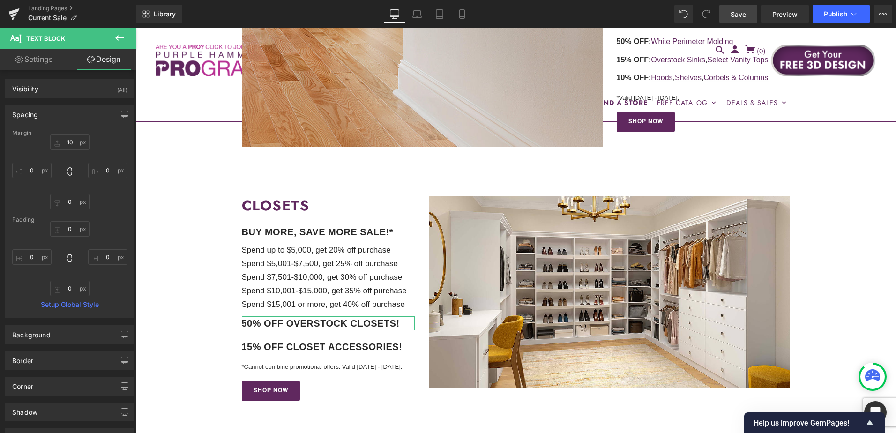
type input "0"
click at [71, 146] on input "10" at bounding box center [69, 141] width 39 height 15
click at [71, 146] on input "2" at bounding box center [69, 141] width 39 height 15
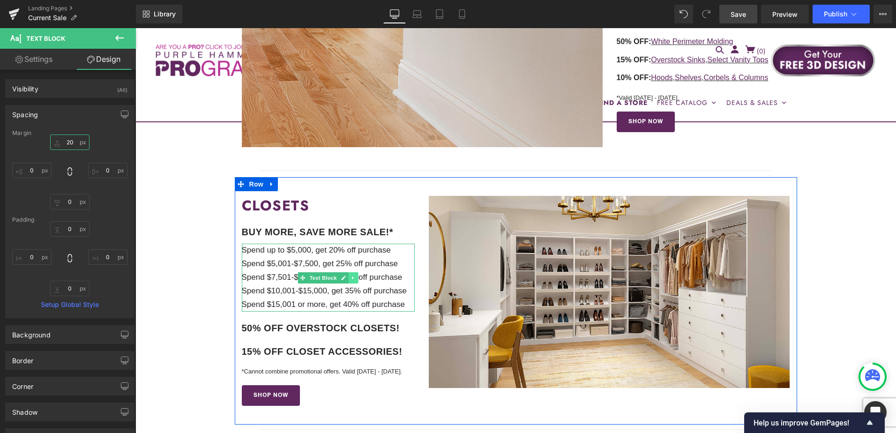
type input "20"
click at [351, 275] on icon at bounding box center [353, 278] width 5 height 6
click at [356, 275] on icon at bounding box center [358, 277] width 5 height 5
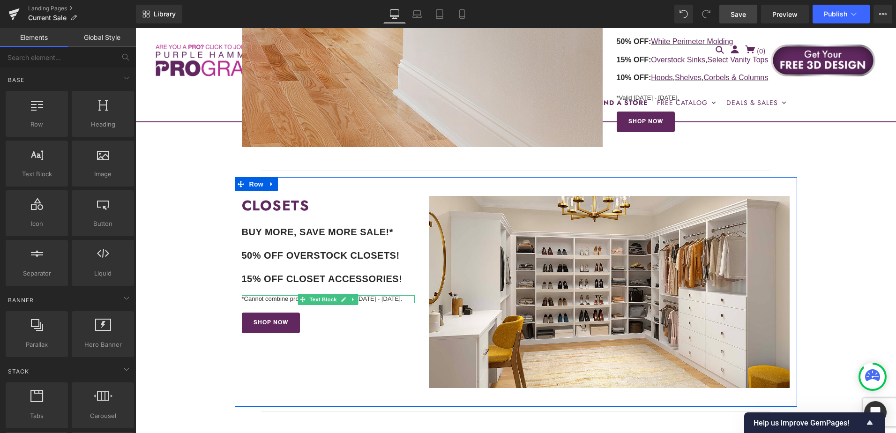
click at [288, 295] on p "*Cannot combine promotional offers. Valid 10/8/25 - 10/21/25." at bounding box center [328, 299] width 173 height 8
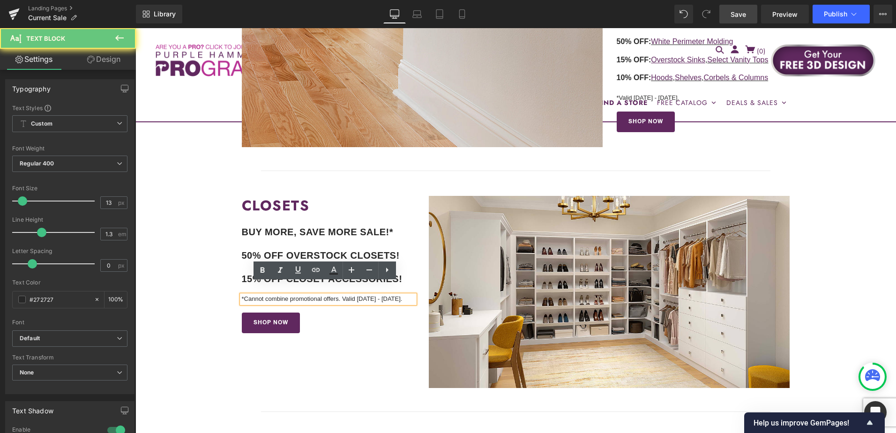
click at [310, 295] on p "*Cannot combine promotional offers. Valid 10/8/25 - 10/21/25." at bounding box center [328, 299] width 173 height 8
click at [341, 295] on p "*Cannot combine promotional offers. Valid 10/8/25 - 10/21/25." at bounding box center [328, 299] width 173 height 8
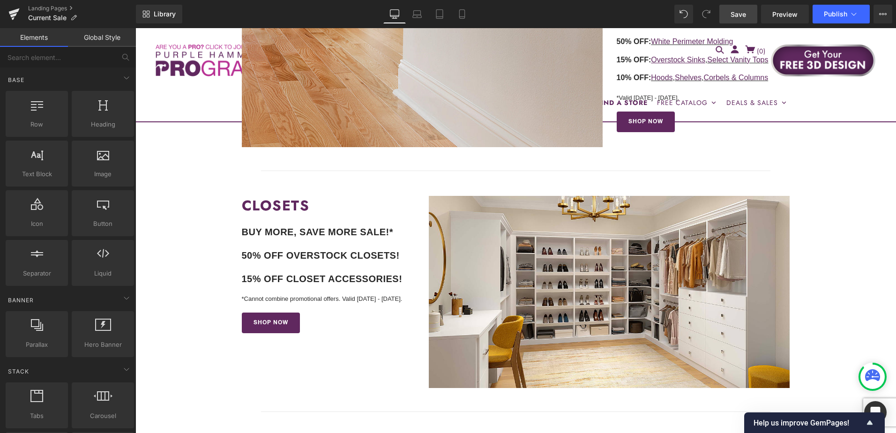
click at [741, 20] on link "Save" at bounding box center [738, 14] width 38 height 19
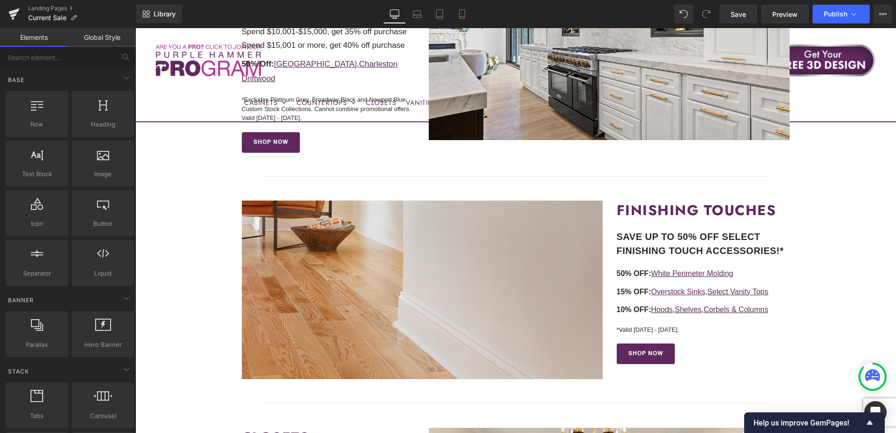
scroll to position [473, 0]
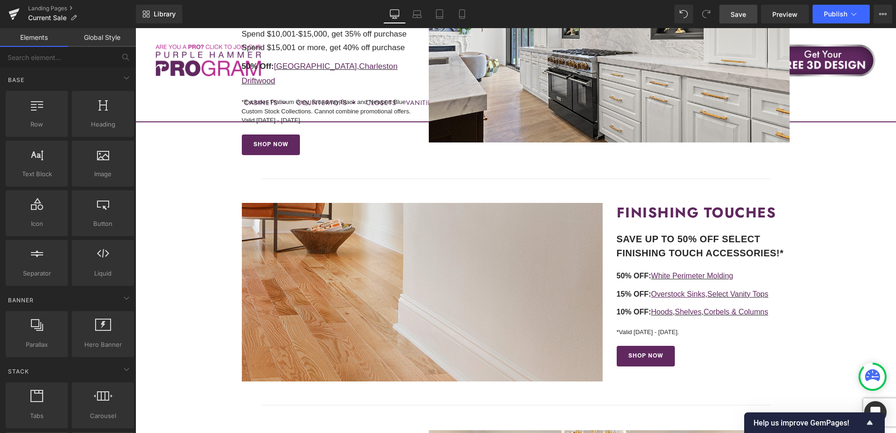
drag, startPoint x: 741, startPoint y: 18, endPoint x: 698, endPoint y: 265, distance: 251.0
click at [741, 18] on span "Save" at bounding box center [737, 14] width 15 height 10
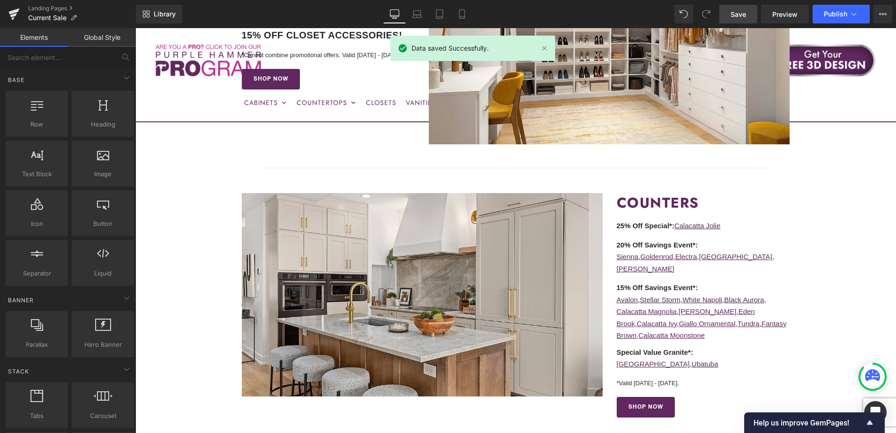
scroll to position [942, 0]
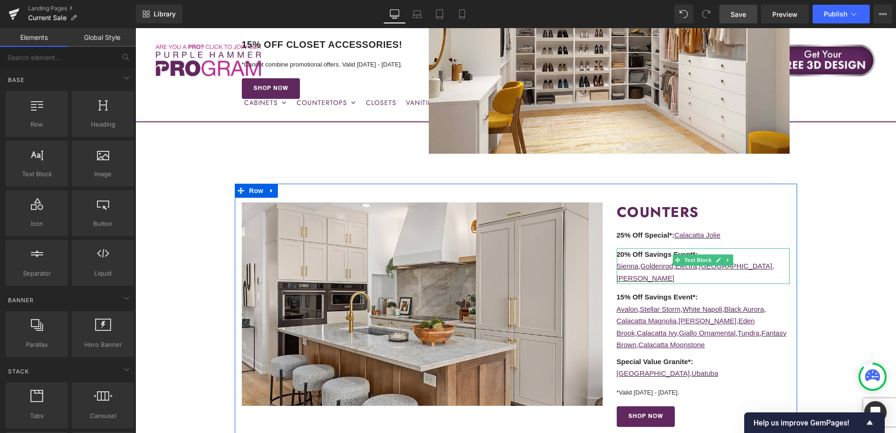
click at [778, 260] on p "Sienna , Goldenrod , Electra , White Palace , Cel Dusk" at bounding box center [702, 272] width 173 height 24
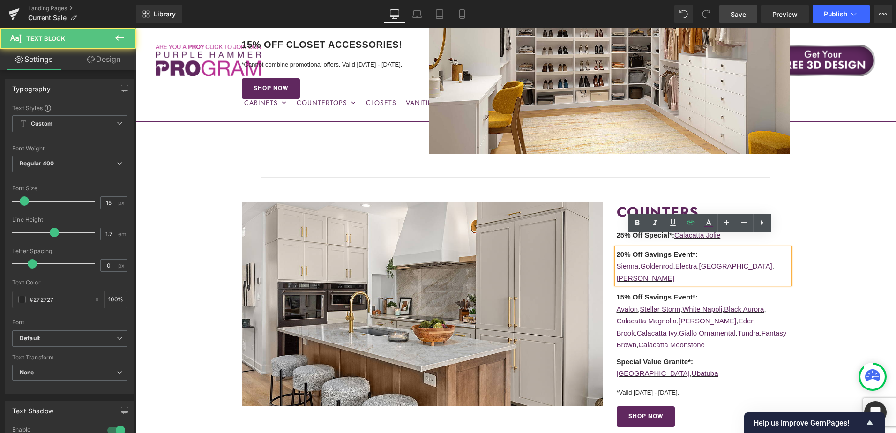
click at [781, 260] on p "Sienna , Goldenrod , Electra , White Palace , Cel Dusk" at bounding box center [702, 272] width 173 height 24
click at [674, 274] on link "Cel Dusk" at bounding box center [645, 278] width 58 height 8
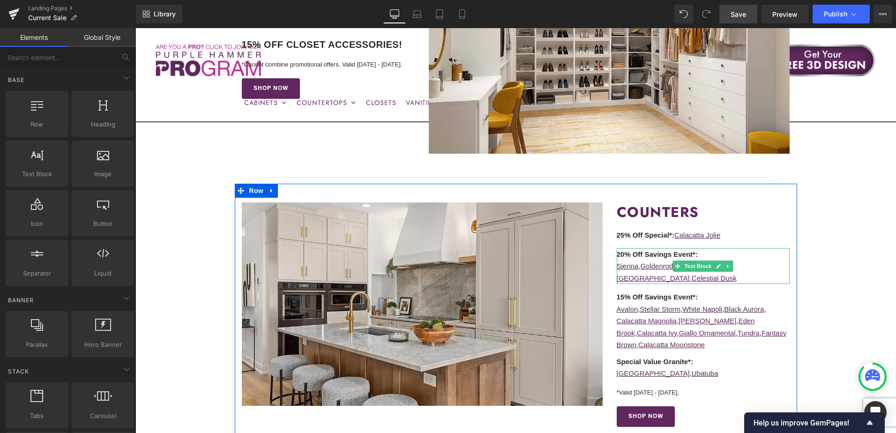
click at [640, 267] on p "Sienna , Goldenrod , Electra , White Palace , Celestial Dusk" at bounding box center [702, 272] width 173 height 24
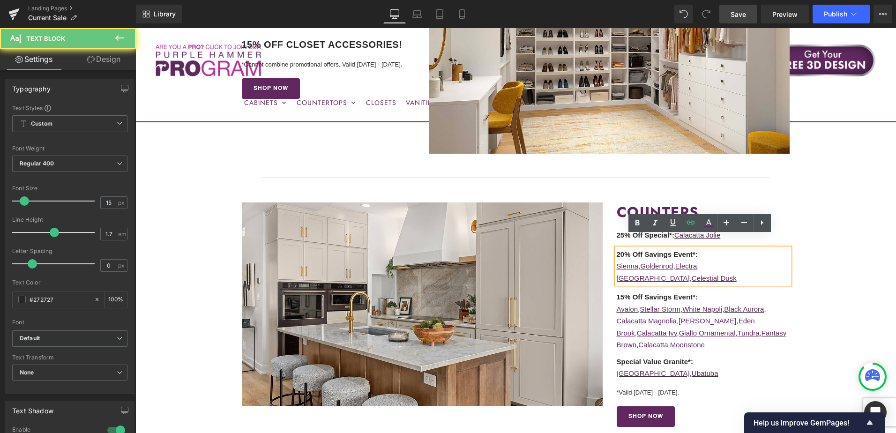
click at [642, 267] on p "Sienna , Goldenrod , Electra , White Palace , Celestial Dusk" at bounding box center [702, 272] width 173 height 24
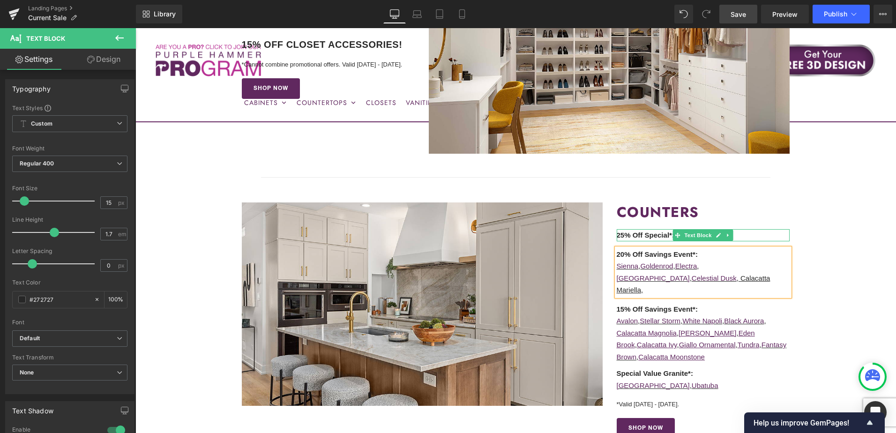
click at [738, 229] on p "25% Off Special* : Calacatta Jolie" at bounding box center [702, 235] width 173 height 12
click at [744, 229] on p "25% Off Special* : Calacatta Jolie" at bounding box center [702, 235] width 173 height 12
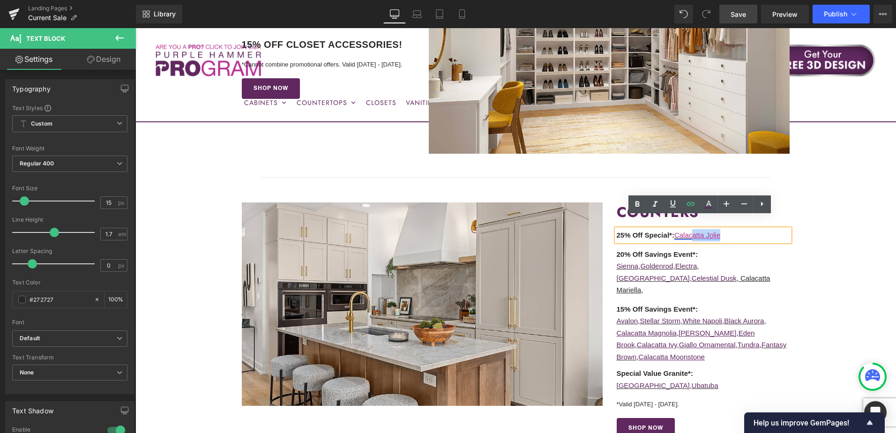
drag, startPoint x: 739, startPoint y: 224, endPoint x: 692, endPoint y: 224, distance: 46.8
click at [692, 229] on p "25% Off Special* : Calacatta Jolie" at bounding box center [702, 235] width 173 height 12
click at [748, 229] on p "25% Off Special* : Calacatta Jolie" at bounding box center [702, 235] width 173 height 12
drag, startPoint x: 735, startPoint y: 223, endPoint x: 675, endPoint y: 223, distance: 60.9
click at [675, 229] on p "25% Off Special* : Calacatta Jolie" at bounding box center [702, 235] width 173 height 12
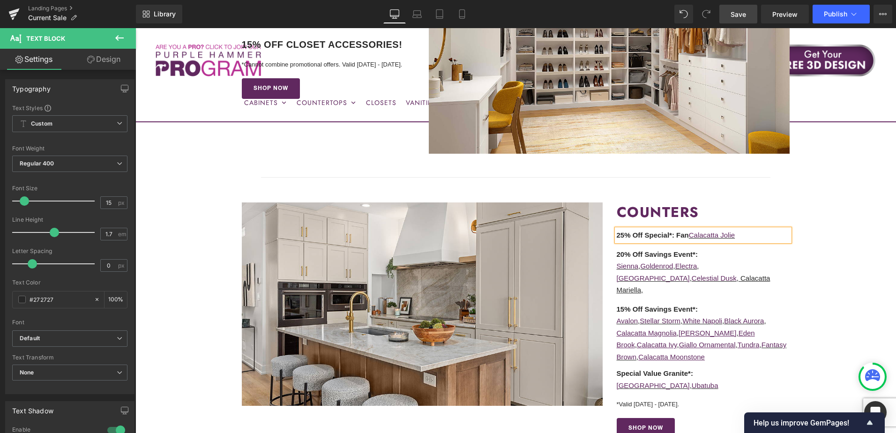
click at [750, 229] on p "25% Off Special* : Fan Calacatta Jolie" at bounding box center [702, 235] width 173 height 12
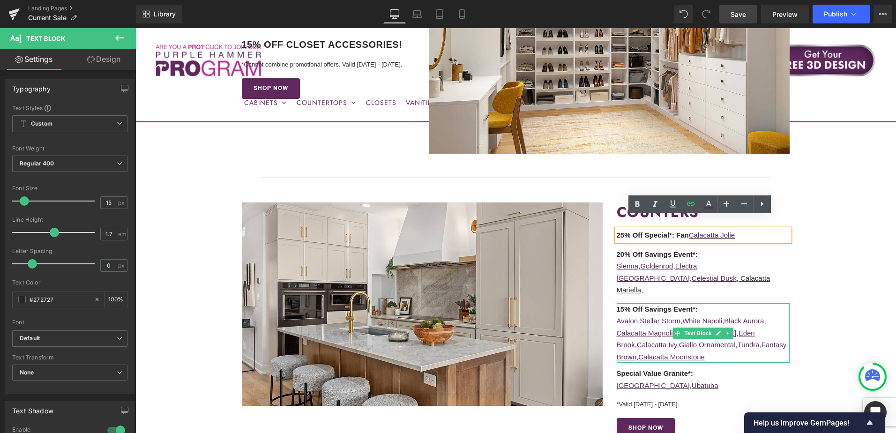
click at [776, 327] on p "Calacatta Magnolia , Calacatta Serrano , Eden Brook , Calacatta Ivy , Giallo Or…" at bounding box center [702, 345] width 173 height 36
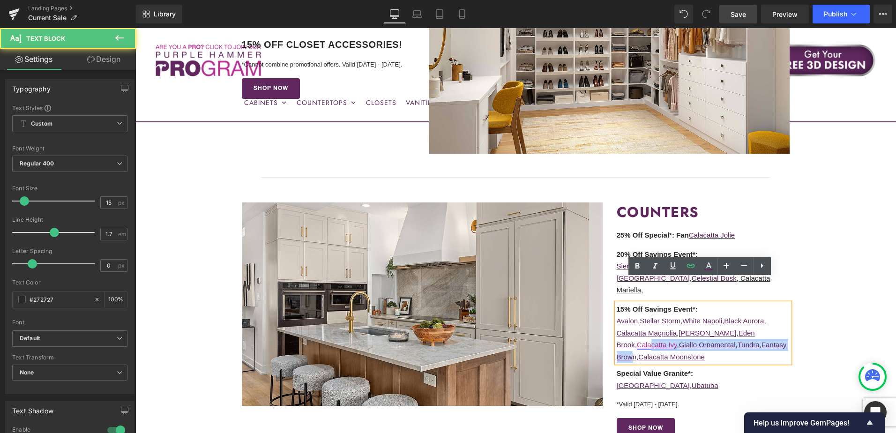
drag, startPoint x: 631, startPoint y: 333, endPoint x: 628, endPoint y: 324, distance: 9.5
click at [628, 327] on p "Calacatta Magnolia , Calacatta Serrano , Eden Brook , Calacatta Ivy , Giallo Or…" at bounding box center [702, 345] width 173 height 36
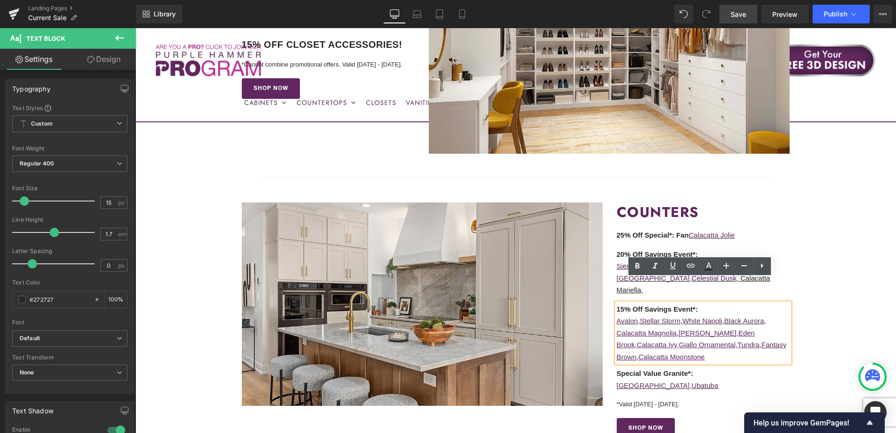
click at [764, 335] on p "Calacatta Magnolia , Calacatta Serrano , Eden Brook , Calacatta Ivy , Giallo Or…" at bounding box center [702, 345] width 173 height 36
drag, startPoint x: 744, startPoint y: 325, endPoint x: 635, endPoint y: 334, distance: 109.5
click at [635, 334] on p "Calacatta Magnolia , Calacatta Serrano , Eden Brook , Calacatta Ivy , Giallo Or…" at bounding box center [702, 345] width 173 height 36
copy link "Fantasy Brown"
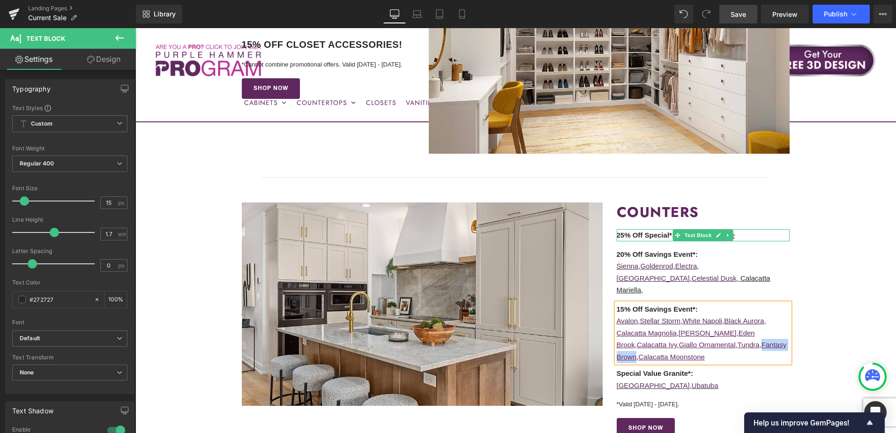
click at [740, 229] on p "25% Off Special* : Fan Calacatta Jolie" at bounding box center [702, 235] width 173 height 12
click at [741, 229] on p "25% Off Special* : Fan Calacatta Jolie" at bounding box center [702, 235] width 173 height 12
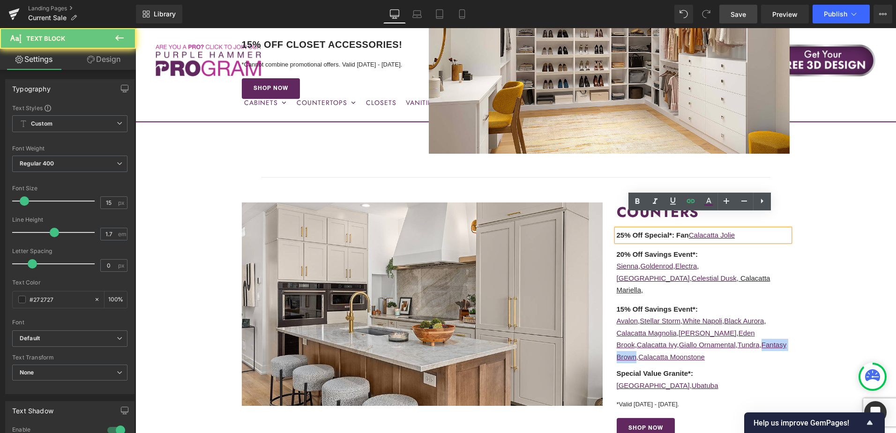
scroll to position [944, 0]
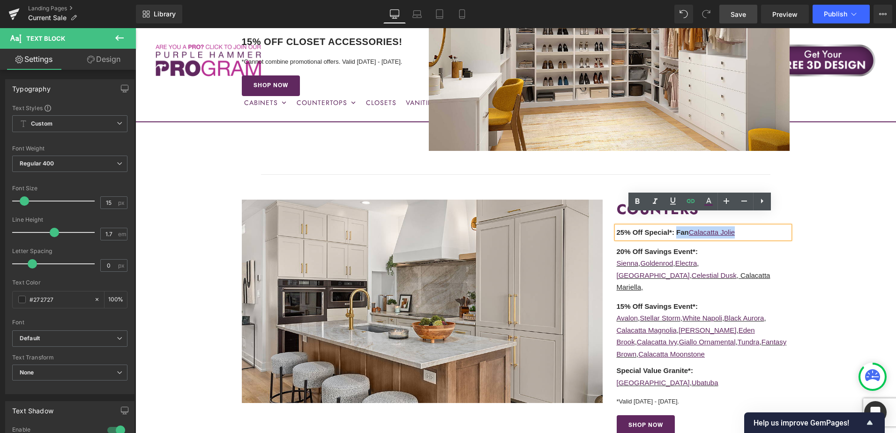
drag, startPoint x: 744, startPoint y: 222, endPoint x: 674, endPoint y: 222, distance: 69.8
click at [674, 226] on p "25% Off Special* : Fan Calacatta Jolie" at bounding box center [702, 232] width 173 height 12
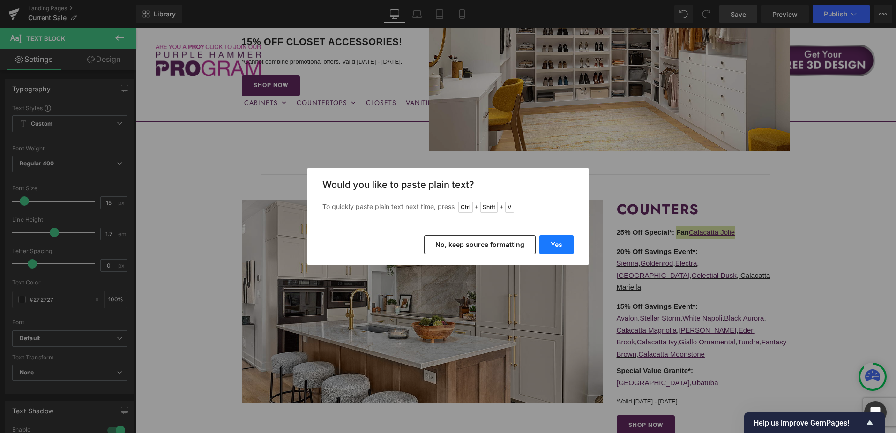
click at [561, 244] on button "Yes" at bounding box center [556, 244] width 34 height 19
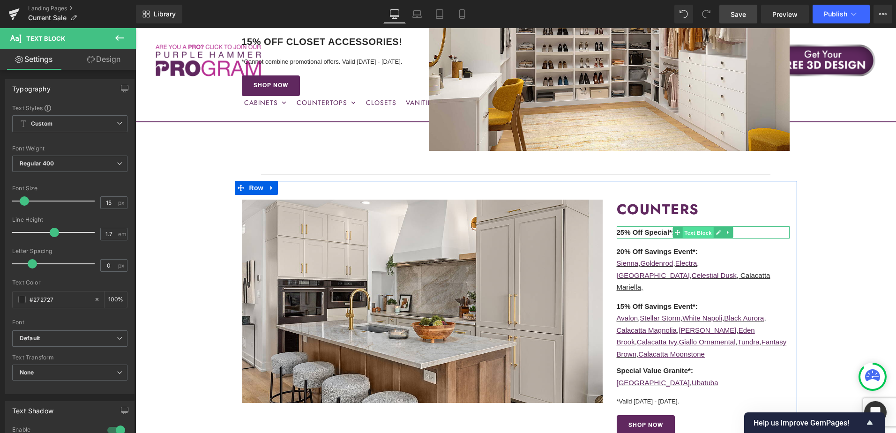
click at [684, 227] on span "Text Block" at bounding box center [698, 232] width 31 height 11
click at [736, 226] on p "25% Off Special* : Fantasy Brown" at bounding box center [702, 232] width 173 height 12
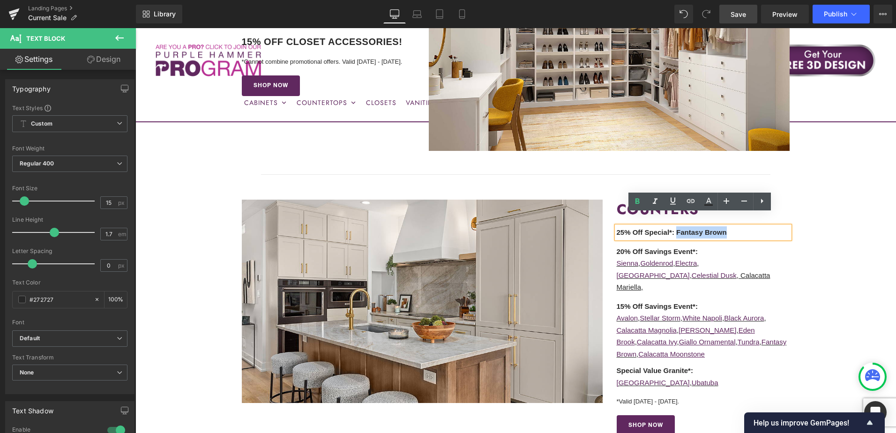
drag, startPoint x: 676, startPoint y: 222, endPoint x: 726, endPoint y: 220, distance: 50.2
click at [726, 226] on p "25% Off Special* : Fantasy Brown" at bounding box center [702, 232] width 173 height 12
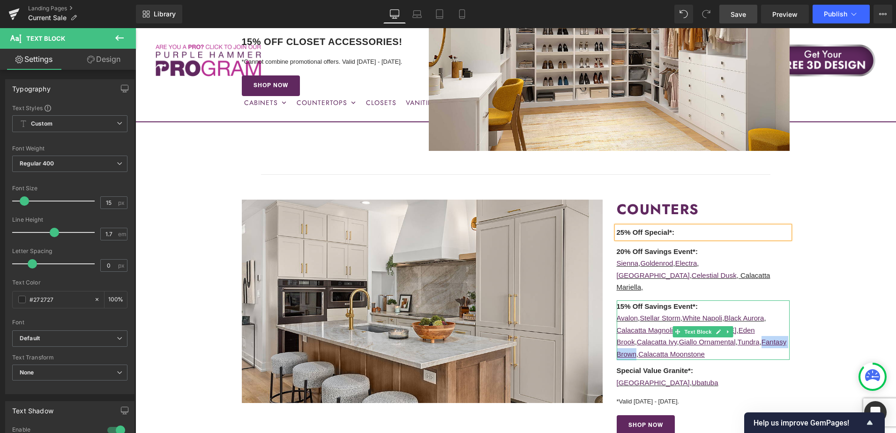
drag, startPoint x: 620, startPoint y: 332, endPoint x: 743, endPoint y: 315, distance: 124.4
click at [743, 324] on p "Calacatta Magnolia , Calacatta Serrano , Eden Brook , Calacatta Ivy , Giallo Or…" at bounding box center [702, 342] width 173 height 36
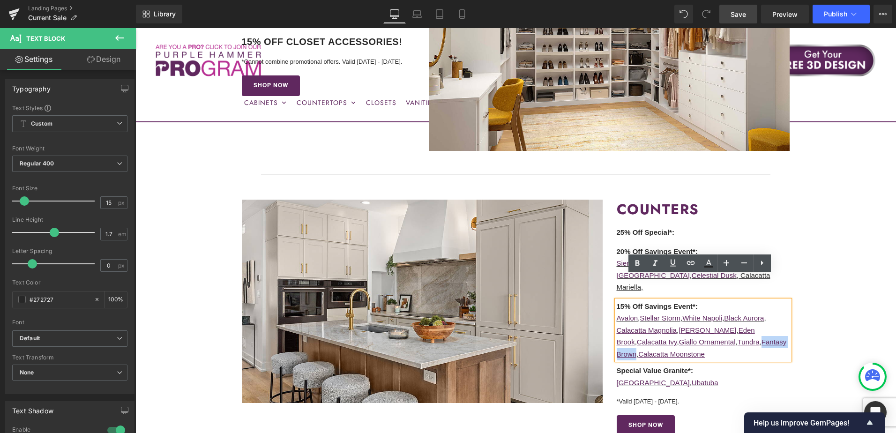
copy p "Fantasy Brown"
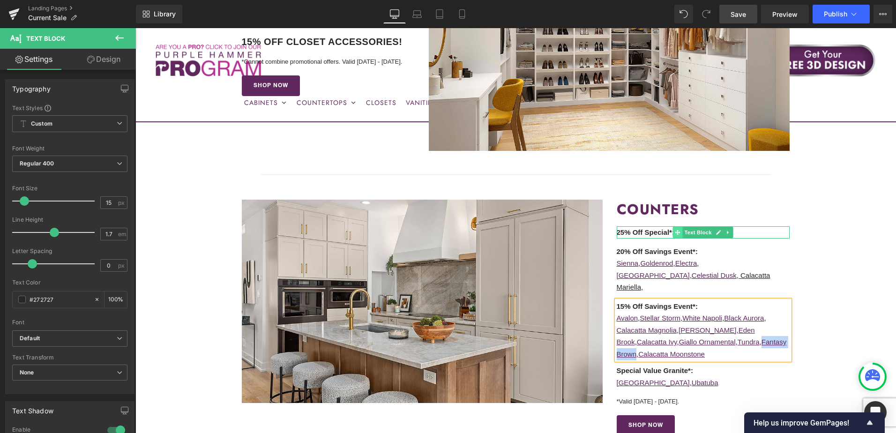
click at [678, 227] on span at bounding box center [678, 232] width 10 height 11
click at [747, 226] on p "25% Off Special* :" at bounding box center [702, 232] width 173 height 12
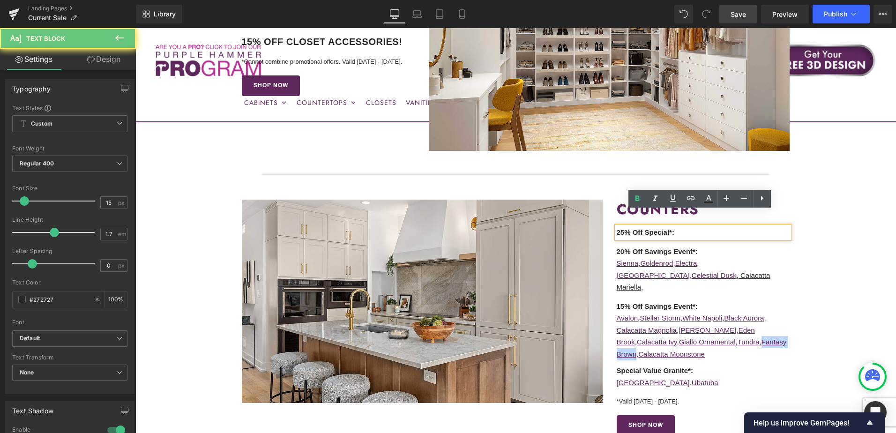
scroll to position [947, 0]
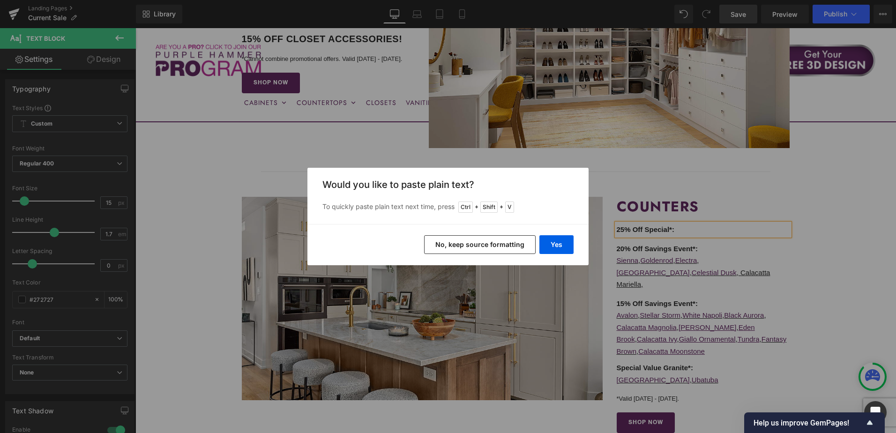
click at [490, 247] on button "No, keep source formatting" at bounding box center [479, 244] width 111 height 19
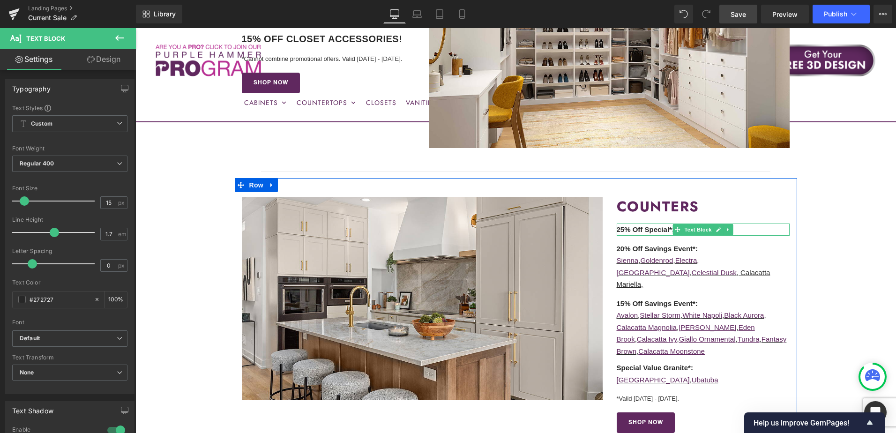
click at [739, 223] on p "25% Off Special* : Fantasy Brown" at bounding box center [702, 229] width 173 height 12
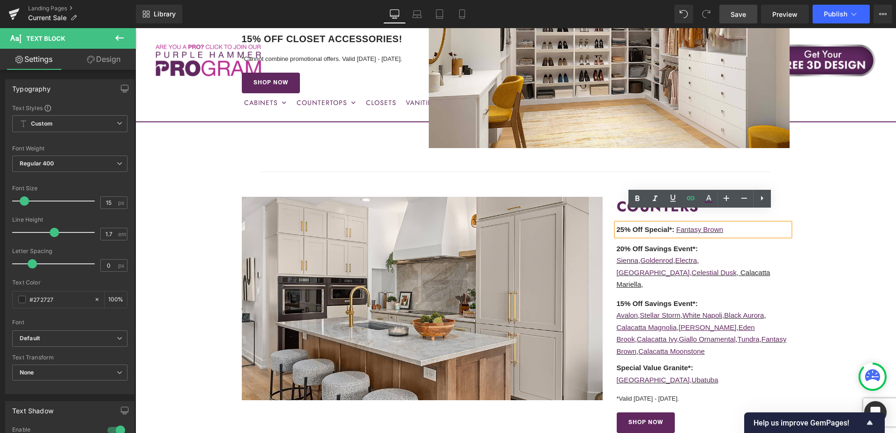
click at [674, 225] on span at bounding box center [675, 229] width 2 height 8
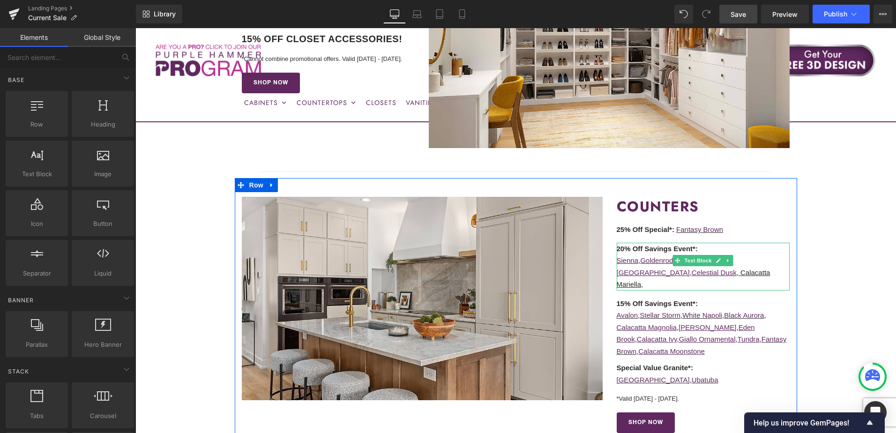
click at [698, 261] on p "Sienna , Goldenrod , Electra , White Palace , Celestial Dusk , Calacatta Mariel…" at bounding box center [702, 272] width 173 height 36
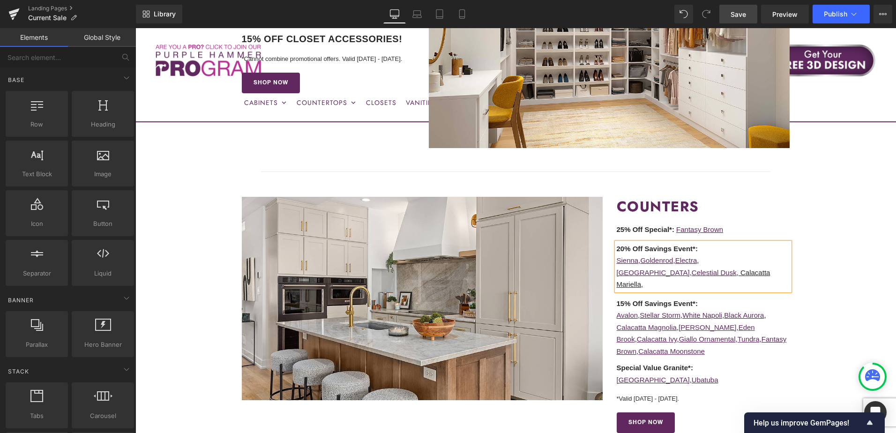
click at [697, 259] on p "Sienna , Goldenrod , Electra , White Palace , Celestial Dusk , Calacatta Mariel…" at bounding box center [702, 272] width 173 height 36
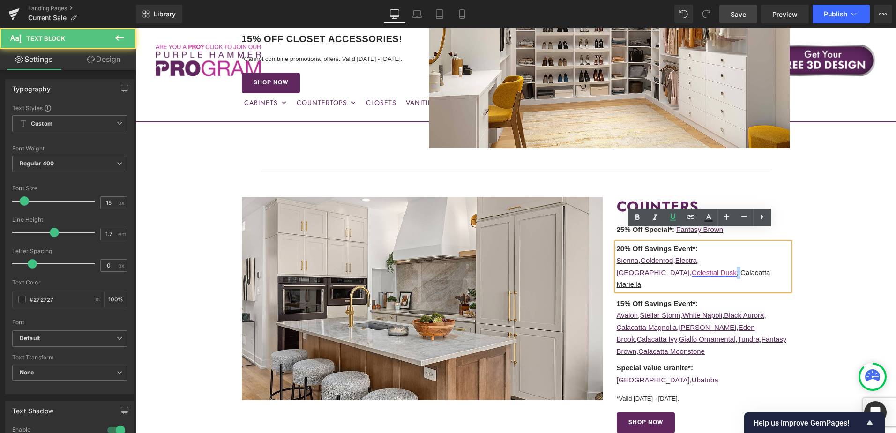
drag, startPoint x: 635, startPoint y: 261, endPoint x: 630, endPoint y: 263, distance: 6.1
click at [630, 268] on u "Celestial Dusk , Calacatta Mariella," at bounding box center [693, 278] width 154 height 20
click at [672, 220] on icon at bounding box center [673, 217] width 6 height 7
drag, startPoint x: 699, startPoint y: 264, endPoint x: 691, endPoint y: 263, distance: 8.0
click at [691, 263] on p "Sienna , Goldenrod , Electra , White Palace , Celestial Dusk , Calacatta Mariel…" at bounding box center [702, 272] width 173 height 36
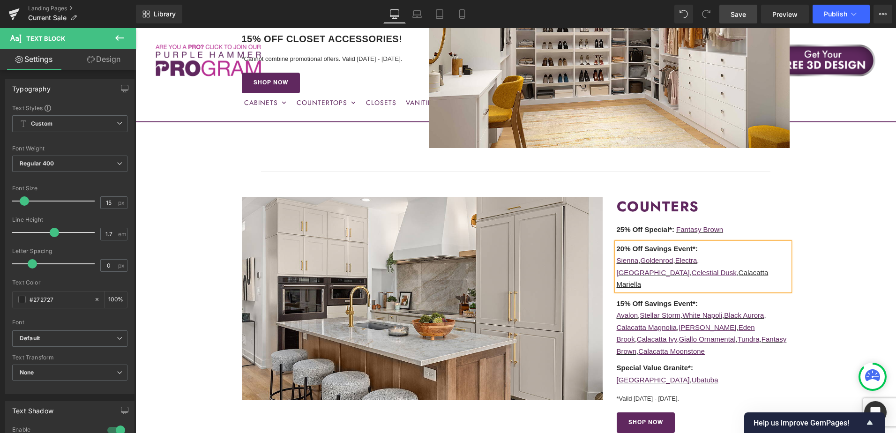
click at [717, 260] on p "Sienna , Goldenrod , Electra , White Palace , Celestial Dusk , Calacatta Mariel…" at bounding box center [702, 272] width 173 height 36
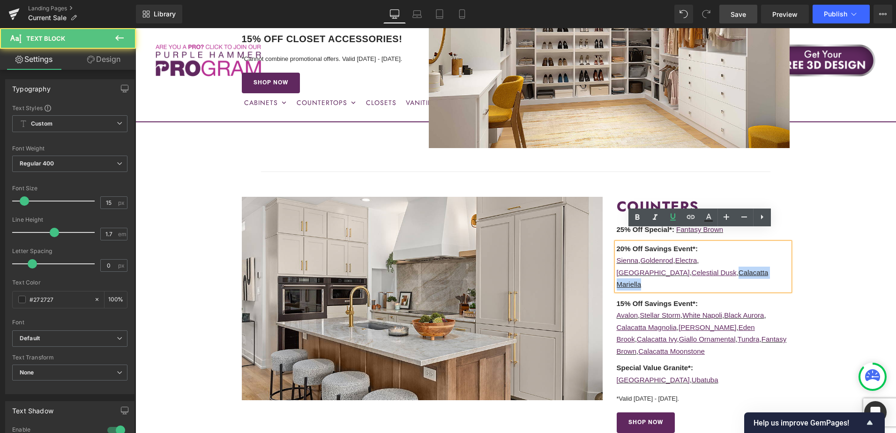
drag, startPoint x: 636, startPoint y: 260, endPoint x: 701, endPoint y: 260, distance: 65.1
click at [701, 260] on p "Sienna , Goldenrod , Electra , White Palace , Celestial Dusk , Calacatta Mariel…" at bounding box center [702, 272] width 173 height 36
click at [690, 216] on icon at bounding box center [690, 216] width 11 height 11
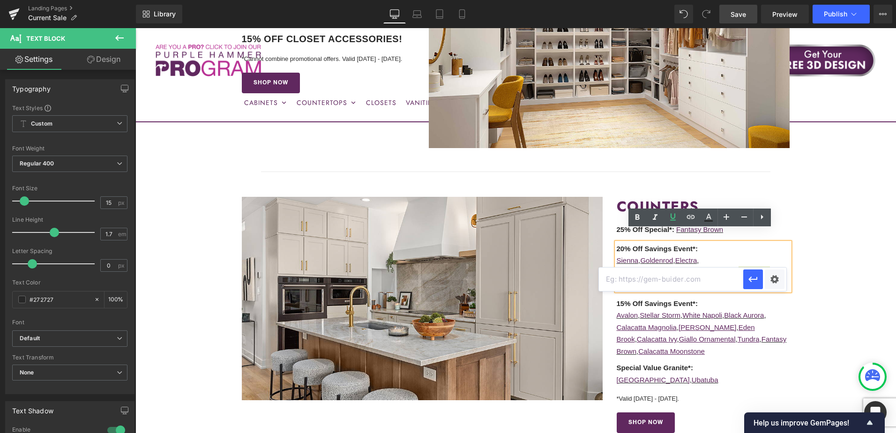
click at [677, 278] on input "text" at bounding box center [671, 278] width 144 height 23
paste input "https://cabinetstogo.com/products/corsica-pearl-calacatta-mariella-quartz"
type input "https://cabinetstogo.com/products/corsica-pearl-calacatta-mariella-quartz"
click at [750, 283] on icon "button" at bounding box center [752, 279] width 11 height 11
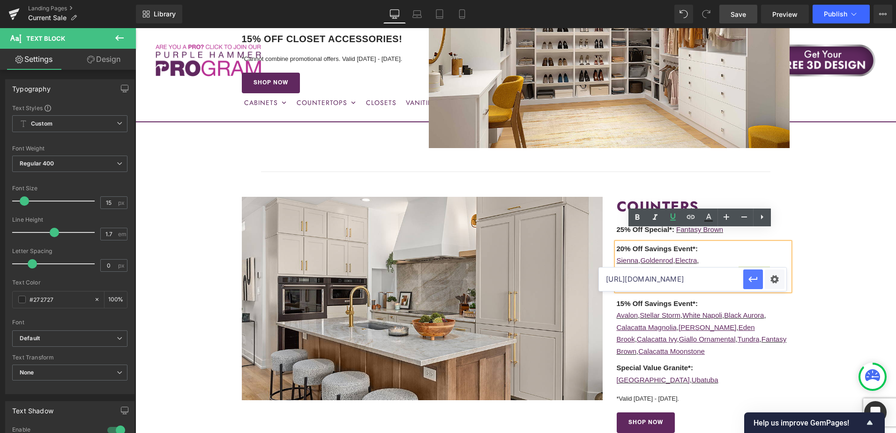
scroll to position [0, 0]
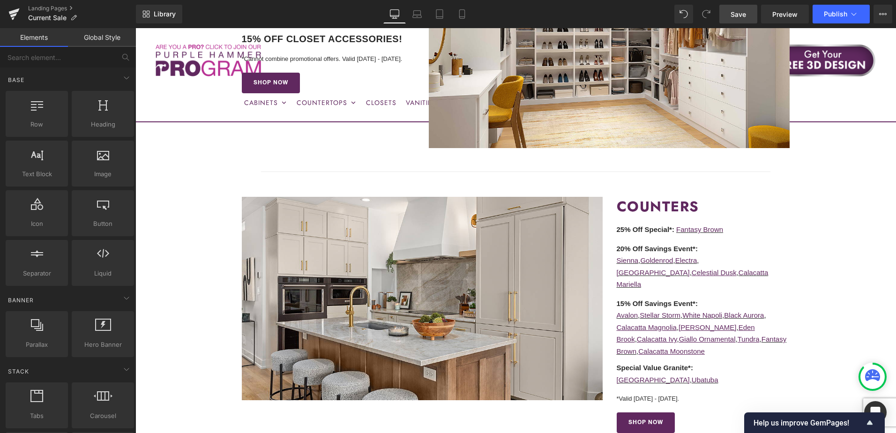
click at [739, 19] on span "Save" at bounding box center [737, 14] width 15 height 10
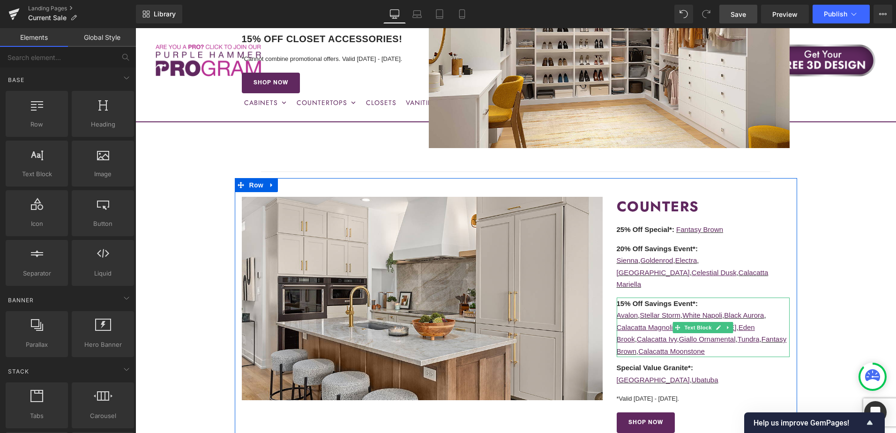
click at [712, 327] on p "Calacatta Magnolia , Calacatta Serrano , Eden Brook , Calacatta Ivy , Giallo Or…" at bounding box center [702, 339] width 173 height 36
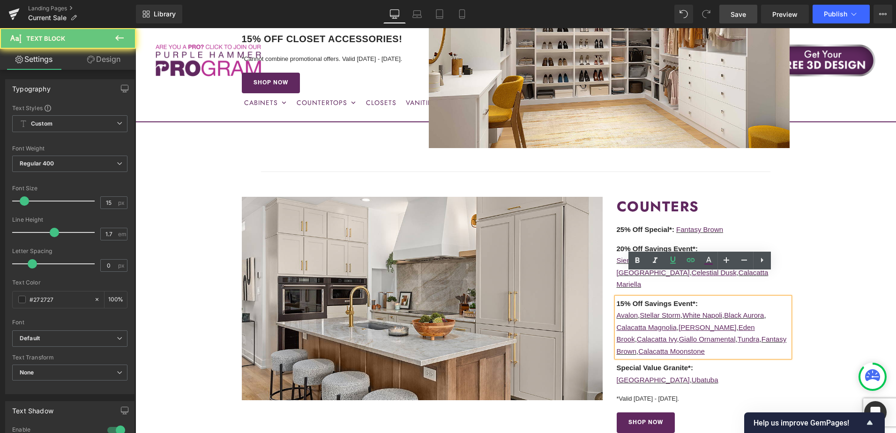
click at [712, 327] on p "Calacatta Magnolia , Calacatta Serrano , Eden Brook , Calacatta Ivy , Giallo Or…" at bounding box center [702, 339] width 173 height 36
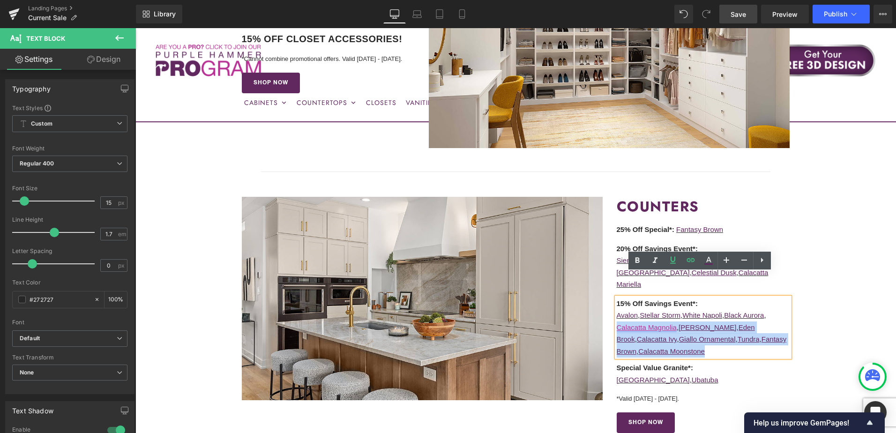
drag, startPoint x: 677, startPoint y: 326, endPoint x: 616, endPoint y: 306, distance: 64.9
click at [616, 321] on p "Calacatta Magnolia , Calacatta Serrano , Eden Brook , Calacatta Ivy , Giallo Or…" at bounding box center [702, 339] width 173 height 36
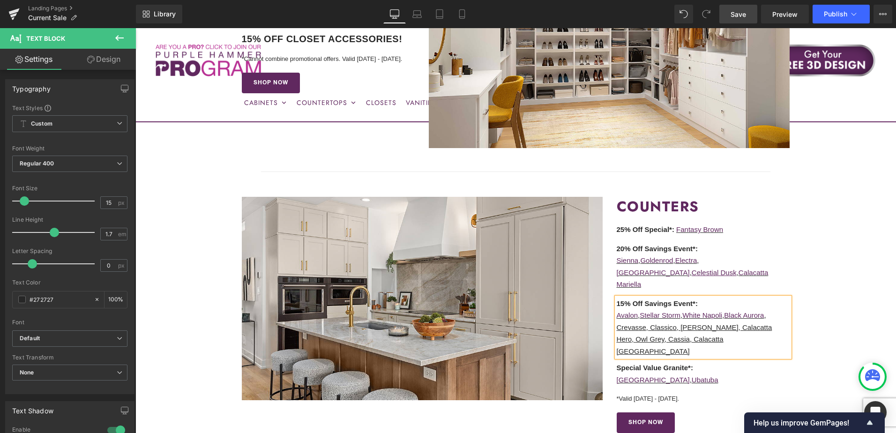
click at [643, 323] on u "Crevasse, Classico, Titus White, Calacatta Hero, Owl Grey, Cassia, Calacatta Al…" at bounding box center [694, 339] width 156 height 32
drag, startPoint x: 616, startPoint y: 304, endPoint x: 768, endPoint y: 294, distance: 152.6
click at [768, 297] on div "15% Off Savings Event*: Avalon , Stellar Storm , White Napoli , Black Aurora , …" at bounding box center [702, 327] width 173 height 60
click at [635, 323] on u "Crevasse, Classico, Titus White, Calacatta Hero, Owl Grey, Cassia, Calacatta Al…" at bounding box center [694, 339] width 156 height 32
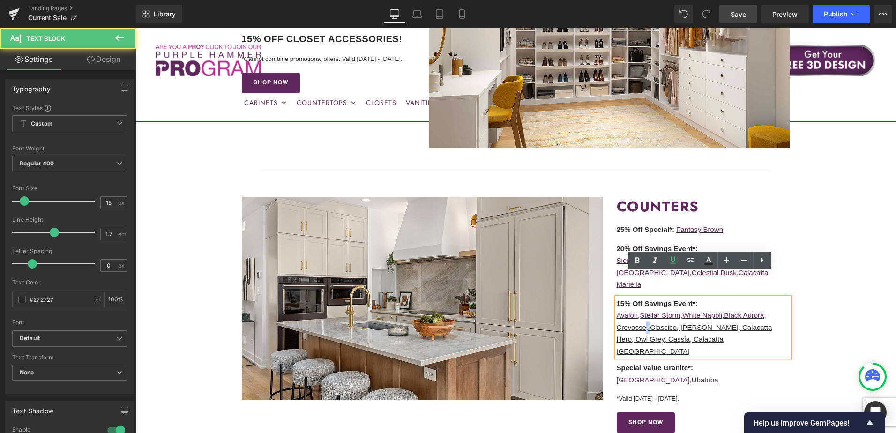
drag, startPoint x: 649, startPoint y: 304, endPoint x: 643, endPoint y: 306, distance: 6.1
click at [643, 323] on u "Crevasse, Classico, Titus White, Calacatta Hero, Owl Grey, Cassia, Calacatta Al…" at bounding box center [694, 339] width 156 height 32
click at [672, 264] on icon at bounding box center [672, 259] width 11 height 11
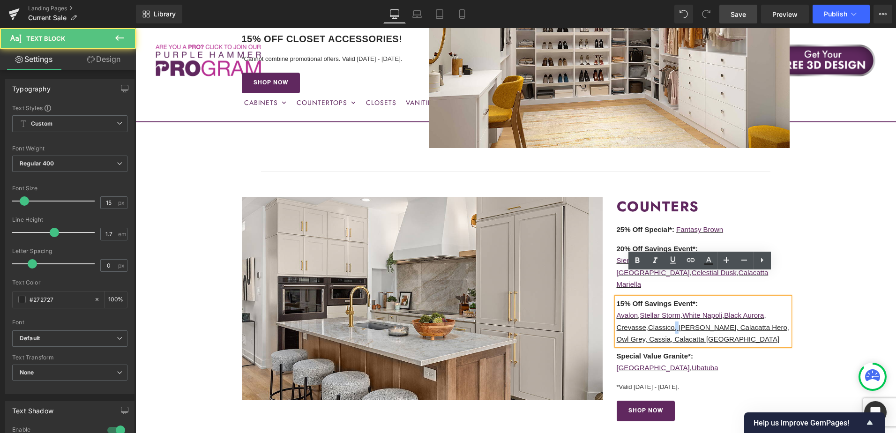
click at [675, 323] on u "Classico, Titus White, Calacatta Hero, Owl Grey, Cassia, Calacatta Alberta" at bounding box center [702, 333] width 172 height 20
click at [676, 258] on icon at bounding box center [672, 259] width 11 height 11
click at [713, 323] on u "Titus White, Calacatta Hero, Owl Grey, Cassia, Calacatta Alberta" at bounding box center [701, 333] width 171 height 20
click at [673, 261] on icon at bounding box center [673, 259] width 6 height 7
drag, startPoint x: 767, startPoint y: 303, endPoint x: 762, endPoint y: 305, distance: 5.5
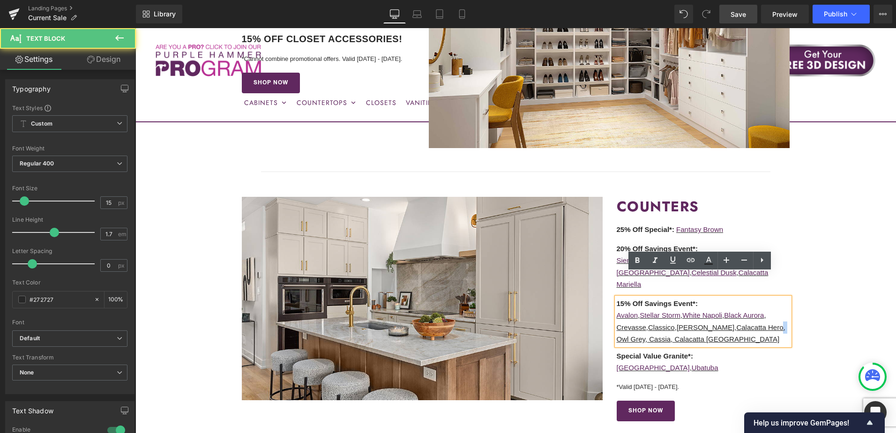
click at [762, 323] on u "Calacatta Hero, Owl Grey, Cassia, Calacatta Alberta" at bounding box center [700, 333] width 169 height 20
click at [672, 262] on icon at bounding box center [672, 259] width 11 height 11
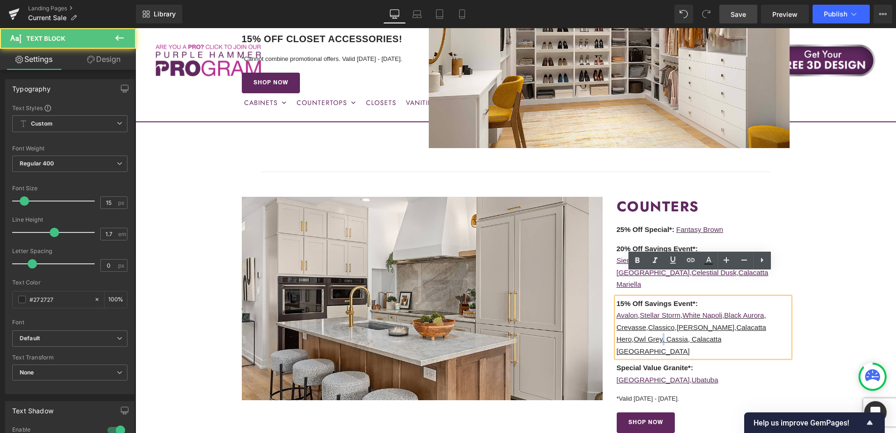
click at [629, 335] on u "Owl Grey, Cassia, Calacatta Alberta" at bounding box center [668, 345] width 105 height 20
drag, startPoint x: 634, startPoint y: 317, endPoint x: 628, endPoint y: 317, distance: 6.1
click at [628, 335] on u "Owl Grey, Cassia, Calacatta Alberta" at bounding box center [668, 345] width 105 height 20
click at [673, 262] on icon at bounding box center [672, 259] width 11 height 11
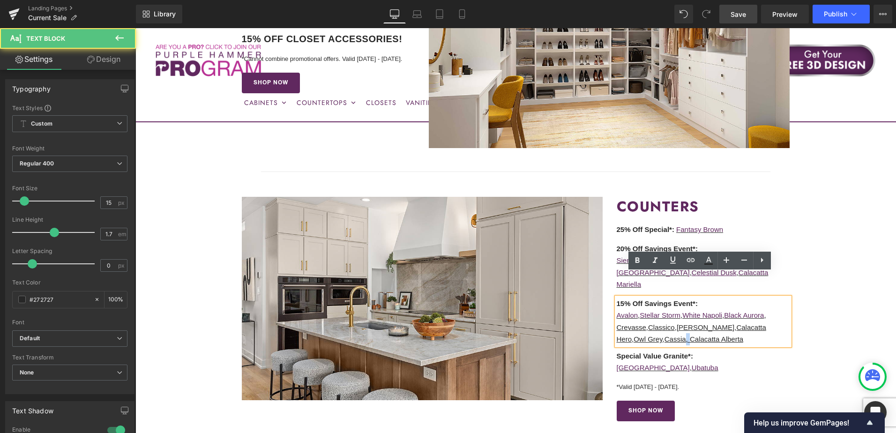
drag, startPoint x: 658, startPoint y: 315, endPoint x: 653, endPoint y: 317, distance: 5.5
click at [664, 335] on u "Cassia, Calacatta Alberta" at bounding box center [703, 339] width 79 height 8
click at [673, 258] on icon at bounding box center [672, 259] width 11 height 11
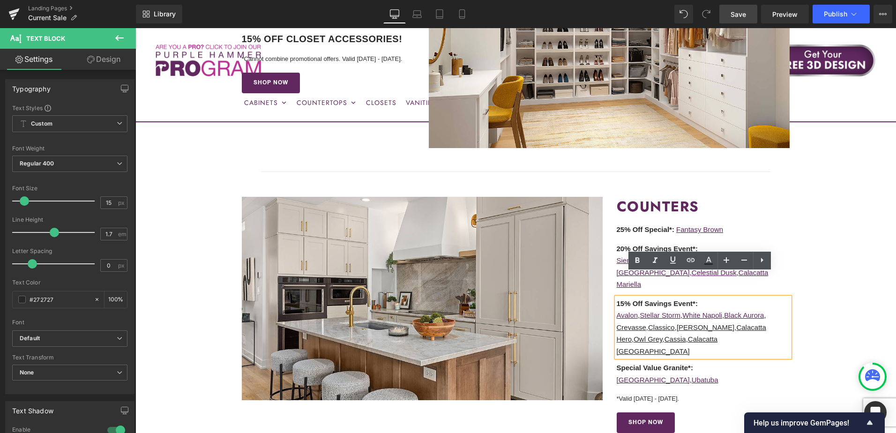
click at [735, 321] on p "Crevasse , Classico , Titus White , Calacatta Hero , Owl Grey , Cassia , Calaca…" at bounding box center [702, 339] width 173 height 36
click at [632, 321] on p "Crevasse , Classico , Titus White , Calacatta Hero , Owl Grey , Cassia , Calaca…" at bounding box center [702, 339] width 173 height 36
click at [636, 323] on u "Crevasse" at bounding box center [631, 327] width 30 height 8
drag, startPoint x: 643, startPoint y: 303, endPoint x: 615, endPoint y: 304, distance: 28.6
click at [616, 323] on u "Crevasse" at bounding box center [631, 327] width 30 height 8
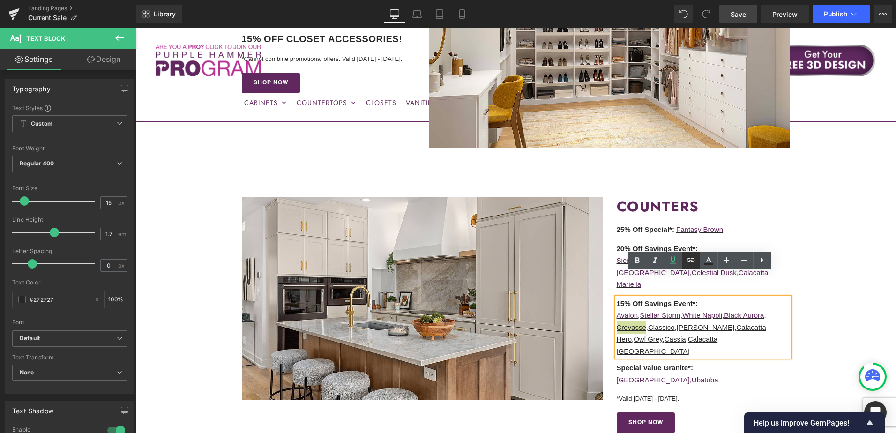
click at [691, 263] on icon at bounding box center [690, 259] width 11 height 11
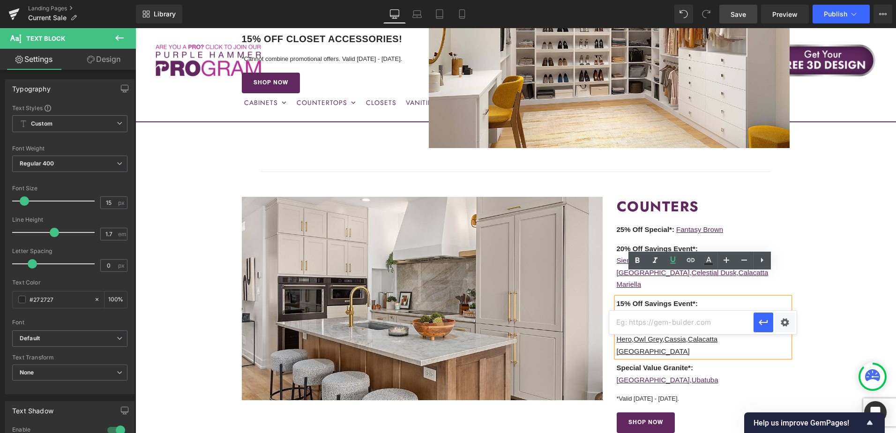
click at [642, 330] on input "text" at bounding box center [681, 322] width 144 height 23
paste input "https://cabinetstogo.com/products/corsica-pearl-crevasse-quartz"
type input "https://cabinetstogo.com/products/corsica-pearl-crevasse-quartz"
click at [761, 324] on icon "button" at bounding box center [762, 322] width 9 height 6
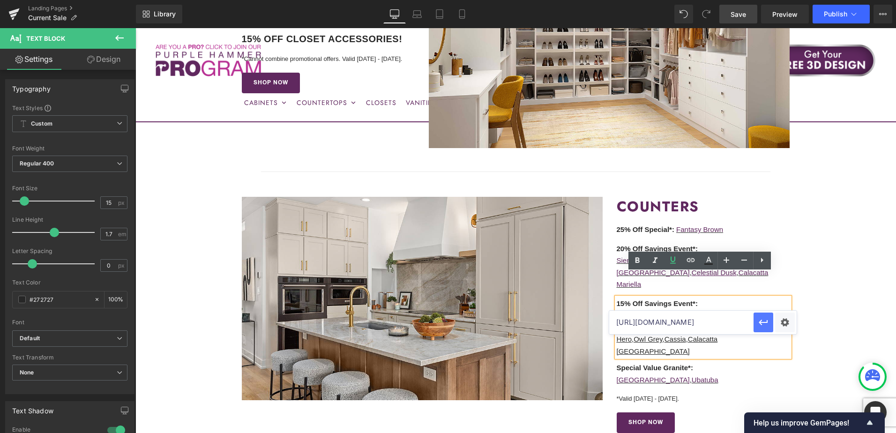
scroll to position [0, 0]
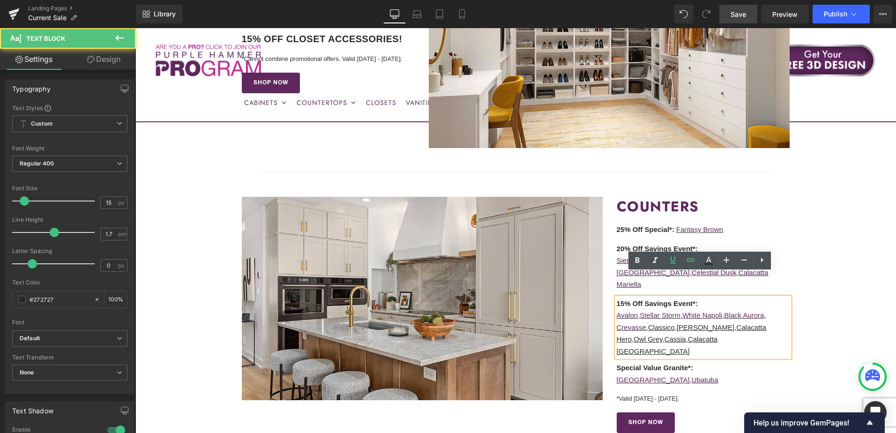
click at [655, 323] on u "Classico" at bounding box center [661, 327] width 27 height 8
drag, startPoint x: 650, startPoint y: 304, endPoint x: 673, endPoint y: 304, distance: 23.0
click at [673, 323] on u "Classico" at bounding box center [661, 327] width 27 height 8
click at [692, 259] on icon at bounding box center [690, 259] width 11 height 11
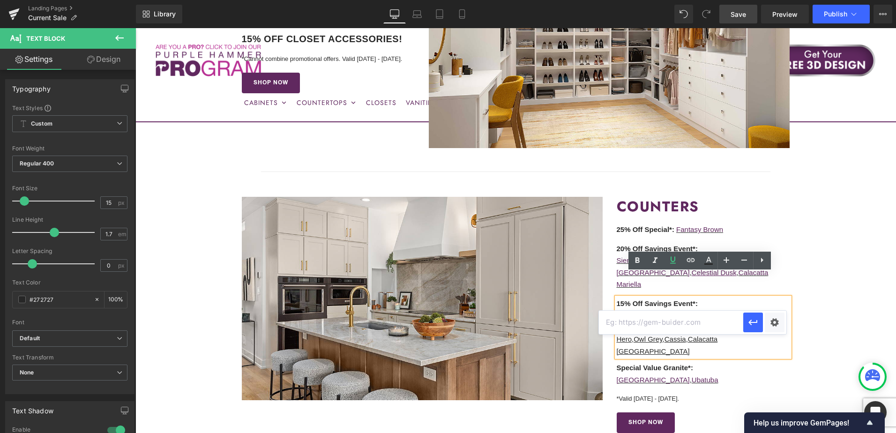
click at [653, 324] on input "text" at bounding box center [671, 322] width 144 height 23
paste input "https://cabinetstogo.com/products/corsica-pearl-classico-quartz"
click at [748, 319] on icon "button" at bounding box center [752, 322] width 11 height 11
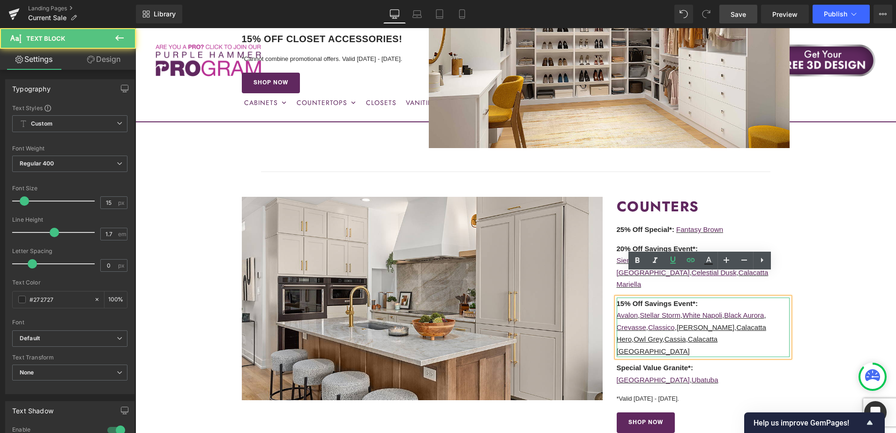
click at [686, 323] on u "Titus White" at bounding box center [705, 327] width 58 height 8
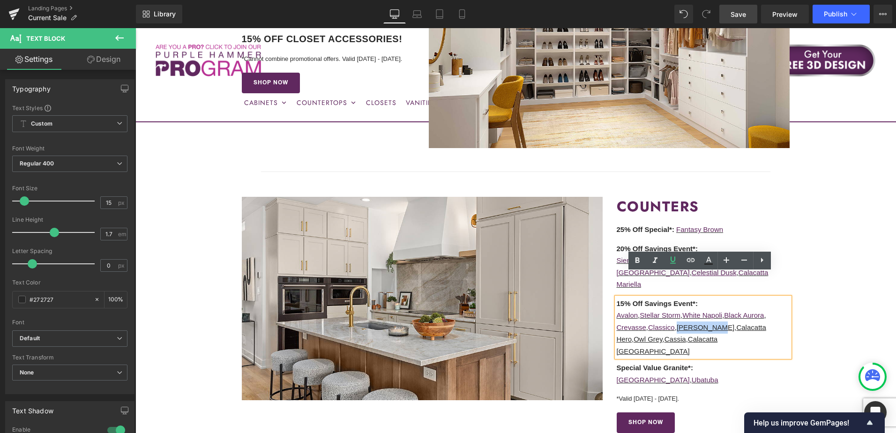
drag, startPoint x: 679, startPoint y: 305, endPoint x: 712, endPoint y: 306, distance: 32.3
click at [712, 323] on u "Titus White" at bounding box center [705, 327] width 58 height 8
click at [693, 260] on icon at bounding box center [690, 259] width 11 height 11
click at [689, 319] on input "text" at bounding box center [671, 322] width 144 height 23
paste input "https://cabinetstogo.com/products/corsica-pearl-titus-white-quartz"
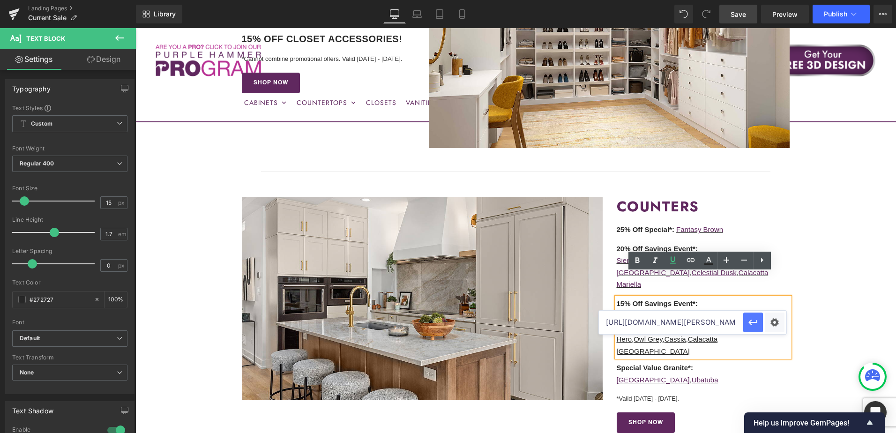
click at [752, 322] on icon "button" at bounding box center [752, 322] width 9 height 6
drag, startPoint x: 718, startPoint y: 305, endPoint x: 764, endPoint y: 304, distance: 45.9
click at [764, 321] on p "Crevasse , Classico , Titus White , Calacatta Hero , Owl Grey , Cassia , Calaca…" at bounding box center [702, 339] width 173 height 36
click at [691, 261] on icon at bounding box center [690, 259] width 11 height 11
click at [676, 320] on input "text" at bounding box center [671, 322] width 144 height 23
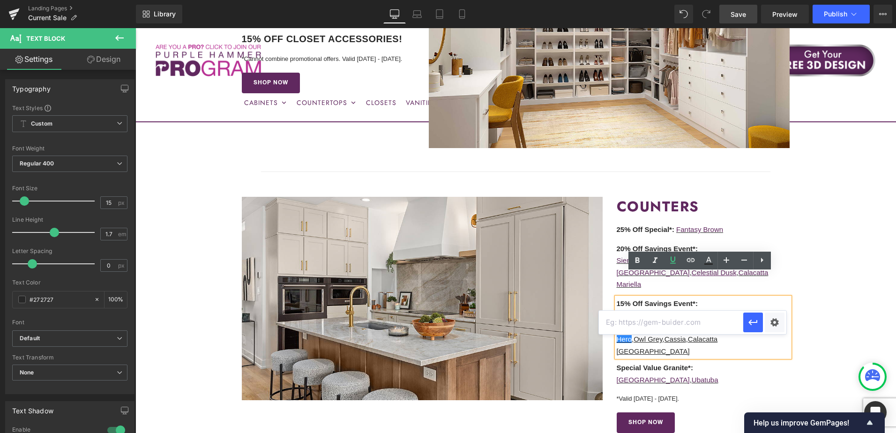
paste input "https://cabinetstogo.com/products/corsica-pearl-calacatta-hero-quartz"
type input "https://cabinetstogo.com/products/corsica-pearl-calacatta-hero-quartz"
click at [752, 325] on icon "button" at bounding box center [752, 322] width 11 height 11
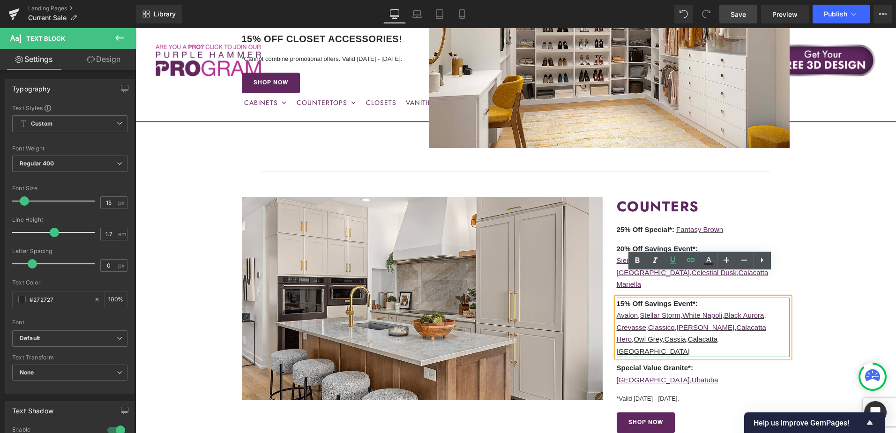
click at [766, 321] on p "Crevasse , Classico , Titus White , Calacatta Hero , Owl Grey , Cassia , Calaca…" at bounding box center [702, 339] width 173 height 36
drag, startPoint x: 769, startPoint y: 303, endPoint x: 628, endPoint y: 314, distance: 141.9
click at [633, 335] on u "Owl Grey" at bounding box center [647, 339] width 29 height 8
click at [692, 258] on icon at bounding box center [691, 260] width 8 height 4
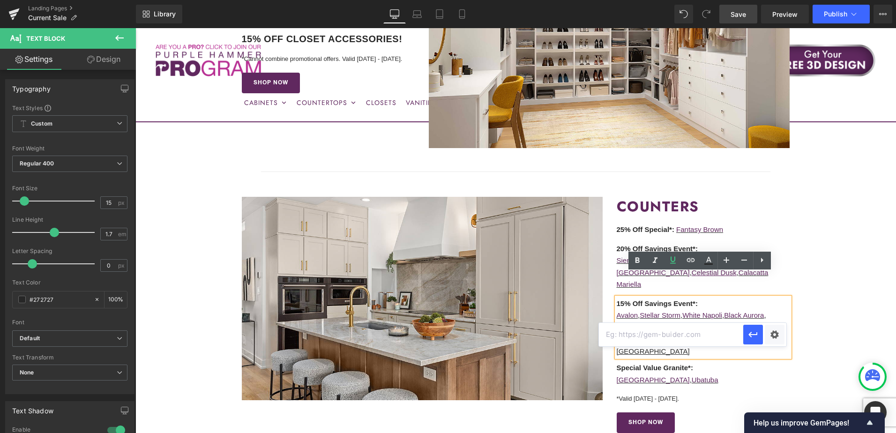
click at [683, 339] on input "text" at bounding box center [671, 334] width 144 height 23
paste input "https://cabinetstogo.com/products/corsica-pearl-owl-grey-granite"
type input "https://cabinetstogo.com/products/corsica-pearl-owl-grey-granite"
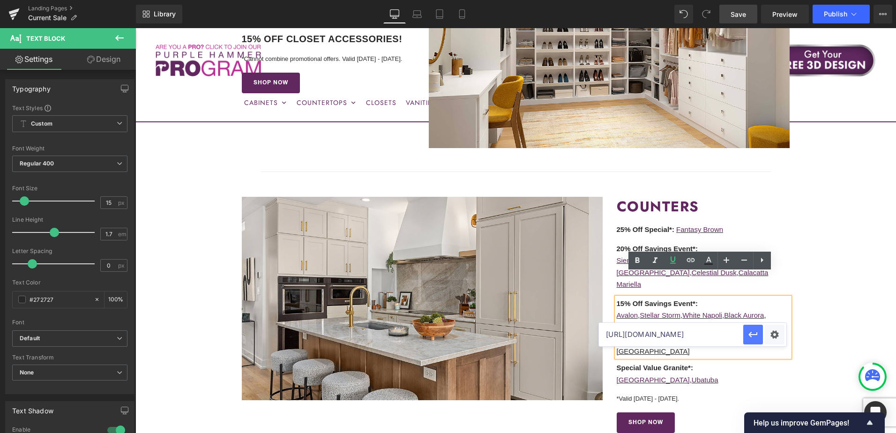
click at [751, 337] on icon "button" at bounding box center [752, 334] width 11 height 11
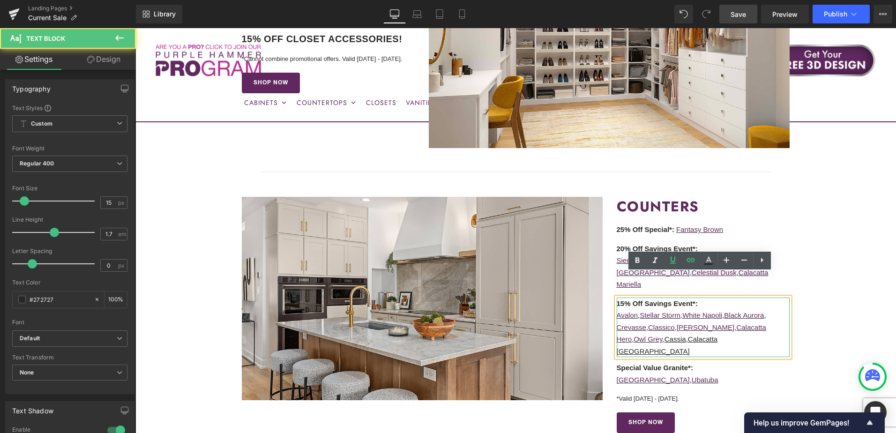
click at [653, 321] on p "Crevasse , Classico , Titus White , Calacatta Hero , Owl Grey , Cassia , Calaca…" at bounding box center [702, 339] width 173 height 36
drag, startPoint x: 633, startPoint y: 317, endPoint x: 653, endPoint y: 317, distance: 19.7
click at [664, 335] on u "Cassia" at bounding box center [675, 339] width 22 height 8
click at [688, 263] on icon at bounding box center [690, 259] width 11 height 11
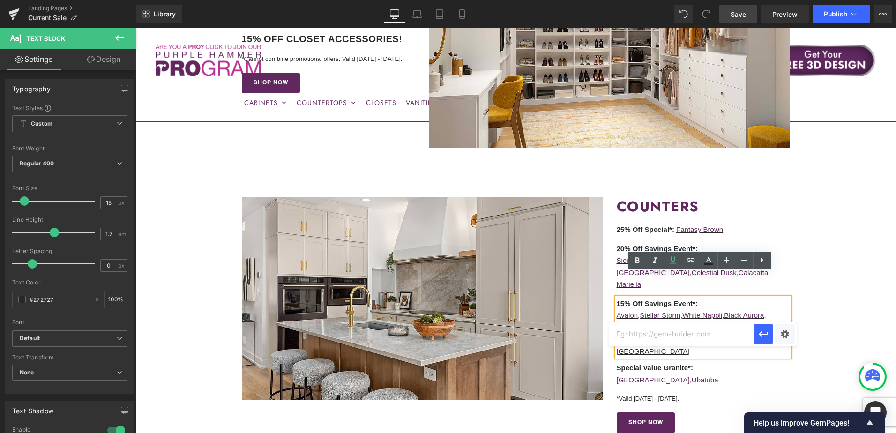
click at [685, 334] on input "text" at bounding box center [681, 333] width 144 height 23
paste input "https://cabinetstogo.com/products/corsica-pearl-cassia-granite"
click at [765, 333] on icon "button" at bounding box center [762, 333] width 11 height 11
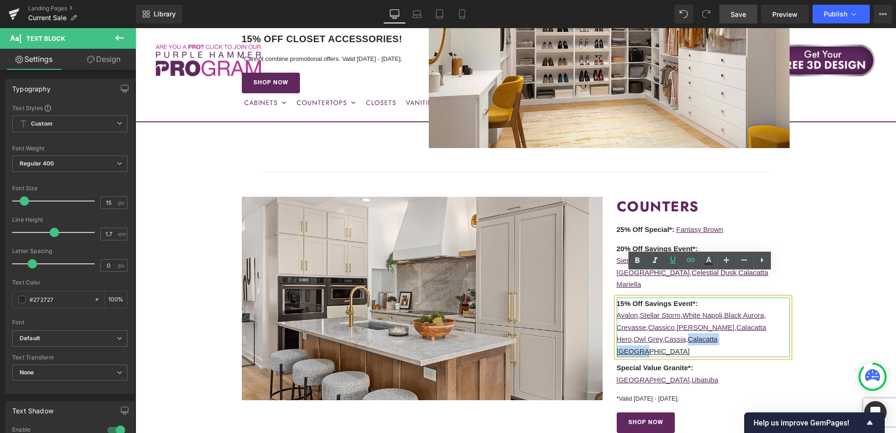
drag, startPoint x: 660, startPoint y: 316, endPoint x: 732, endPoint y: 315, distance: 72.6
click at [732, 321] on p "Crevasse , Classico , Titus White , Calacatta Hero , Owl Grey , Cassia , Calaca…" at bounding box center [702, 339] width 173 height 36
click at [694, 260] on icon at bounding box center [691, 260] width 8 height 4
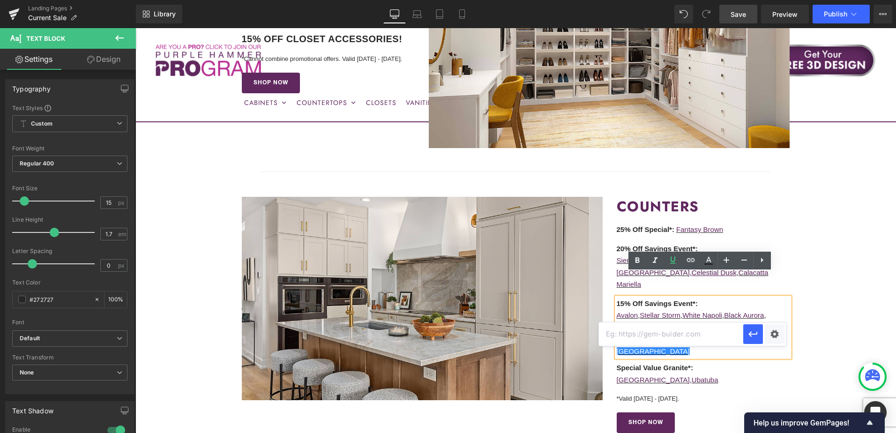
click at [681, 336] on input "text" at bounding box center [671, 333] width 144 height 23
paste input "https://cabinetstogo.com/products/corsica-pearl-calacatta-alberta-quartz"
type input "https://cabinetstogo.com/products/corsica-pearl-calacatta-alberta-quartz"
click at [753, 334] on icon "button" at bounding box center [752, 335] width 9 height 6
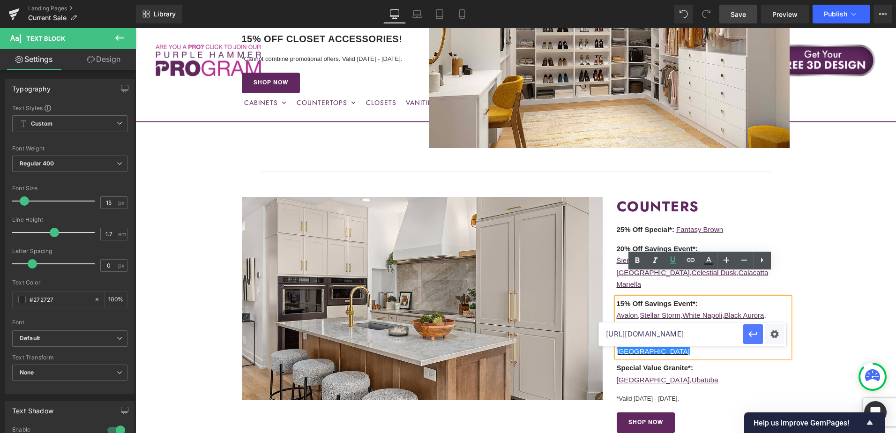
scroll to position [0, 0]
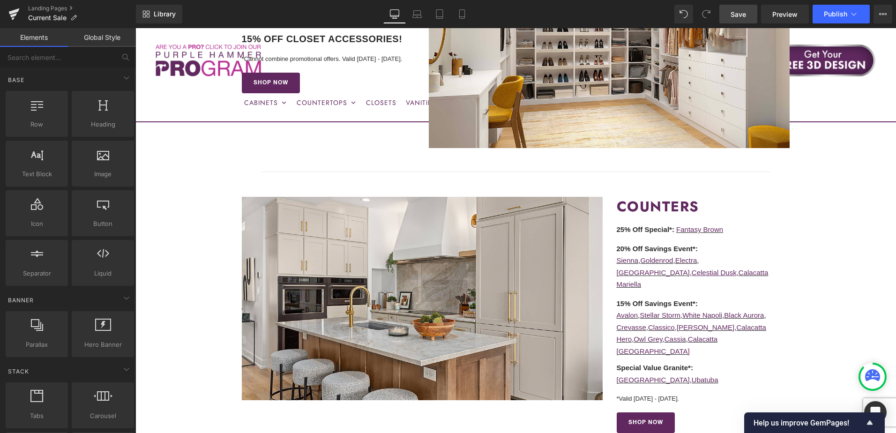
click at [743, 17] on span "Save" at bounding box center [737, 14] width 15 height 10
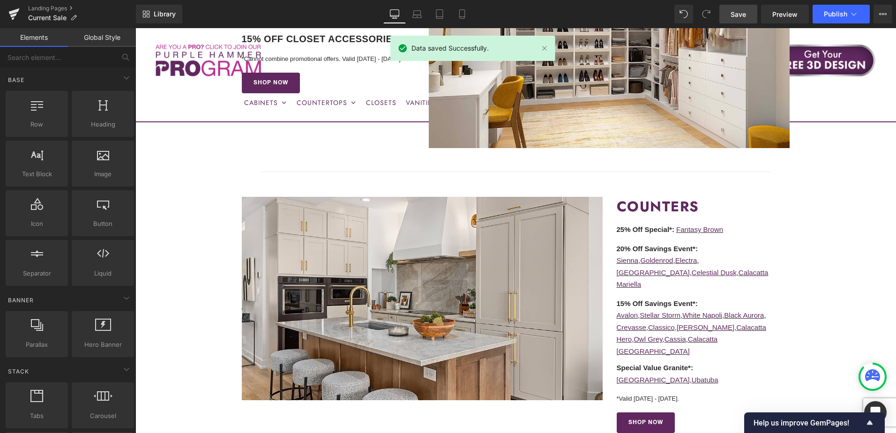
drag, startPoint x: 743, startPoint y: 15, endPoint x: 653, endPoint y: 141, distance: 155.1
click at [743, 15] on span "Save" at bounding box center [737, 14] width 15 height 10
click at [883, 12] on icon at bounding box center [882, 13] width 7 height 7
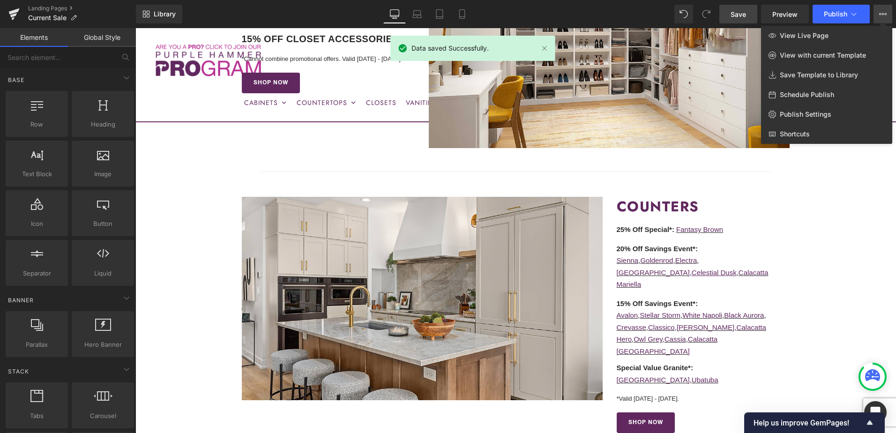
click at [819, 95] on span "Schedule Publish" at bounding box center [807, 94] width 54 height 8
select select
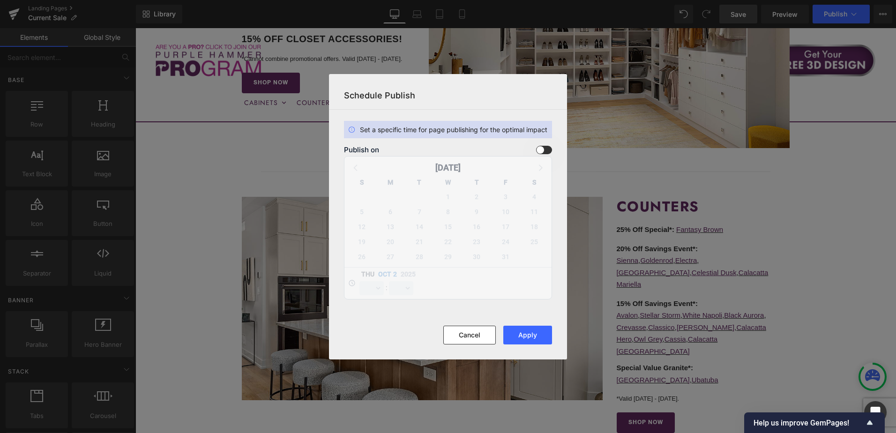
click at [544, 147] on span at bounding box center [544, 150] width 16 height 8
click at [0, 0] on input "checkbox" at bounding box center [0, 0] width 0 height 0
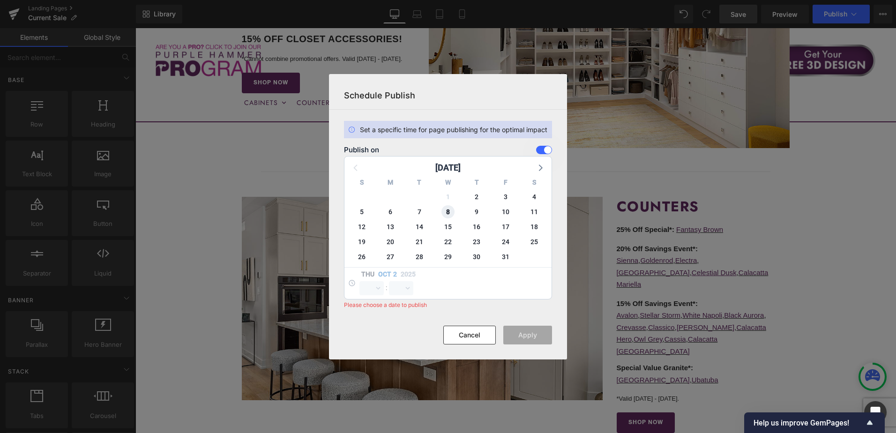
click at [451, 212] on span "8" at bounding box center [447, 211] width 13 height 13
select select "14"
select select "46"
click at [374, 289] on select "00 01 02 03 04 05 06 07 08 09 10 11 12 13 14 15 16 17 18 19 20 21 22 23" at bounding box center [371, 288] width 24 height 14
click at [359, 281] on select "00 01 02 03 04 05 06 07 08 09 10 11 12 13 14 15 16 17 18 19 20 21 22 23" at bounding box center [371, 288] width 24 height 14
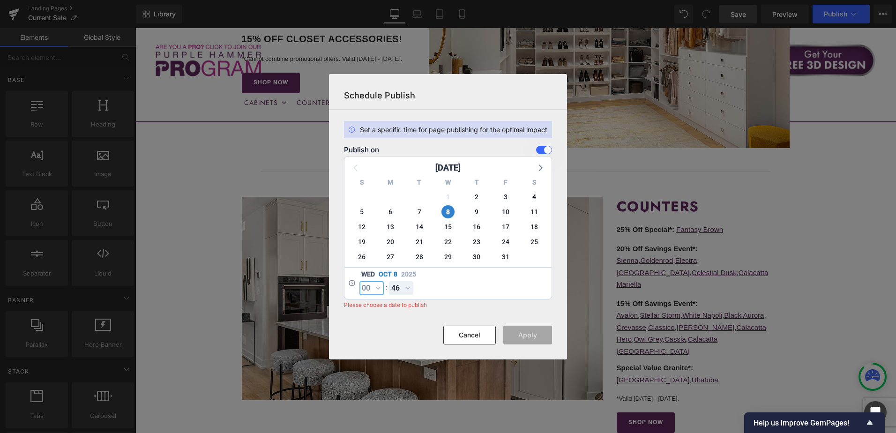
select select "0"
click at [400, 292] on select "00 01 02 03 04 05 06 07 08 09 10 11 12 13 14 15 16 17 18 19 20 21 22 23 24 25 2…" at bounding box center [401, 288] width 24 height 14
click at [406, 286] on select "00 01 02 03 04 05 06 07 08 09 10 11 12 13 14 15 16 17 18 19 20 21 22 23 24 25 2…" at bounding box center [401, 288] width 24 height 14
click at [389, 281] on select "00 01 02 03 04 05 06 07 08 09 10 11 12 13 14 15 16 17 18 19 20 21 22 23 24 25 2…" at bounding box center [401, 288] width 24 height 14
select select "0"
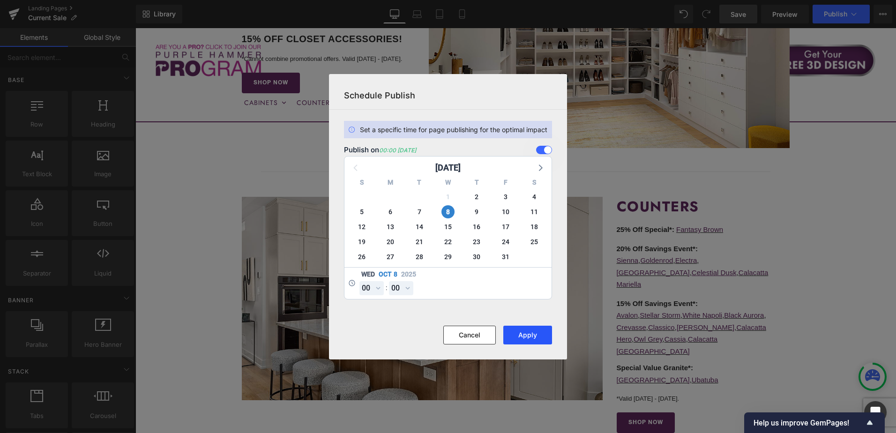
click at [530, 333] on button "Apply" at bounding box center [527, 335] width 49 height 19
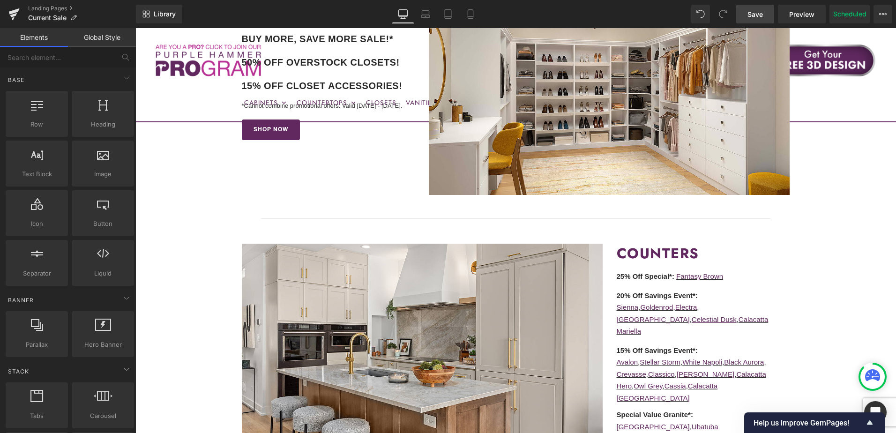
drag, startPoint x: 751, startPoint y: 16, endPoint x: 671, endPoint y: 176, distance: 178.7
click at [751, 16] on span "Save" at bounding box center [754, 14] width 15 height 10
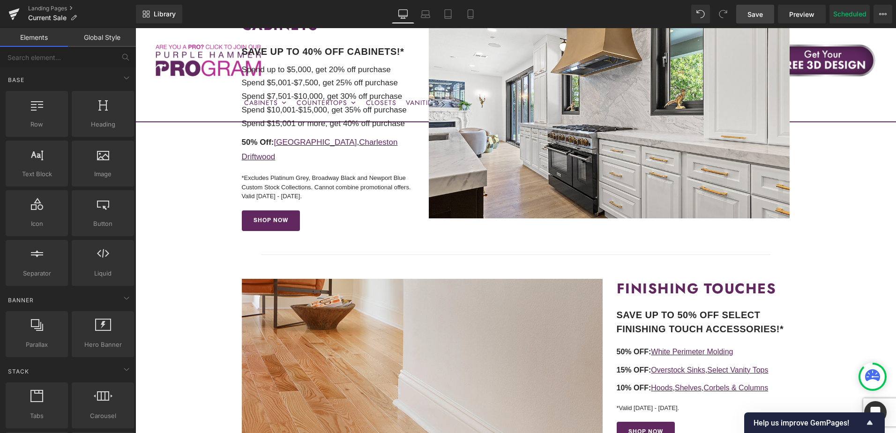
scroll to position [526, 0]
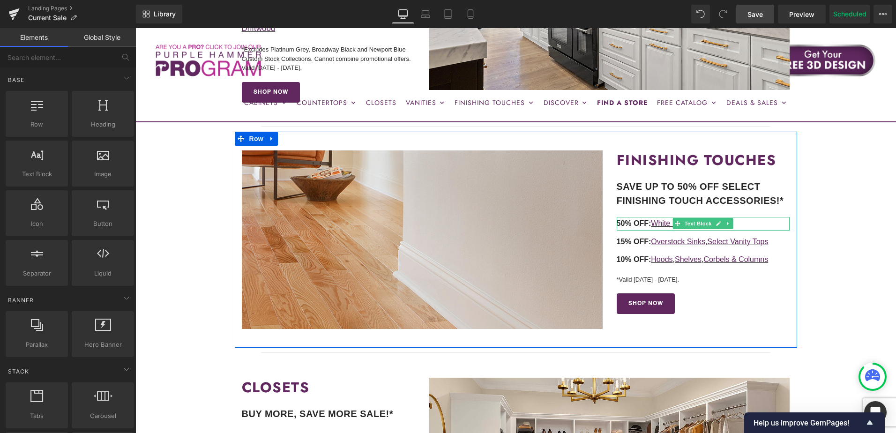
click at [745, 217] on p "50% OFF: White Perimeter Molding" at bounding box center [702, 224] width 173 height 14
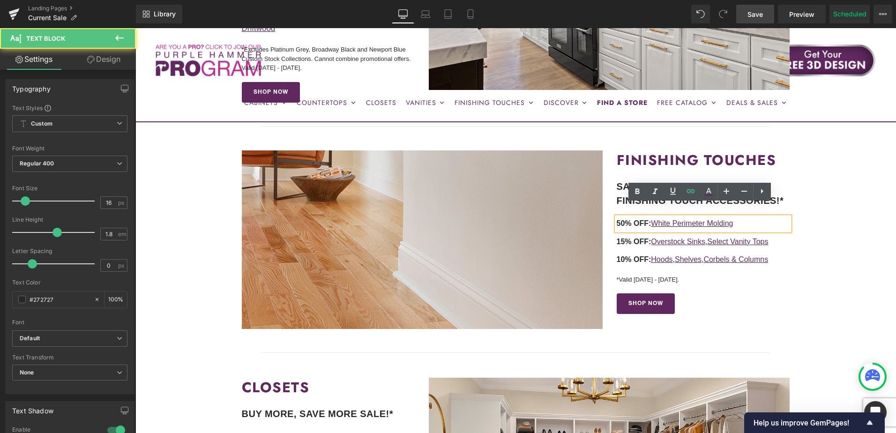
click at [752, 217] on p "50% OFF: White Perimeter Molding" at bounding box center [702, 224] width 173 height 14
click at [696, 219] on link "White Perimeter Molding" at bounding box center [692, 223] width 82 height 8
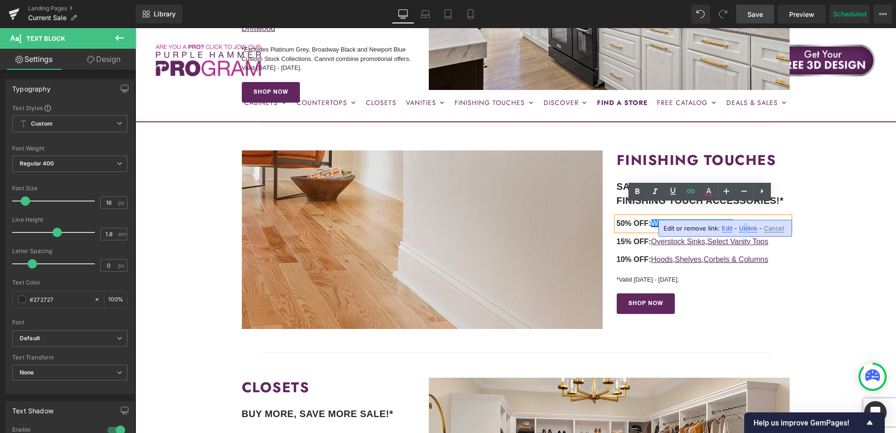
click at [744, 228] on span "Unlink" at bounding box center [748, 228] width 18 height 8
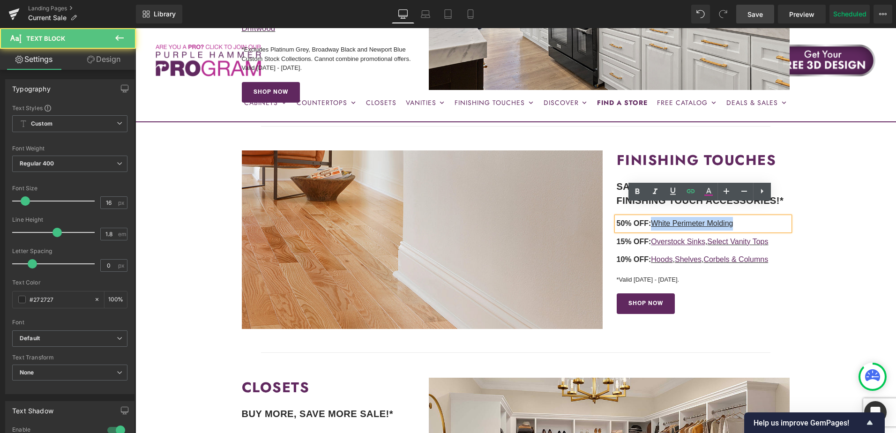
drag, startPoint x: 653, startPoint y: 209, endPoint x: 735, endPoint y: 209, distance: 82.4
click at [735, 217] on p "50% OFF: White Perimeter Molding" at bounding box center [702, 224] width 173 height 14
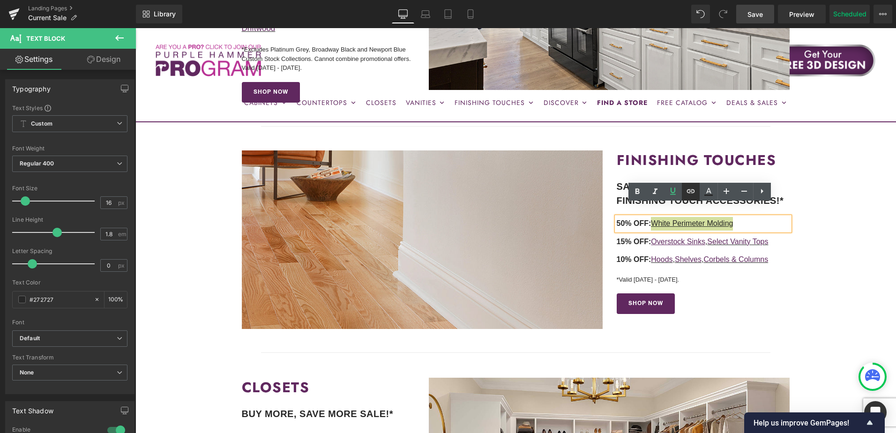
click at [687, 189] on icon at bounding box center [690, 191] width 11 height 11
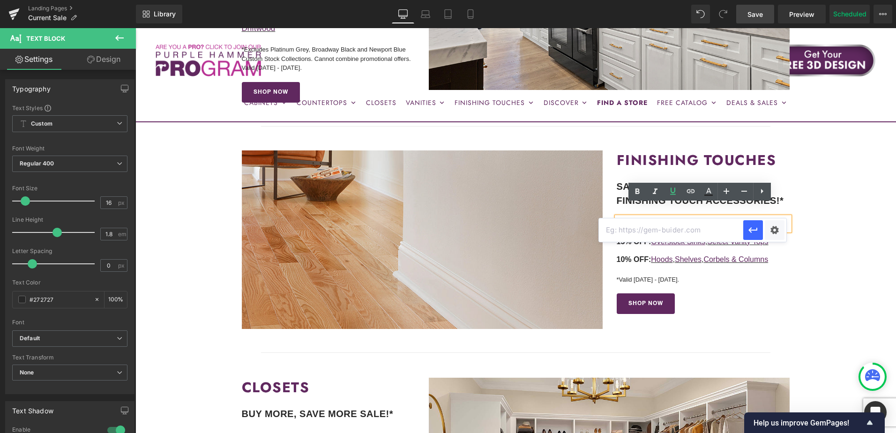
click at [695, 233] on input "text" at bounding box center [671, 229] width 144 height 23
paste input "https://cabinetstogo.com/collections/white-molding"
type input "https://cabinetstogo.com/collections/white-molding"
click at [749, 228] on icon "button" at bounding box center [752, 229] width 11 height 11
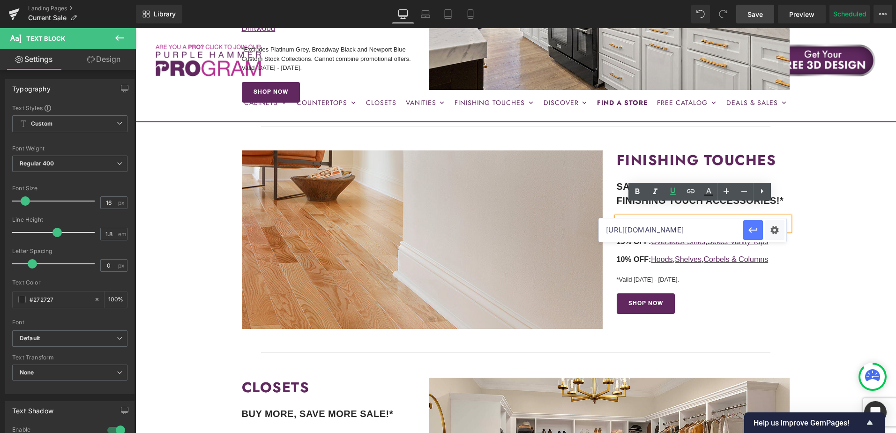
scroll to position [0, 0]
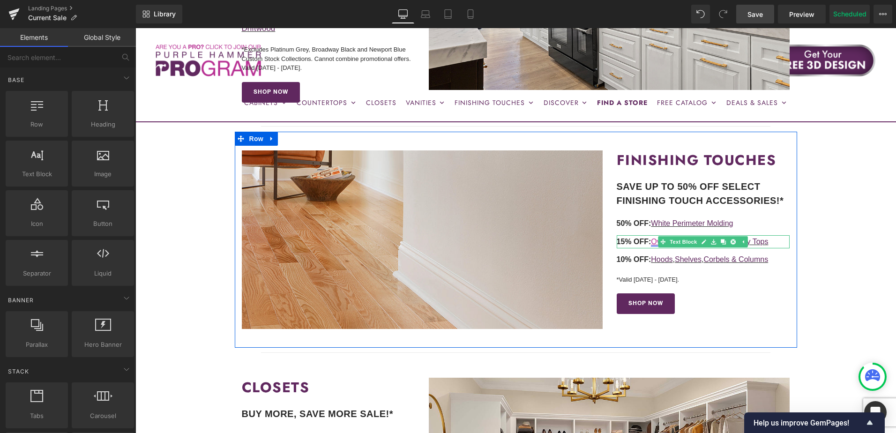
click at [649, 235] on p "15% OFF: Overstock Sinks , Select Vanity Tops" at bounding box center [702, 242] width 173 height 14
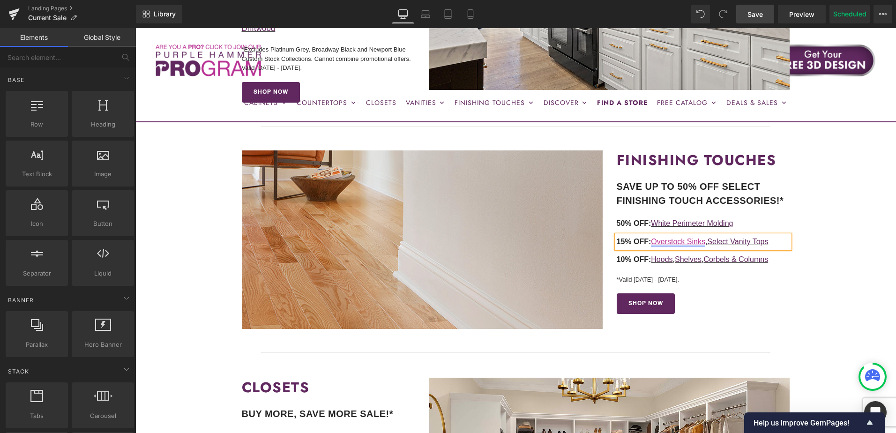
click at [654, 238] on u "Overstock Sinks" at bounding box center [678, 242] width 54 height 8
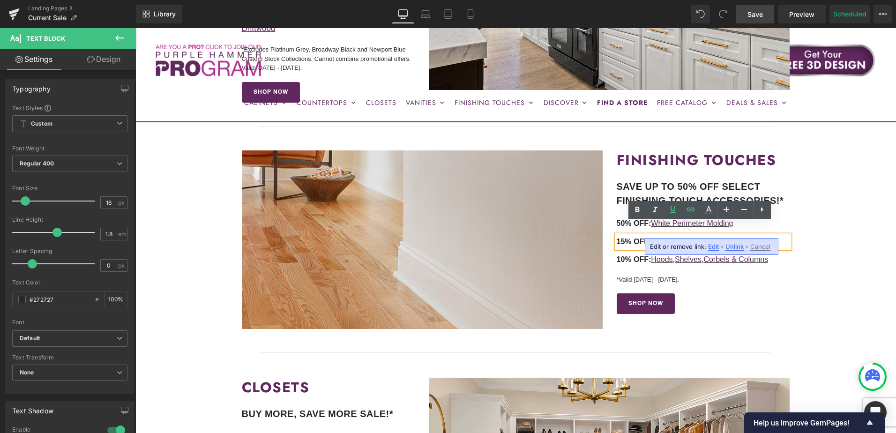
click at [733, 248] on span "Unlink" at bounding box center [734, 247] width 18 height 8
click at [664, 238] on u "Overstock Sinks" at bounding box center [678, 242] width 54 height 8
drag, startPoint x: 653, startPoint y: 230, endPoint x: 706, endPoint y: 231, distance: 53.4
click at [706, 235] on p "15% OFF: Overstock Sinks , Select Vanity Tops" at bounding box center [702, 242] width 173 height 14
click at [693, 209] on icon at bounding box center [690, 209] width 11 height 11
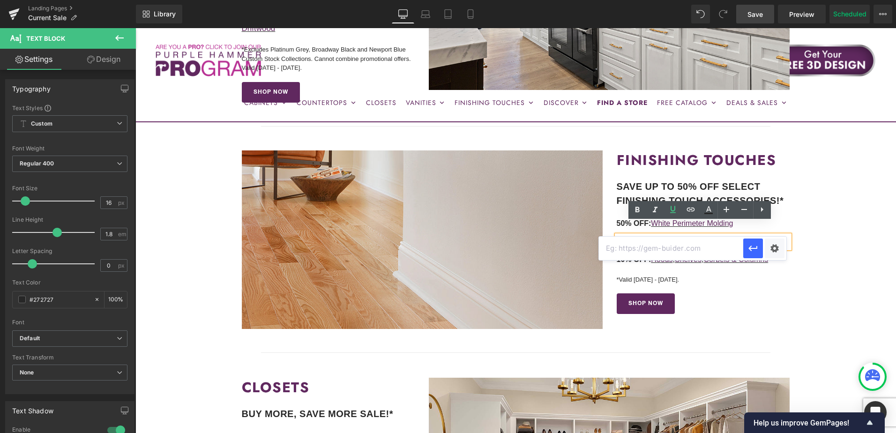
click at [686, 247] on input "text" at bounding box center [671, 248] width 144 height 23
paste input "https://cabinetstogo.com/collections/wow-deals/wow-sinks"
click at [756, 247] on icon "button" at bounding box center [752, 248] width 11 height 11
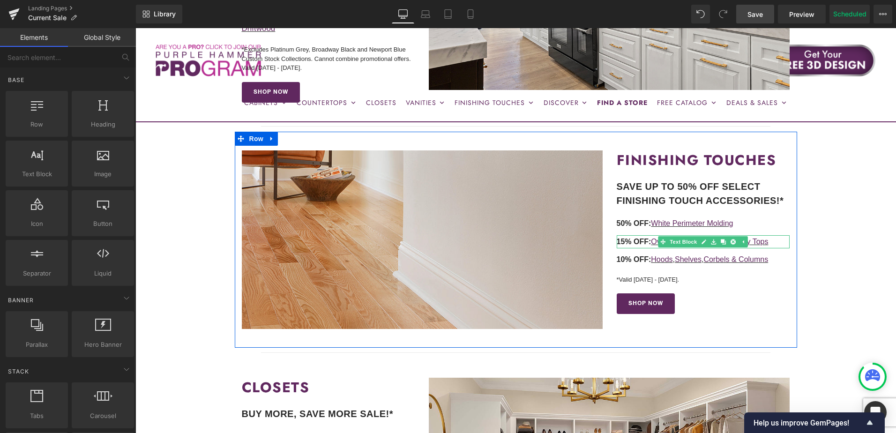
click at [771, 235] on p "15% OFF: Overstock Sinks , Select Vanity Tops" at bounding box center [702, 242] width 173 height 14
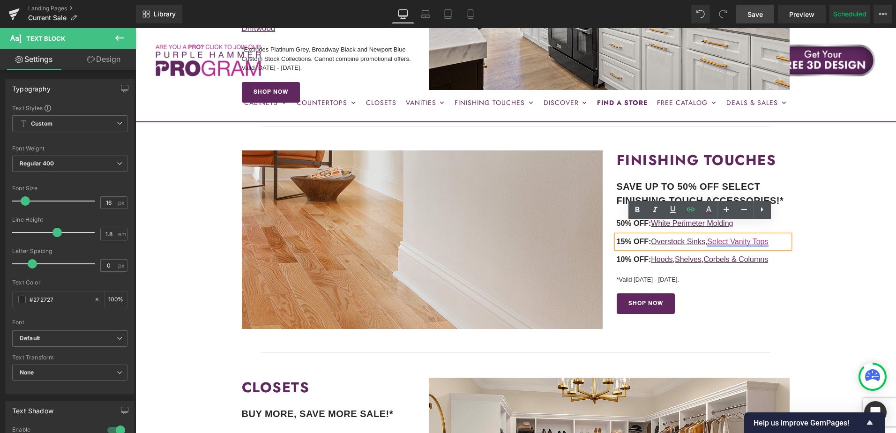
click at [742, 238] on link "Select Vanity Tops" at bounding box center [737, 242] width 61 height 8
click at [774, 246] on span "Edit" at bounding box center [774, 247] width 11 height 8
drag, startPoint x: 706, startPoint y: 249, endPoint x: 761, endPoint y: 247, distance: 54.8
click at [761, 247] on div "https://cabinetstogo.com/collections/bathroom-vanities?_gl=1*1k9he0e*_gcl_au*Nz…" at bounding box center [692, 248] width 187 height 23
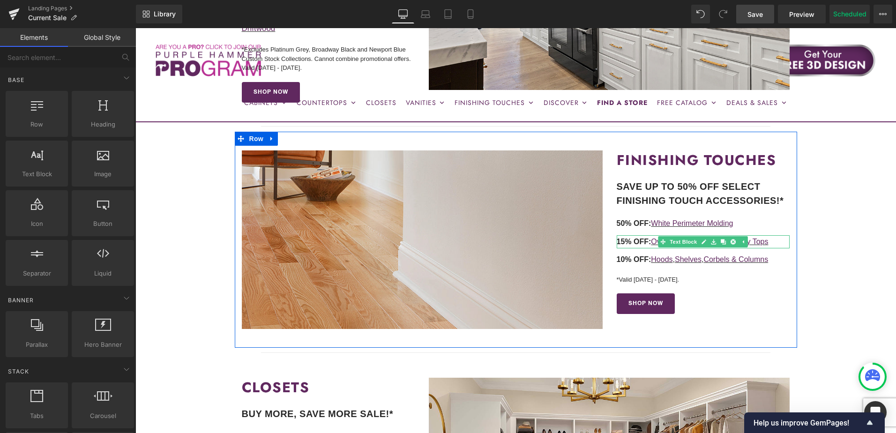
click at [779, 235] on p "15% OFF: Overstock Sinks , Select Vanity Tops" at bounding box center [702, 242] width 173 height 14
click at [745, 238] on link "Select Vanity Tops" at bounding box center [737, 242] width 61 height 8
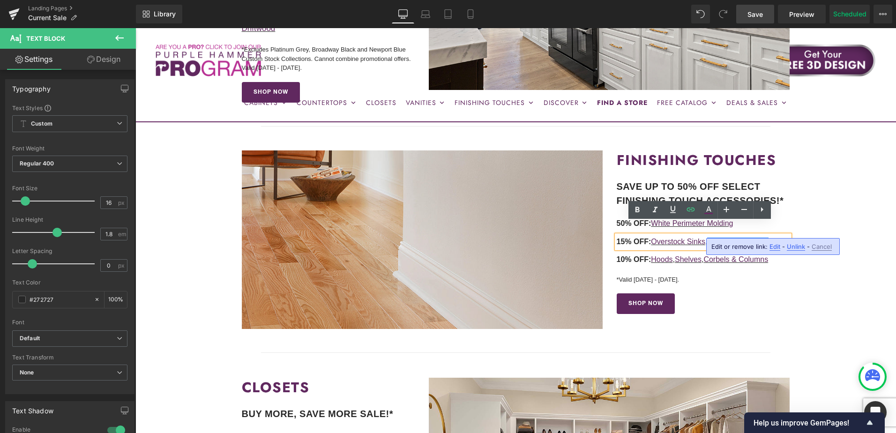
click at [792, 246] on span "Unlink" at bounding box center [796, 247] width 18 height 8
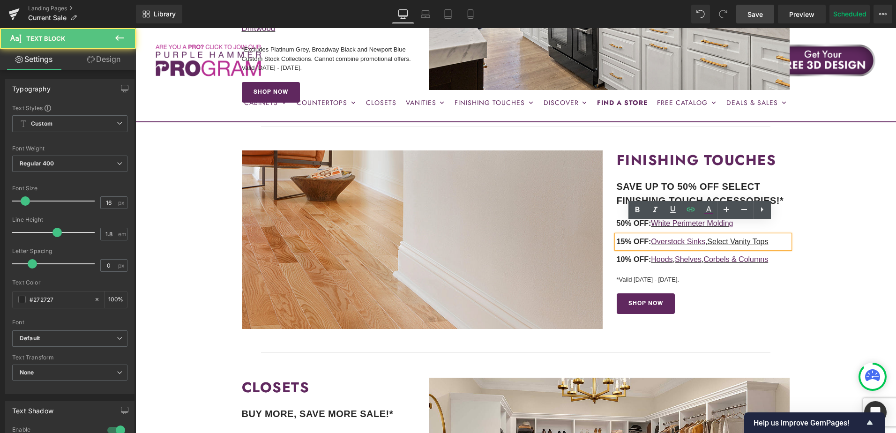
click at [727, 238] on u "Select Vanity Tops" at bounding box center [737, 242] width 61 height 8
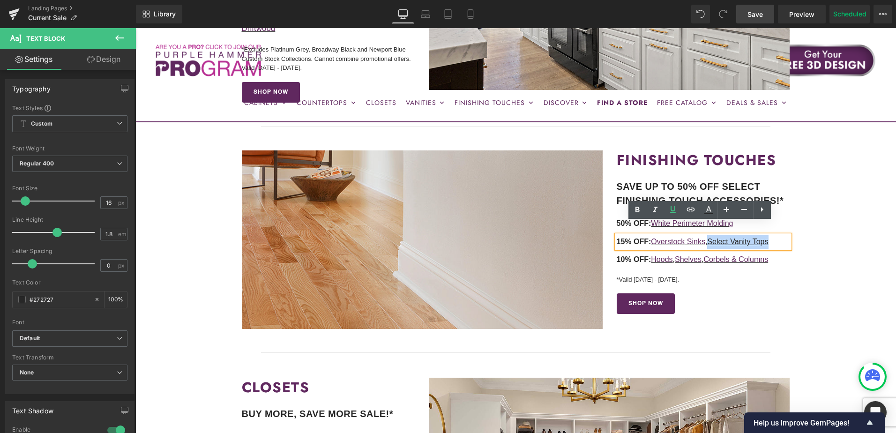
drag, startPoint x: 711, startPoint y: 229, endPoint x: 779, endPoint y: 235, distance: 67.7
click at [779, 235] on p "15% OFF: Overstock Sinks , Select Vanity Tops" at bounding box center [702, 242] width 173 height 14
click at [690, 209] on icon at bounding box center [691, 210] width 8 height 4
click at [690, 253] on input "text" at bounding box center [671, 248] width 144 height 23
paste input "https://cabinetstogo.com/collections/bathroom-vanities"
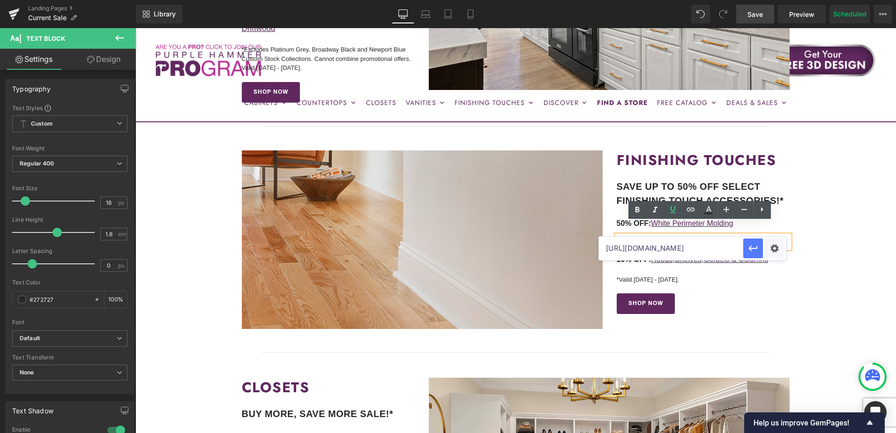
click at [749, 248] on icon "button" at bounding box center [752, 248] width 9 height 6
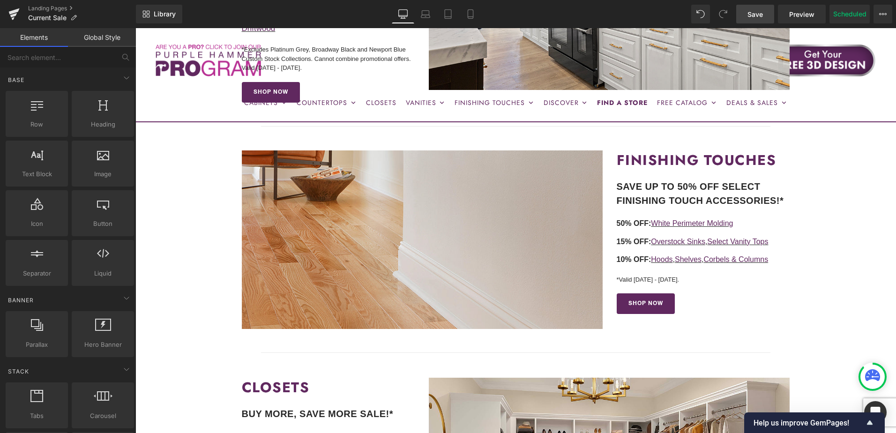
drag, startPoint x: 756, startPoint y: 13, endPoint x: 682, endPoint y: 236, distance: 235.1
click at [756, 13] on span "Save" at bounding box center [754, 14] width 15 height 10
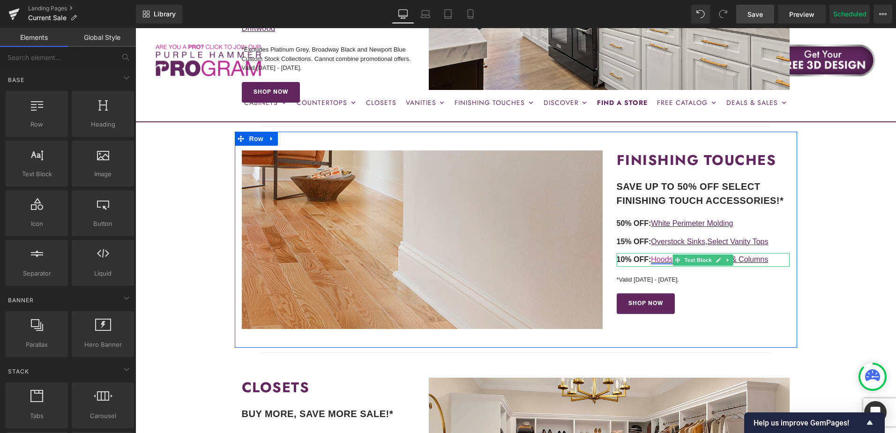
click at [656, 255] on link "Hoods" at bounding box center [662, 259] width 22 height 8
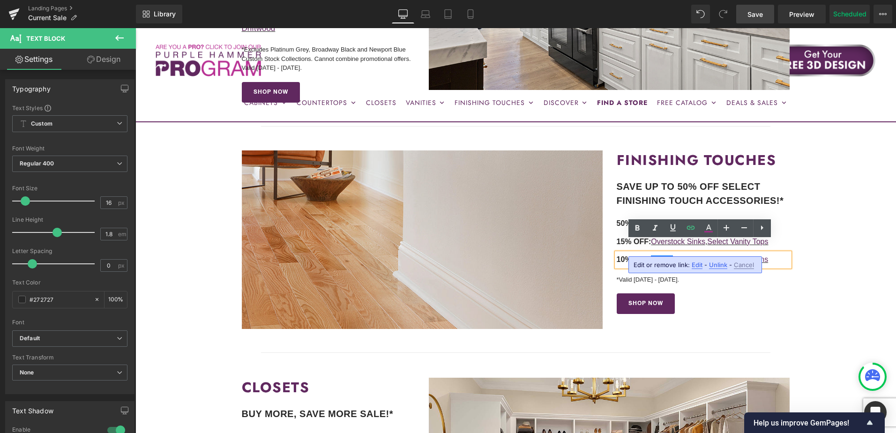
click at [695, 262] on span "Edit" at bounding box center [696, 265] width 11 height 8
type input "https://cabinetstogo.com/collections/range-hoods?_gl=1*1k9he0e*_gcl_au*NzQ1MDg3…"
drag, startPoint x: 826, startPoint y: 294, endPoint x: 806, endPoint y: 269, distance: 32.3
click at [693, 267] on input "https://cabinetstogo.com/collections/range-hoods?_gl=1*1k9he0e*_gcl_au*NzQ1MDg3…" at bounding box center [671, 266] width 144 height 23
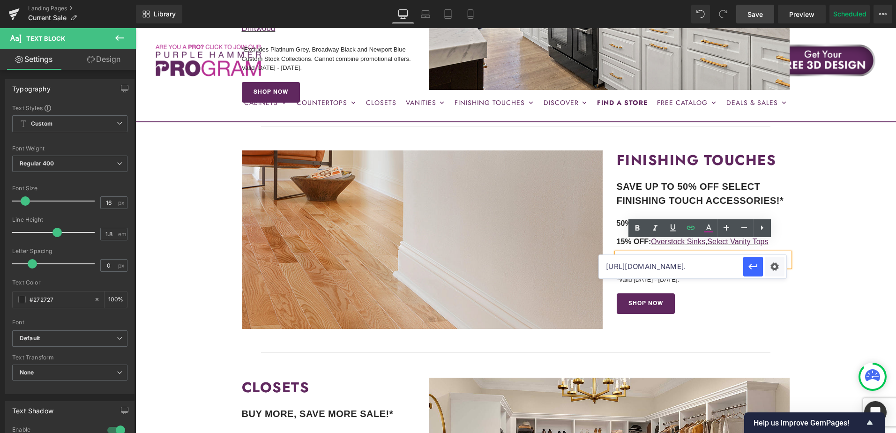
click at [693, 267] on input "https://cabinetstogo.com/collections/range-hoods?_gl=1*1k9he0e*_gcl_au*NzQ1MDg3…" at bounding box center [671, 266] width 144 height 23
click at [693, 267] on input "text" at bounding box center [671, 266] width 144 height 23
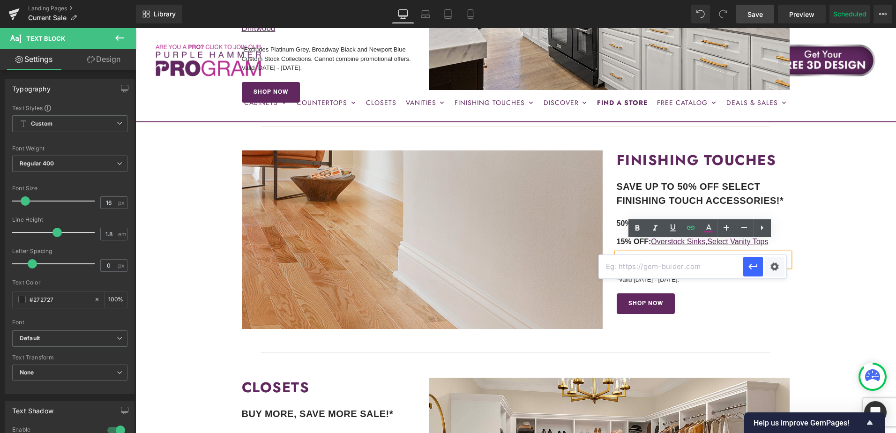
paste input "https://cabinetstogo.com/collections/range-hoods"
type input "https://cabinetstogo.com/collections/range-hoods"
click at [757, 267] on icon "button" at bounding box center [752, 267] width 9 height 6
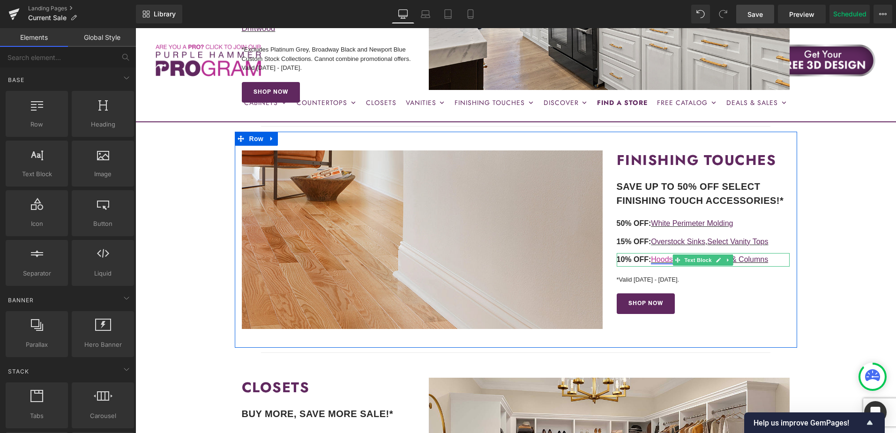
click at [659, 255] on link "Hoods" at bounding box center [662, 259] width 22 height 8
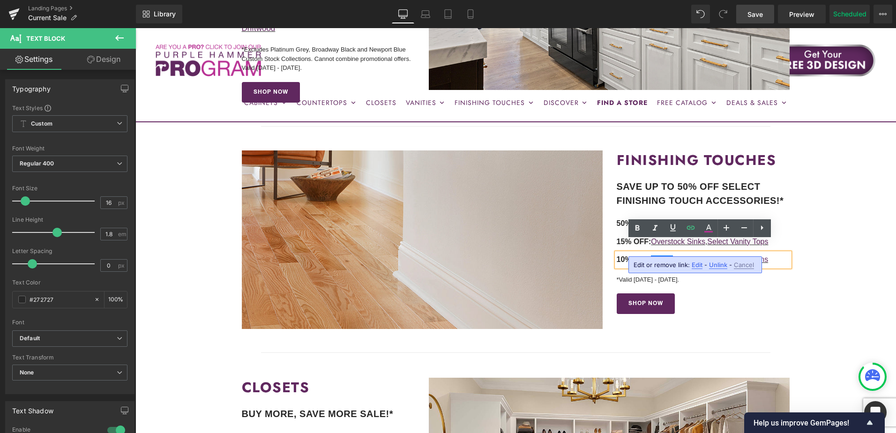
click at [698, 266] on span "Edit" at bounding box center [696, 265] width 11 height 8
drag, startPoint x: 718, startPoint y: 269, endPoint x: 785, endPoint y: 269, distance: 66.5
click at [785, 269] on div "https://cabinetstogo.com/collections/range-hoods?_gl=1*js8v64*_gcl_au*NzQ1MDg3M…" at bounding box center [692, 266] width 187 height 23
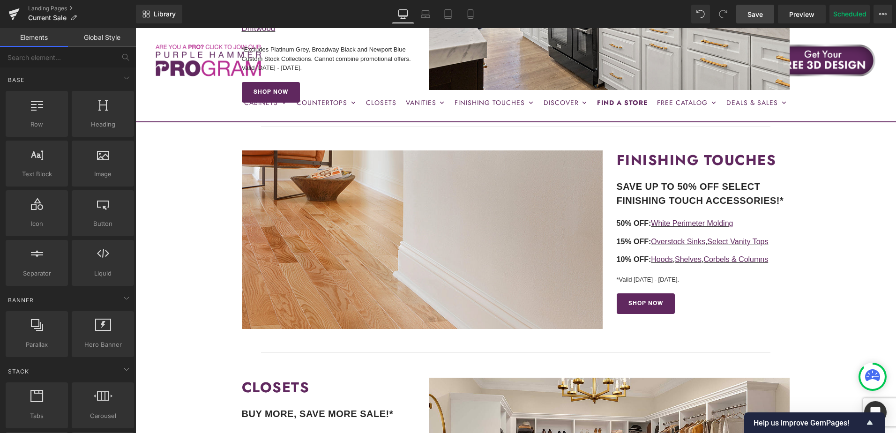
drag, startPoint x: 761, startPoint y: 17, endPoint x: 695, endPoint y: 236, distance: 228.8
click at [761, 17] on span "Save" at bounding box center [754, 14] width 15 height 10
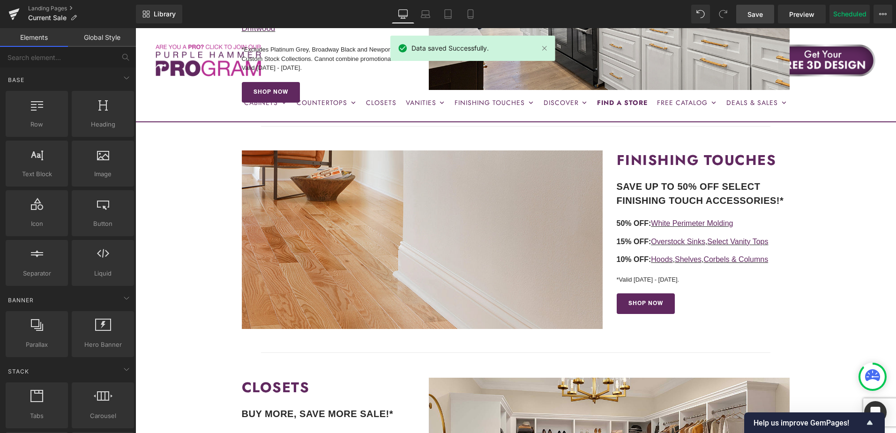
drag, startPoint x: 754, startPoint y: 14, endPoint x: 665, endPoint y: 193, distance: 199.9
click at [754, 14] on span "Save" at bounding box center [754, 14] width 15 height 10
click at [886, 15] on button "View Live Page View with current Template Save Template to Library Schedule Pub…" at bounding box center [882, 14] width 19 height 19
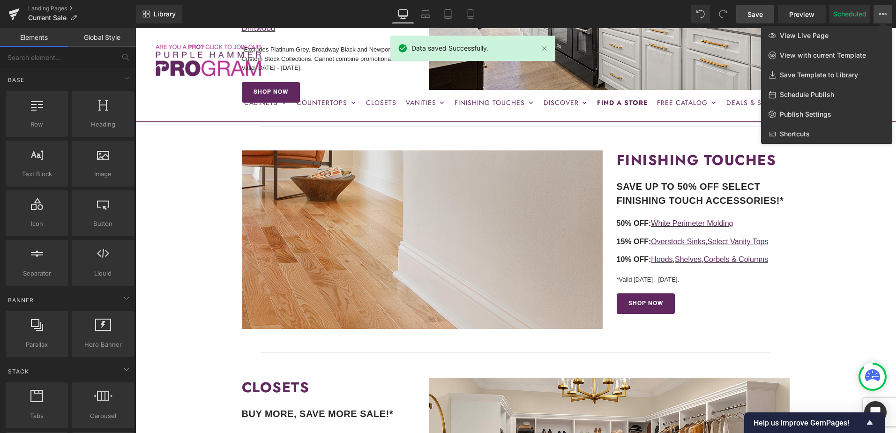
click at [818, 97] on span "Schedule Publish" at bounding box center [807, 94] width 54 height 8
select select
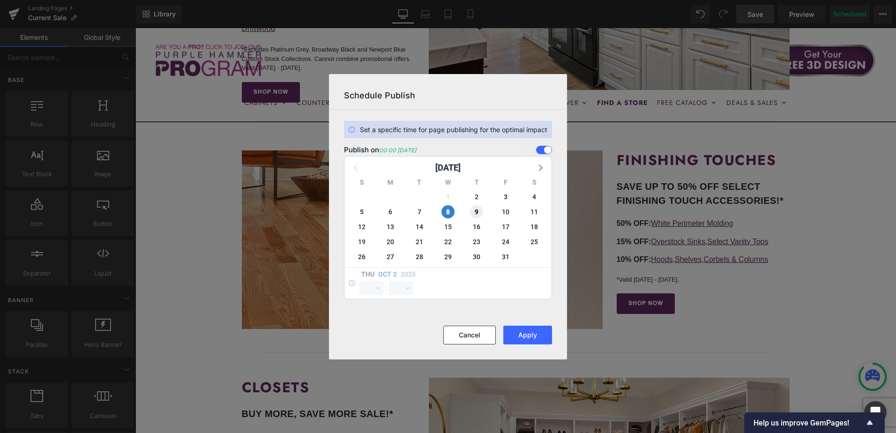
click at [472, 213] on span "9" at bounding box center [476, 211] width 13 height 13
select select "0"
click at [446, 210] on span "8" at bounding box center [447, 211] width 13 height 13
click at [524, 337] on button "Apply" at bounding box center [527, 335] width 49 height 19
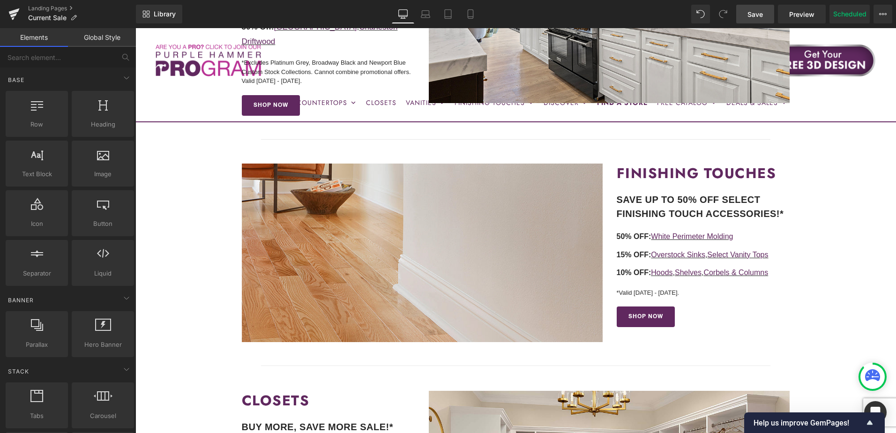
scroll to position [526, 0]
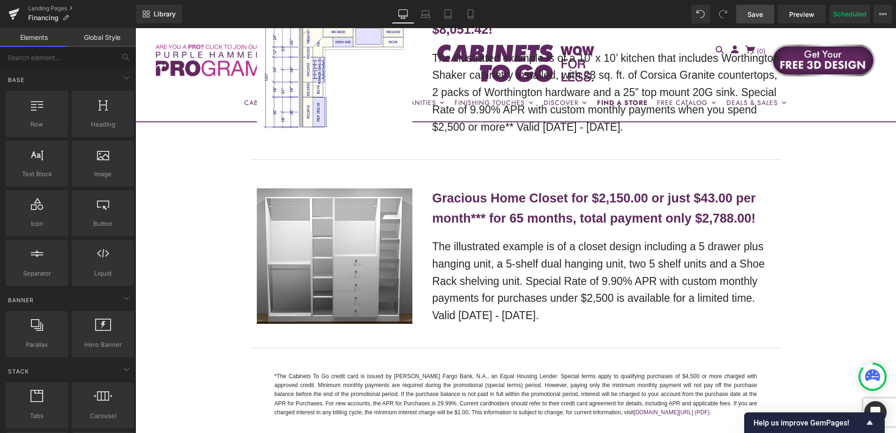
click at [758, 12] on span "Save" at bounding box center [754, 14] width 15 height 10
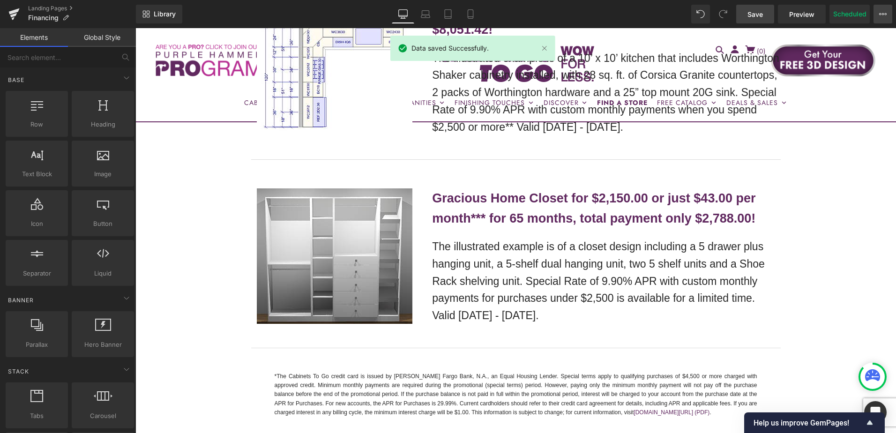
click at [883, 14] on icon at bounding box center [883, 14] width 2 height 2
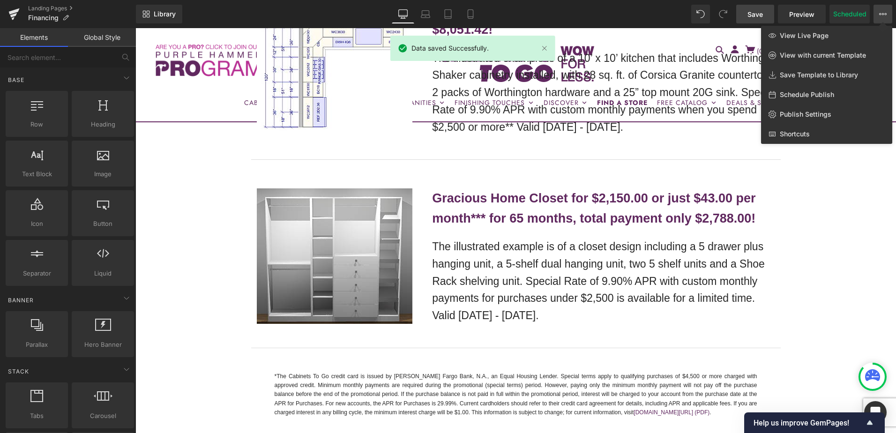
click at [820, 93] on span "Schedule Publish" at bounding box center [807, 94] width 54 height 8
select select
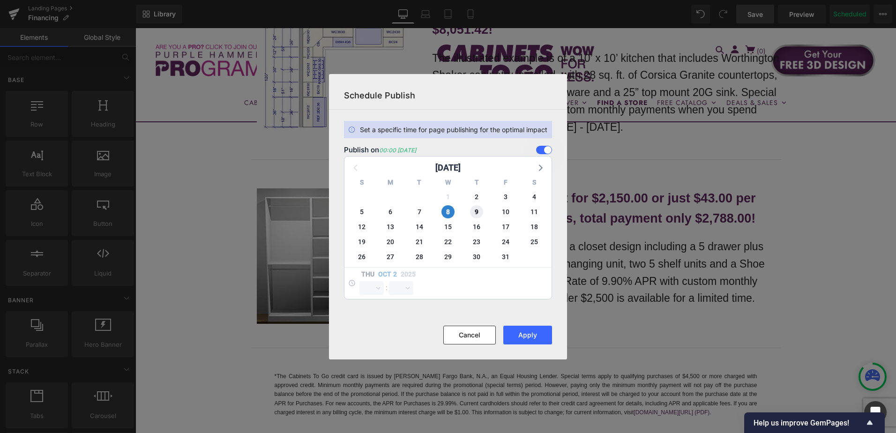
click at [474, 212] on span "9" at bounding box center [476, 211] width 13 height 13
select select "0"
click at [453, 212] on span "8" at bounding box center [447, 211] width 13 height 13
click at [524, 339] on button "Apply" at bounding box center [527, 335] width 49 height 19
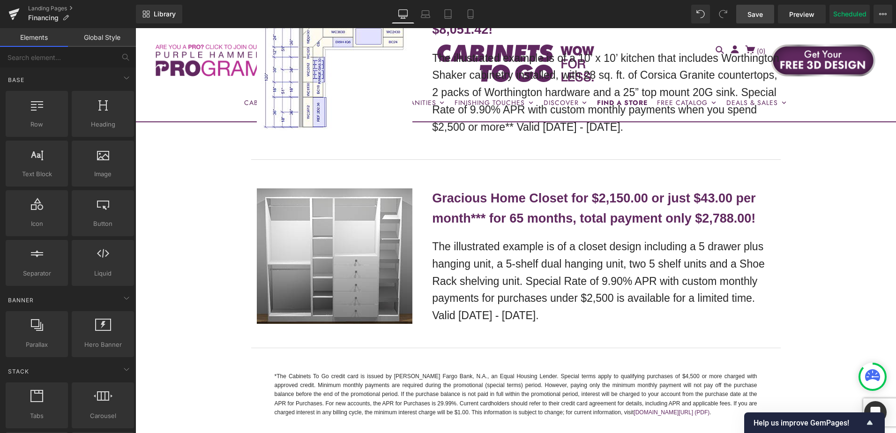
click at [753, 17] on span "Save" at bounding box center [754, 14] width 15 height 10
